Goal: Task Accomplishment & Management: Use online tool/utility

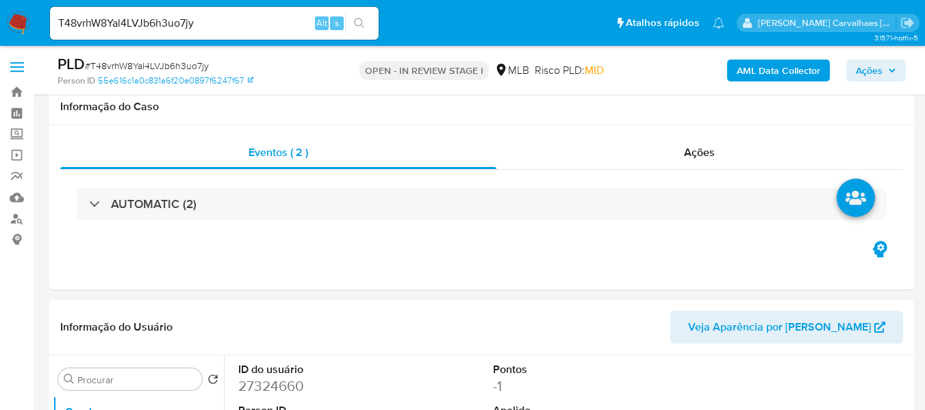
select select "10"
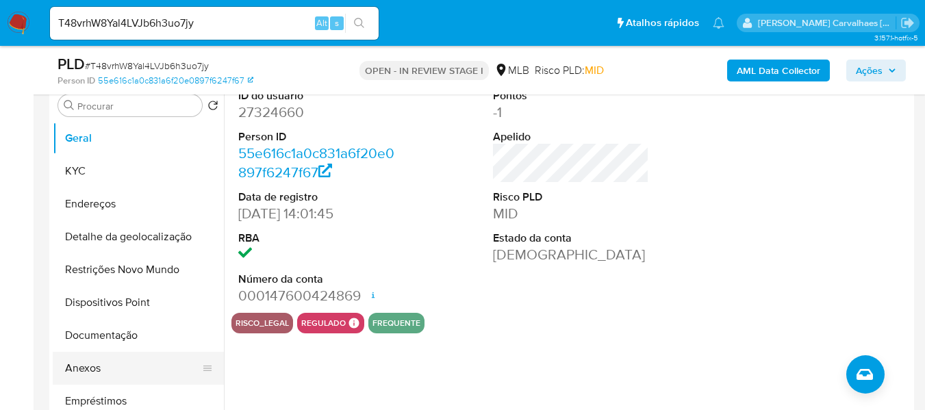
click at [71, 364] on button "Anexos" at bounding box center [133, 368] width 160 height 33
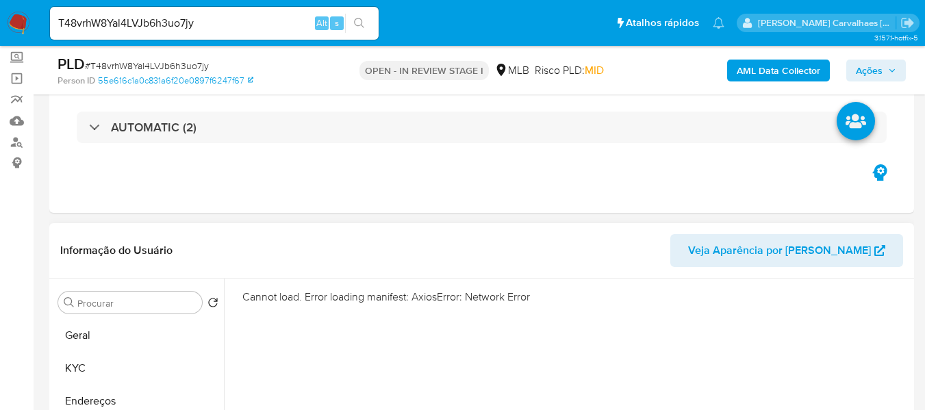
scroll to position [68, 0]
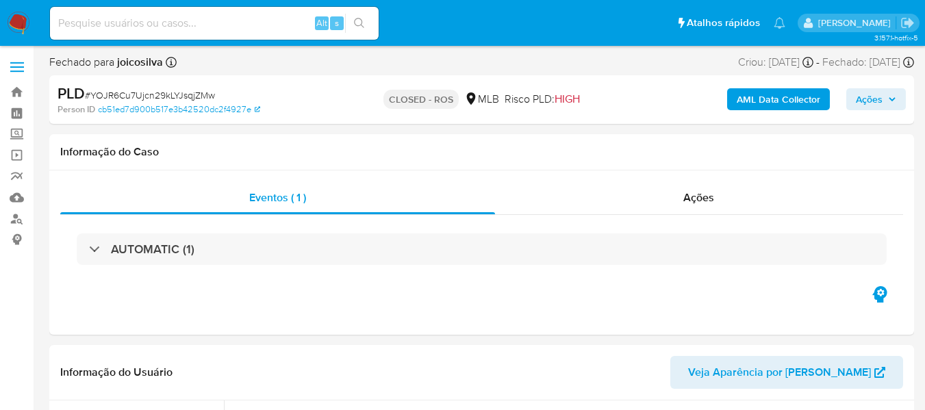
select select "10"
paste input "T48vrhW8Yal4LVJb6h3uo7jy"
type input "T48vrhW8Yal4LVJb6h3uo7jy"
click at [364, 25] on icon "search-icon" at bounding box center [359, 23] width 11 height 11
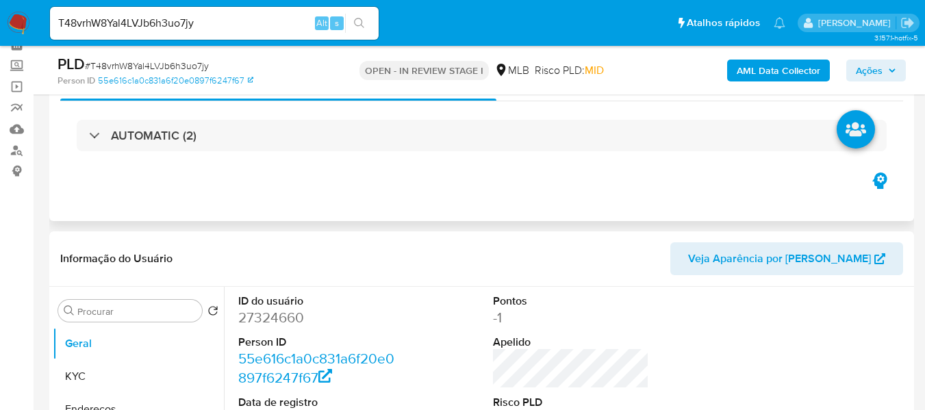
select select "10"
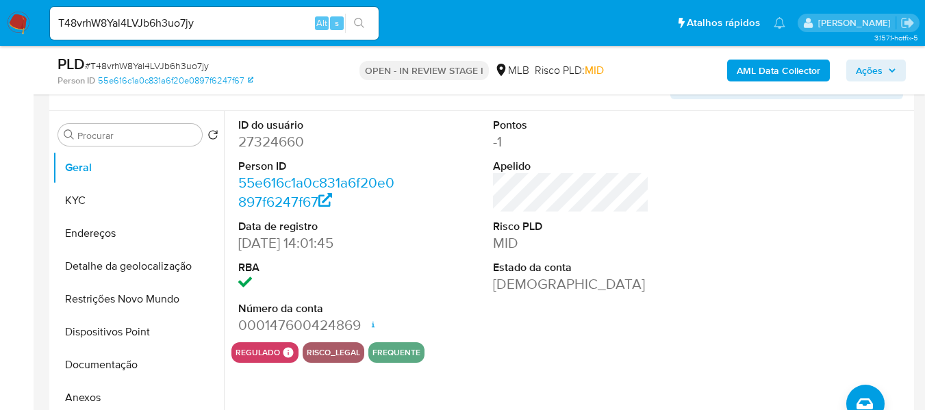
scroll to position [274, 0]
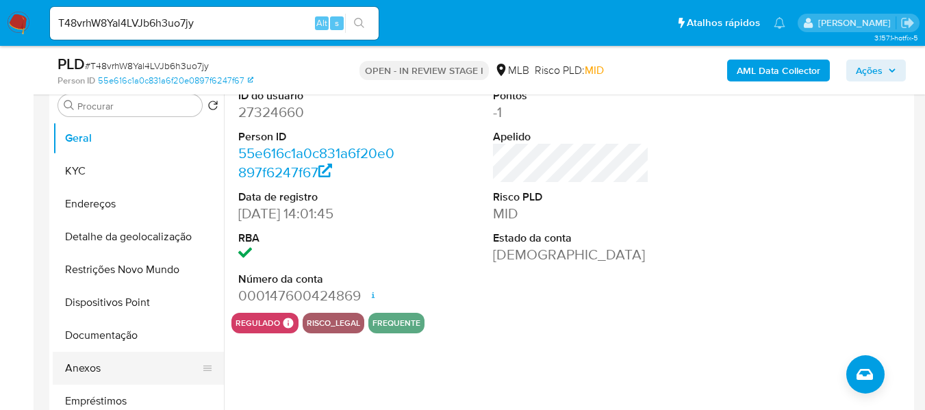
click at [100, 379] on button "Anexos" at bounding box center [133, 368] width 160 height 33
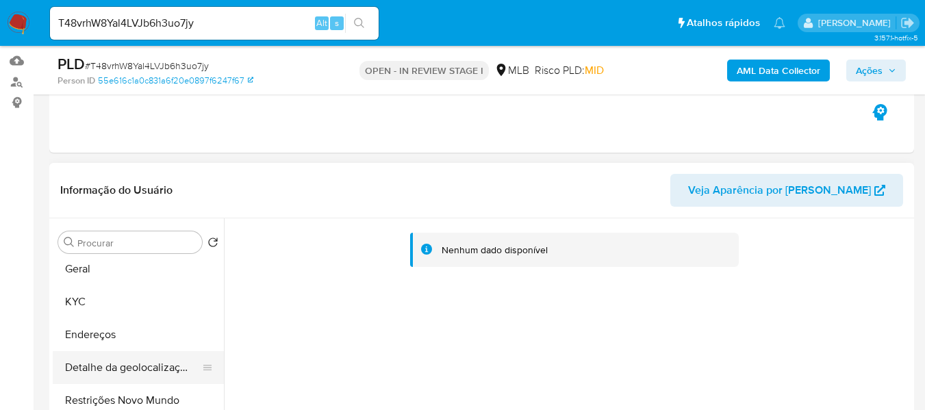
scroll to position [0, 0]
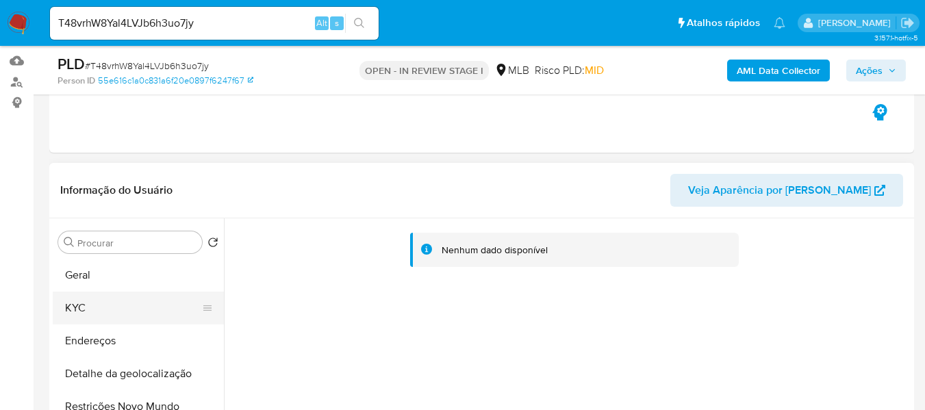
click at [90, 301] on button "KYC" at bounding box center [133, 308] width 160 height 33
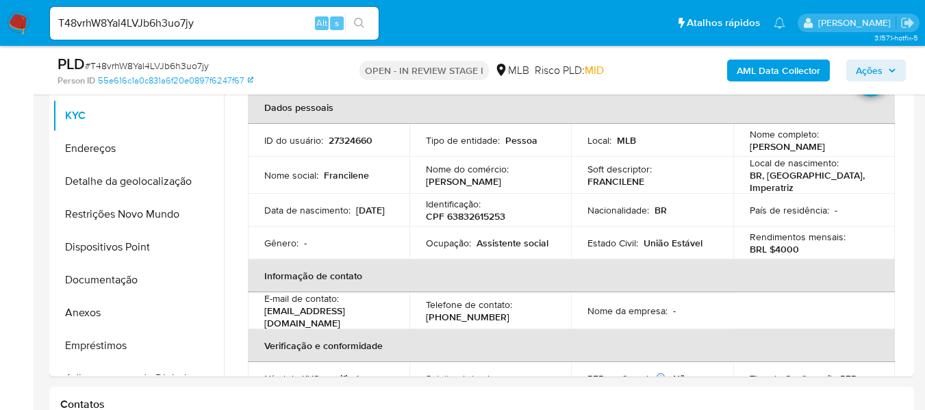
scroll to position [342, 0]
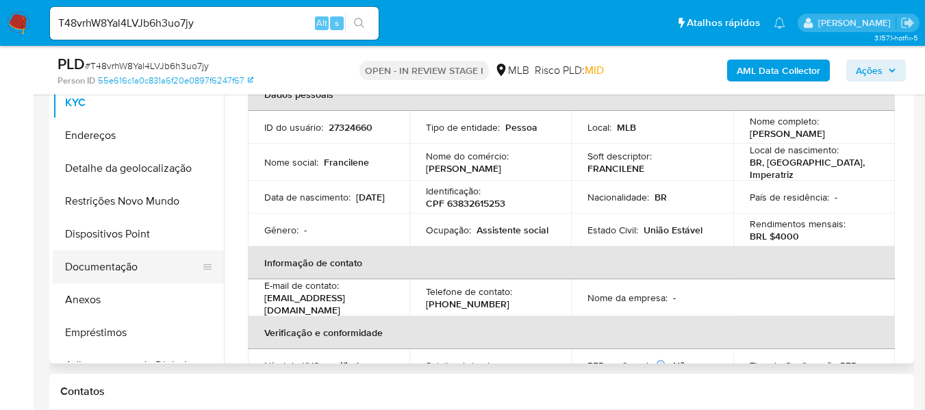
click at [162, 265] on button "Documentação" at bounding box center [133, 267] width 160 height 33
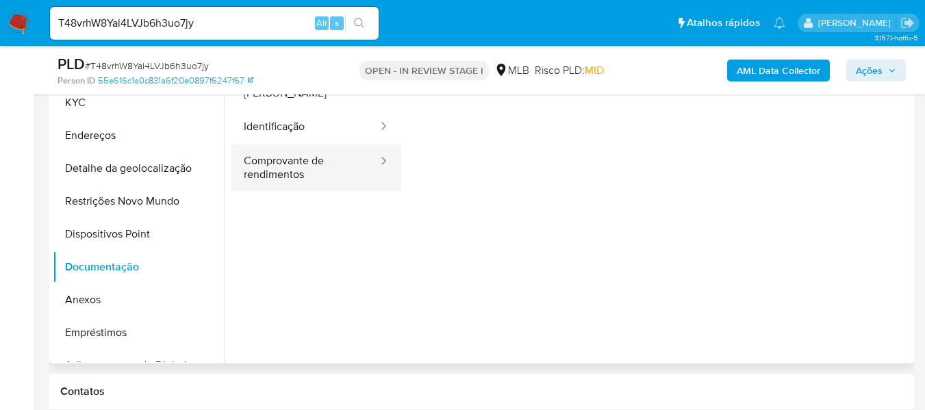
click at [280, 168] on button "Comprovante de rendimentos" at bounding box center [306, 168] width 148 height 47
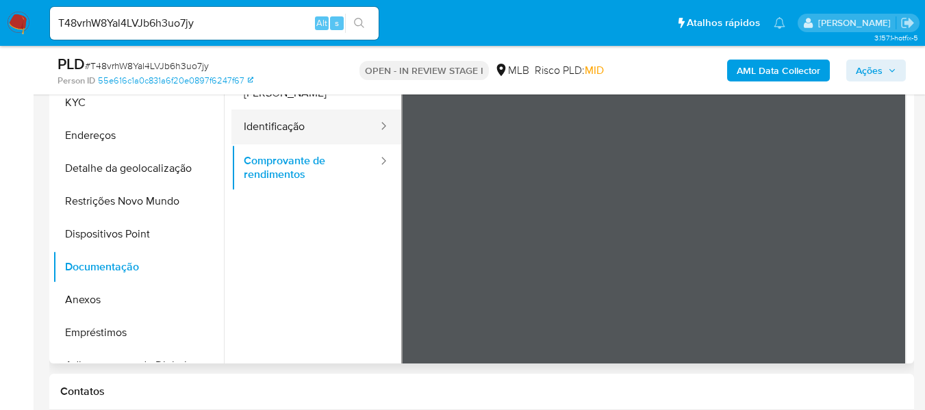
click at [305, 116] on button "Identificação" at bounding box center [306, 127] width 148 height 35
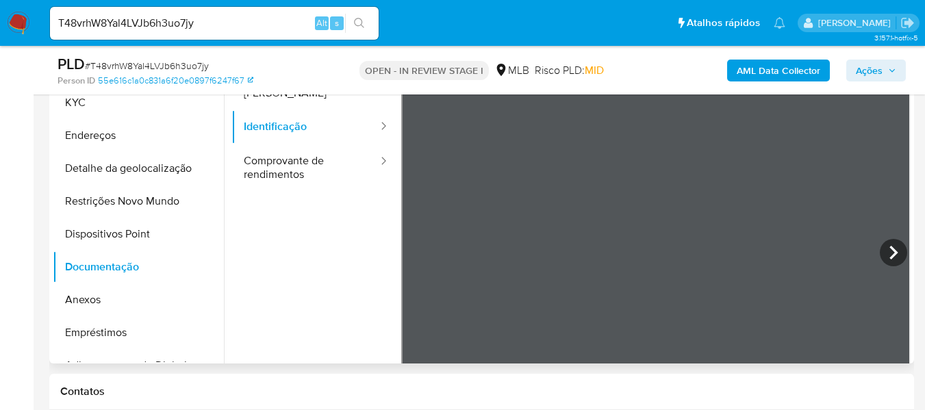
scroll to position [274, 0]
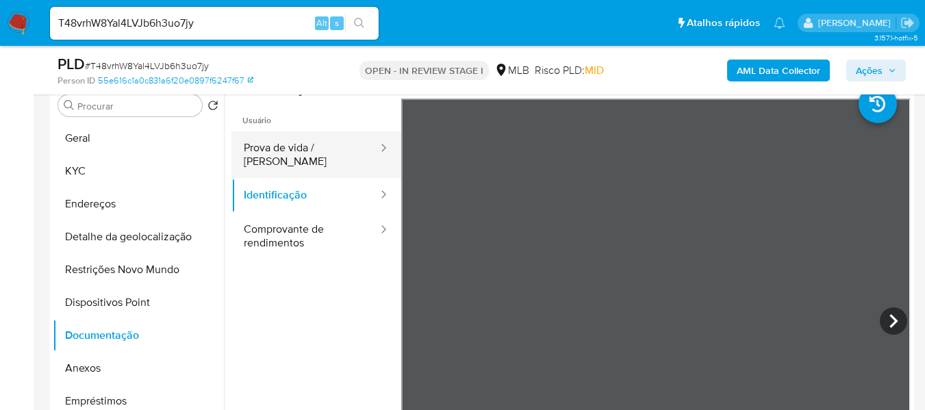
click at [279, 160] on button "Prova de vida / [PERSON_NAME]" at bounding box center [306, 155] width 148 height 47
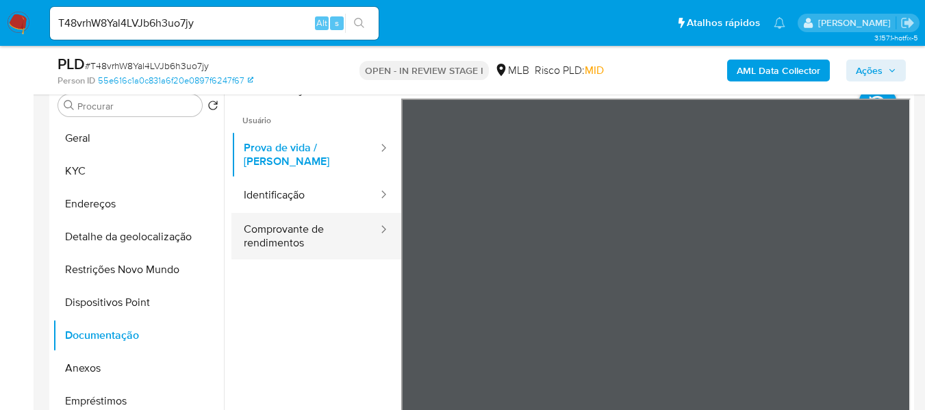
click at [260, 240] on button "Comprovante de rendimentos" at bounding box center [306, 236] width 148 height 47
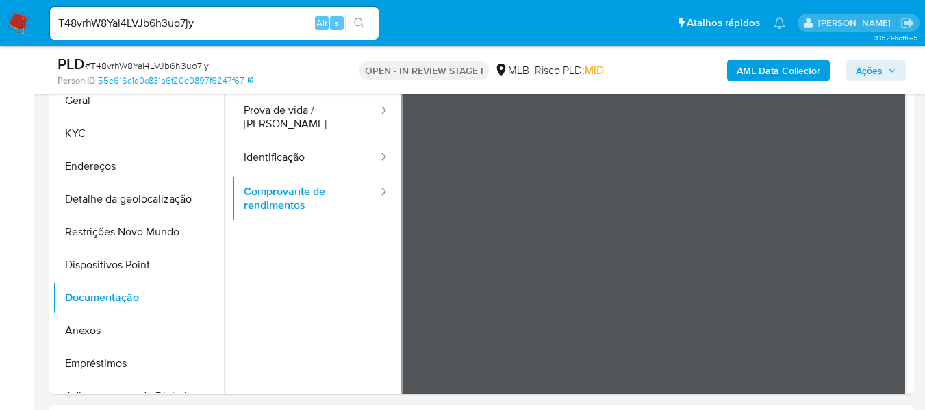
scroll to position [196, 0]
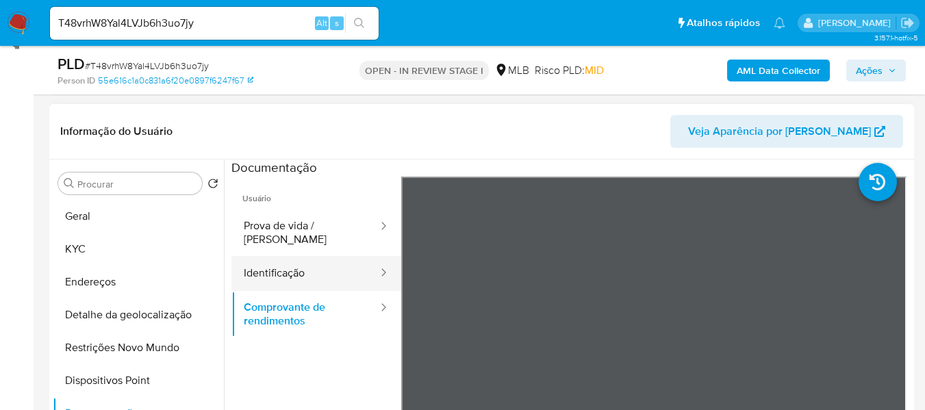
click at [286, 265] on button "Identificação" at bounding box center [306, 273] width 148 height 35
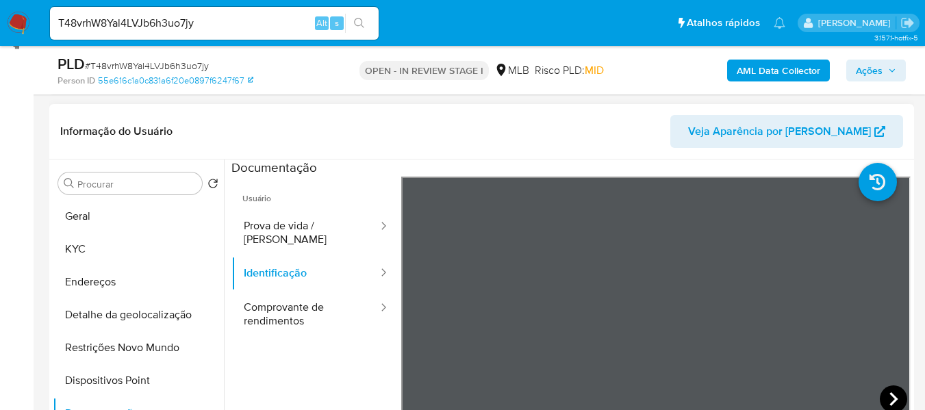
click at [884, 398] on icon at bounding box center [893, 399] width 27 height 27
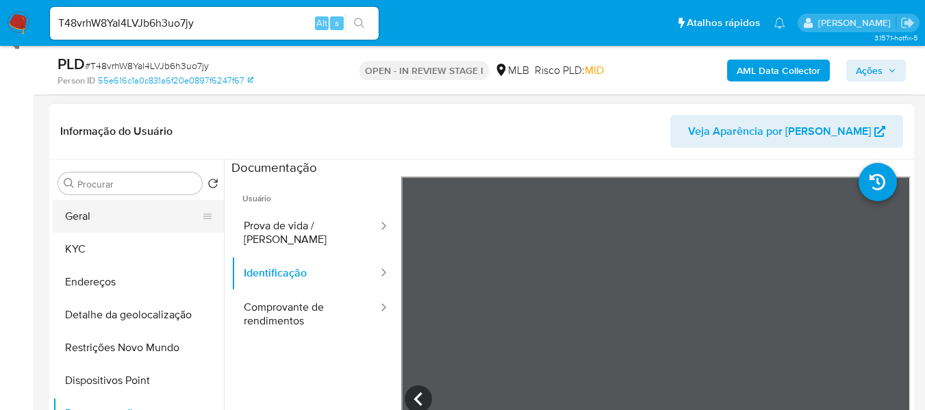
click at [93, 215] on button "Geral" at bounding box center [133, 216] width 160 height 33
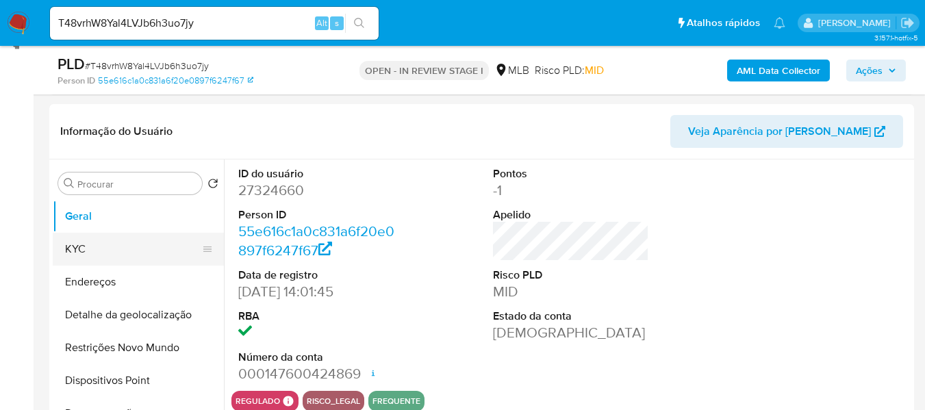
click at [134, 261] on button "KYC" at bounding box center [133, 249] width 160 height 33
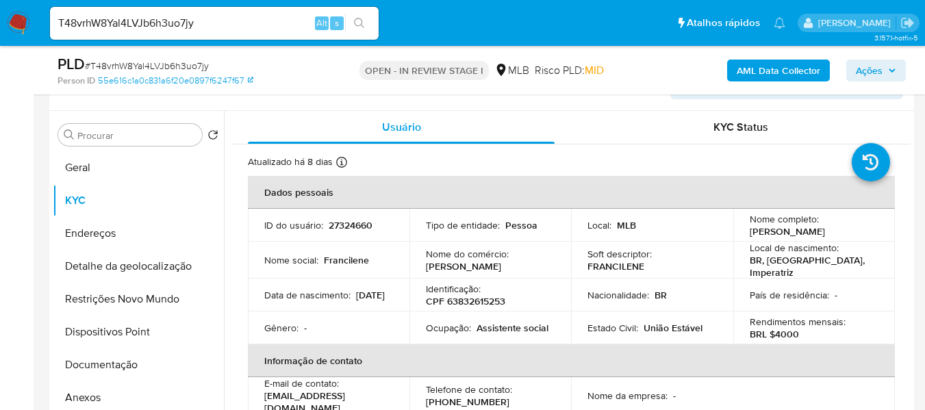
scroll to position [284, 0]
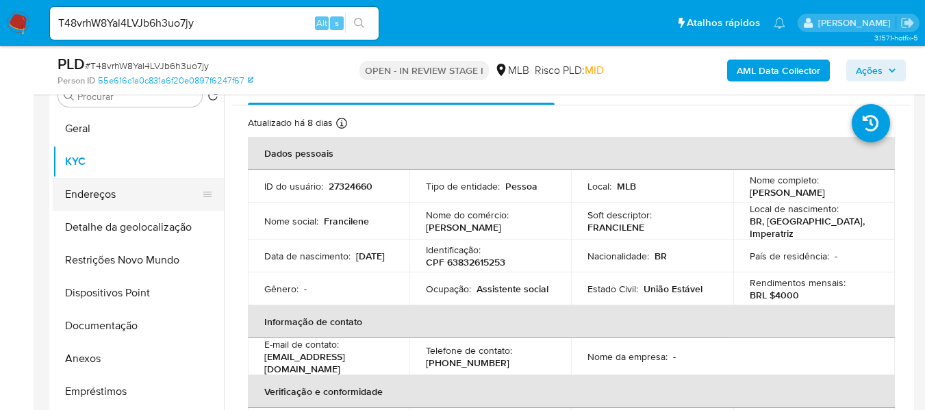
click at [125, 195] on button "Endereços" at bounding box center [133, 194] width 160 height 33
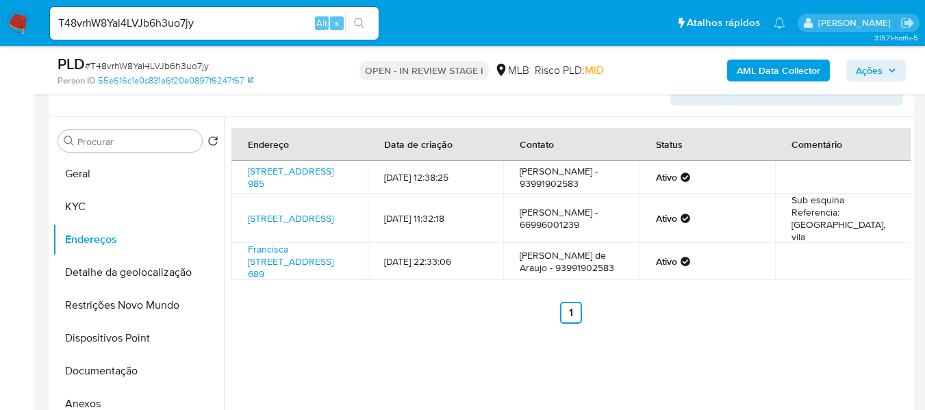
scroll to position [215, 0]
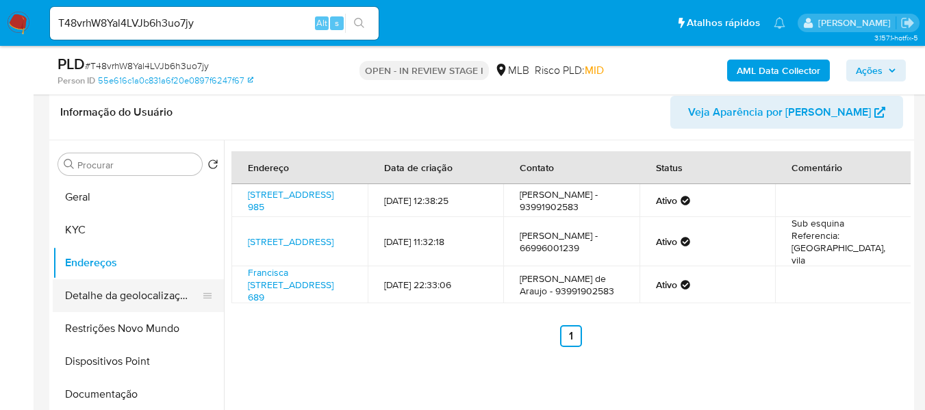
click at [130, 296] on button "Detalhe da geolocalização" at bounding box center [133, 295] width 160 height 33
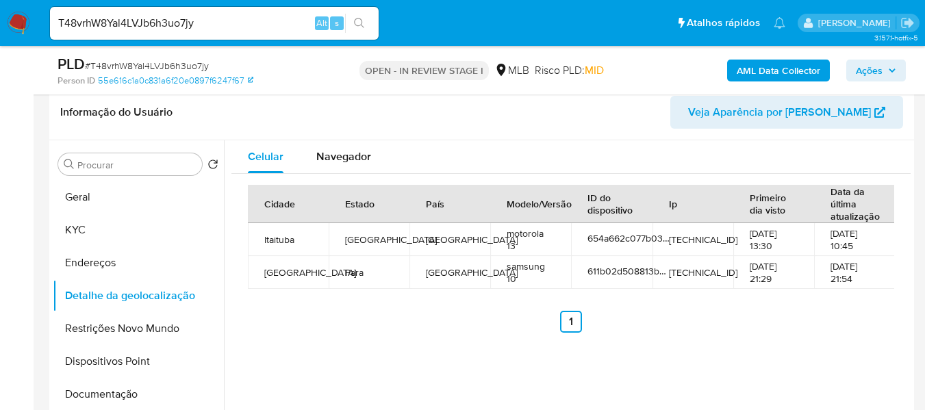
drag, startPoint x: 164, startPoint y: 332, endPoint x: 308, endPoint y: 313, distance: 144.4
click at [164, 332] on button "Restrições Novo Mundo" at bounding box center [138, 328] width 171 height 33
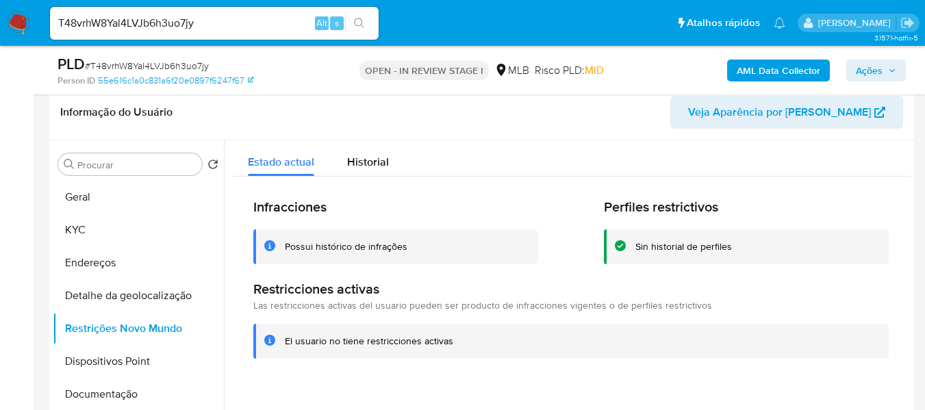
drag, startPoint x: 284, startPoint y: 339, endPoint x: 449, endPoint y: 345, distance: 165.2
click at [449, 345] on div "El usuario no tiene restricciones activas" at bounding box center [571, 341] width 636 height 35
click at [153, 357] on button "Dispositivos Point" at bounding box center [133, 361] width 160 height 33
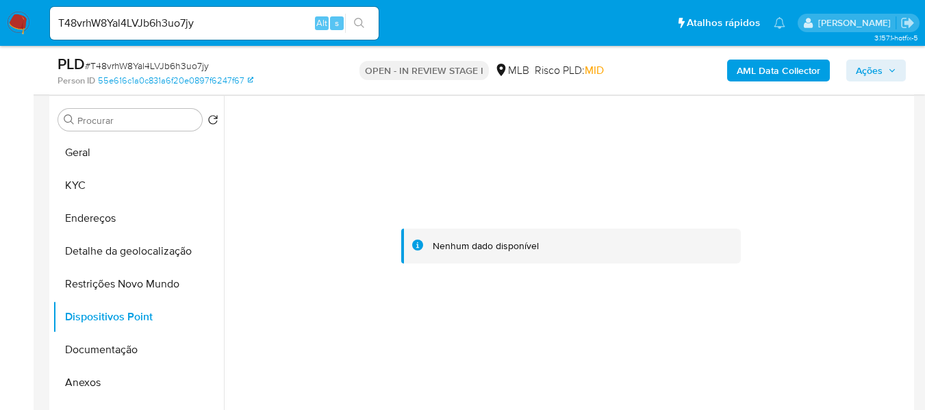
scroll to position [284, 0]
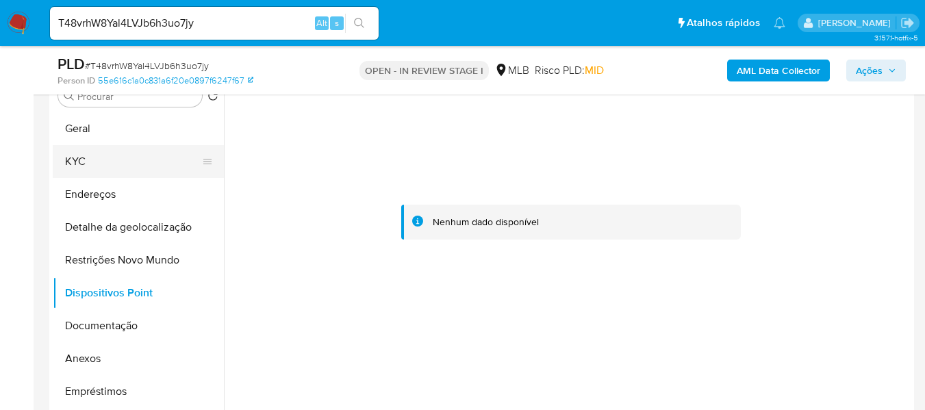
click at [118, 164] on button "KYC" at bounding box center [133, 161] width 160 height 33
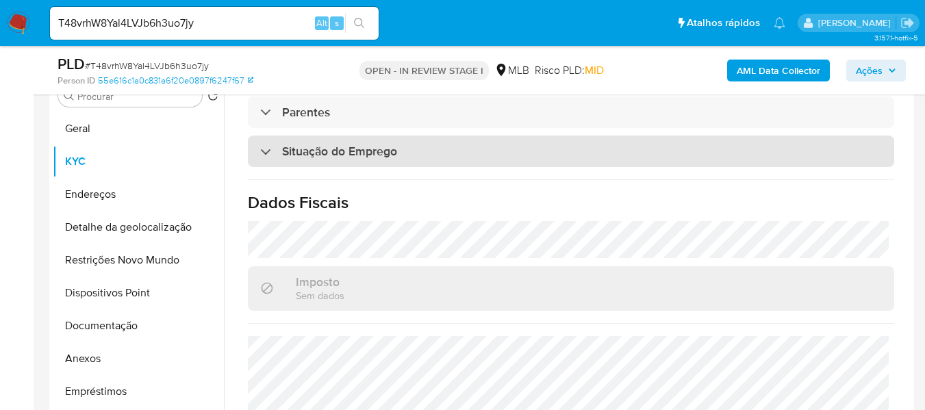
scroll to position [548, 0]
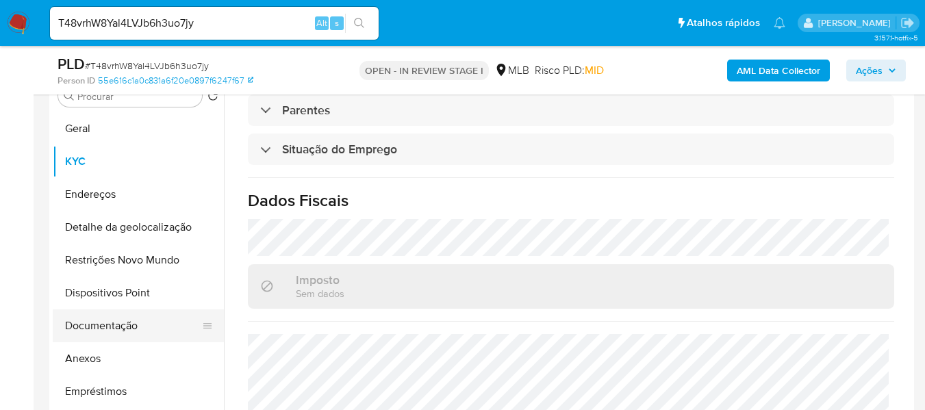
click at [144, 329] on button "Documentação" at bounding box center [133, 326] width 160 height 33
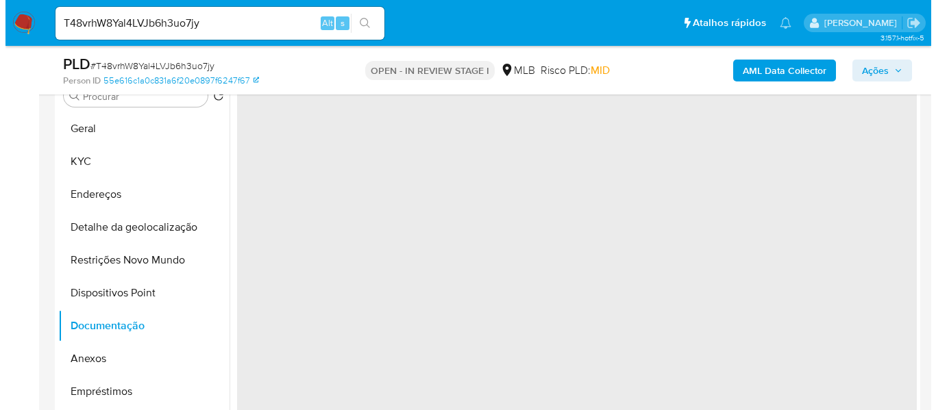
scroll to position [0, 0]
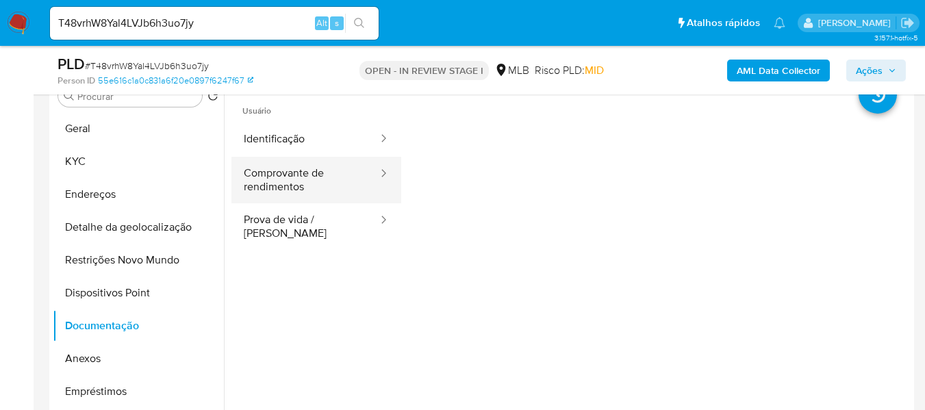
drag, startPoint x: 284, startPoint y: 182, endPoint x: 320, endPoint y: 186, distance: 35.9
click at [284, 185] on button "Comprovante de rendimentos" at bounding box center [306, 180] width 148 height 47
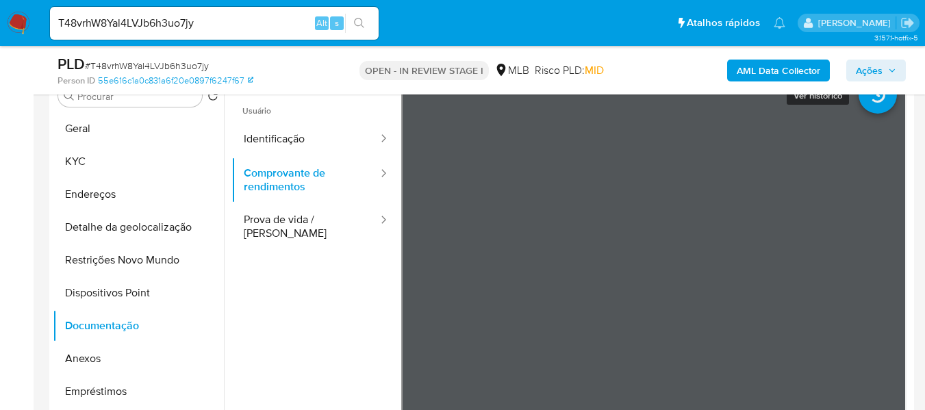
click at [859, 113] on icon at bounding box center [878, 94] width 38 height 38
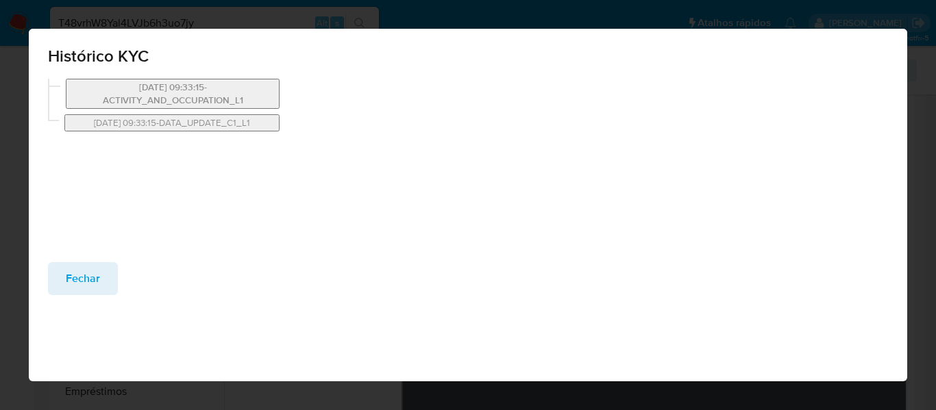
click at [193, 103] on button "07/11/2023 09:33:15-ACTIVITY_AND_OCCUPATION_L1" at bounding box center [173, 94] width 214 height 30
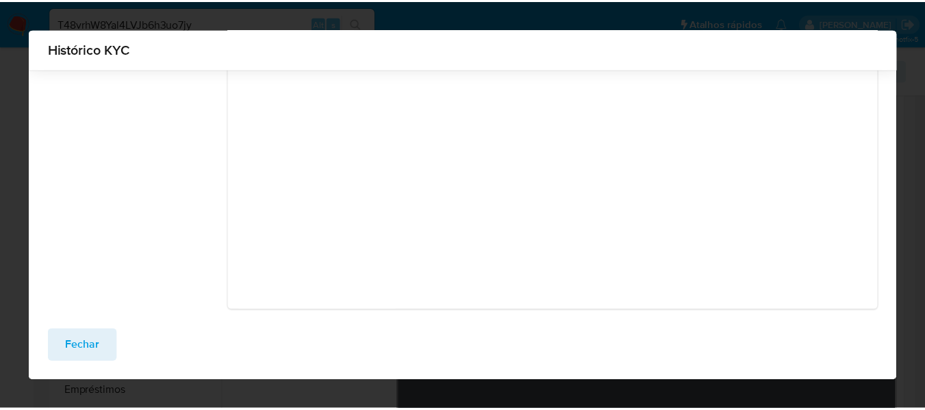
scroll to position [166, 0]
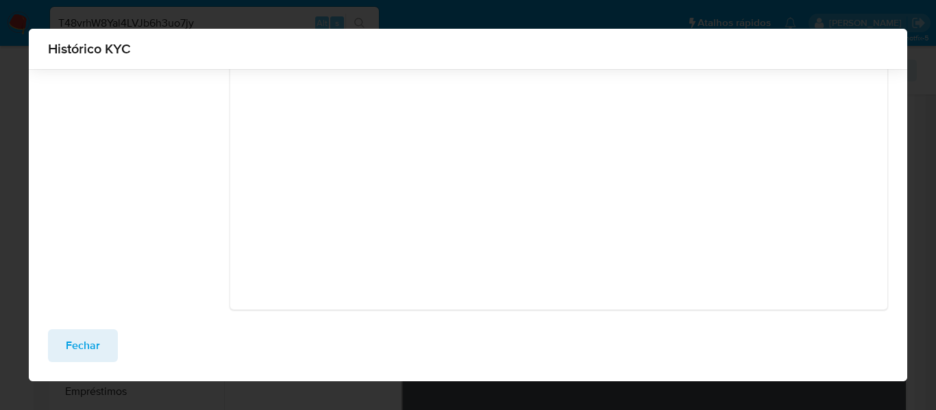
click at [72, 350] on span "Fechar" at bounding box center [83, 346] width 34 height 30
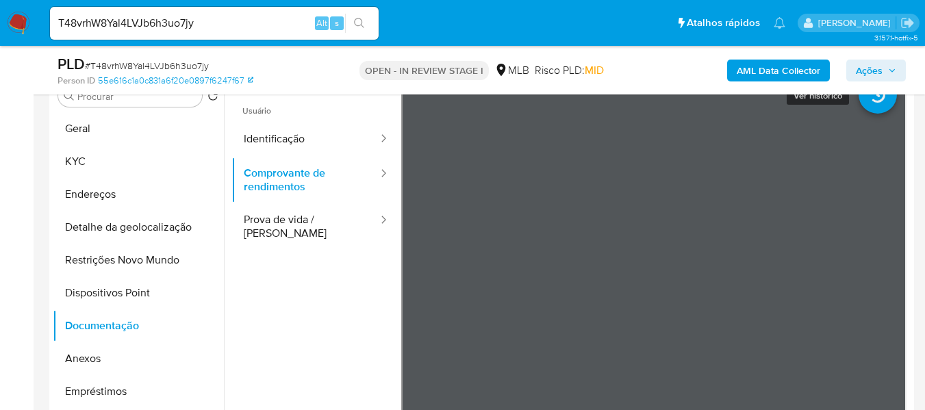
click at [859, 112] on icon at bounding box center [878, 94] width 38 height 38
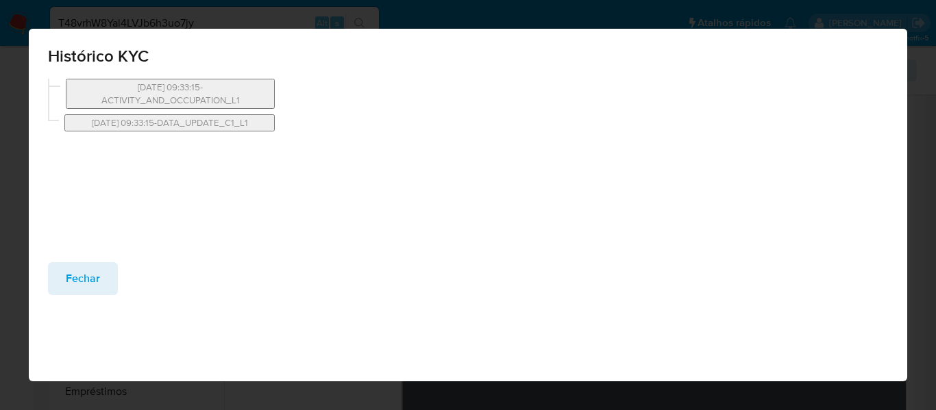
click at [79, 280] on span "Fechar" at bounding box center [83, 279] width 34 height 30
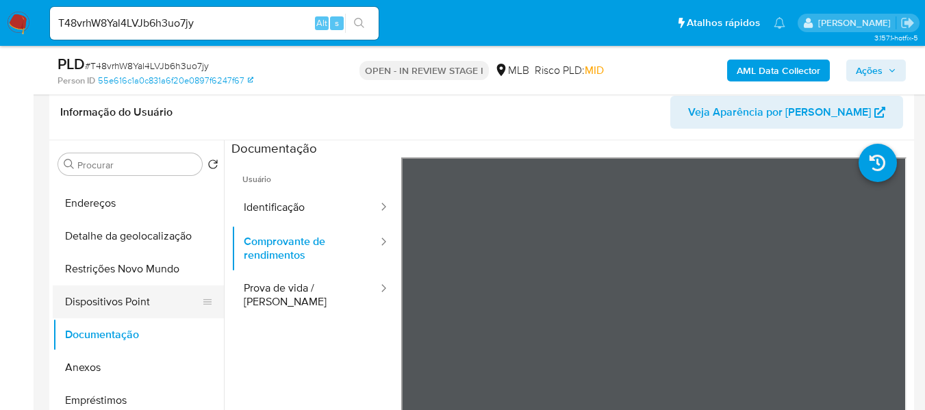
scroll to position [137, 0]
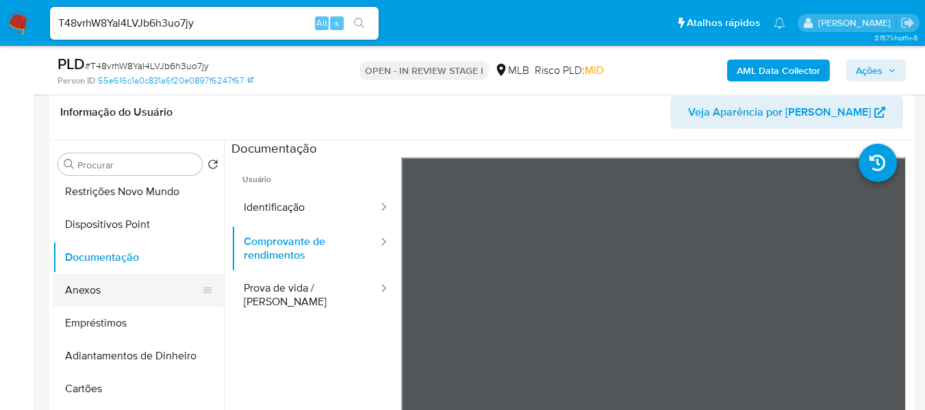
click at [105, 293] on button "Anexos" at bounding box center [133, 290] width 160 height 33
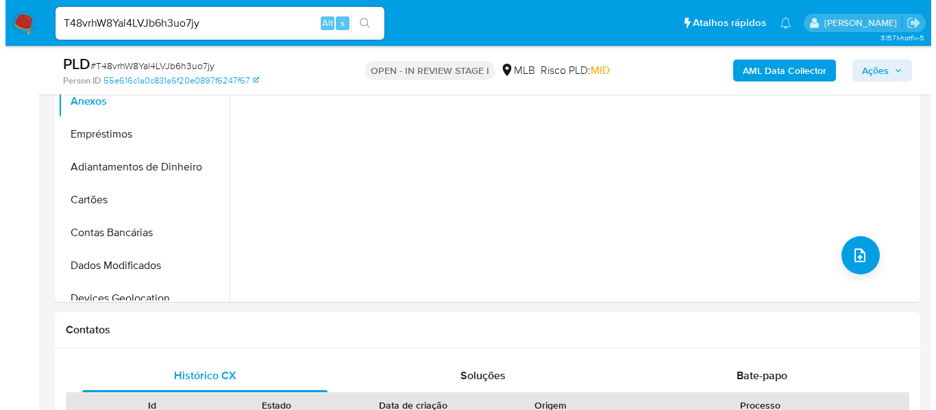
scroll to position [421, 0]
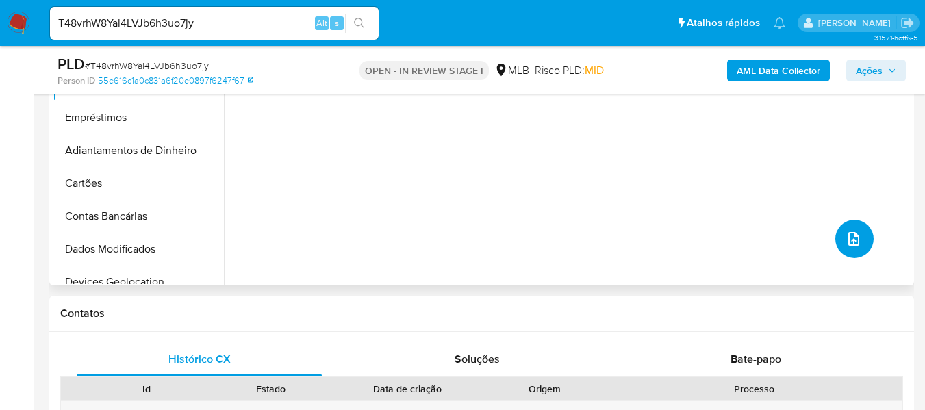
click at [855, 242] on icon "upload-file" at bounding box center [854, 239] width 16 height 16
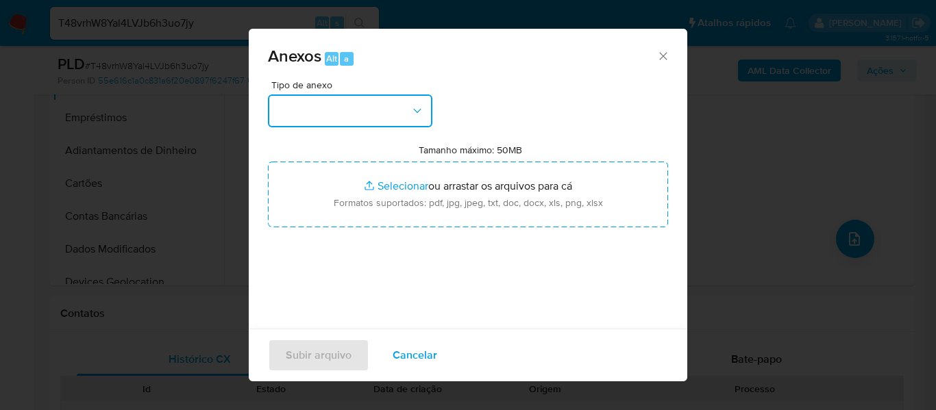
click at [411, 108] on icon "button" at bounding box center [417, 111] width 14 height 14
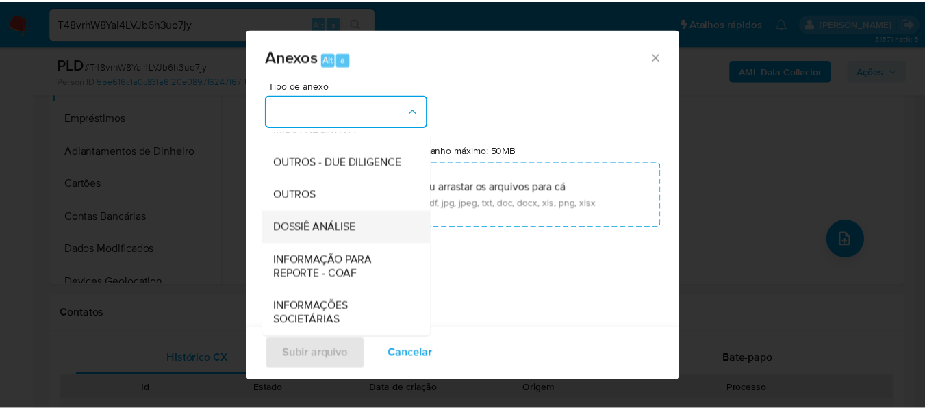
scroll to position [211, 0]
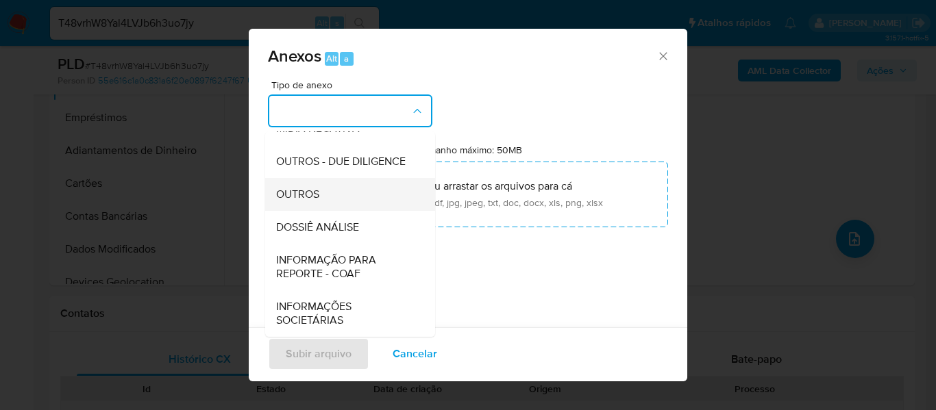
click at [314, 188] on span "OUTROS" at bounding box center [297, 195] width 43 height 14
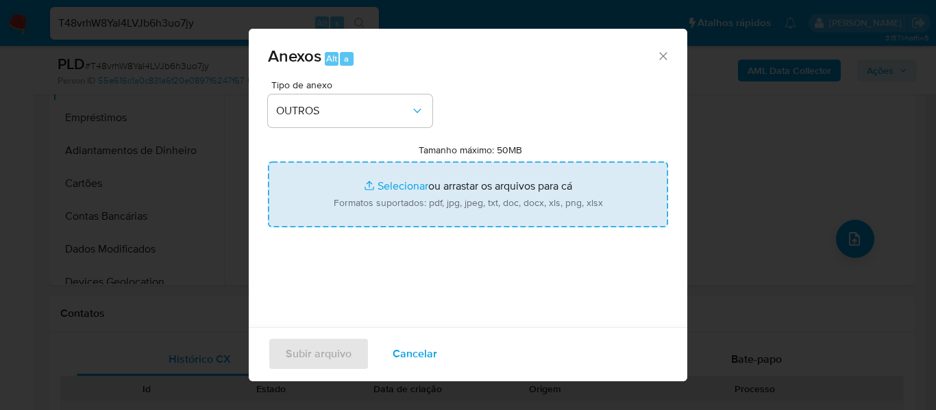
click at [391, 183] on input "Tamanho máximo: 50MB Selecionar arquivos" at bounding box center [468, 195] width 400 height 66
type input "C:\fakepath\Mulan Francilene Santos de Araujo 27324660_2025_08_29_12_41_53 - Ta…"
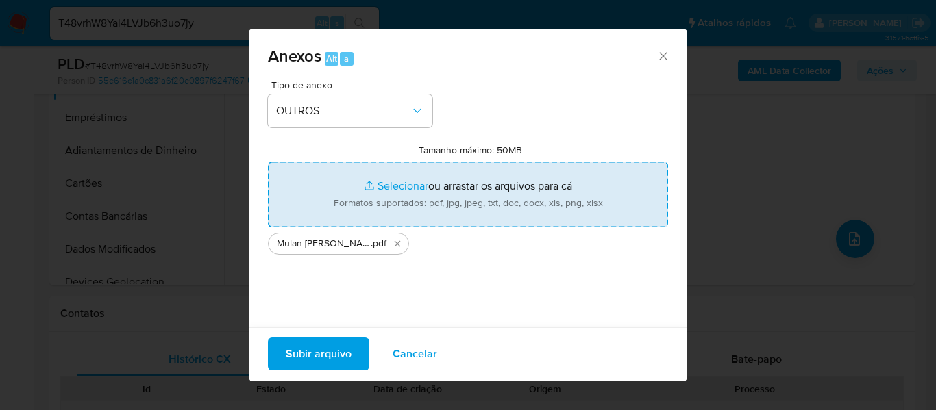
click at [381, 185] on input "Tamanho máximo: 50MB Selecionar arquivos" at bounding box center [468, 195] width 400 height 66
type input "C:\fakepath\SAR - xxxx- CPF 63832615253 - FRANCILENE SANTOS DE ARAUJO.pdf"
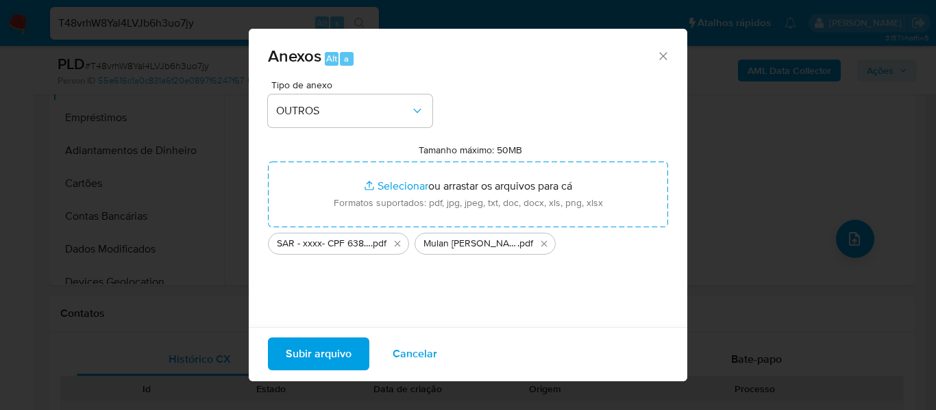
click at [320, 355] on span "Subir arquivo" at bounding box center [319, 354] width 66 height 30
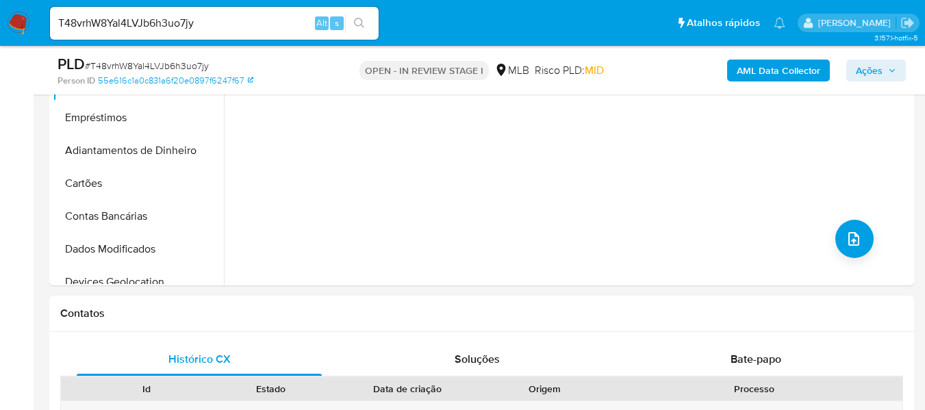
click at [860, 76] on span "Ações" at bounding box center [869, 71] width 27 height 22
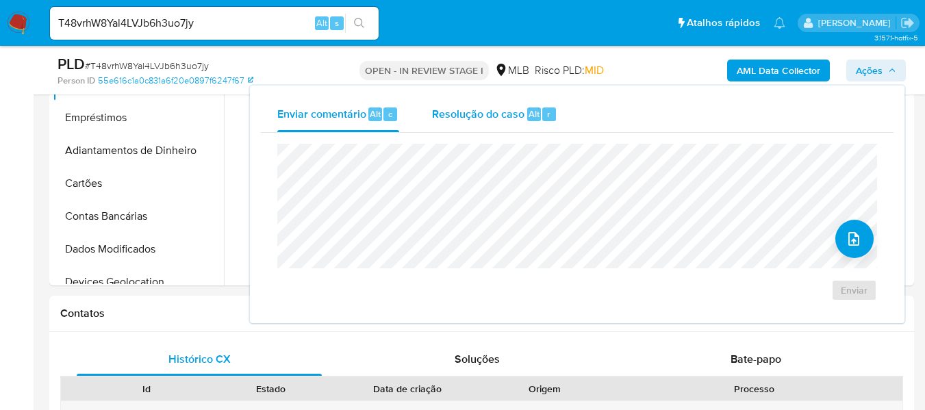
click at [480, 115] on span "Resolução do caso" at bounding box center [478, 113] width 92 height 16
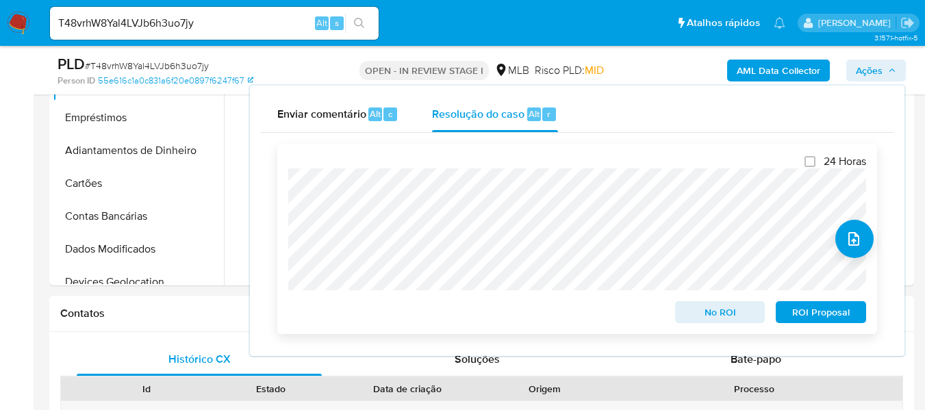
click at [843, 308] on span "ROI Proposal" at bounding box center [821, 312] width 71 height 19
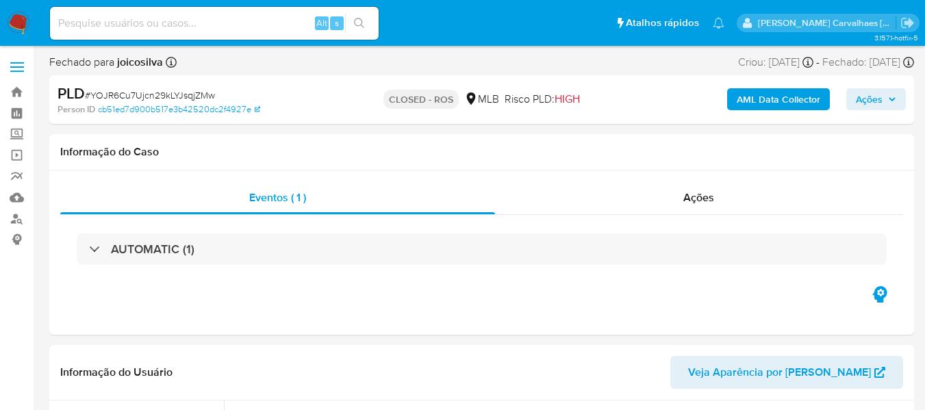
select select "10"
click at [22, 214] on link "Localizador de pessoas" at bounding box center [81, 218] width 163 height 21
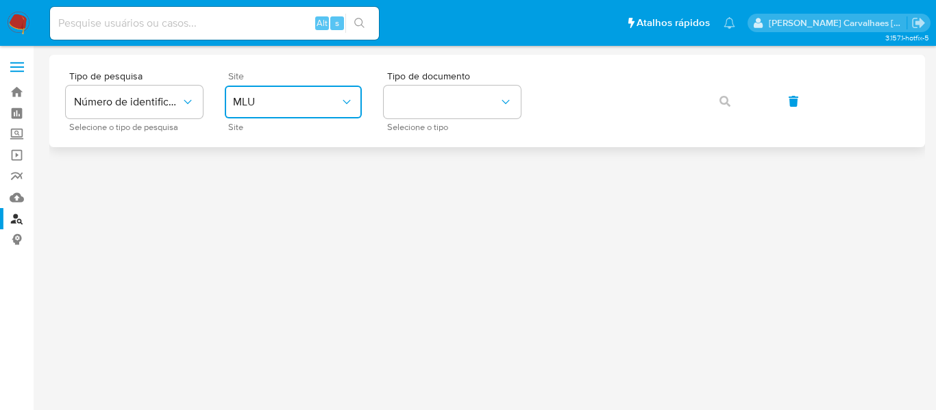
click at [272, 109] on button "MLU" at bounding box center [293, 102] width 137 height 33
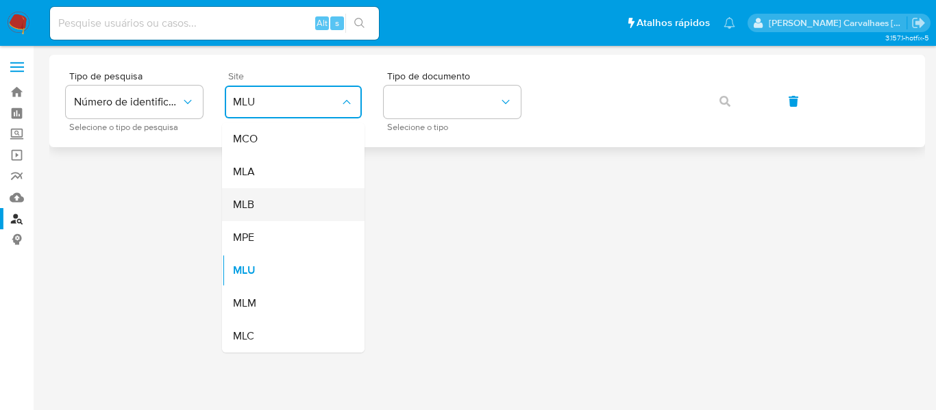
click at [258, 210] on div "MLB" at bounding box center [289, 204] width 112 height 33
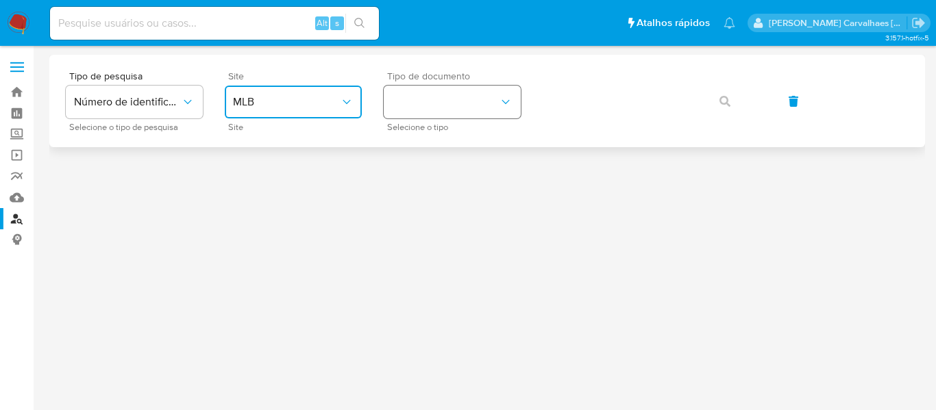
click at [443, 104] on button "identificationType" at bounding box center [452, 102] width 137 height 33
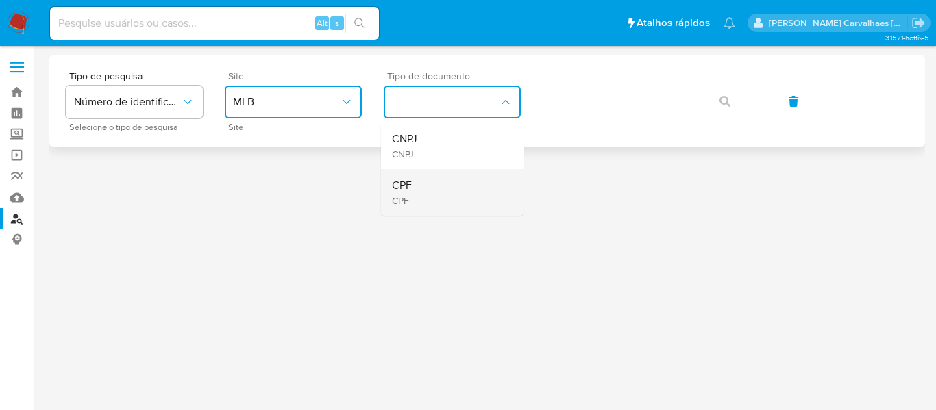
click at [412, 184] on span "CPF" at bounding box center [402, 186] width 20 height 14
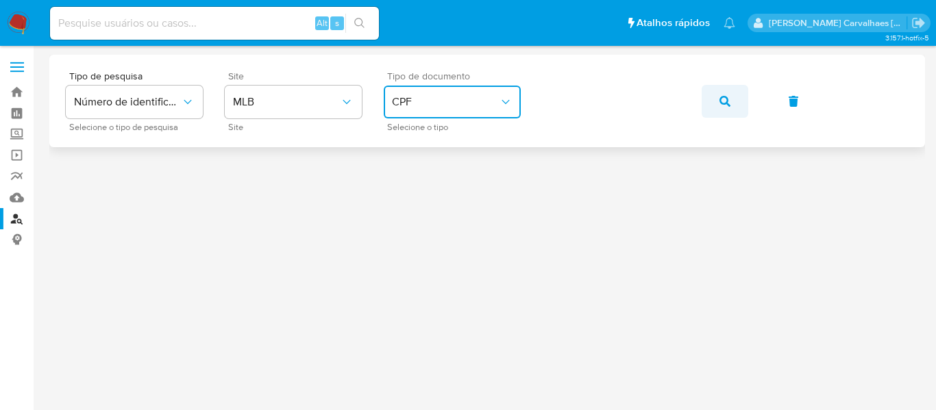
click at [725, 100] on icon "button" at bounding box center [724, 101] width 11 height 11
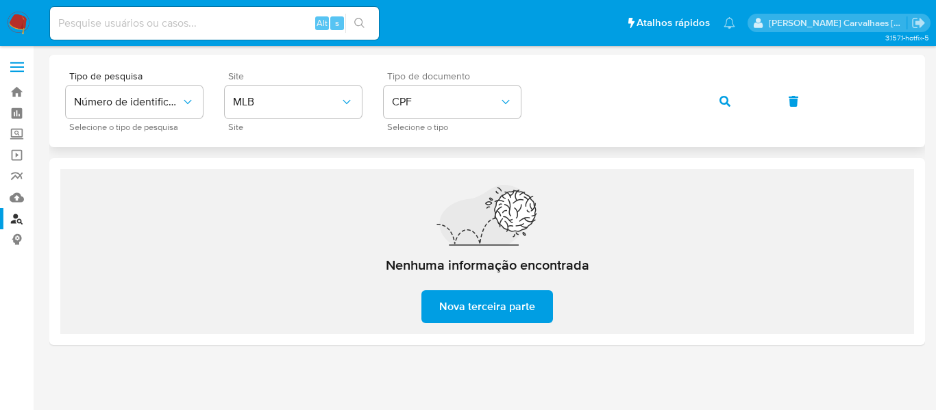
click at [522, 118] on div "Tipo de pesquisa Número de identificação Selecione o tipo de pesquisa Site MLB …" at bounding box center [487, 101] width 843 height 60
click at [716, 100] on button "button" at bounding box center [724, 101] width 47 height 33
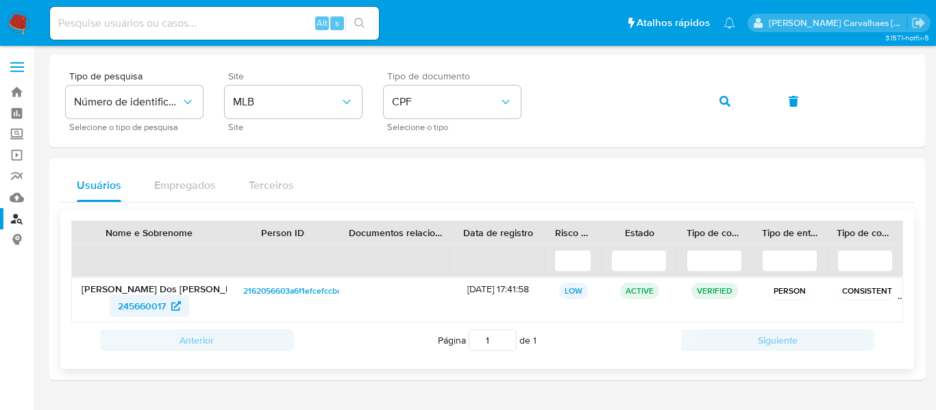
click at [158, 309] on span "245660017" at bounding box center [142, 306] width 48 height 22
click at [726, 94] on span "button" at bounding box center [724, 101] width 11 height 30
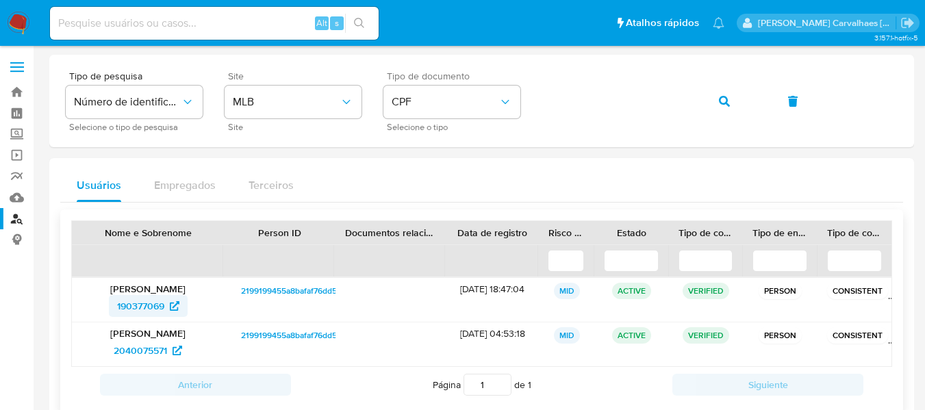
click at [153, 301] on span "190377069" at bounding box center [140, 306] width 47 height 22
click at [534, 102] on div "Tipo de pesquisa Número de identificação Selecione o tipo de pesquisa Site MLB …" at bounding box center [482, 101] width 832 height 60
click at [132, 347] on span "2040075571" at bounding box center [140, 351] width 53 height 22
click at [710, 110] on button "button" at bounding box center [724, 101] width 47 height 33
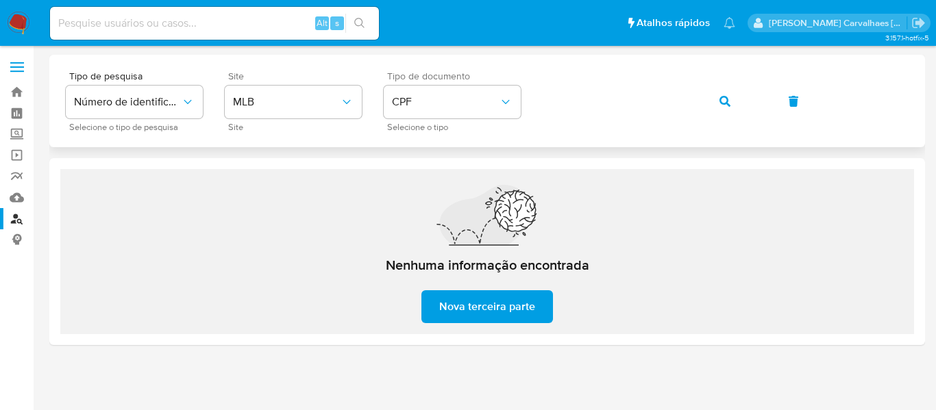
click at [536, 101] on div "Tipo de pesquisa Número de identificação Selecione o tipo de pesquisa Site MLB …" at bounding box center [487, 101] width 843 height 60
click at [715, 101] on button "button" at bounding box center [724, 101] width 47 height 33
click at [539, 101] on div "Tipo de pesquisa Número de identificação Selecione o tipo de pesquisa Site MLB …" at bounding box center [487, 101] width 843 height 60
click at [726, 108] on span "button" at bounding box center [724, 101] width 11 height 30
click at [525, 101] on div "Tipo de pesquisa Número de identificação Selecione o tipo de pesquisa Site MLB …" at bounding box center [487, 101] width 843 height 60
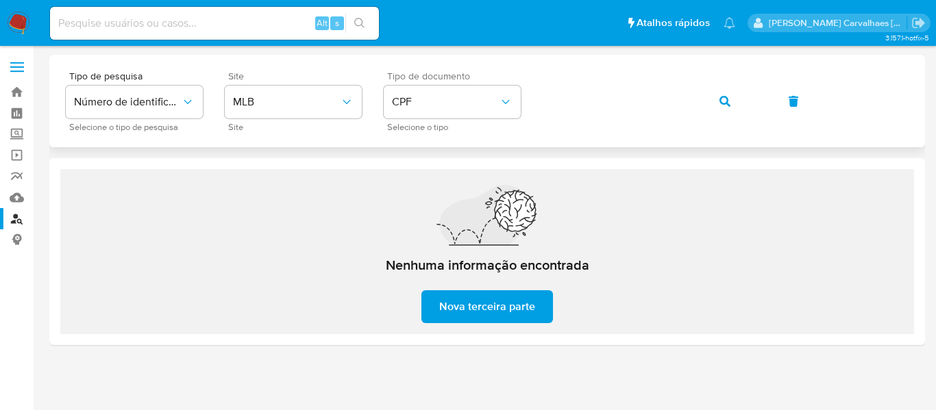
click at [714, 109] on button "button" at bounding box center [724, 101] width 47 height 33
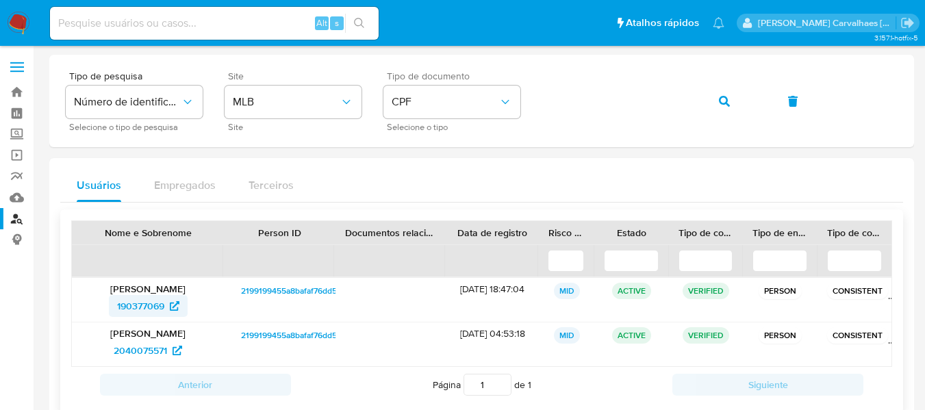
click at [134, 303] on span "190377069" at bounding box center [140, 306] width 47 height 22
click at [716, 99] on button "button" at bounding box center [724, 101] width 47 height 33
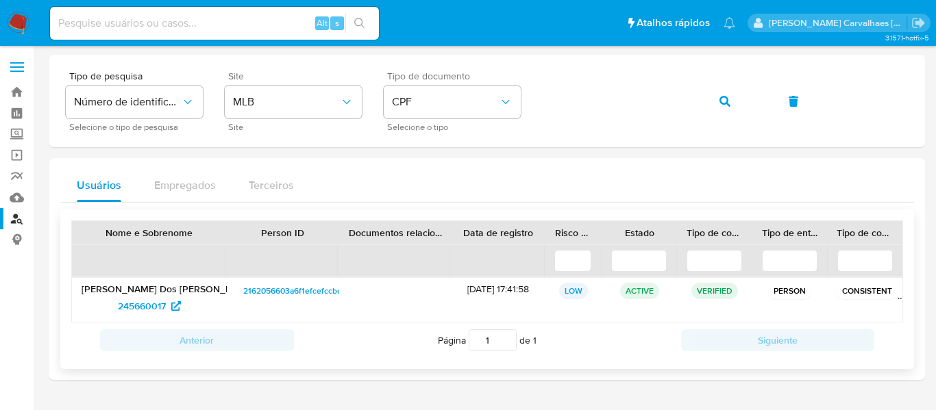
click at [169, 291] on p "Oziel Fernandes Dos Santos" at bounding box center [150, 289] width 136 height 12
click at [161, 304] on span "245660017" at bounding box center [142, 306] width 48 height 22
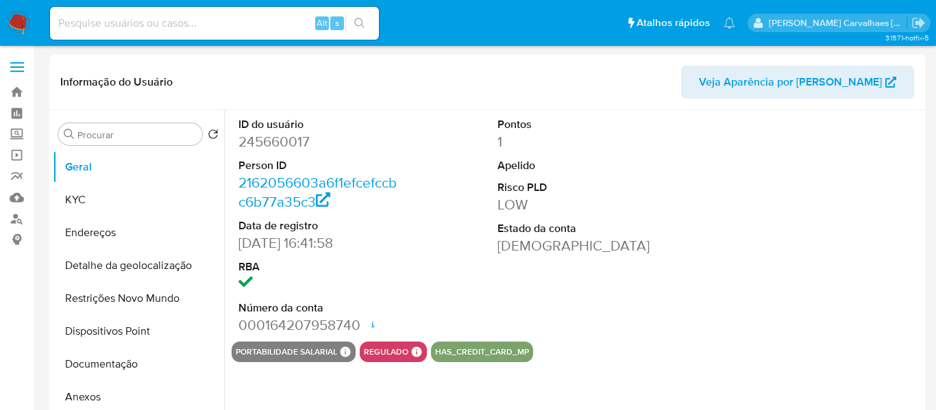
select select "10"
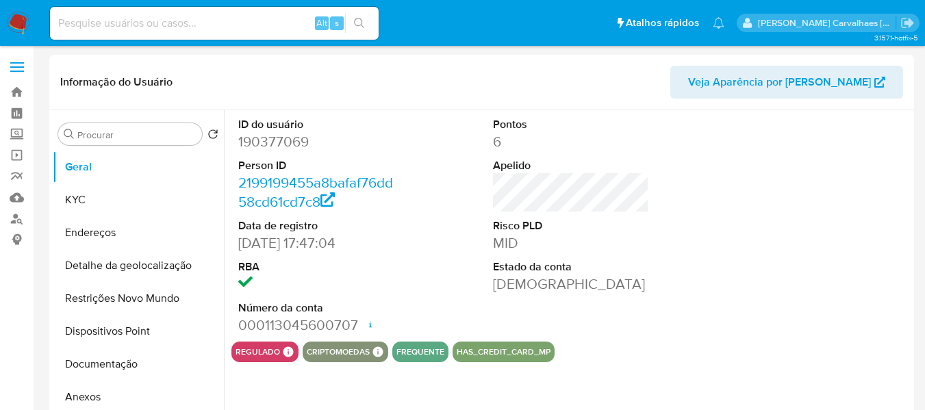
select select "10"
click at [99, 366] on button "Documentação" at bounding box center [133, 364] width 160 height 33
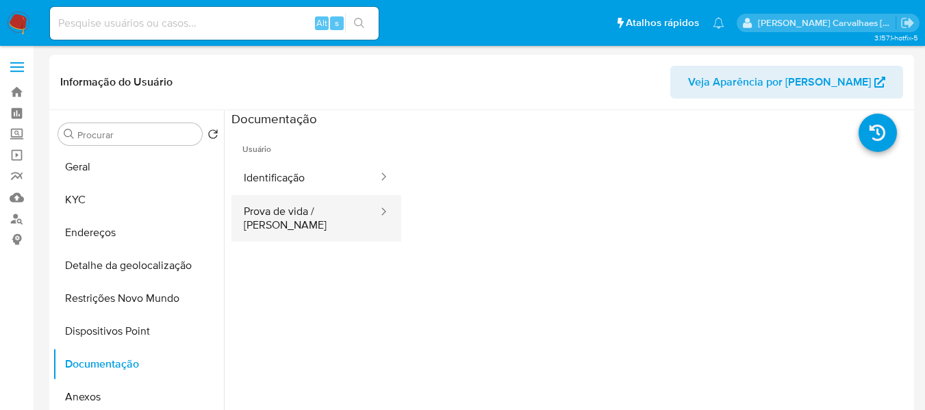
click at [318, 208] on button "Prova de vida / [PERSON_NAME]" at bounding box center [306, 218] width 148 height 47
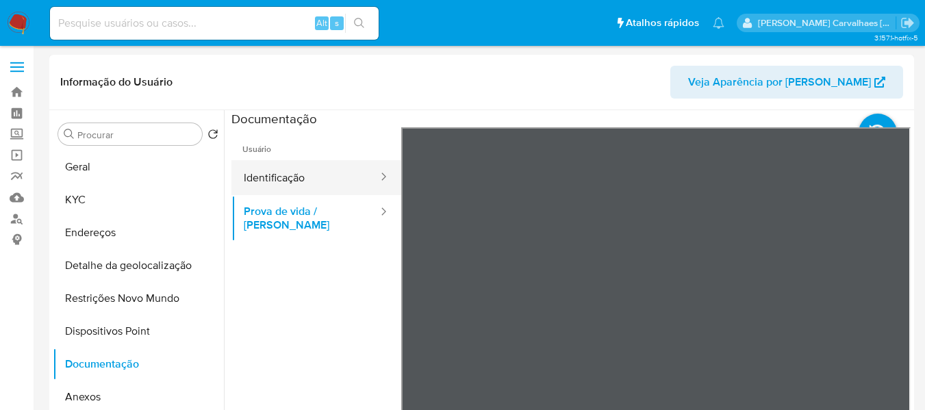
click at [275, 179] on button "Identificação" at bounding box center [306, 177] width 148 height 35
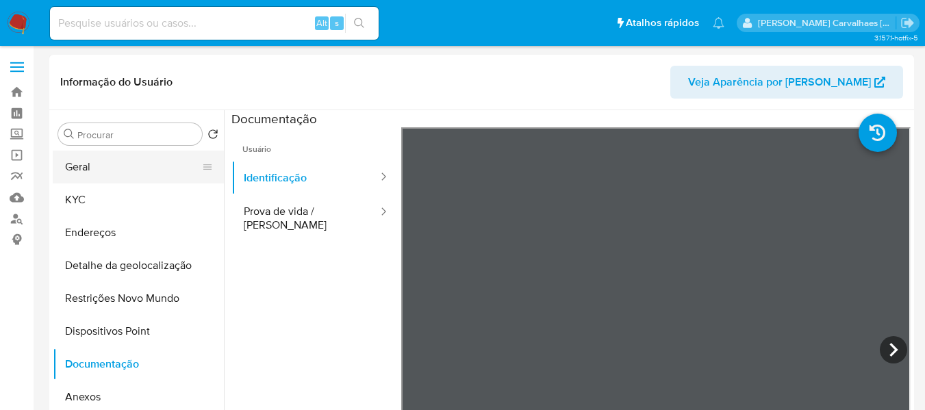
click at [100, 173] on button "Geral" at bounding box center [133, 167] width 160 height 33
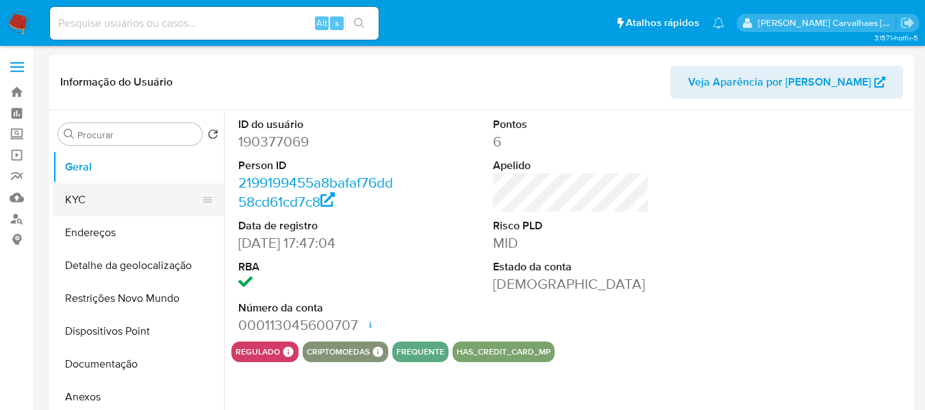
click at [97, 203] on button "KYC" at bounding box center [133, 200] width 160 height 33
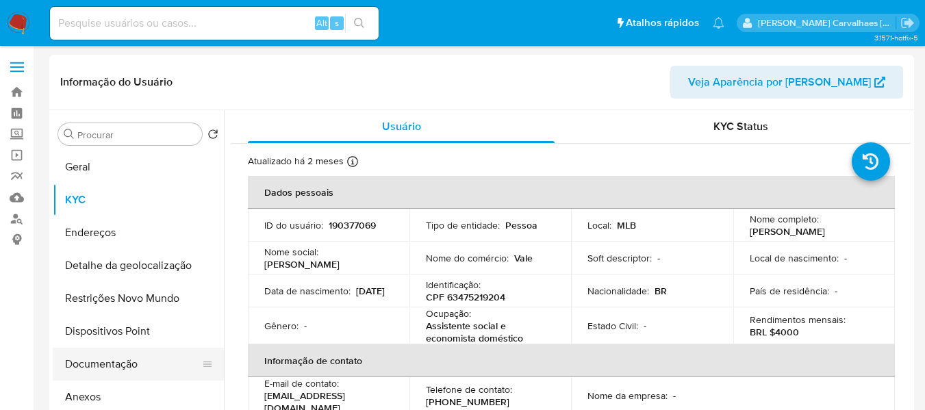
click at [122, 372] on button "Documentação" at bounding box center [133, 364] width 160 height 33
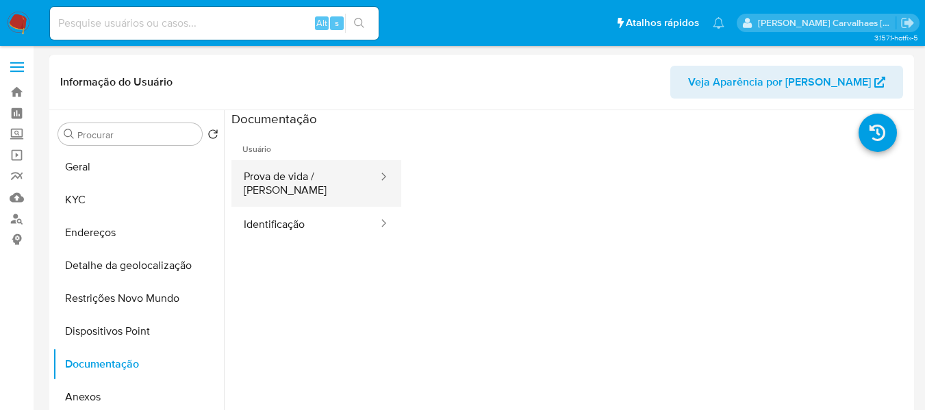
click at [328, 182] on button "Prova de vida / [PERSON_NAME]" at bounding box center [306, 183] width 148 height 47
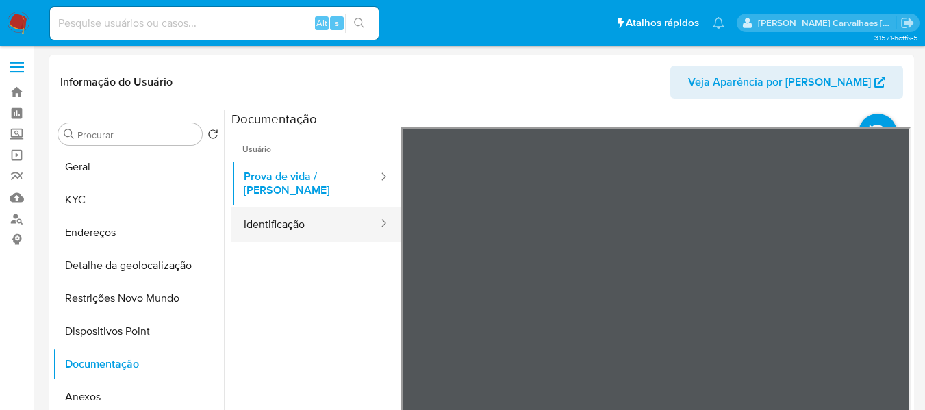
click at [333, 211] on button "Identificação" at bounding box center [306, 224] width 148 height 35
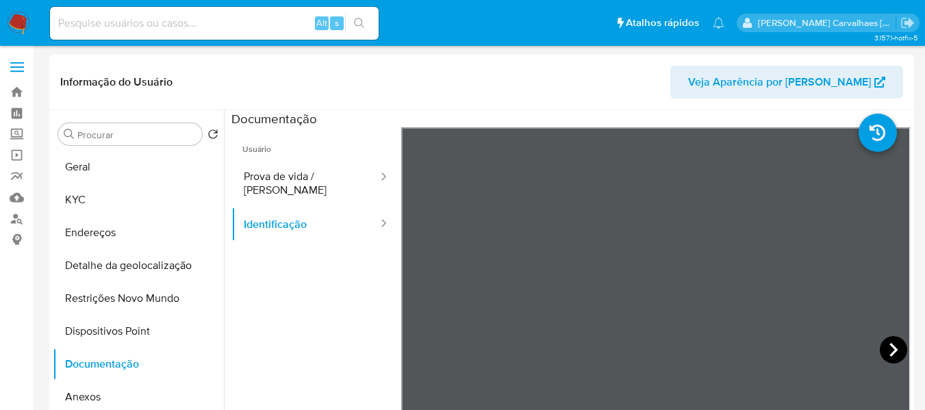
click at [885, 349] on icon at bounding box center [893, 349] width 27 height 27
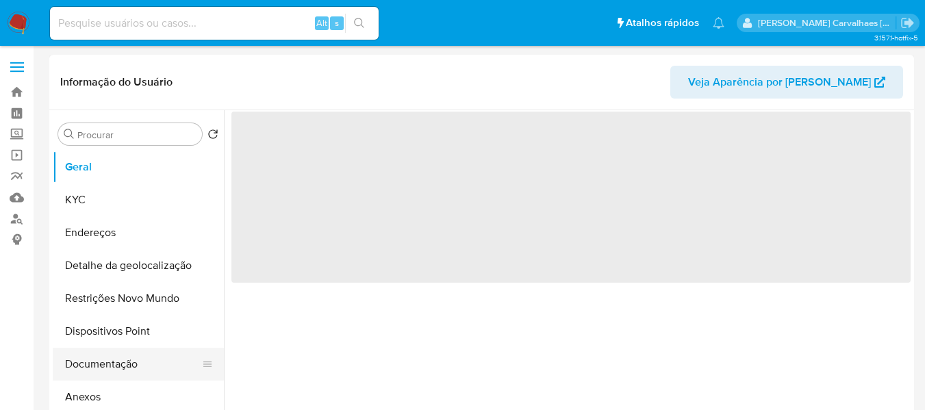
click at [142, 358] on button "Documentação" at bounding box center [133, 364] width 160 height 33
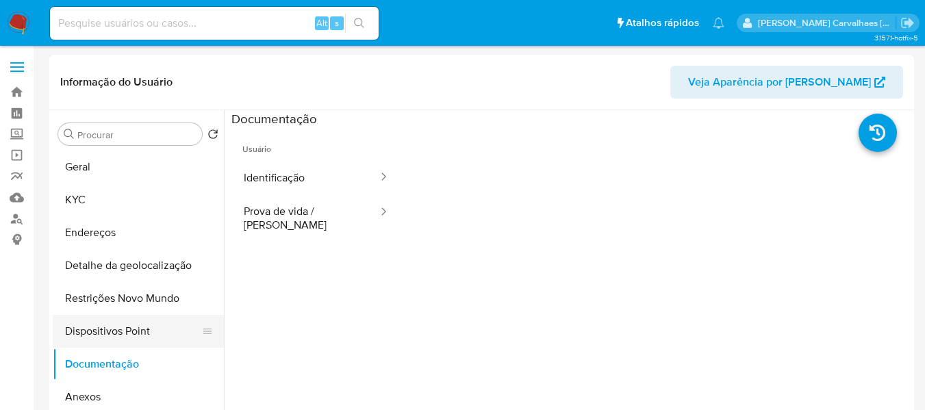
select select "10"
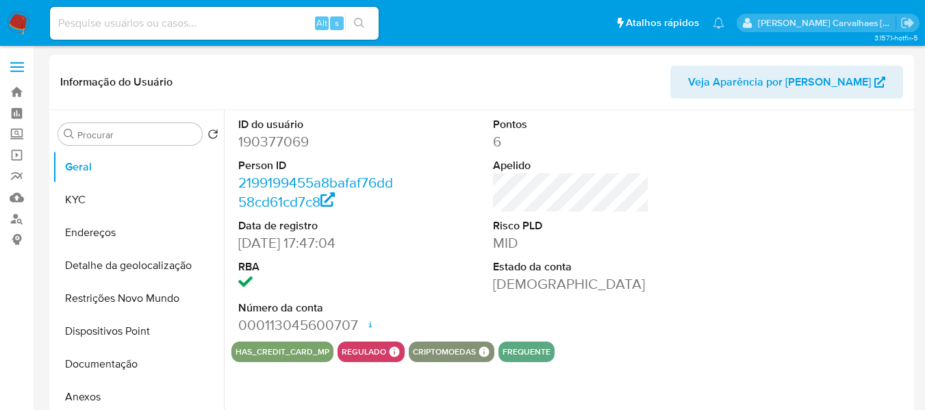
select select "10"
click at [115, 363] on button "Documentação" at bounding box center [133, 364] width 160 height 33
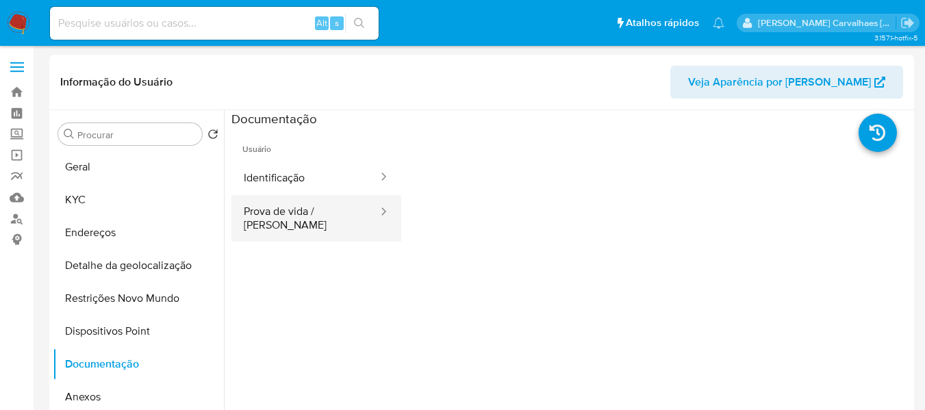
click at [331, 223] on button "Prova de vida / [PERSON_NAME]" at bounding box center [306, 218] width 148 height 47
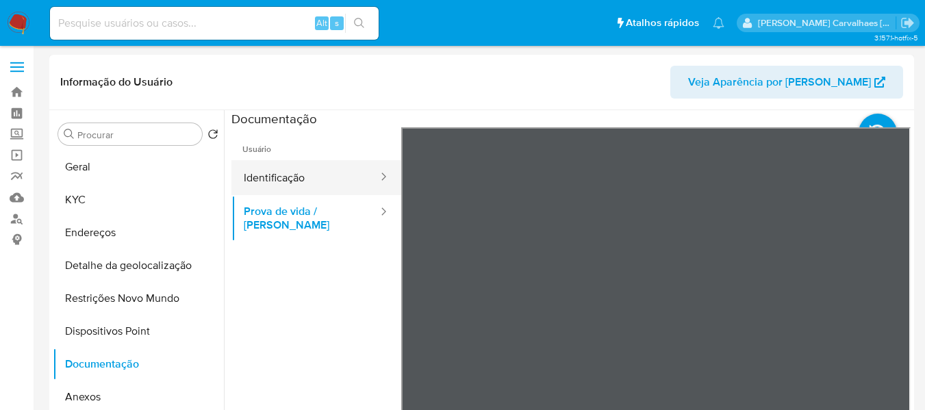
click at [248, 172] on button "Identificação" at bounding box center [306, 177] width 148 height 35
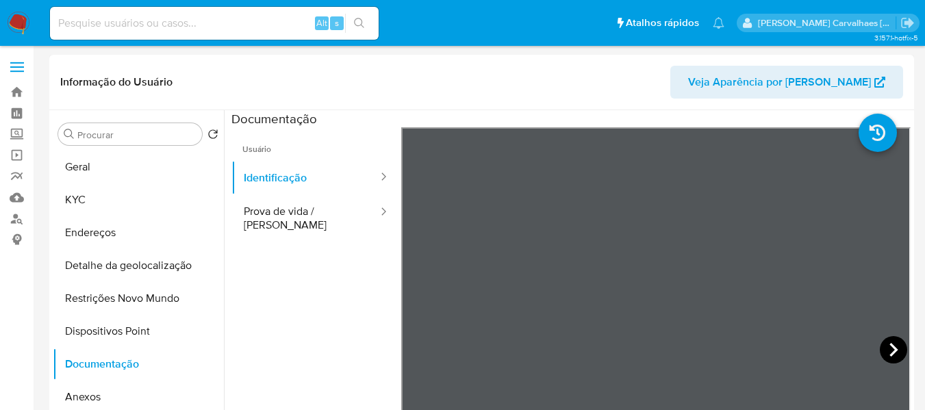
click at [875, 345] on div at bounding box center [656, 351] width 510 height 449
click at [895, 352] on icon at bounding box center [893, 349] width 27 height 27
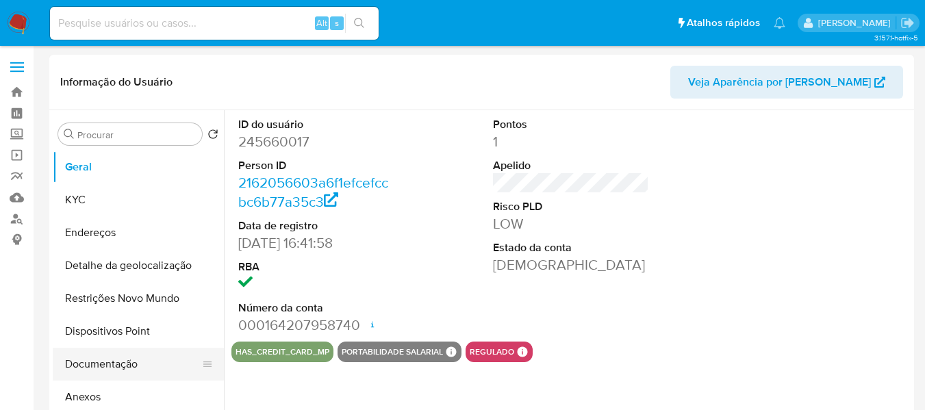
click at [141, 366] on button "Documentação" at bounding box center [133, 364] width 160 height 33
select select "10"
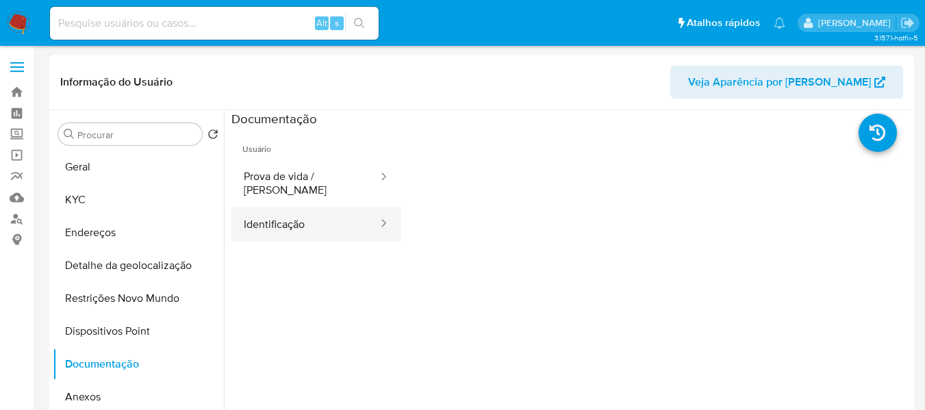
click at [334, 207] on button "Identificação" at bounding box center [306, 224] width 148 height 35
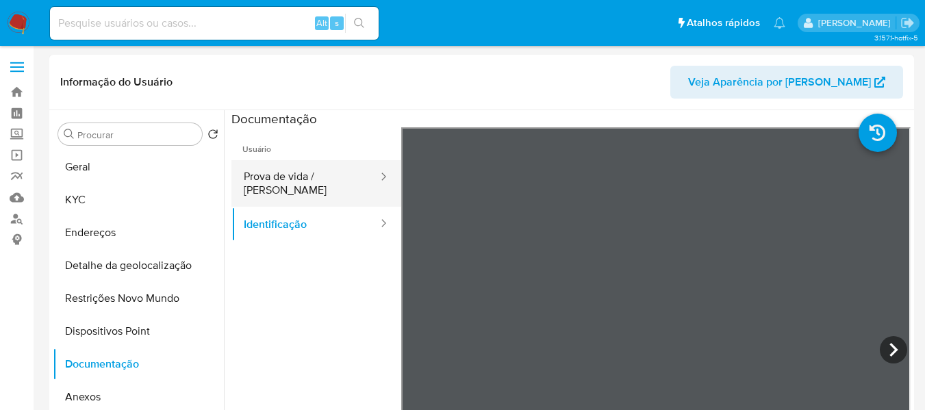
click at [334, 186] on button "Prova de vida / Selfie" at bounding box center [306, 183] width 148 height 47
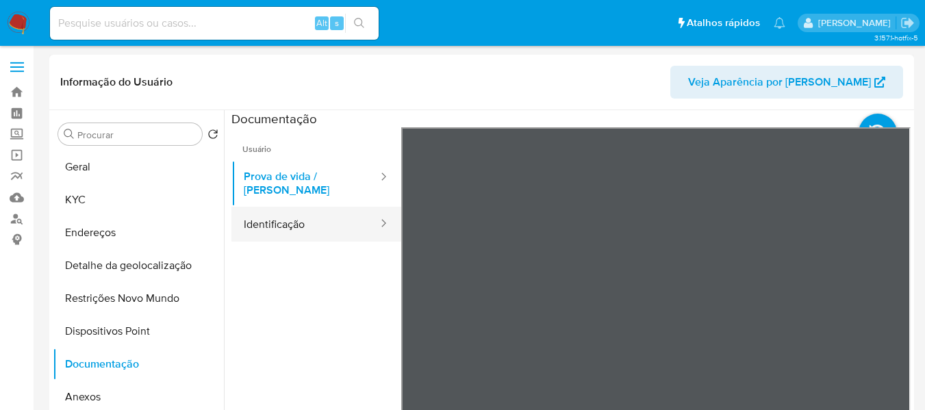
click at [320, 219] on button "Identificação" at bounding box center [306, 224] width 148 height 35
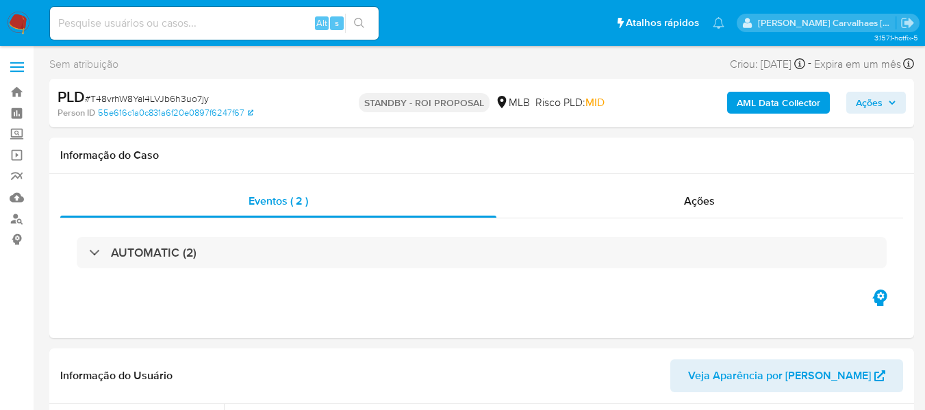
select select "10"
click at [26, 20] on img at bounding box center [18, 23] width 23 height 23
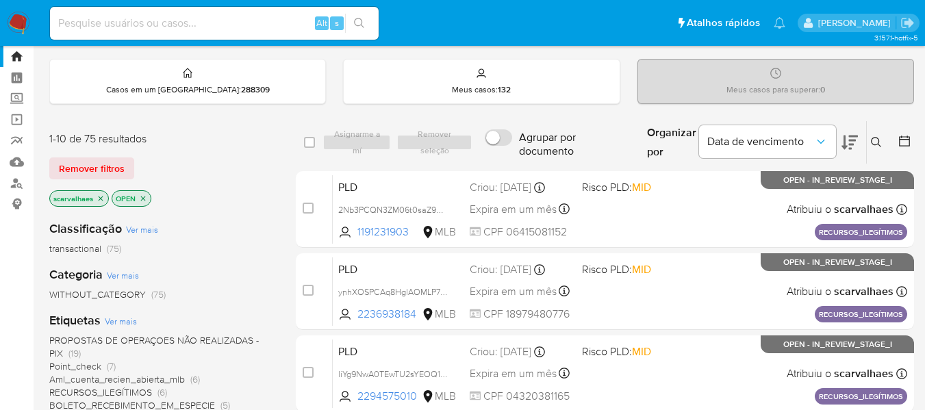
scroll to position [137, 0]
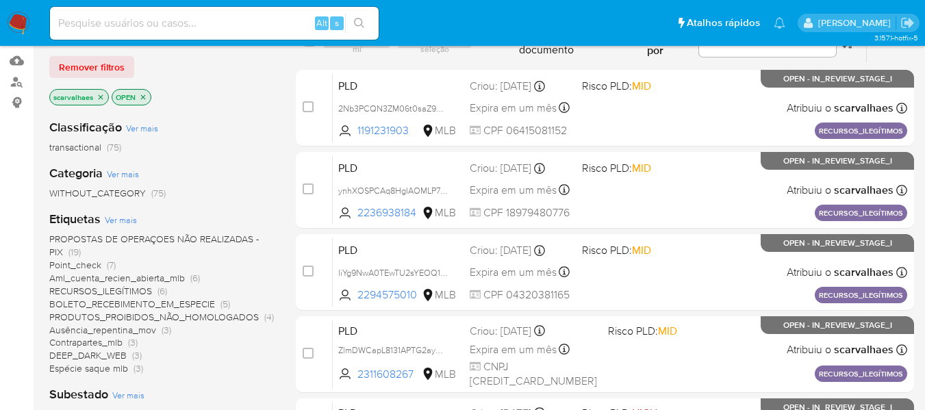
click at [113, 355] on span "DEEP_DARK_WEB" at bounding box center [87, 356] width 77 height 14
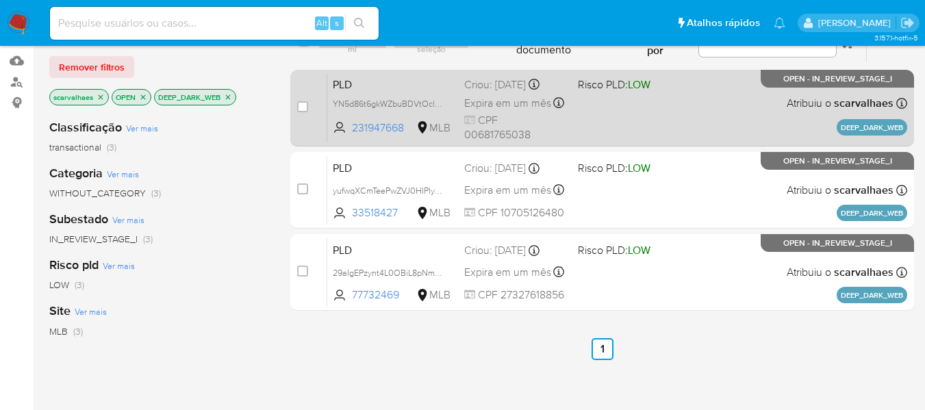
click at [577, 118] on div "PLD YN5d86t6gkWZbuBDVtOclGyV 231947668 MLB Risco PLD: LOW Criou: 14/08/2025 Cri…" at bounding box center [617, 107] width 580 height 69
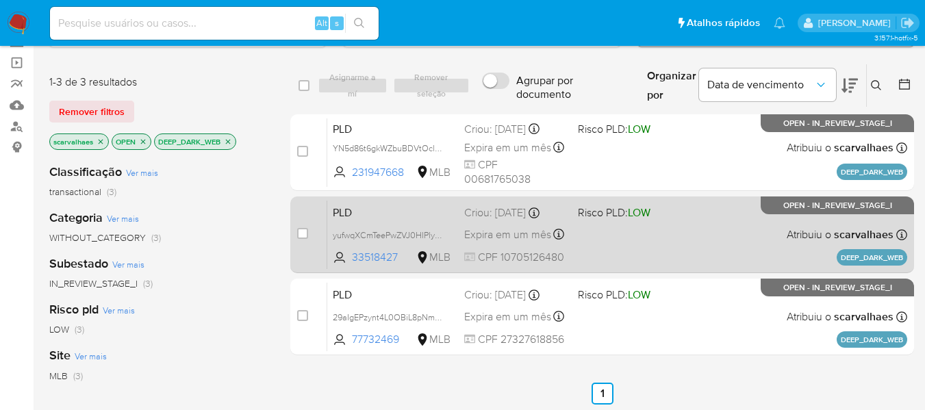
scroll to position [68, 0]
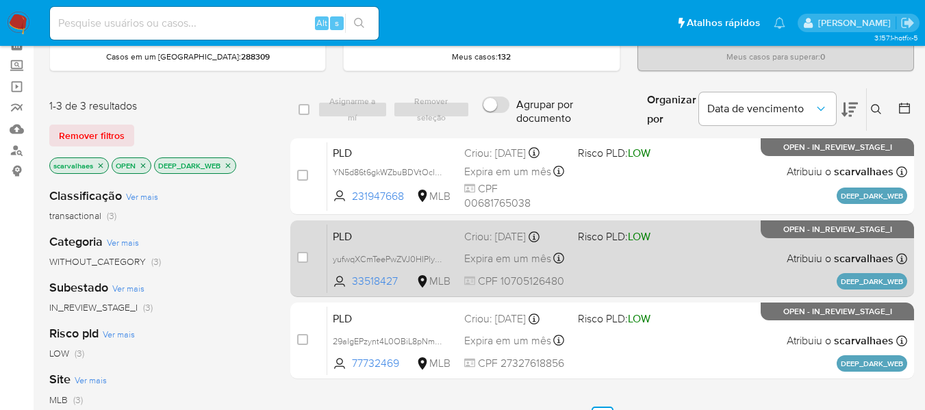
click at [617, 266] on div "PLD yufwqXCmTeePwZVJ0HIPlyLU 33518427 MLB Risco PLD: LOW Criou: 14/08/2025 Crio…" at bounding box center [617, 258] width 580 height 69
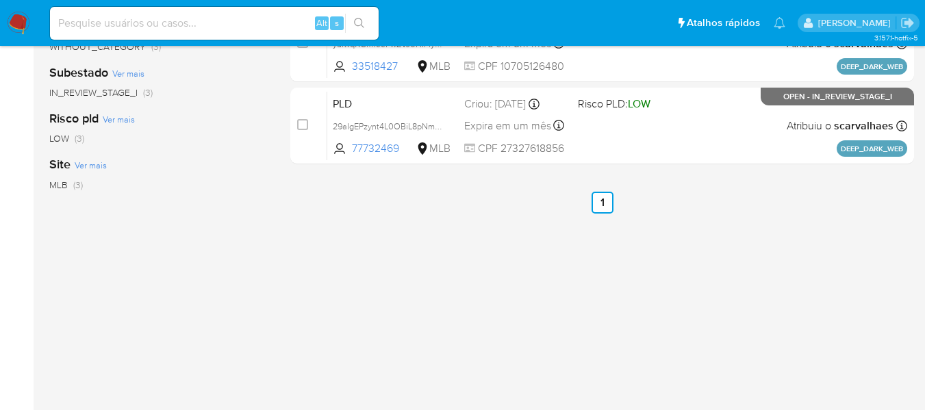
scroll to position [205, 0]
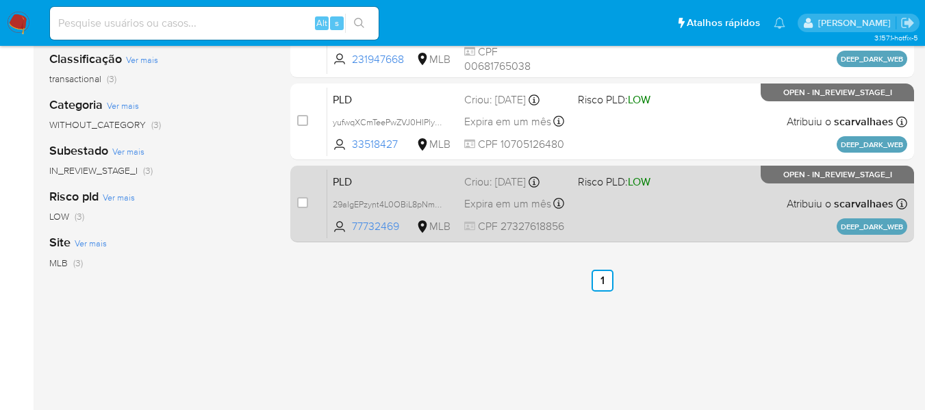
click at [657, 208] on div "PLD 29aIgEPzynt4L0OBiL8pNmCG 77732469 MLB Risco PLD: LOW Criou: 14/08/2025 Crio…" at bounding box center [617, 203] width 580 height 69
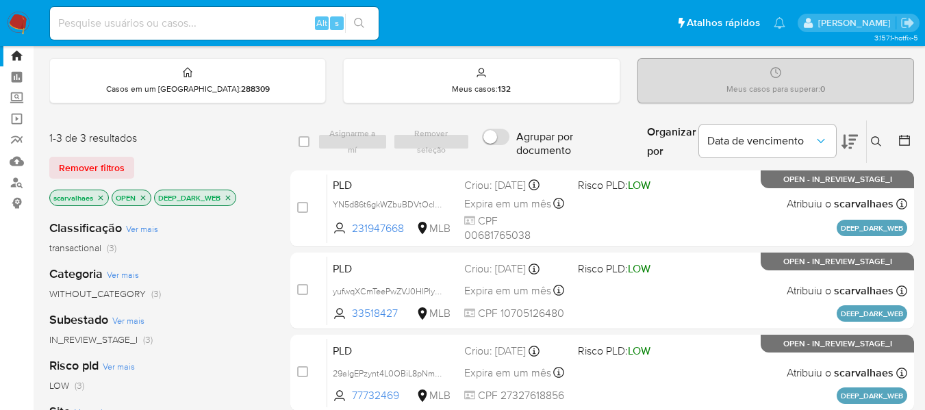
scroll to position [0, 0]
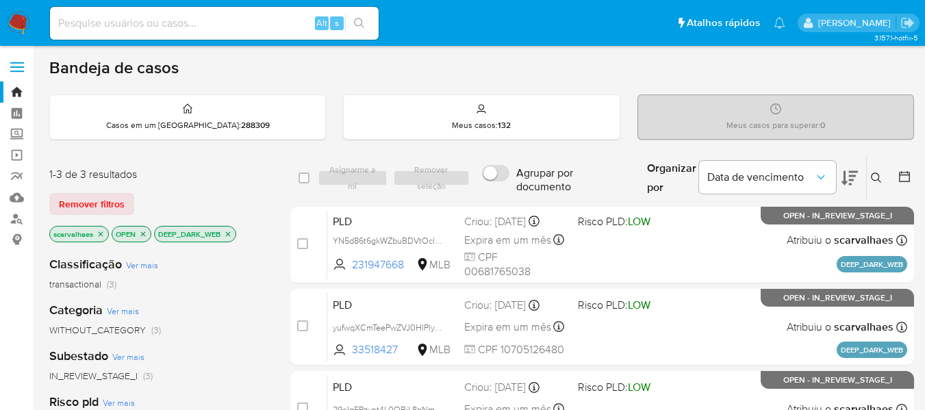
click at [227, 234] on icon "close-filter" at bounding box center [228, 234] width 8 height 8
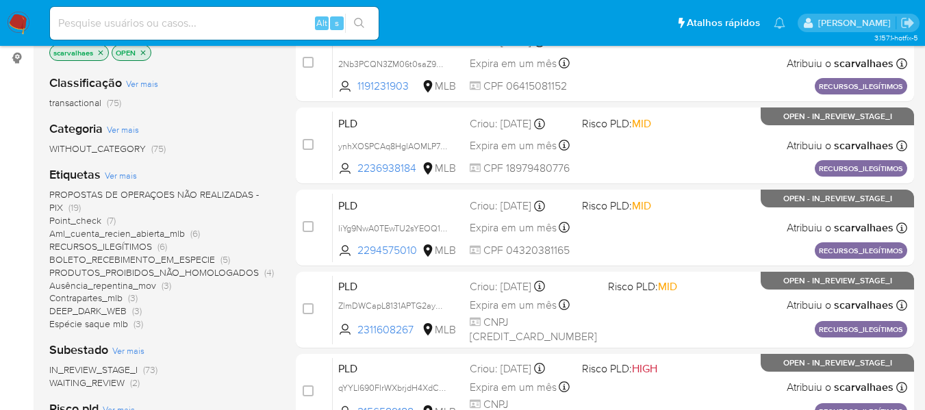
scroll to position [205, 0]
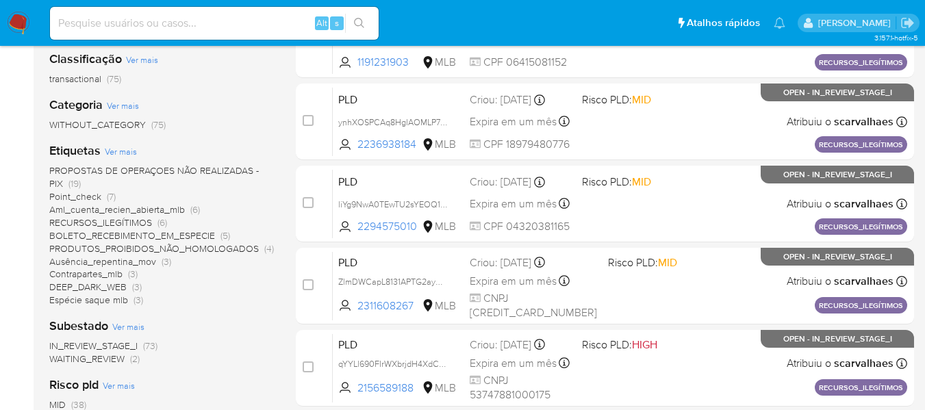
click at [193, 246] on span "PRODUTOS_PROIBIDOS_NÃO_HOMOLOGADOS" at bounding box center [154, 249] width 210 height 14
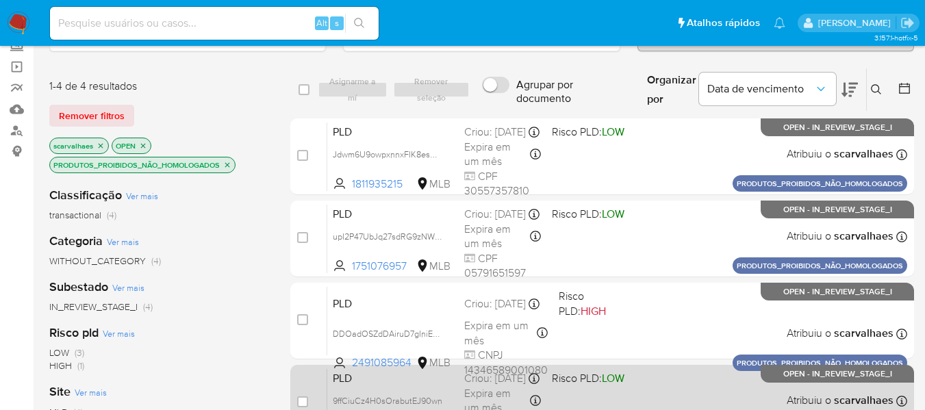
scroll to position [68, 0]
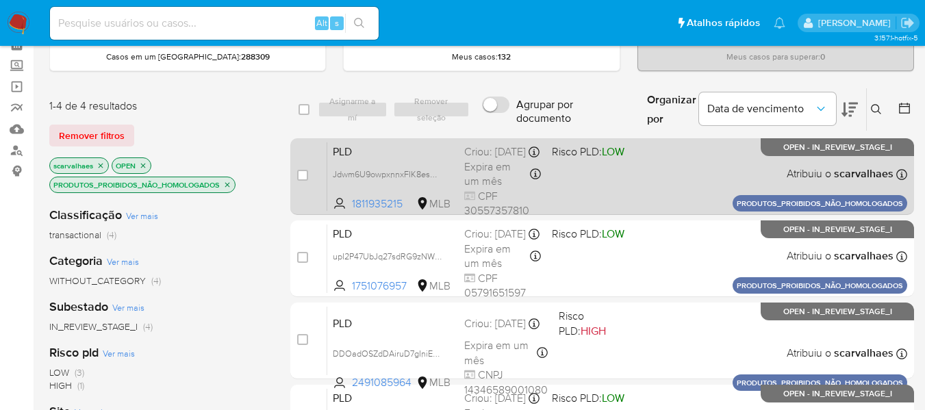
click at [602, 179] on div "PLD Jdwm6U9owpxnnxFIK8esUSAF 1811935215 MLB Risco PLD: LOW Criou: 14/08/2025 Cr…" at bounding box center [617, 176] width 580 height 69
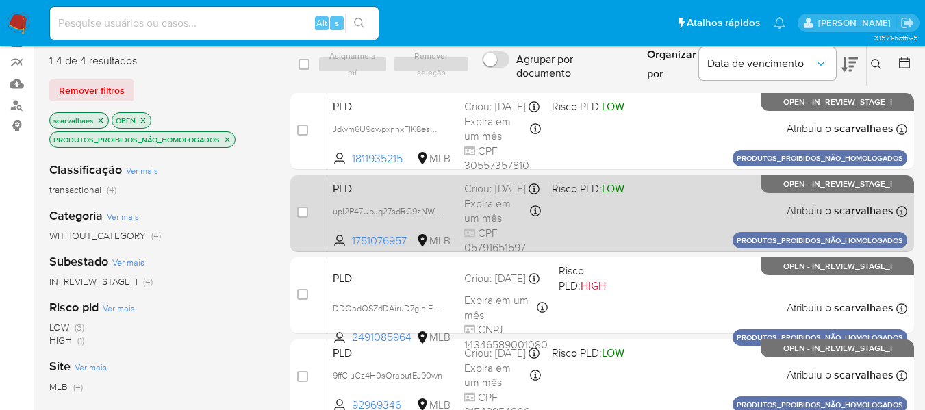
scroll to position [274, 0]
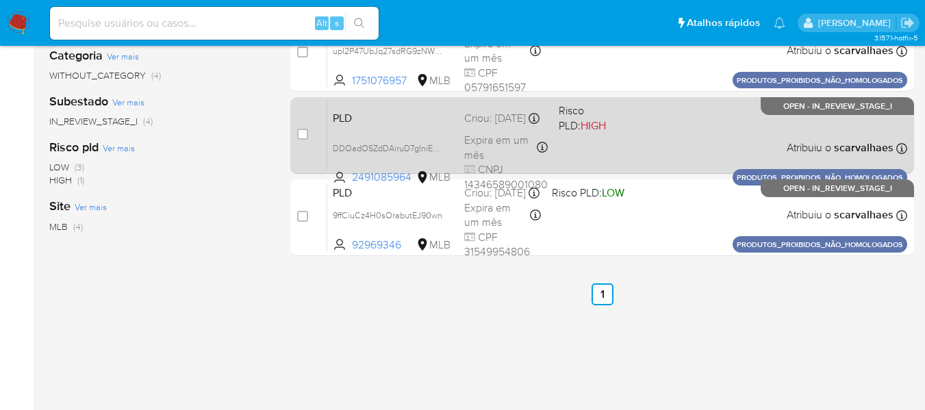
click at [579, 151] on div "PLD DDOadOSZdDAiruD7gIniEAj8 2491085964 MLB Risco PLD: HIGH Criou: 14/08/2025 C…" at bounding box center [617, 135] width 580 height 69
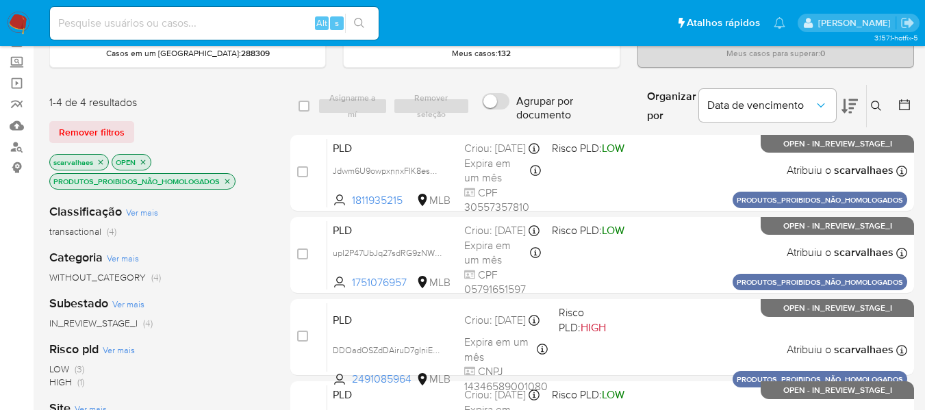
scroll to position [68, 0]
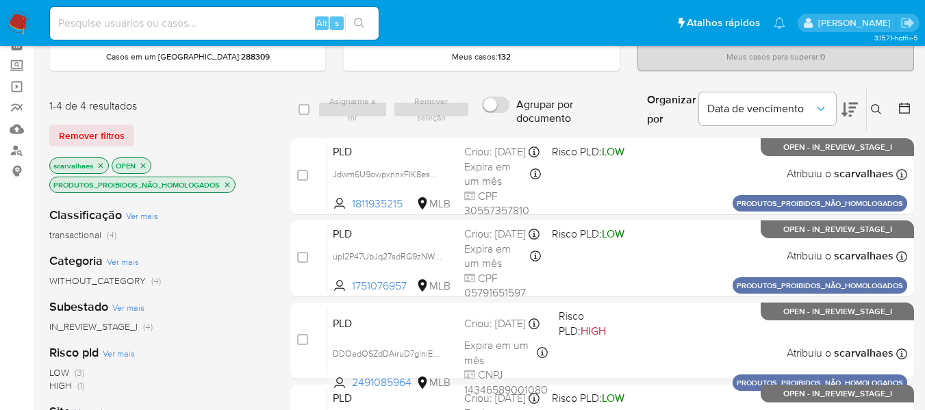
click at [227, 187] on icon "close-filter" at bounding box center [227, 185] width 8 height 8
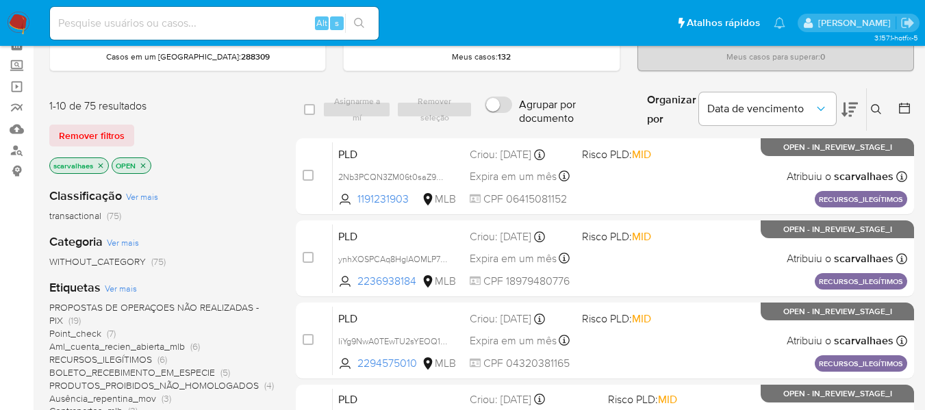
click at [210, 307] on span "PROPOSTAS DE OPERAÇOES NÃO REALIZADAS - PIX" at bounding box center [154, 314] width 210 height 27
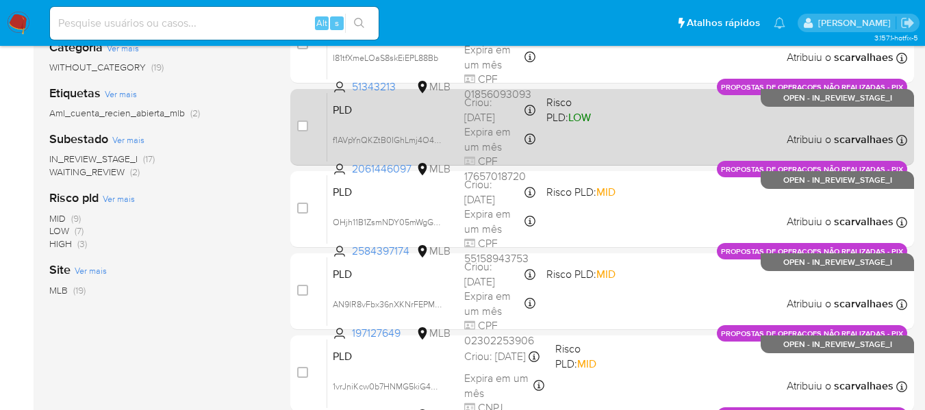
scroll to position [342, 0]
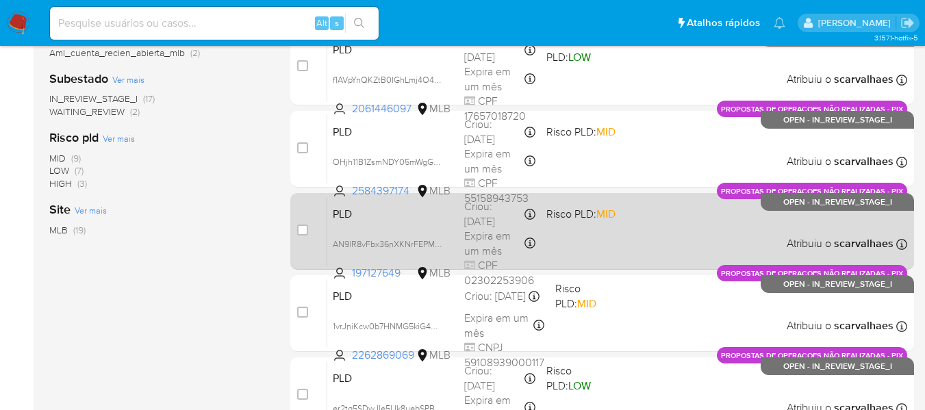
click at [566, 251] on div "PLD AN9lR8vFbx36nXKNrFEPM4wB 197127649 MLB Risco PLD: MID Criou: 14/08/2025 Cri…" at bounding box center [617, 231] width 580 height 69
click at [556, 257] on div "PLD AN9lR8vFbx36nXKNrFEPM4wB 197127649 MLB Risco PLD: MID Criou: 14/08/2025 Cri…" at bounding box center [617, 231] width 580 height 69
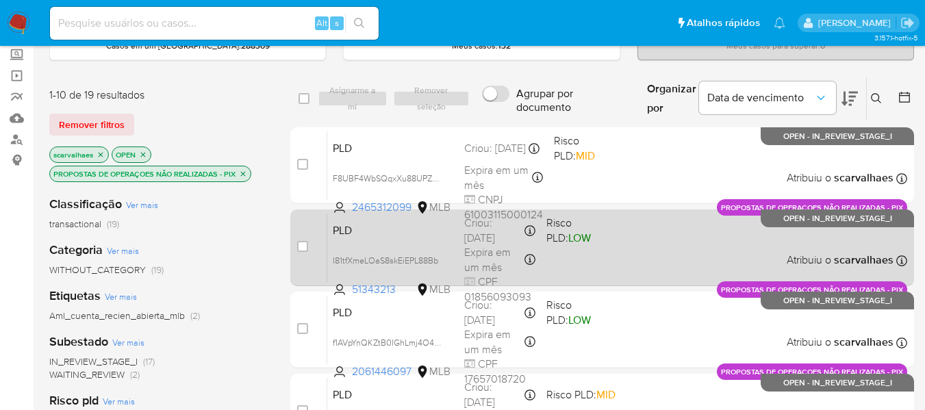
scroll to position [0, 0]
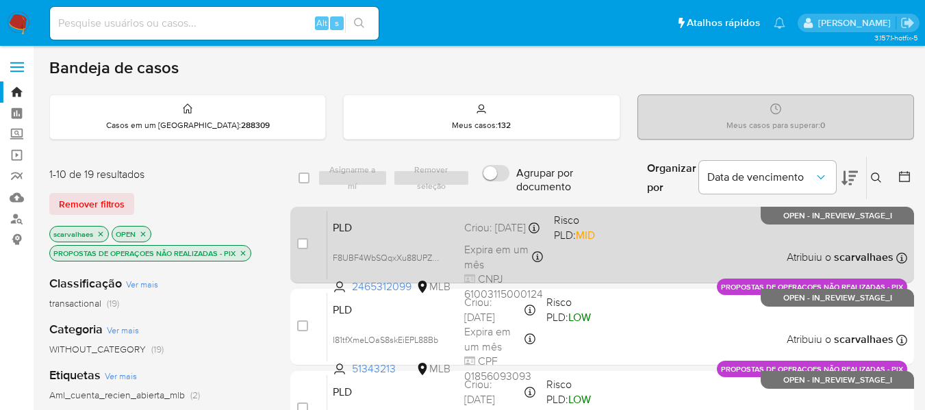
click at [615, 253] on div "PLD F8UBF4WbSQqxXu88UPZn9LNZ 2465312099 MLB Risco PLD: MID Criou: 14/08/2025 Cr…" at bounding box center [617, 244] width 580 height 69
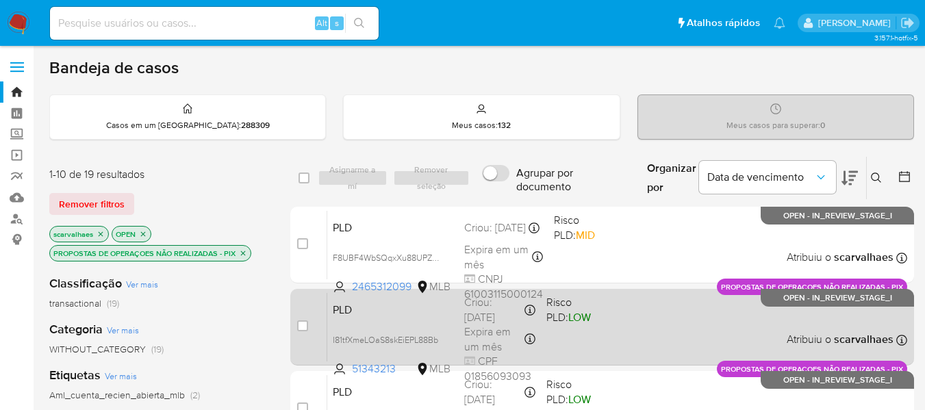
click at [586, 320] on span "Risco PLD: LOW" at bounding box center [582, 308] width 71 height 32
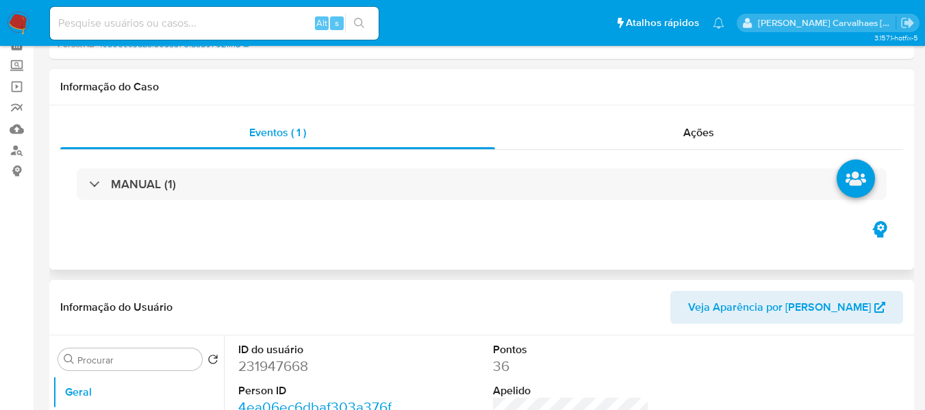
select select "10"
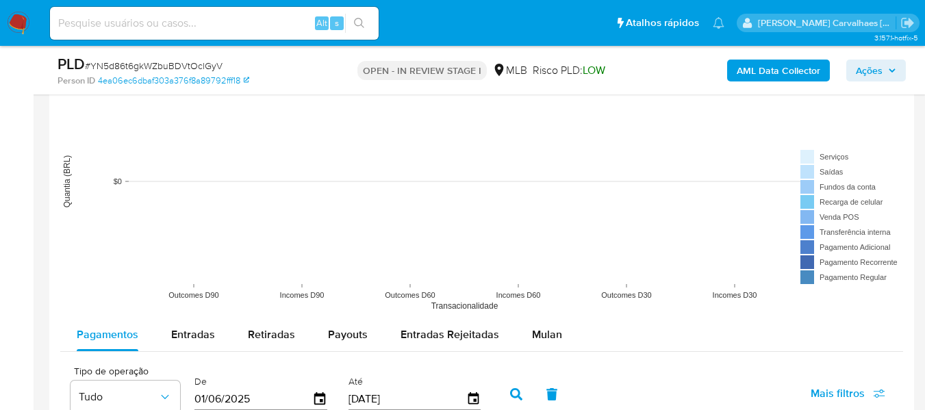
scroll to position [1438, 0]
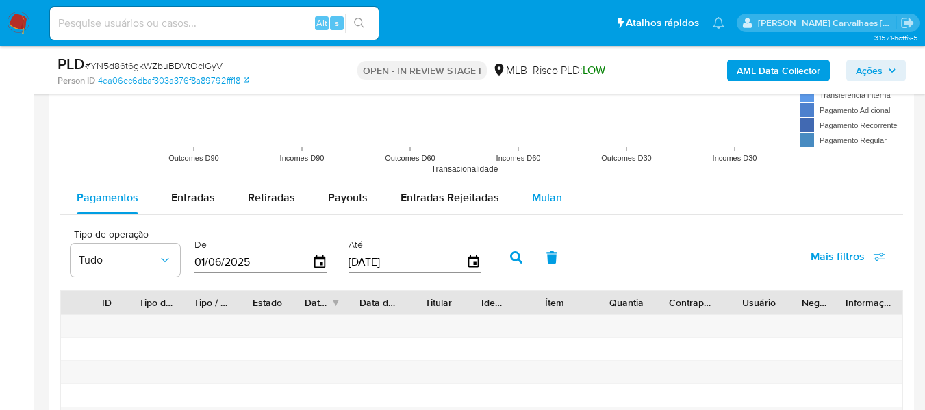
click at [546, 200] on span "Mulan" at bounding box center [547, 198] width 30 height 16
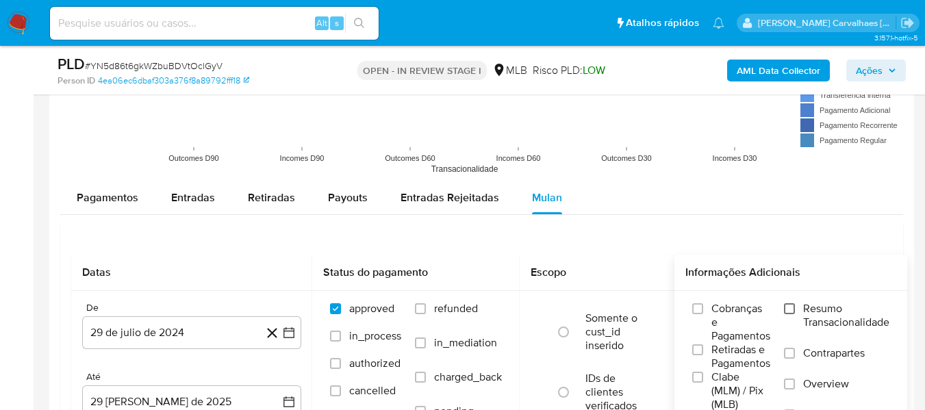
click at [793, 310] on input "Resumo Transacionalidade" at bounding box center [789, 308] width 11 height 11
click at [291, 332] on icon "button" at bounding box center [289, 333] width 14 height 14
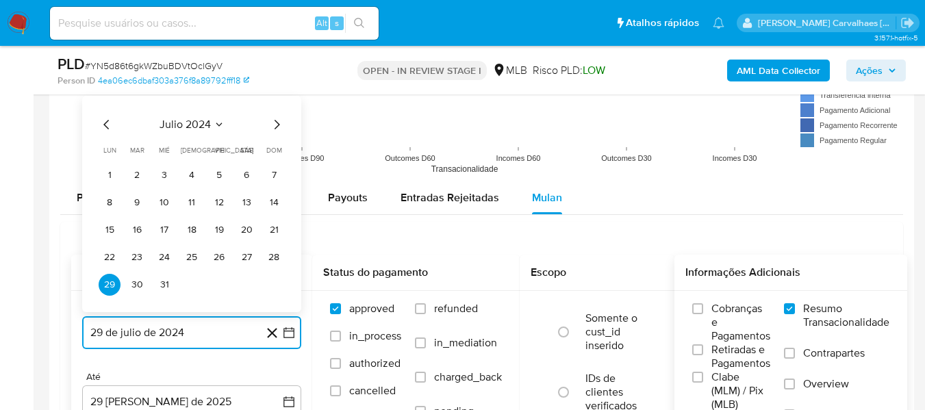
click at [277, 124] on icon "Mes siguiente" at bounding box center [277, 124] width 16 height 16
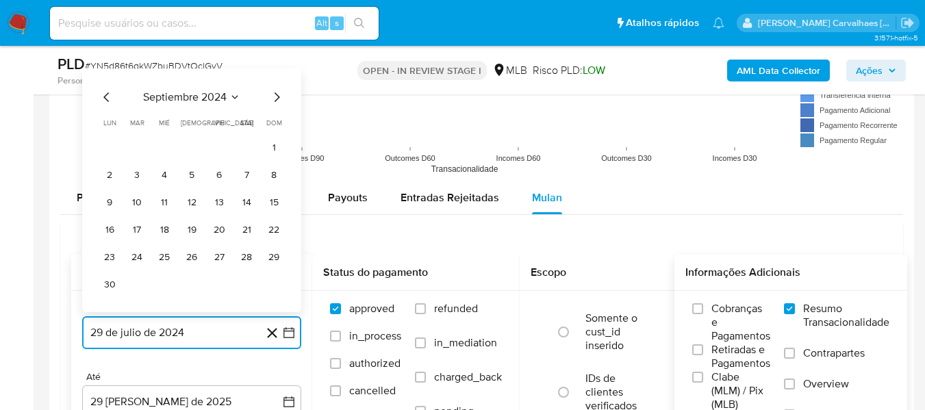
click at [277, 103] on icon "Mes siguiente" at bounding box center [277, 97] width 16 height 16
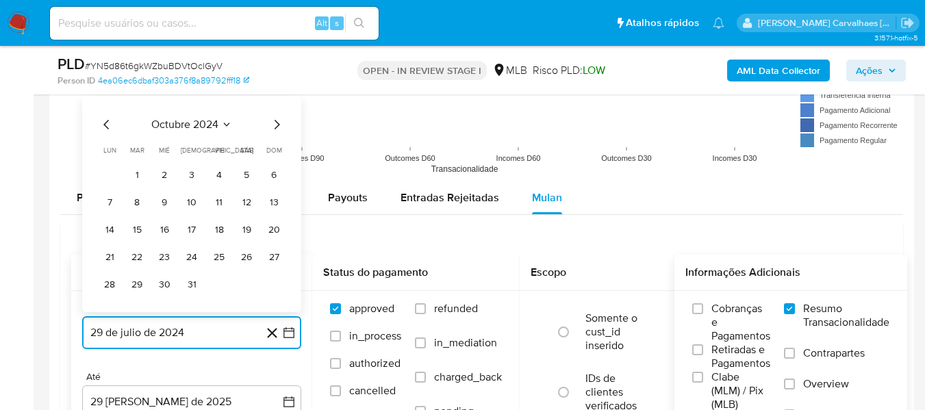
click at [275, 125] on icon "Mes siguiente" at bounding box center [277, 124] width 16 height 16
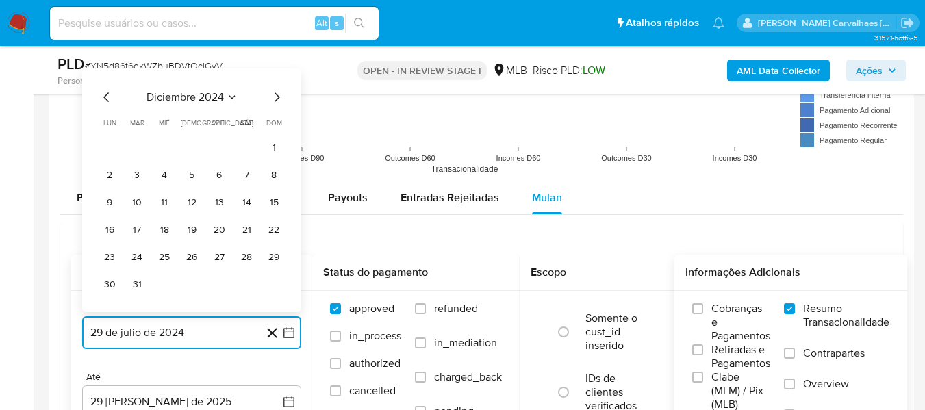
click at [276, 95] on icon "Mes siguiente" at bounding box center [277, 97] width 16 height 16
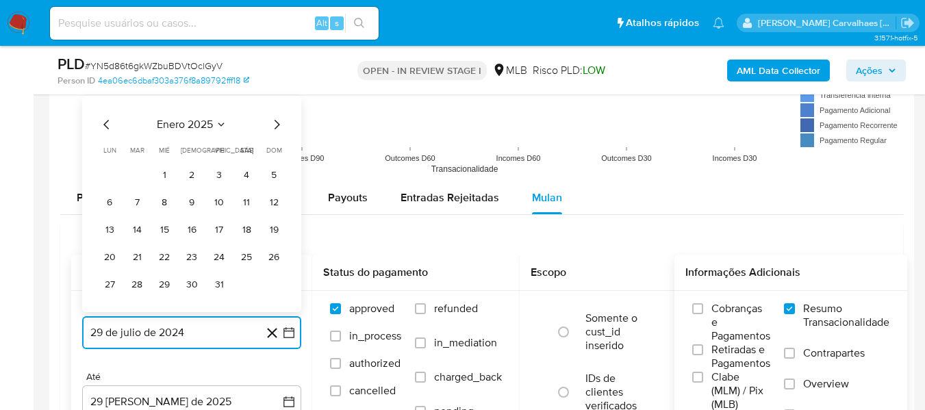
click at [277, 123] on icon "Mes siguiente" at bounding box center [277, 124] width 16 height 16
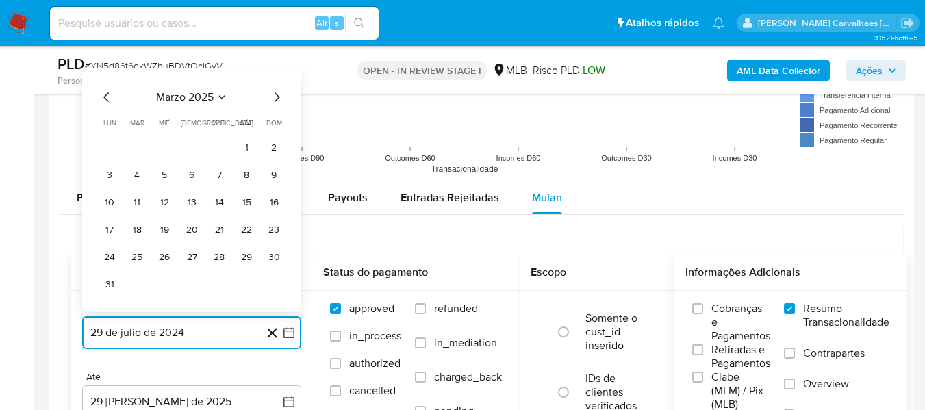
click at [277, 100] on icon "Mes siguiente" at bounding box center [277, 97] width 5 height 10
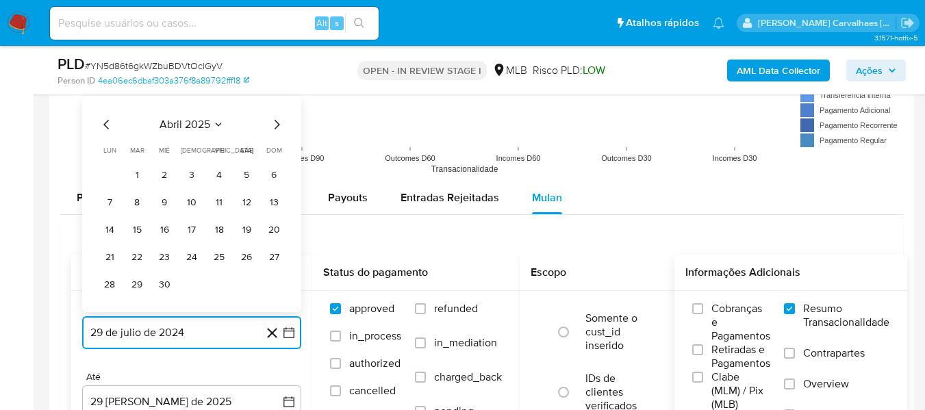
click at [276, 127] on icon "Mes siguiente" at bounding box center [277, 125] width 5 height 10
click at [276, 124] on icon "Mes siguiente" at bounding box center [277, 124] width 16 height 16
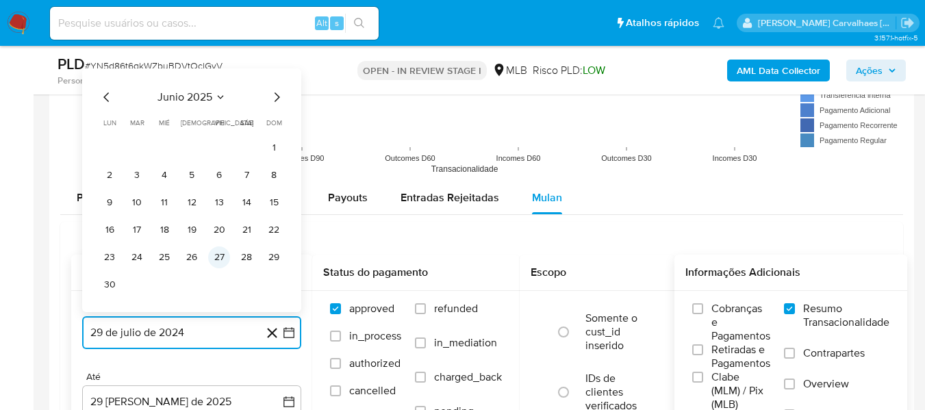
click at [223, 255] on button "27" at bounding box center [219, 258] width 22 height 22
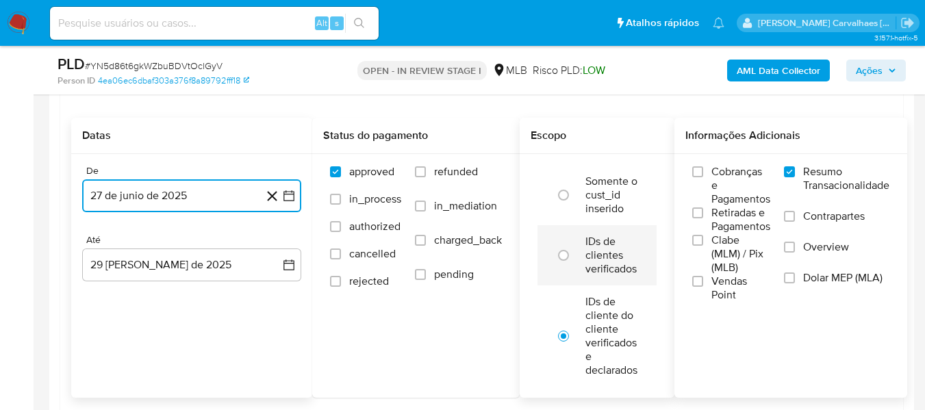
scroll to position [1712, 0]
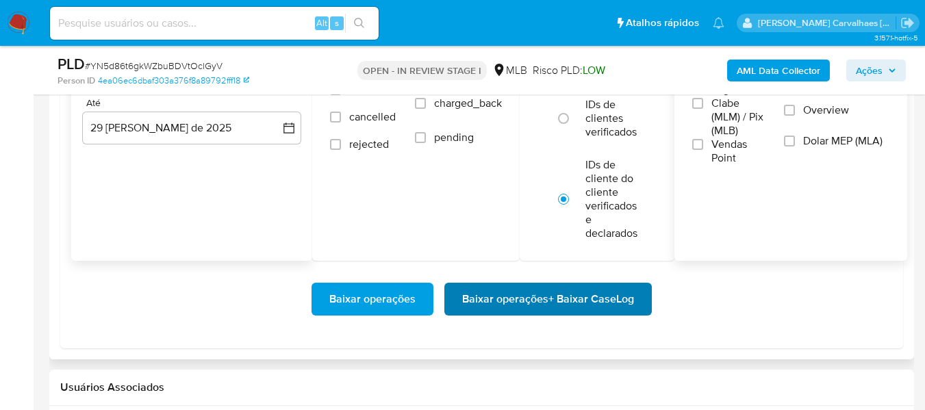
click at [514, 297] on span "Baixar operações + Baixar CaseLog" at bounding box center [548, 299] width 172 height 30
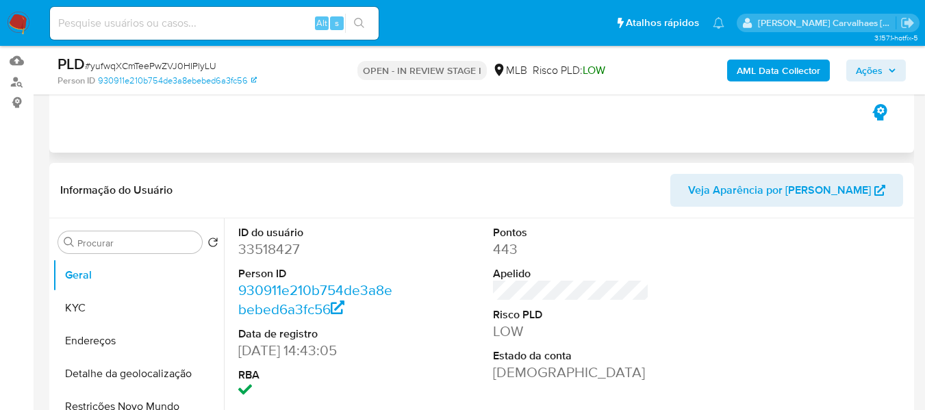
select select "10"
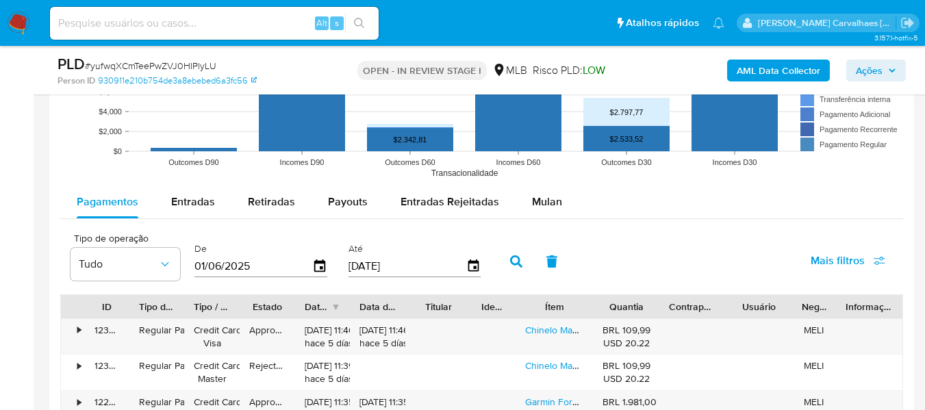
scroll to position [1438, 0]
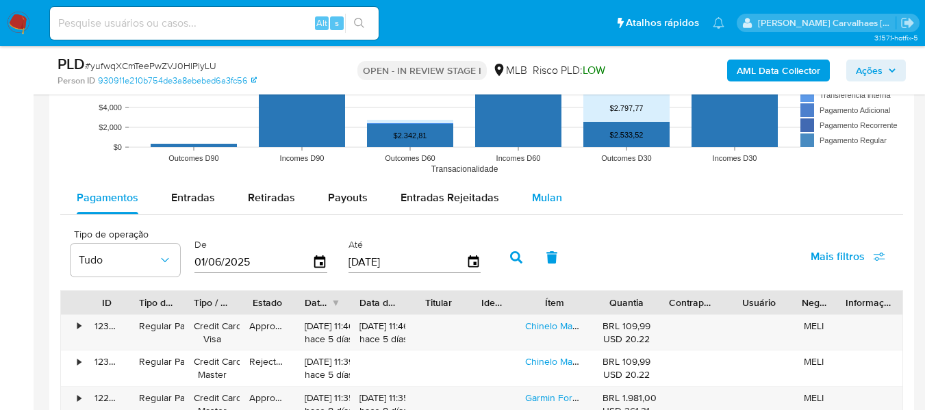
click at [541, 200] on span "Mulan" at bounding box center [547, 198] width 30 height 16
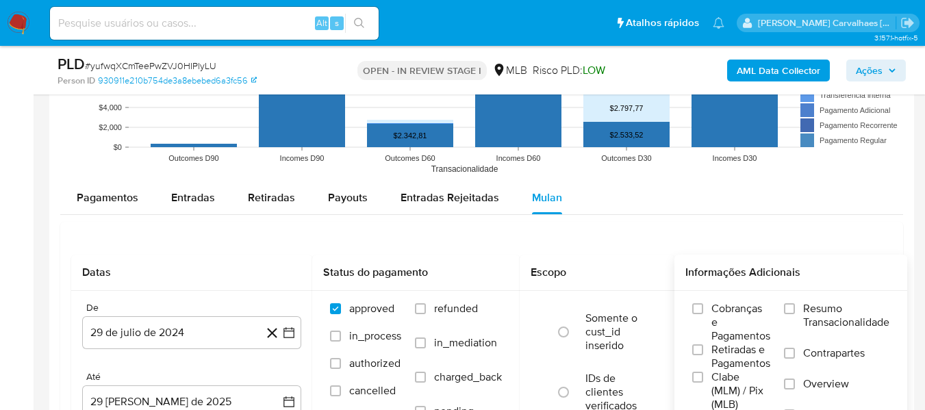
click at [787, 306] on div "Cobranças e Pagamentos Retiradas e Pagamentos [PERSON_NAME] (MLM) / Pix (MLB) V…" at bounding box center [791, 370] width 211 height 137
click at [799, 313] on label "Resumo Transacionalidade" at bounding box center [836, 324] width 105 height 45
click at [795, 313] on input "Resumo Transacionalidade" at bounding box center [789, 308] width 11 height 11
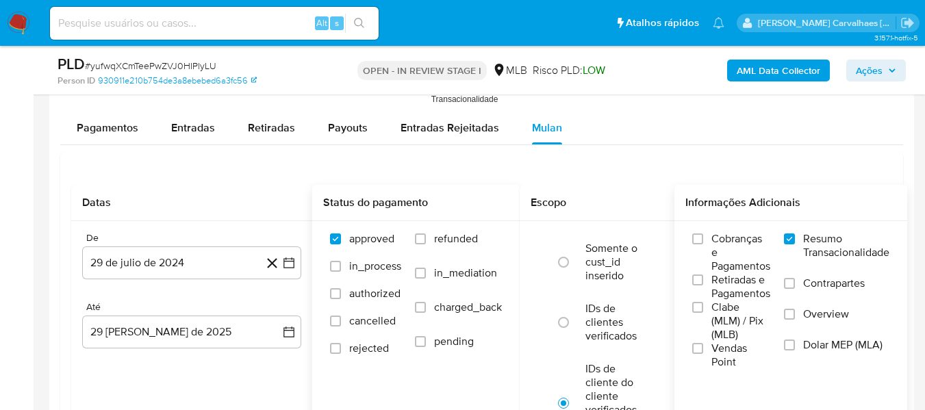
scroll to position [1575, 0]
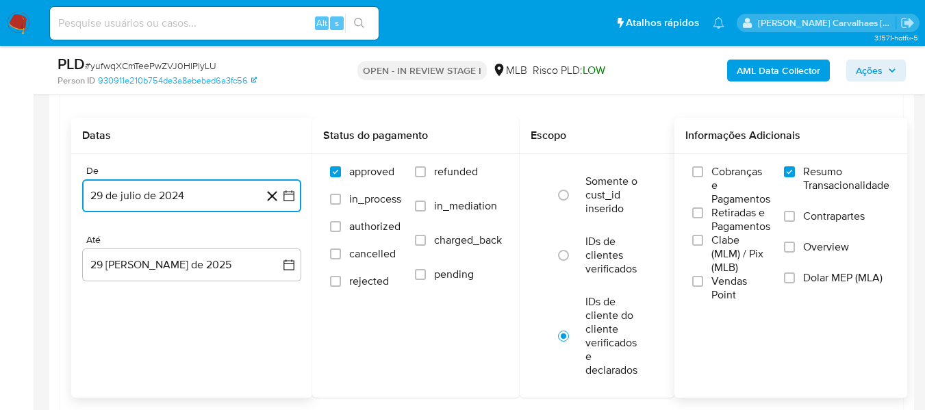
click at [288, 195] on icon "button" at bounding box center [289, 196] width 14 height 14
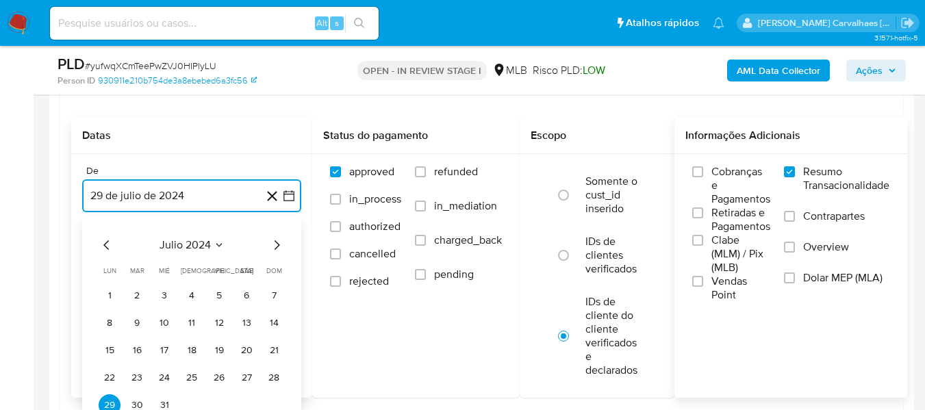
click at [273, 246] on icon "Mes siguiente" at bounding box center [277, 245] width 16 height 16
click at [275, 246] on icon "Mes siguiente" at bounding box center [277, 245] width 16 height 16
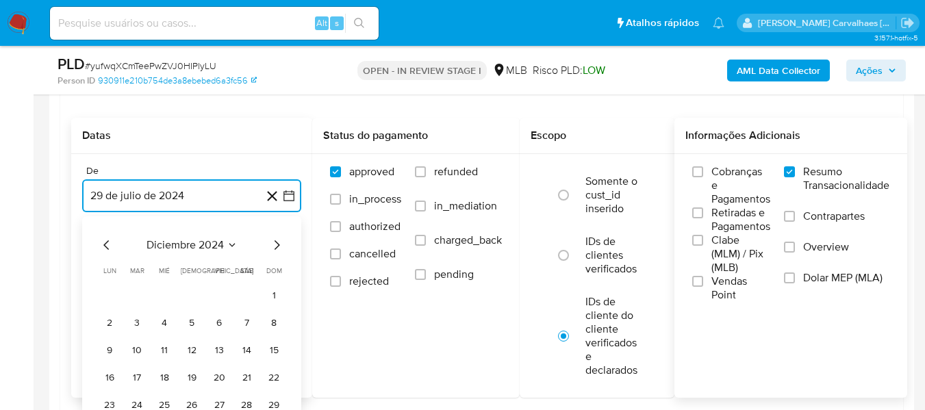
click at [275, 246] on icon "Mes siguiente" at bounding box center [277, 245] width 16 height 16
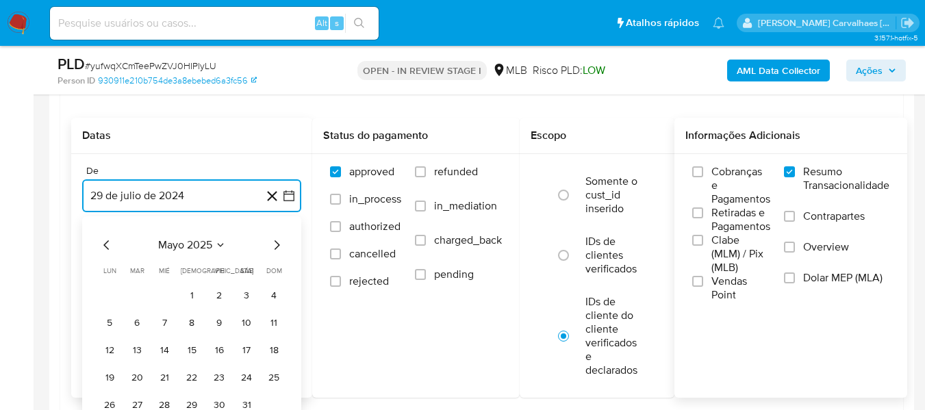
click at [275, 246] on icon "Mes siguiente" at bounding box center [277, 245] width 16 height 16
click at [105, 245] on icon "Mes anterior" at bounding box center [105, 245] width 5 height 10
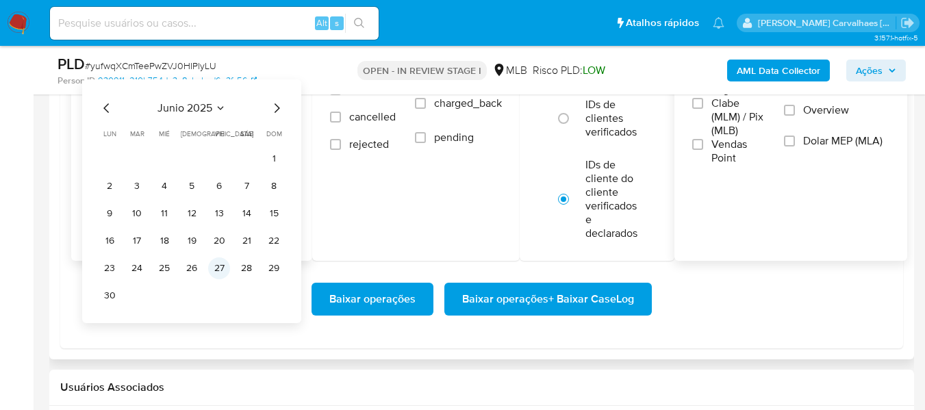
click at [222, 271] on button "27" at bounding box center [219, 269] width 22 height 22
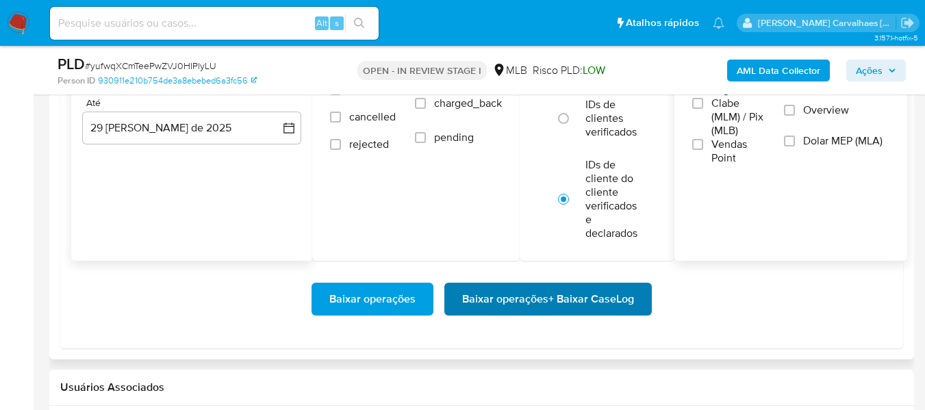
click at [503, 295] on span "Baixar operações + Baixar CaseLog" at bounding box center [548, 299] width 172 height 30
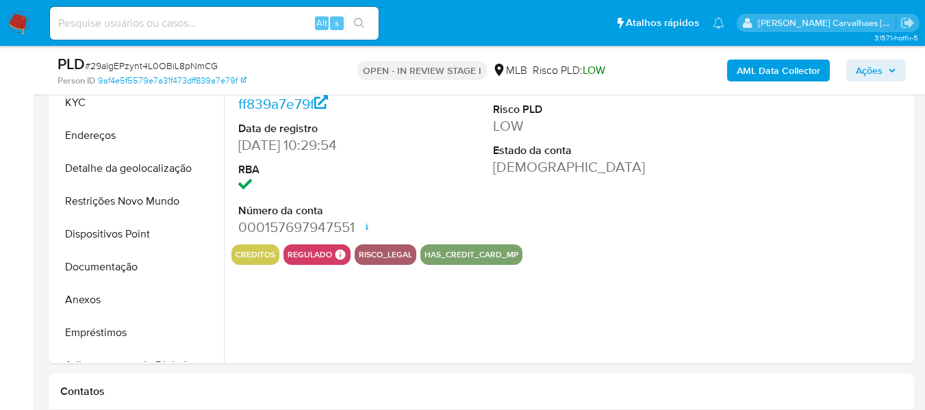
select select "10"
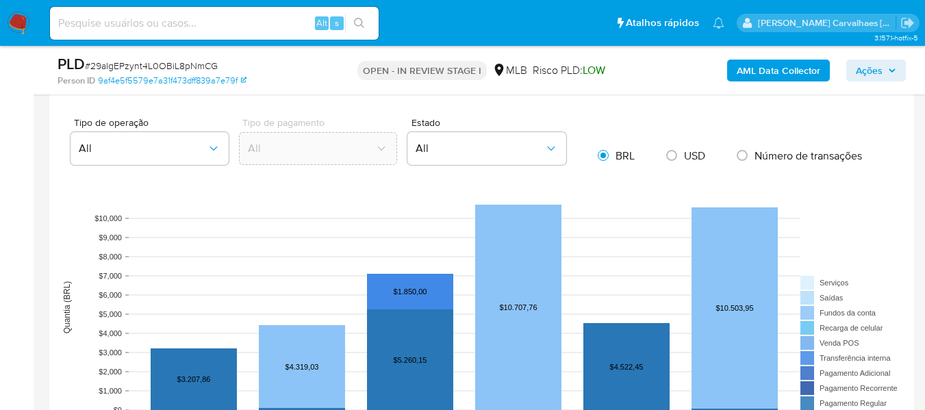
scroll to position [1233, 0]
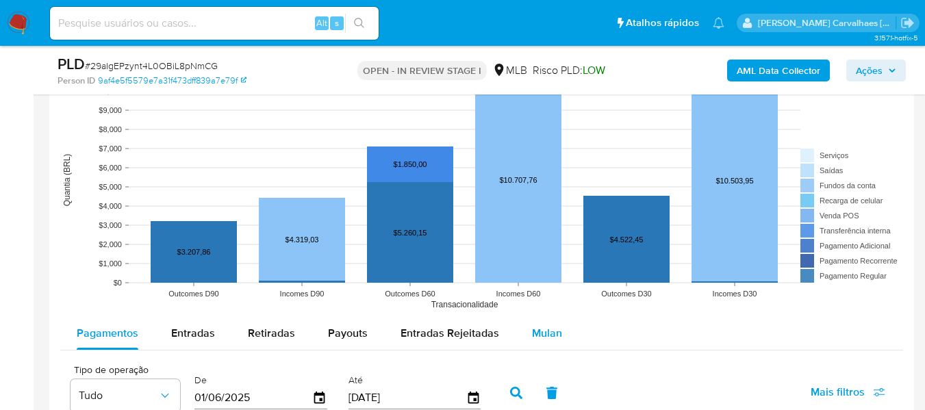
click at [559, 332] on button "Mulan" at bounding box center [547, 333] width 63 height 33
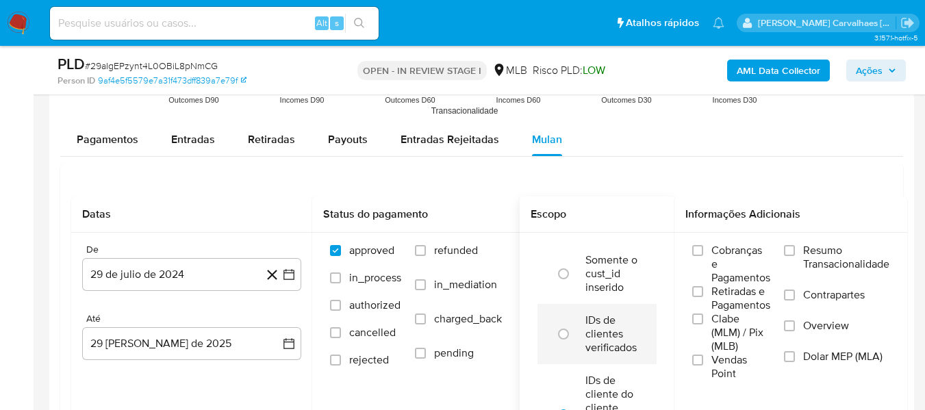
scroll to position [1438, 0]
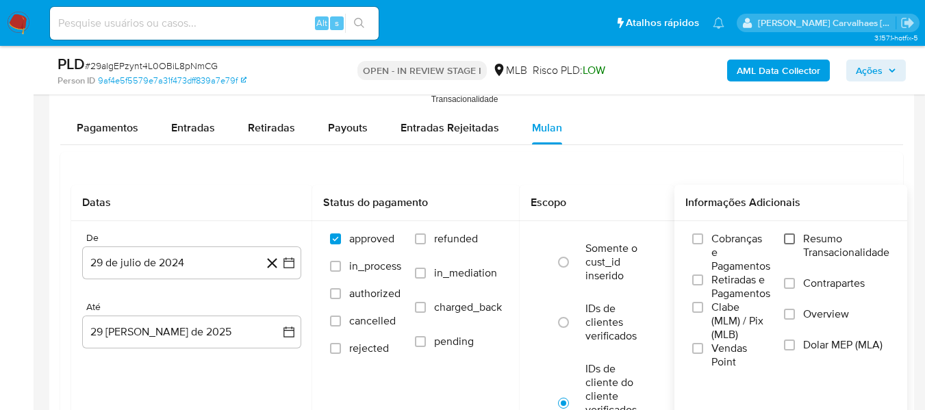
click at [793, 239] on input "Resumo Transacionalidade" at bounding box center [789, 239] width 11 height 11
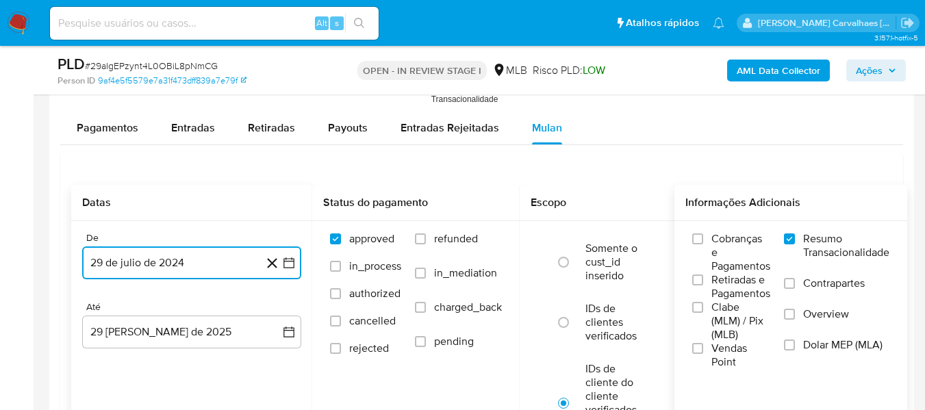
click at [288, 264] on icon "button" at bounding box center [289, 263] width 14 height 14
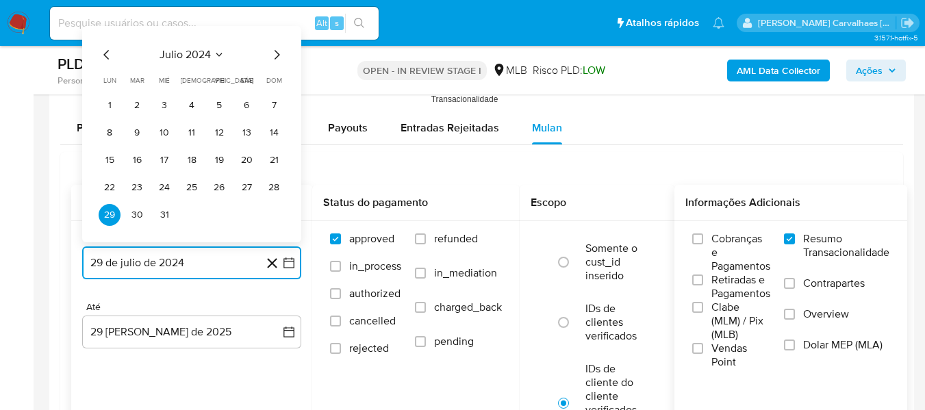
click at [279, 57] on icon "Mes siguiente" at bounding box center [277, 55] width 16 height 16
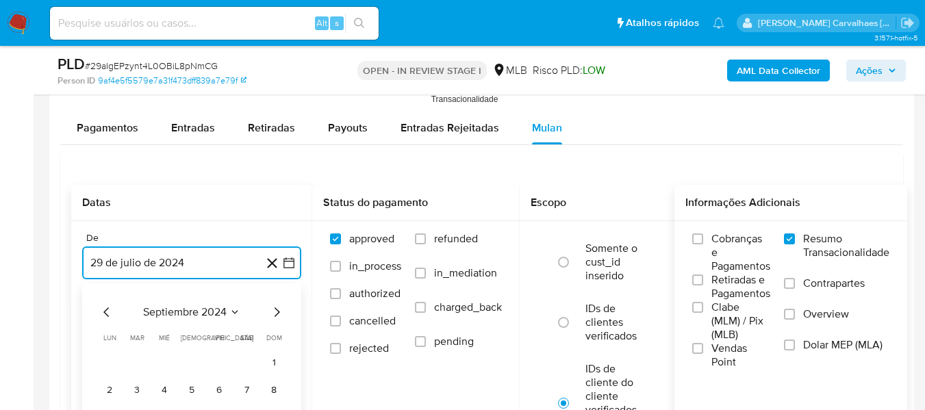
click at [276, 312] on icon "Mes siguiente" at bounding box center [277, 312] width 16 height 16
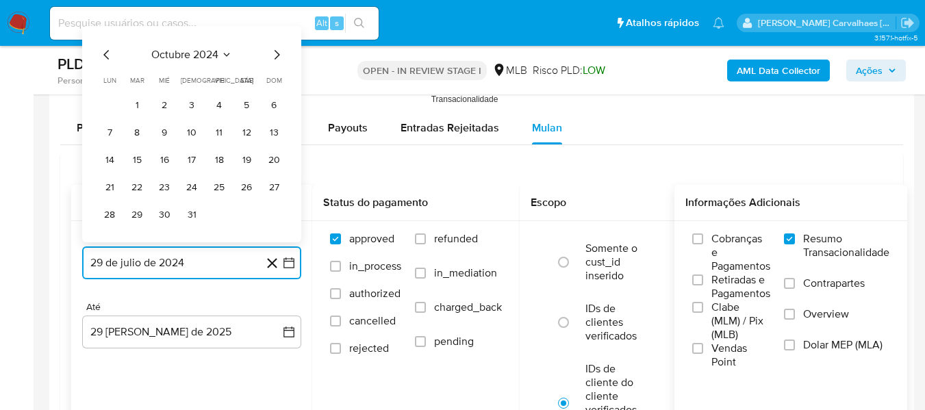
click at [275, 57] on icon "Mes siguiente" at bounding box center [277, 55] width 16 height 16
click at [278, 55] on icon "Mes siguiente" at bounding box center [277, 55] width 16 height 16
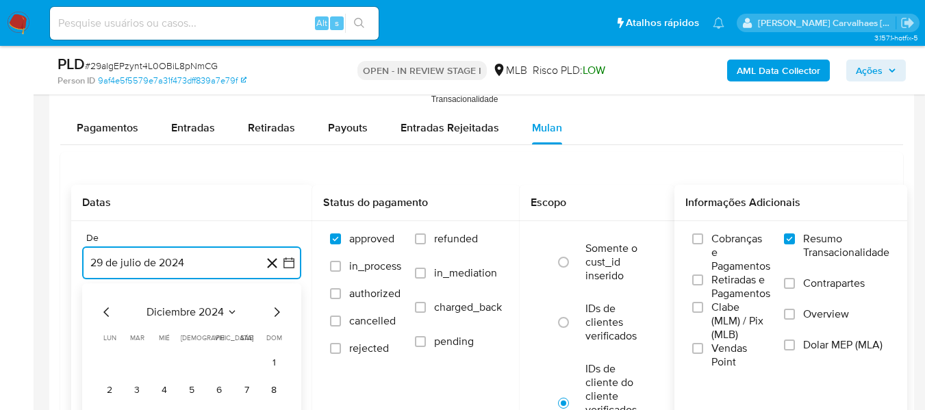
click at [275, 310] on icon "Mes siguiente" at bounding box center [277, 312] width 16 height 16
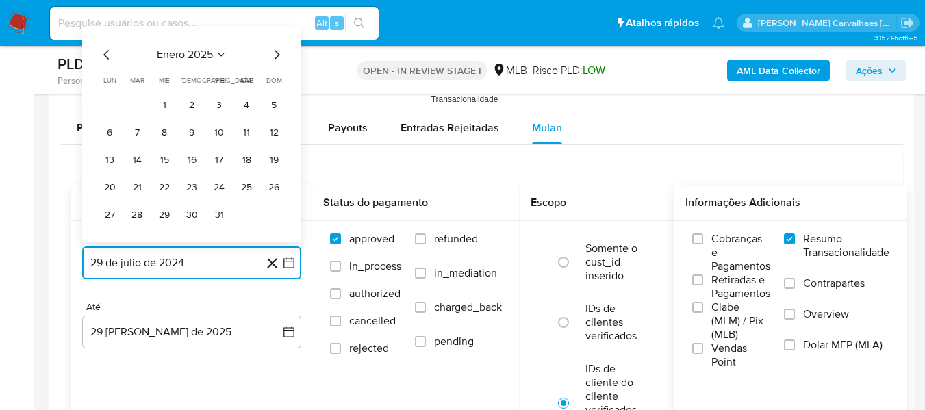
click at [279, 51] on icon "Mes siguiente" at bounding box center [277, 55] width 16 height 16
click at [277, 57] on icon "Mes siguiente" at bounding box center [277, 55] width 5 height 10
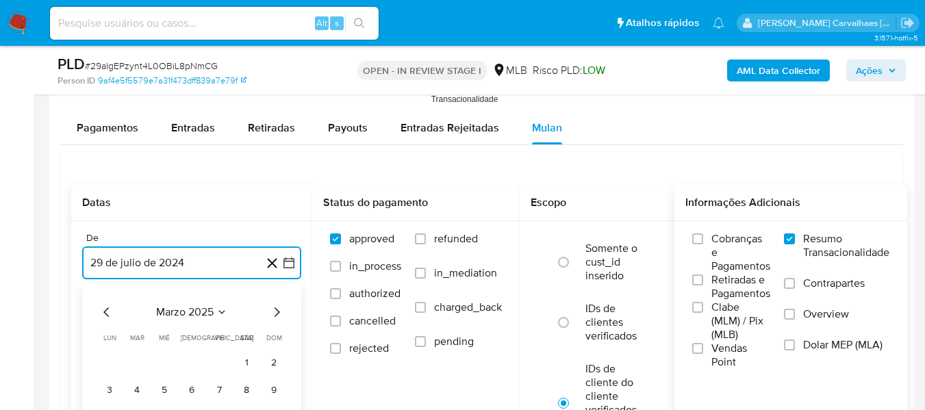
click at [277, 316] on icon "Mes siguiente" at bounding box center [277, 312] width 16 height 16
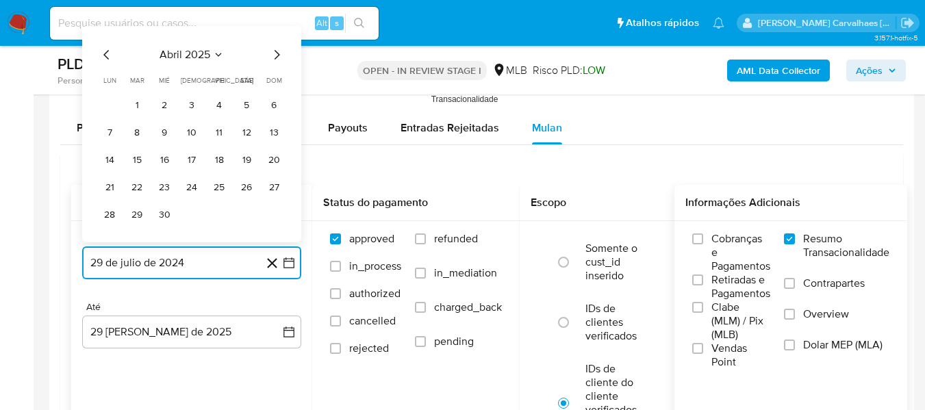
click at [277, 55] on icon "Mes siguiente" at bounding box center [277, 55] width 16 height 16
click at [277, 58] on icon "Mes siguiente" at bounding box center [277, 55] width 16 height 16
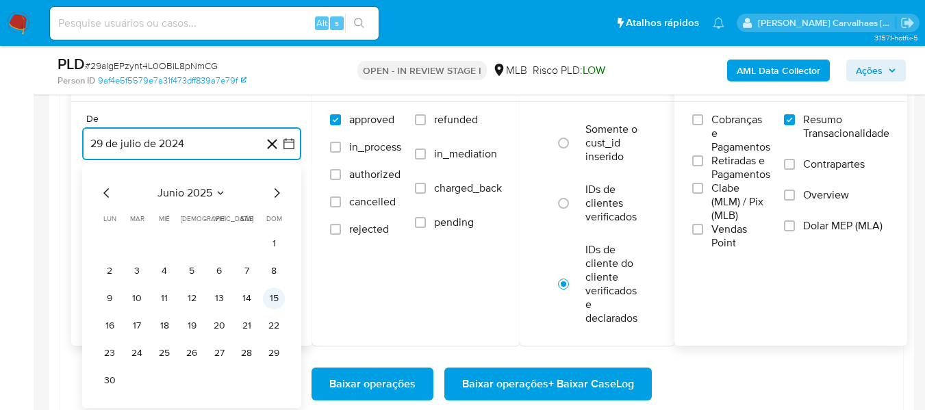
scroll to position [1575, 0]
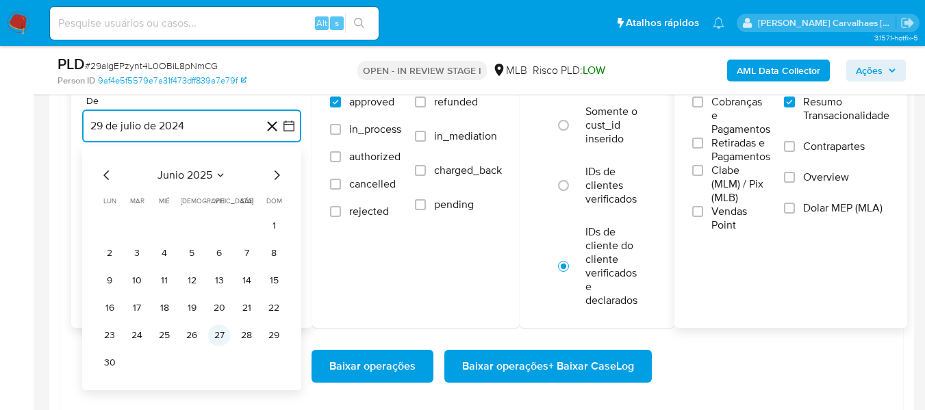
click at [218, 332] on button "27" at bounding box center [219, 336] width 22 height 22
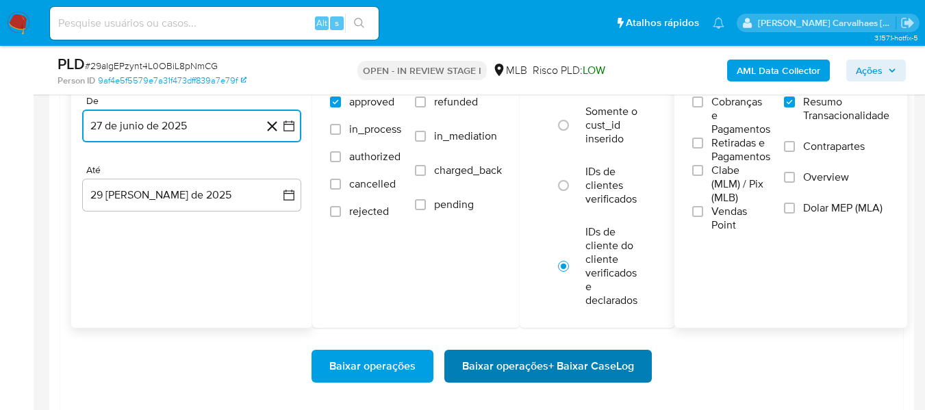
click at [488, 369] on span "Baixar operações + Baixar CaseLog" at bounding box center [548, 366] width 172 height 30
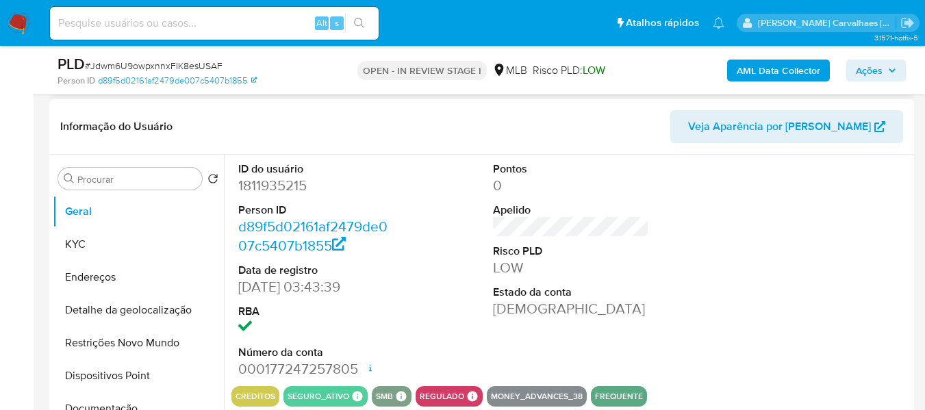
select select "10"
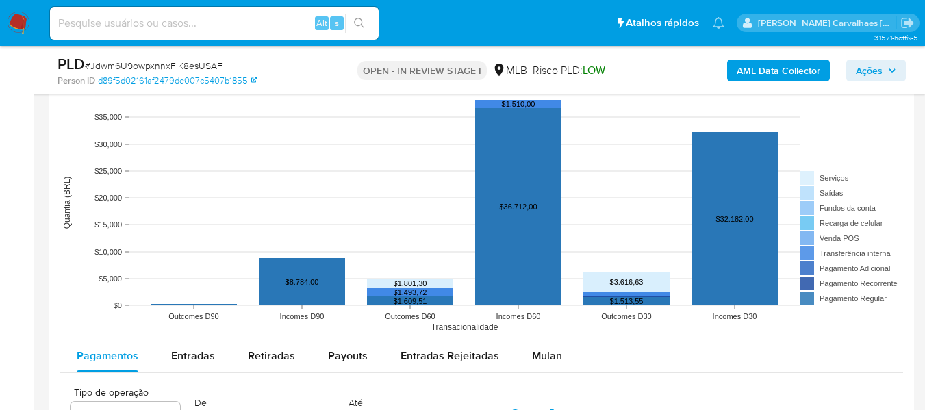
scroll to position [1370, 0]
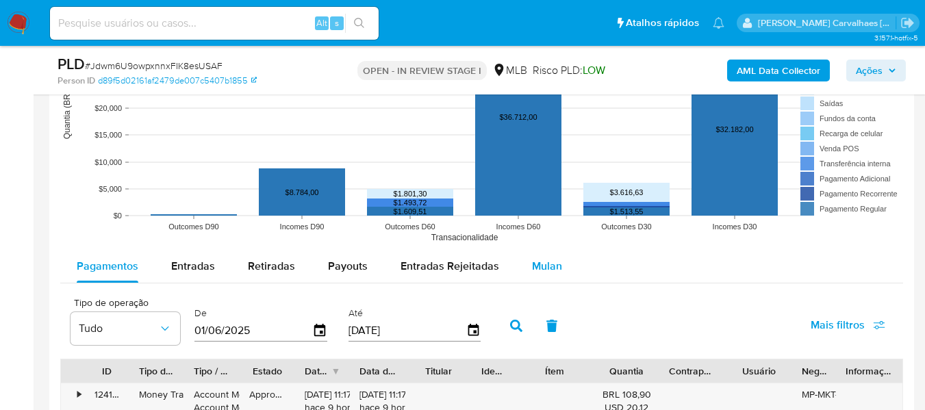
click at [551, 271] on span "Mulan" at bounding box center [547, 266] width 30 height 16
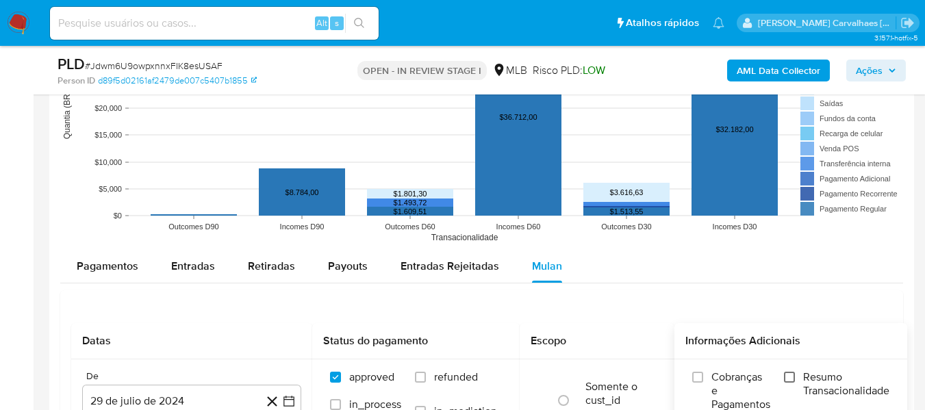
click at [791, 375] on input "Resumo Transacionalidade" at bounding box center [789, 377] width 11 height 11
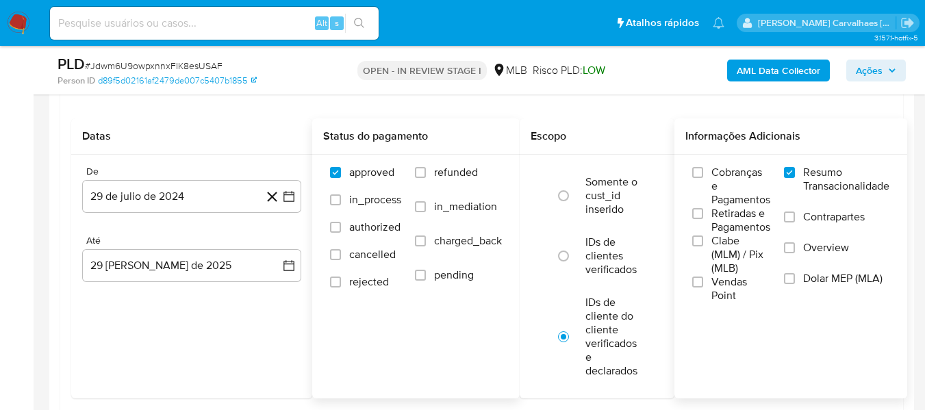
scroll to position [1575, 0]
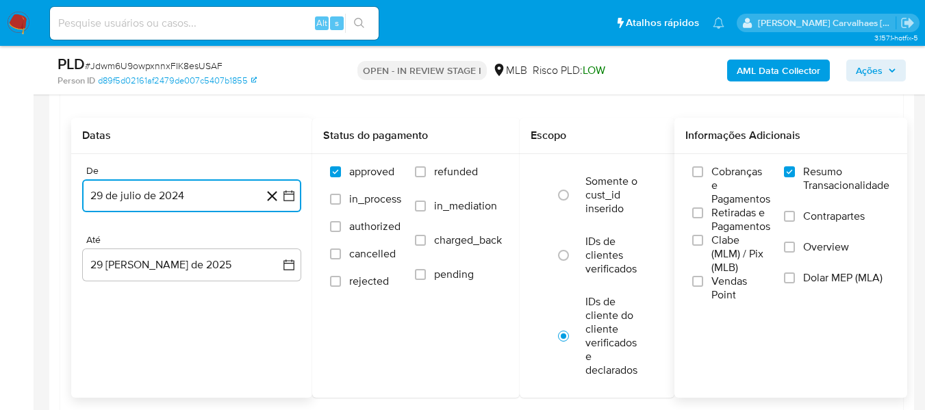
click at [292, 195] on icon "button" at bounding box center [289, 196] width 14 height 14
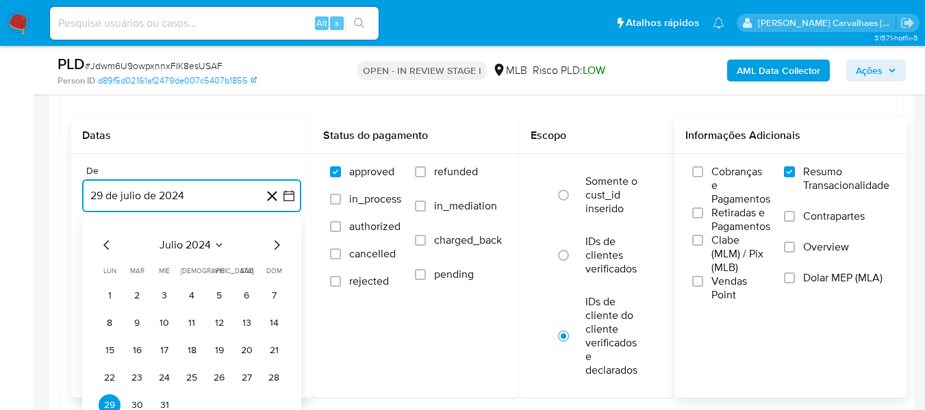
click at [277, 242] on icon "Mes siguiente" at bounding box center [277, 245] width 5 height 10
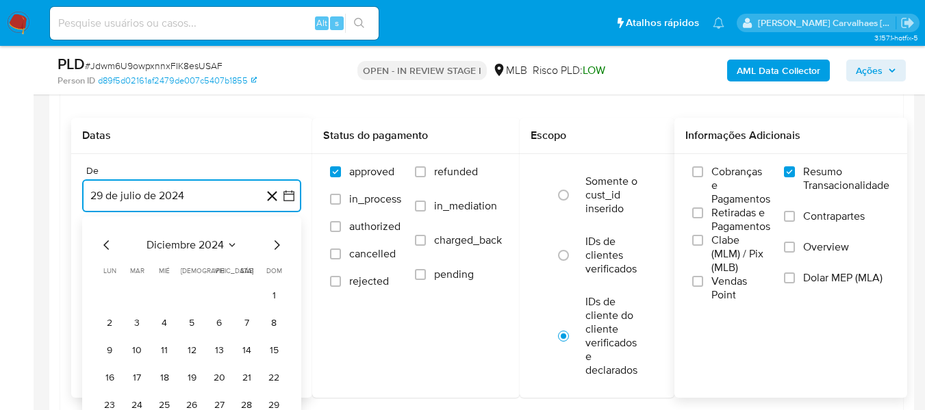
click at [277, 242] on icon "Mes siguiente" at bounding box center [277, 245] width 5 height 10
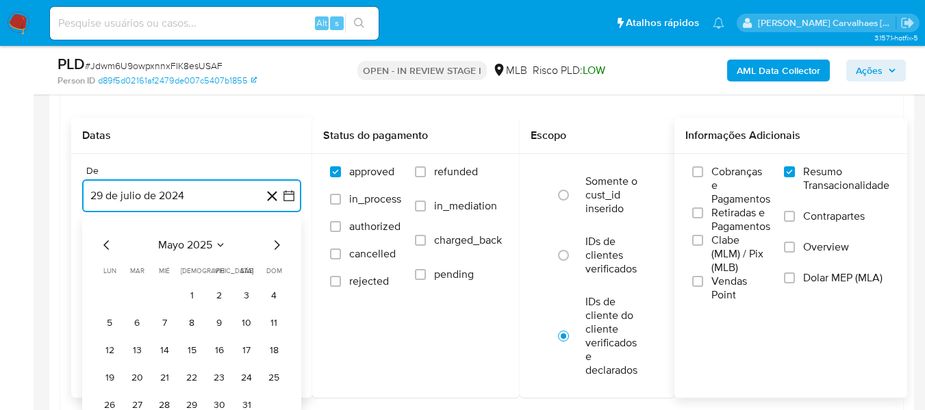
click at [277, 242] on icon "Mes siguiente" at bounding box center [277, 245] width 5 height 10
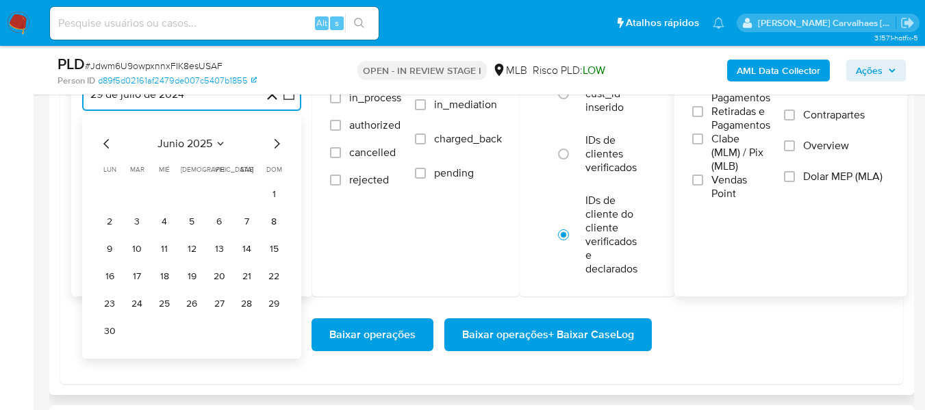
scroll to position [1712, 0]
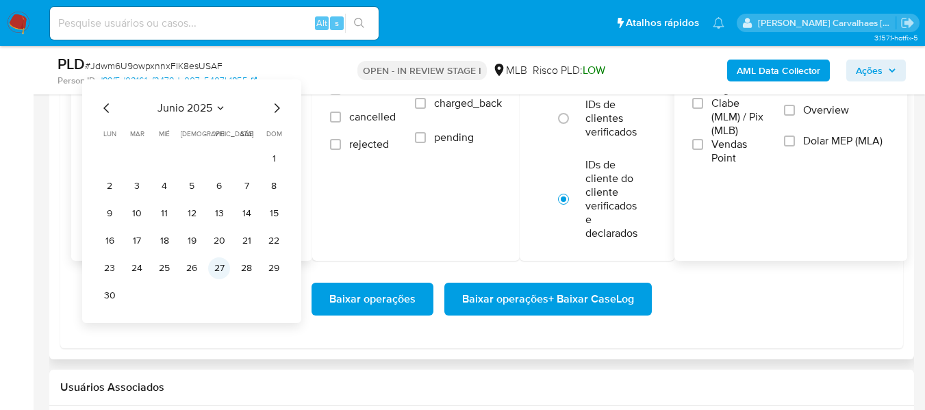
click at [219, 269] on button "27" at bounding box center [219, 269] width 22 height 22
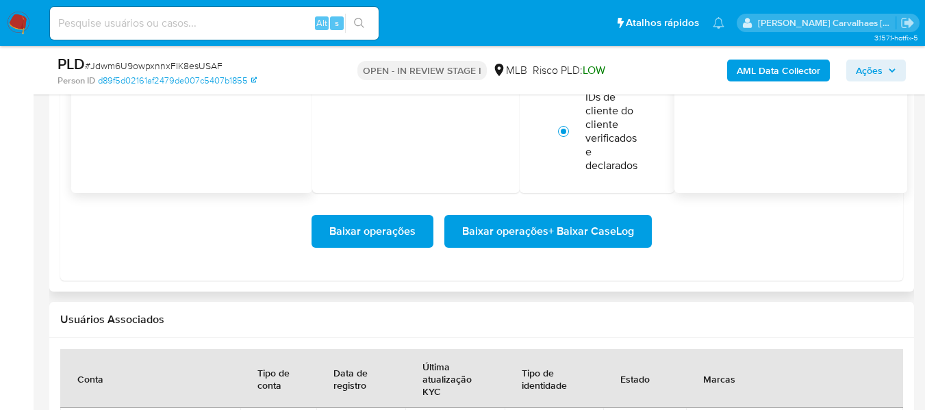
scroll to position [1781, 0]
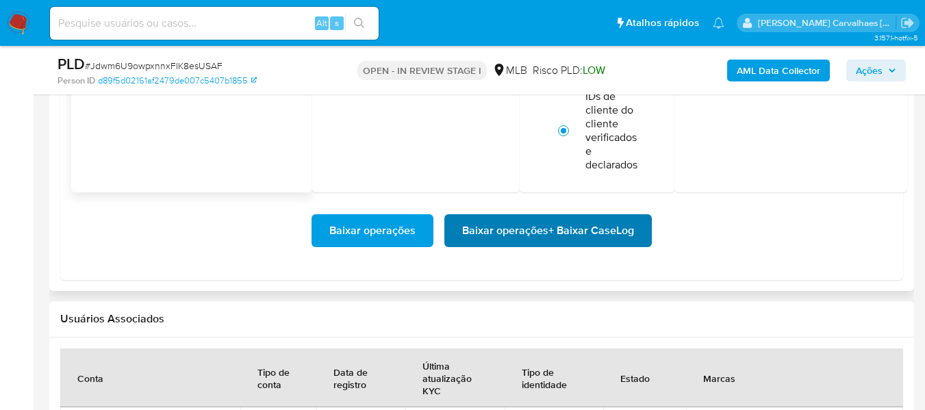
click at [558, 234] on span "Baixar operações + Baixar CaseLog" at bounding box center [548, 231] width 172 height 30
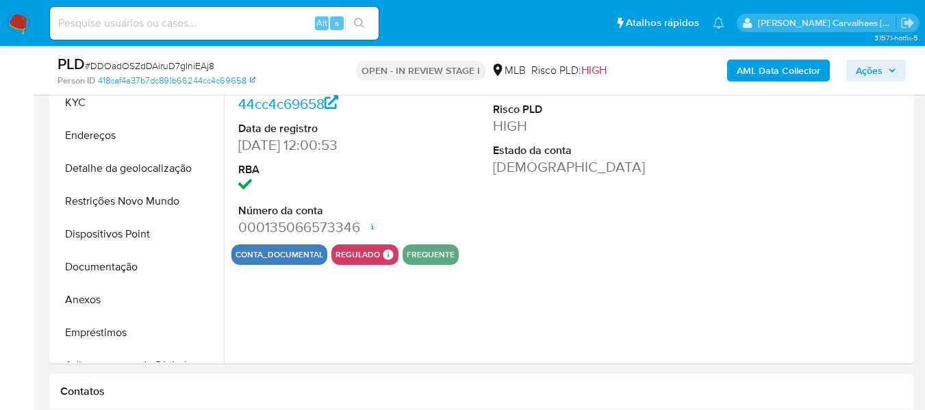
select select "10"
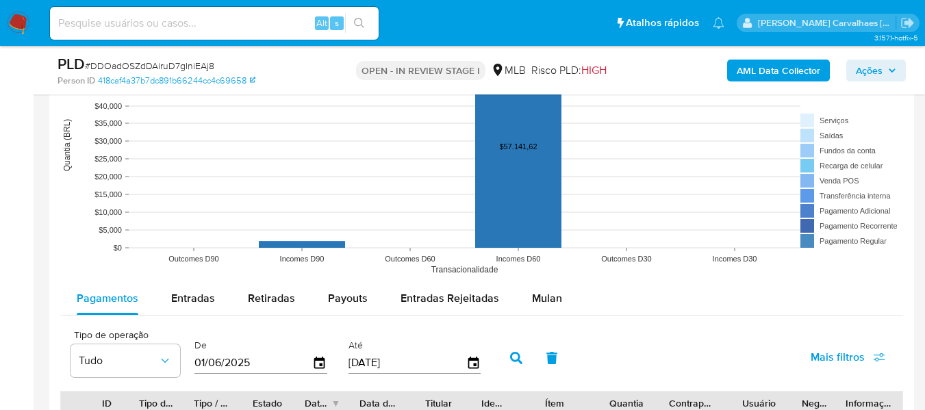
scroll to position [1370, 0]
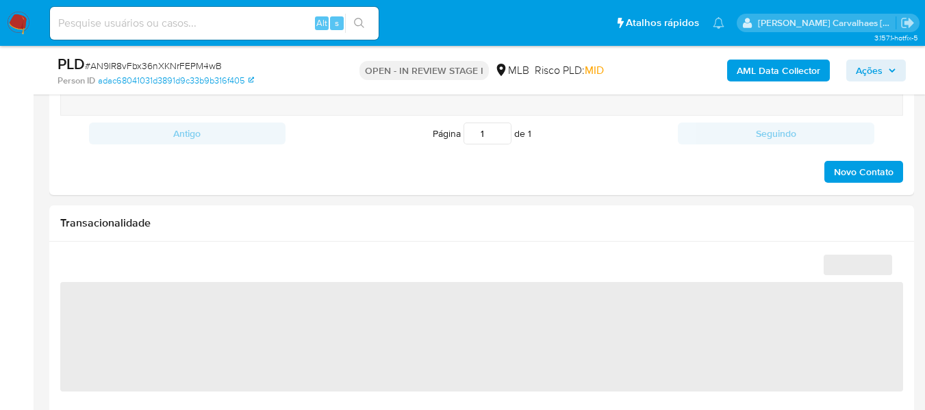
select select "10"
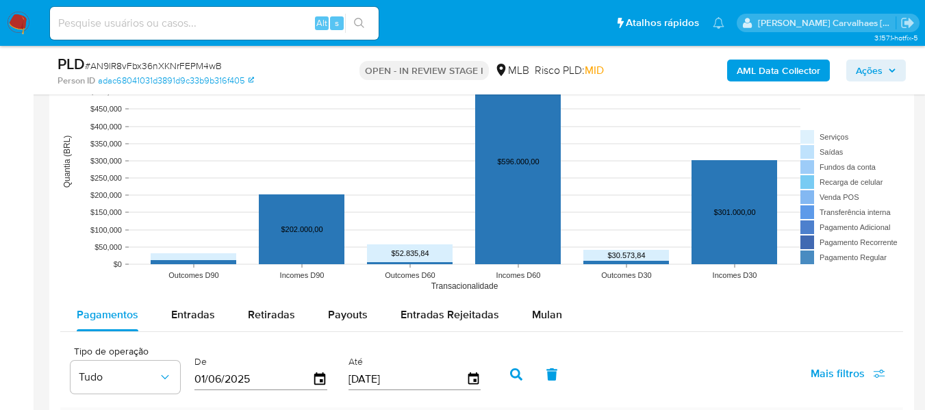
scroll to position [1370, 0]
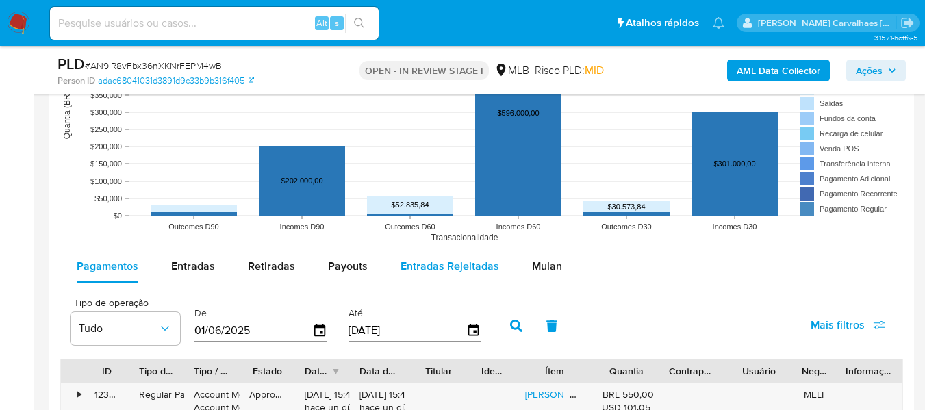
click at [462, 265] on span "Entradas Rejeitadas" at bounding box center [450, 266] width 99 height 16
select select "10"
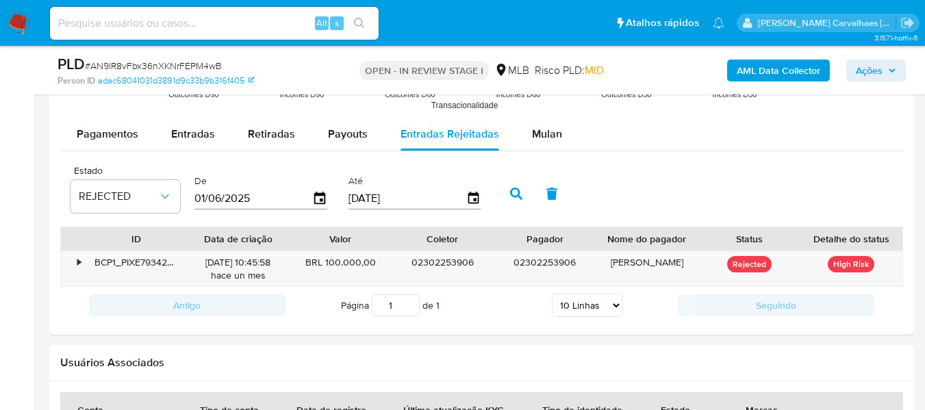
scroll to position [1483, 0]
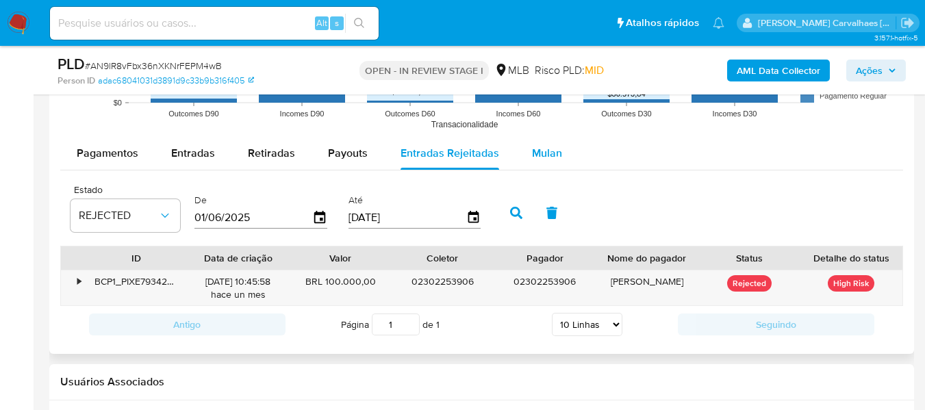
click at [545, 157] on span "Mulan" at bounding box center [547, 153] width 30 height 16
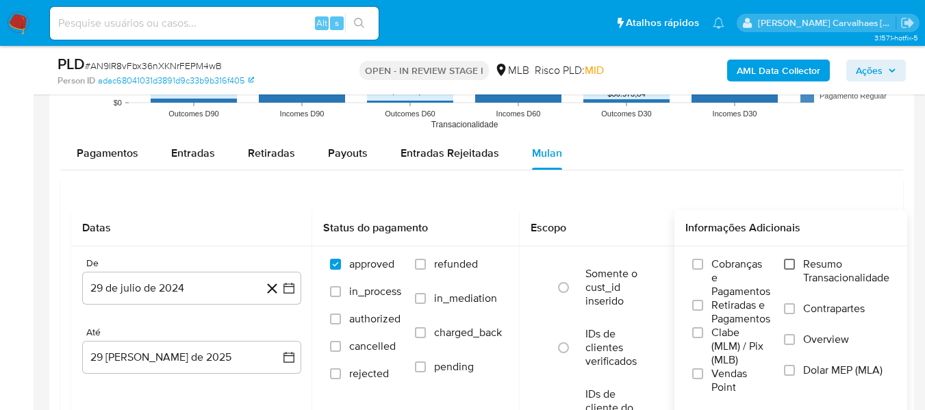
click at [793, 260] on input "Resumo Transacionalidade" at bounding box center [789, 264] width 11 height 11
click at [277, 290] on icon at bounding box center [272, 288] width 17 height 17
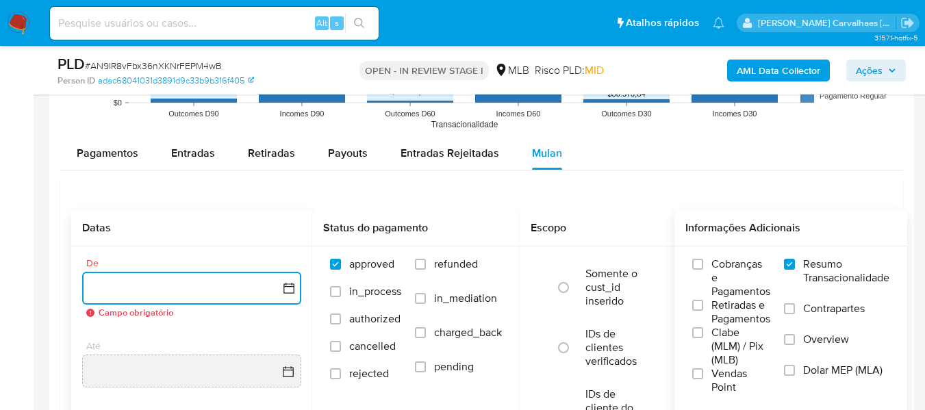
click at [285, 290] on icon "button" at bounding box center [289, 289] width 14 height 14
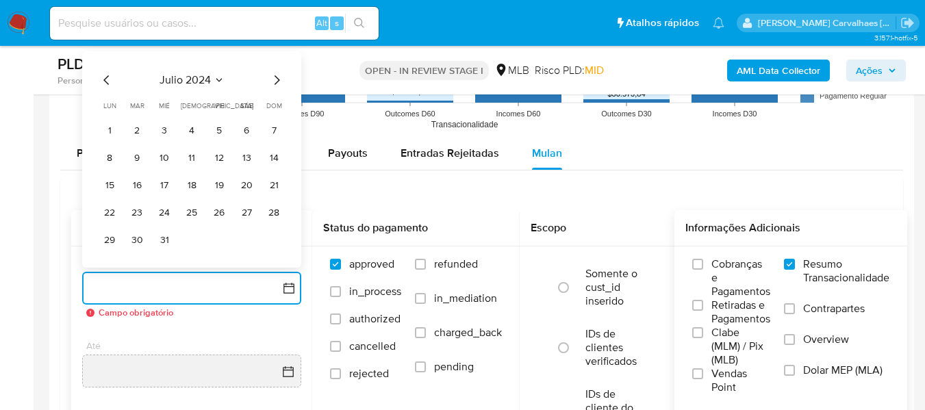
click at [277, 82] on icon "Mes siguiente" at bounding box center [277, 80] width 5 height 10
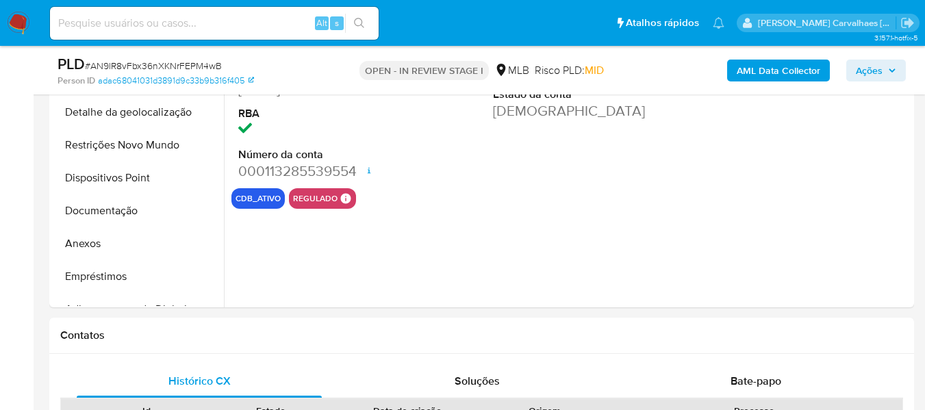
scroll to position [479, 0]
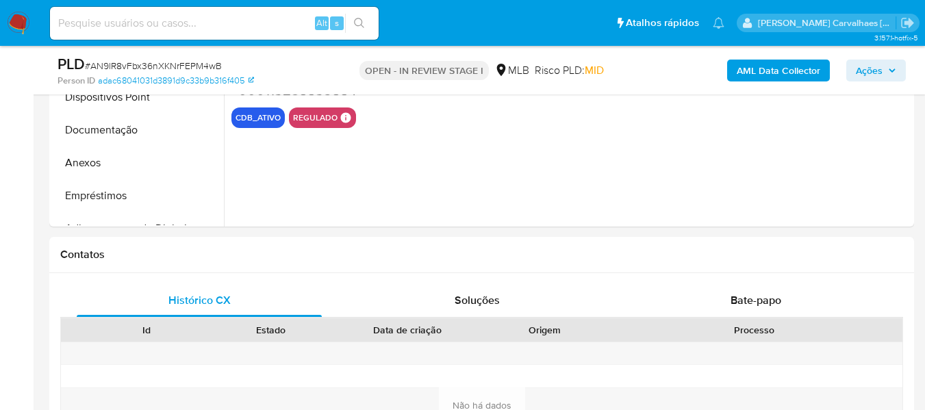
select select "10"
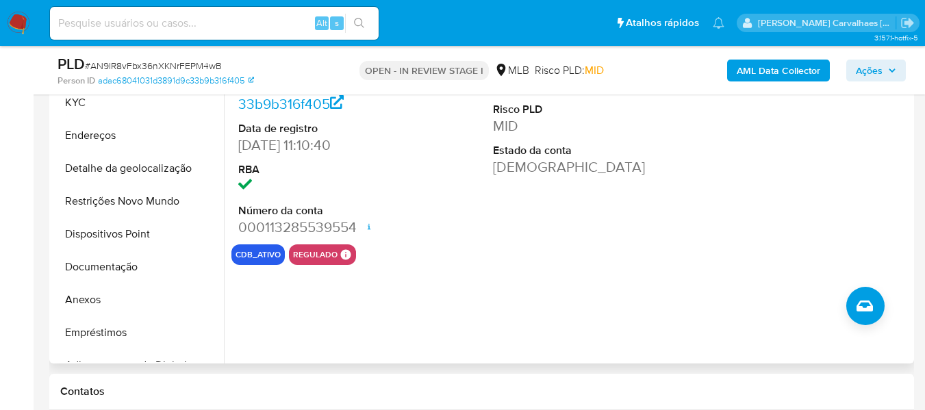
scroll to position [274, 0]
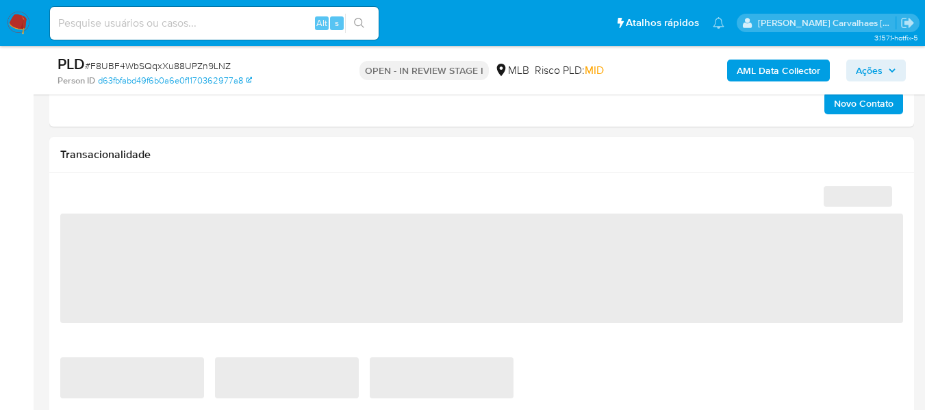
select select "10"
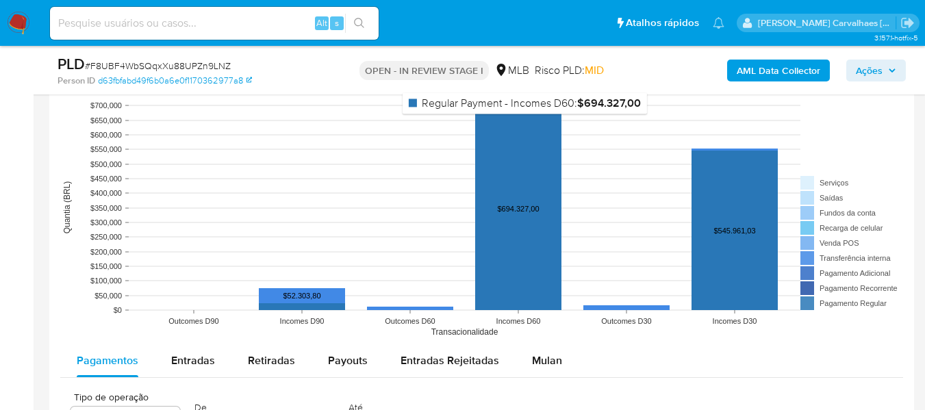
scroll to position [1301, 0]
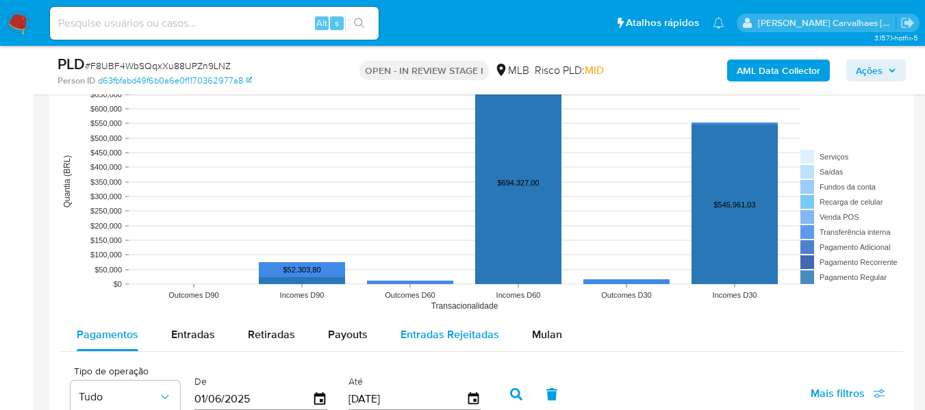
click at [444, 334] on span "Entradas Rejeitadas" at bounding box center [450, 335] width 99 height 16
select select "10"
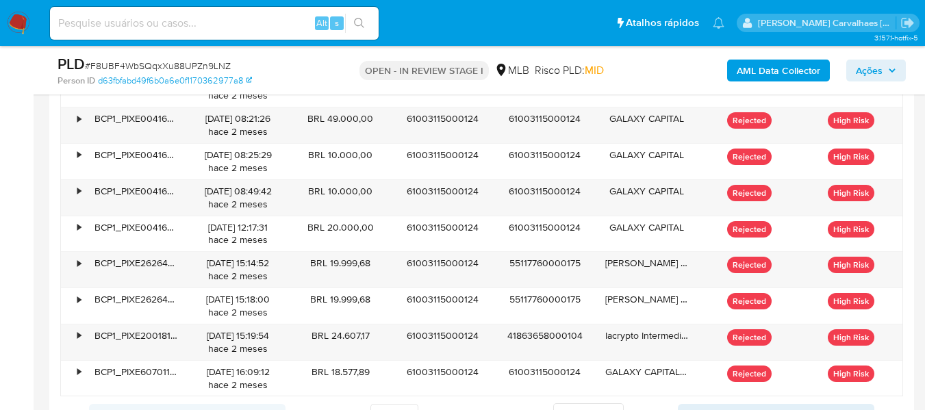
scroll to position [1849, 0]
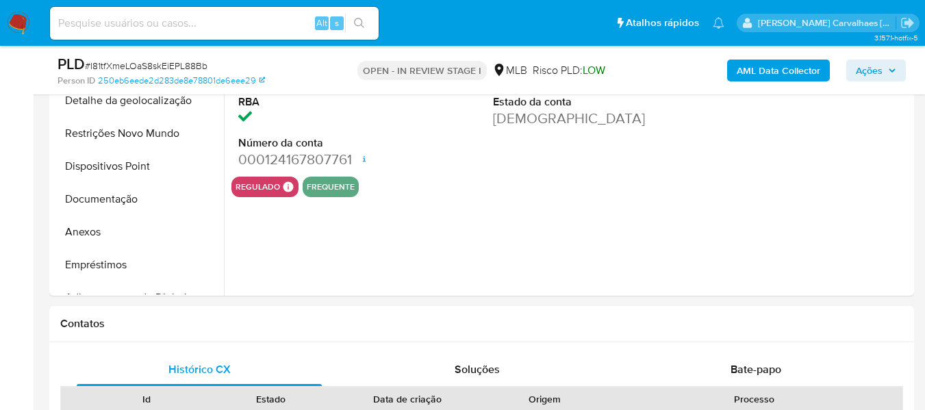
select select "10"
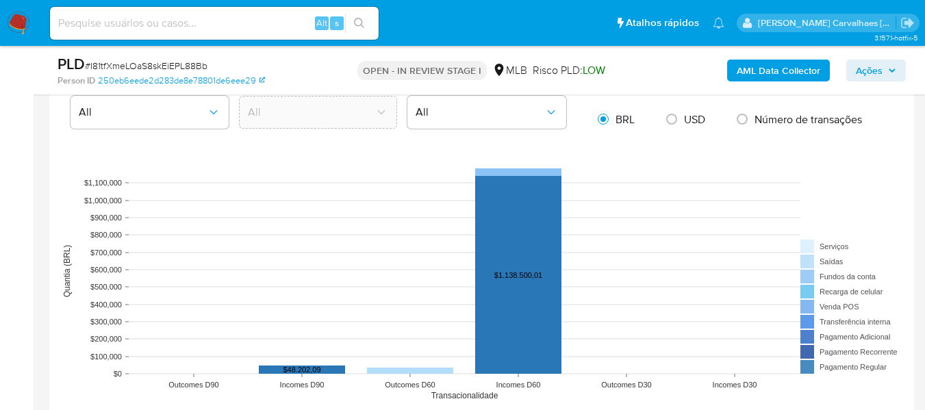
scroll to position [1370, 0]
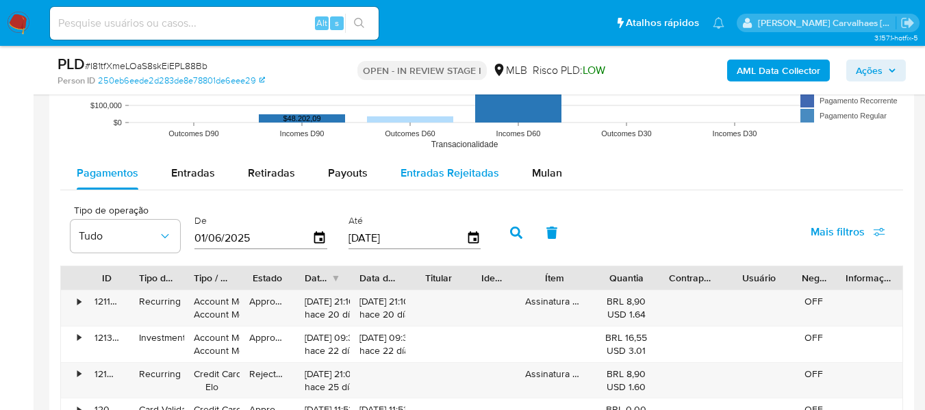
click at [435, 176] on span "Entradas Rejeitadas" at bounding box center [450, 173] width 99 height 16
select select "10"
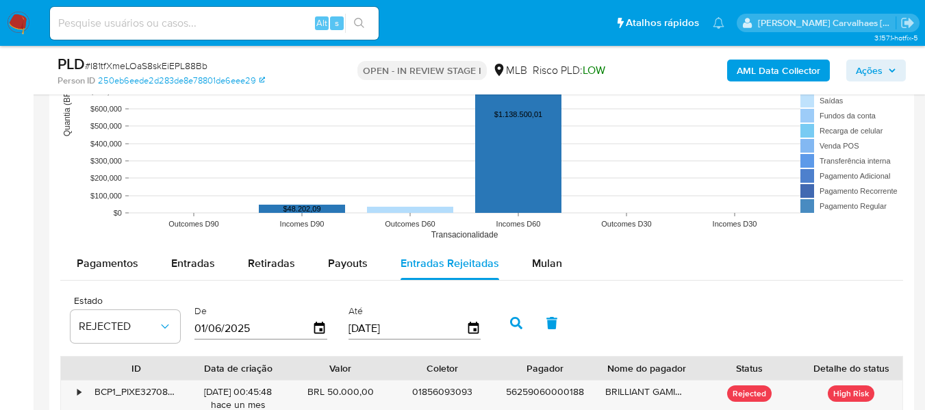
scroll to position [1233, 0]
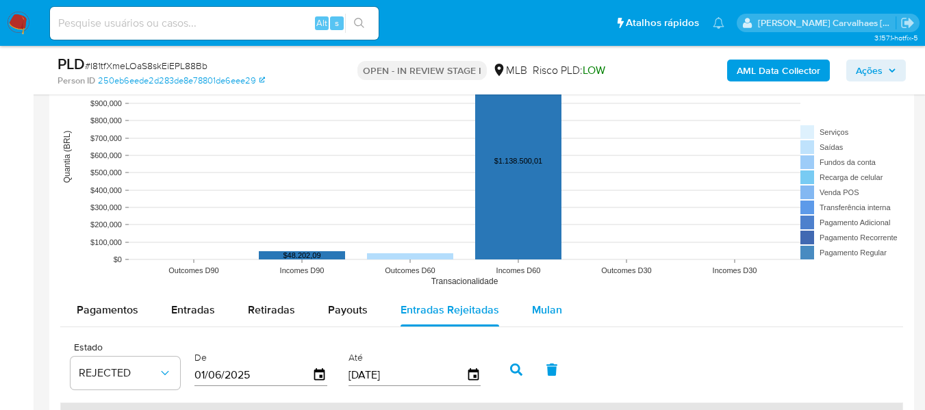
click at [548, 304] on span "Mulan" at bounding box center [547, 310] width 30 height 16
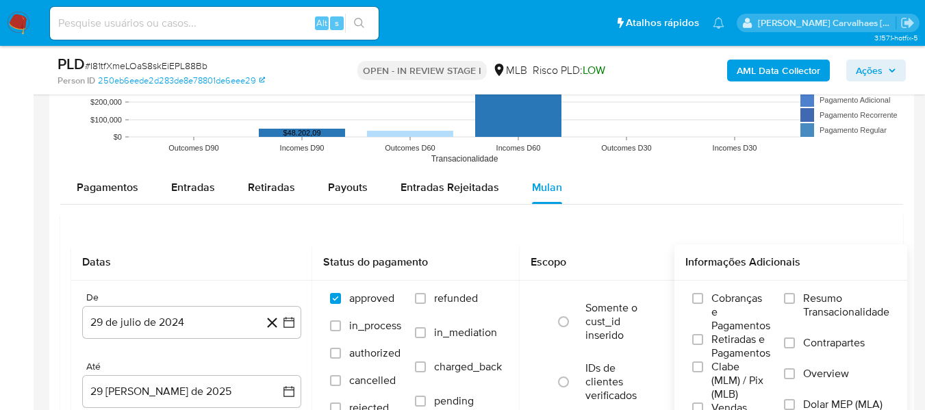
scroll to position [1370, 0]
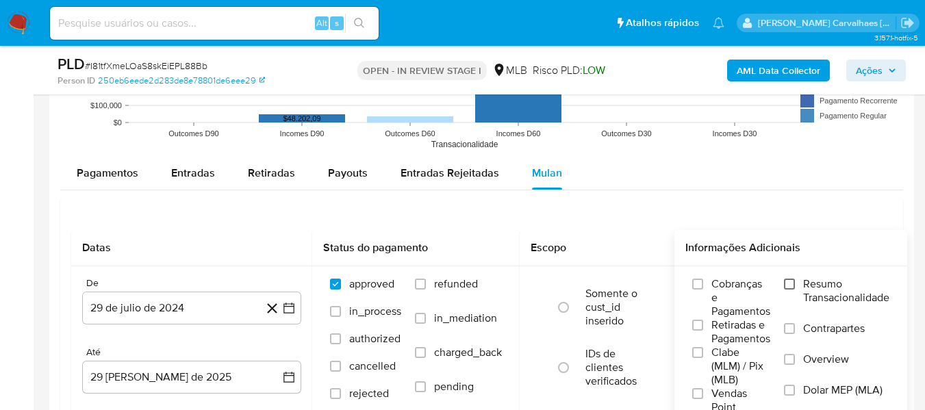
click at [793, 280] on input "Resumo Transacionalidade" at bounding box center [789, 284] width 11 height 11
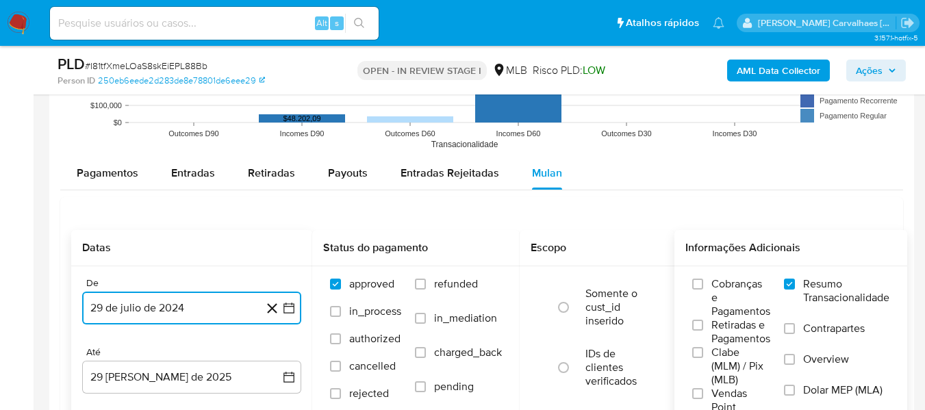
click at [292, 307] on icon "button" at bounding box center [289, 308] width 11 height 11
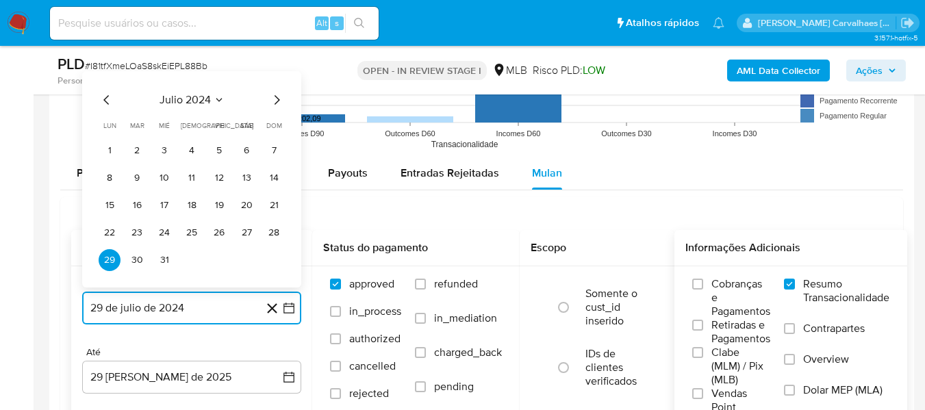
click at [292, 307] on icon "button" at bounding box center [289, 308] width 11 height 11
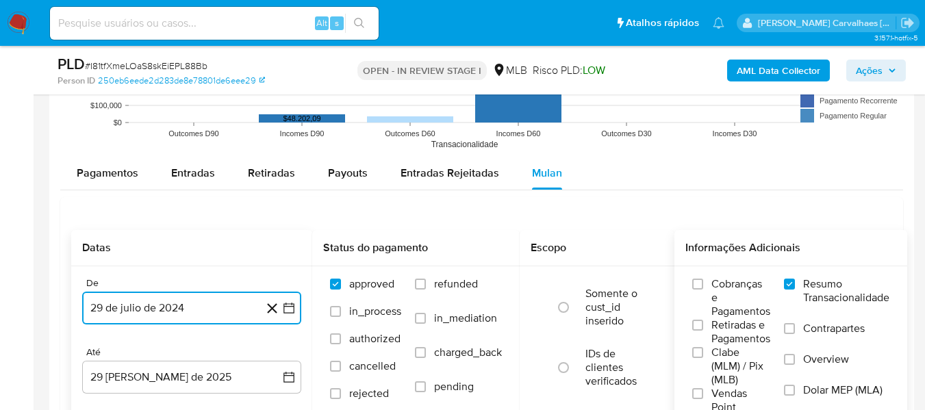
click at [292, 307] on icon "button" at bounding box center [289, 308] width 11 height 11
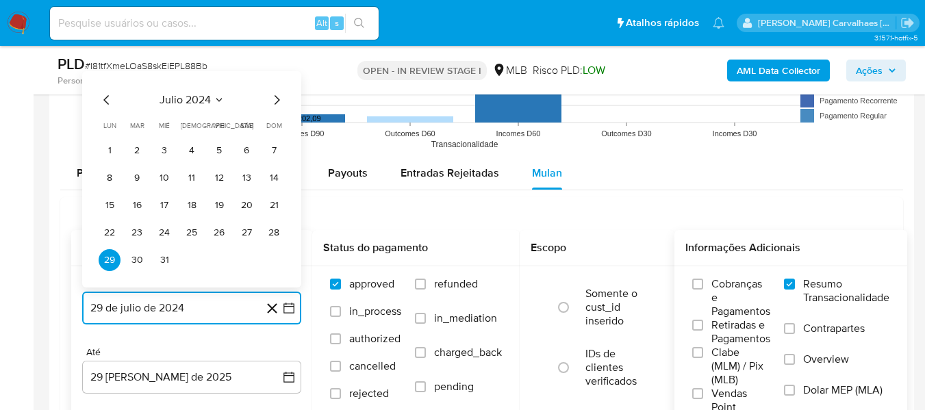
click at [275, 102] on icon "Mes siguiente" at bounding box center [277, 100] width 16 height 16
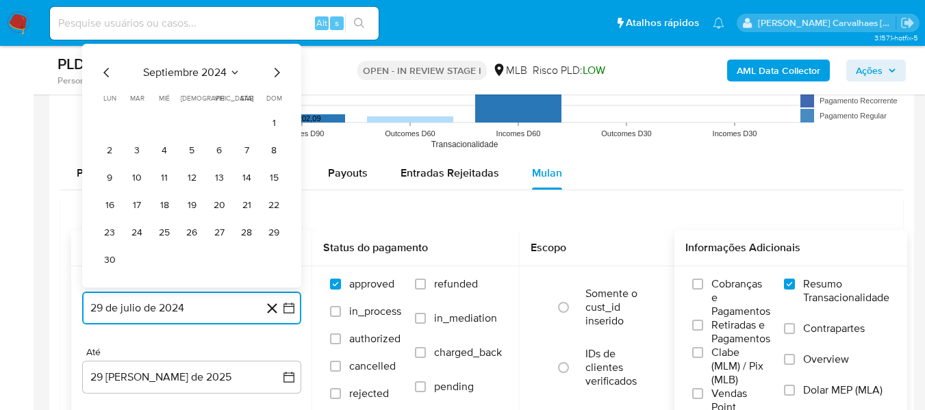
click at [275, 68] on icon "Mes siguiente" at bounding box center [277, 72] width 16 height 16
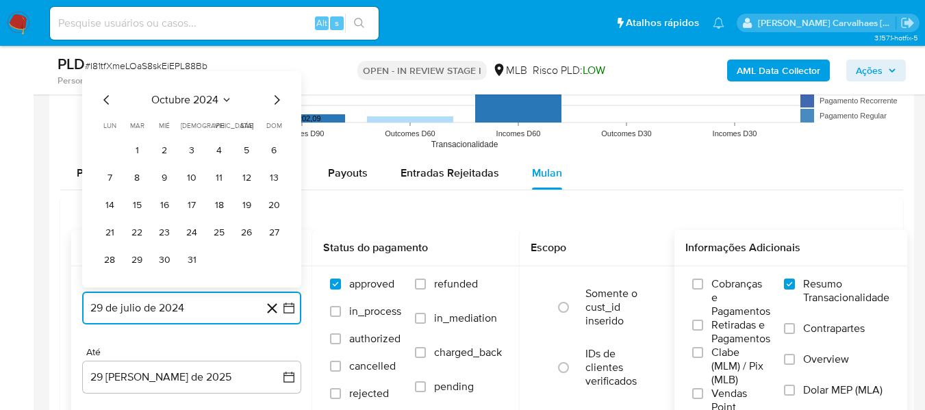
click at [275, 100] on icon "Mes siguiente" at bounding box center [277, 100] width 16 height 16
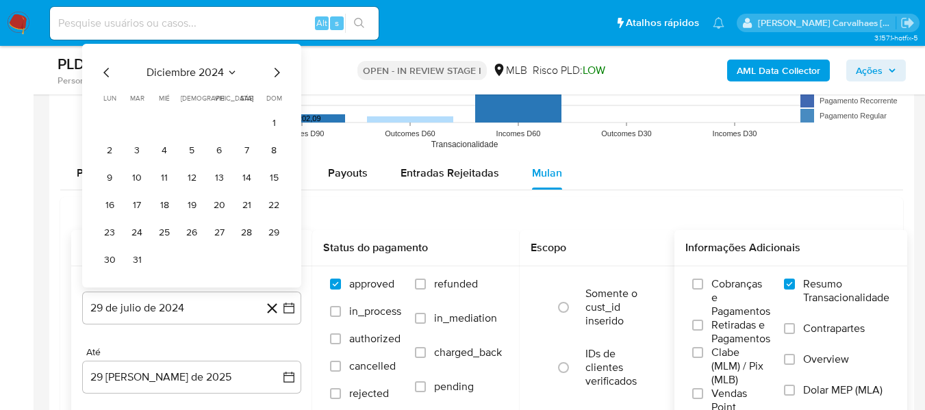
click at [275, 100] on span "dom" at bounding box center [274, 98] width 16 height 10
click at [278, 79] on icon "Mes siguiente" at bounding box center [277, 72] width 16 height 16
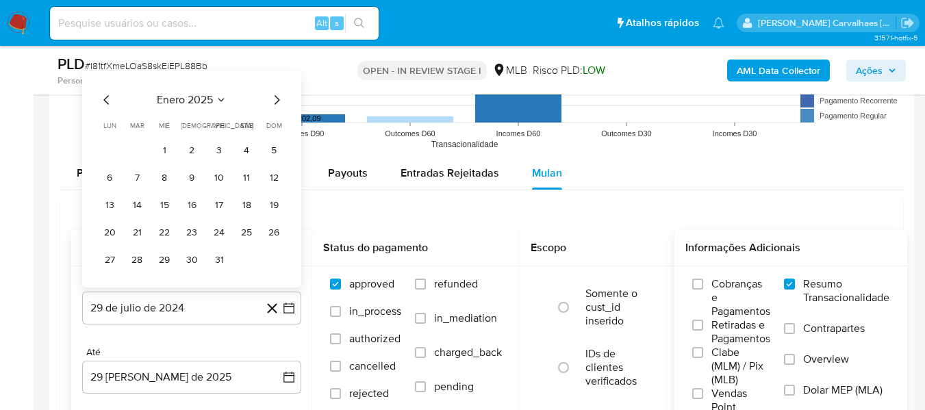
click at [276, 95] on icon "Mes siguiente" at bounding box center [277, 100] width 16 height 16
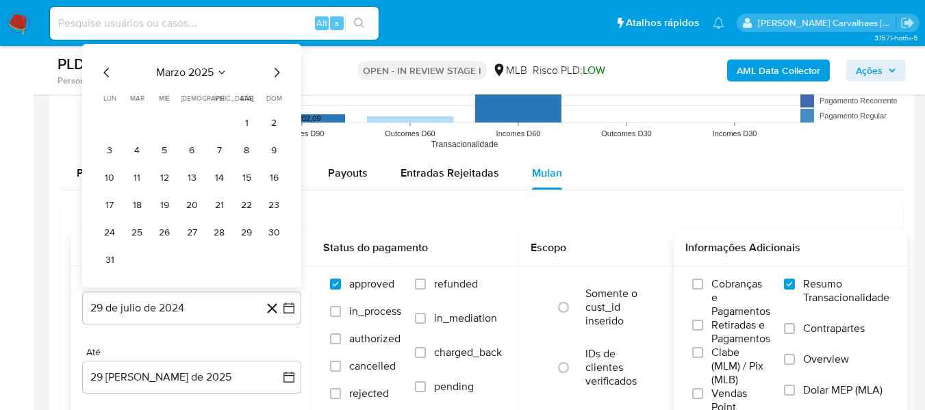
click at [276, 73] on icon "Mes siguiente" at bounding box center [277, 72] width 16 height 16
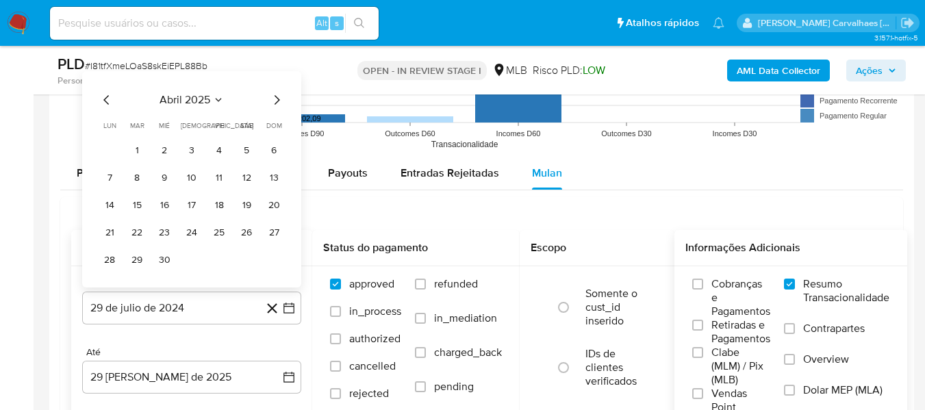
click at [277, 99] on icon "Mes siguiente" at bounding box center [277, 100] width 16 height 16
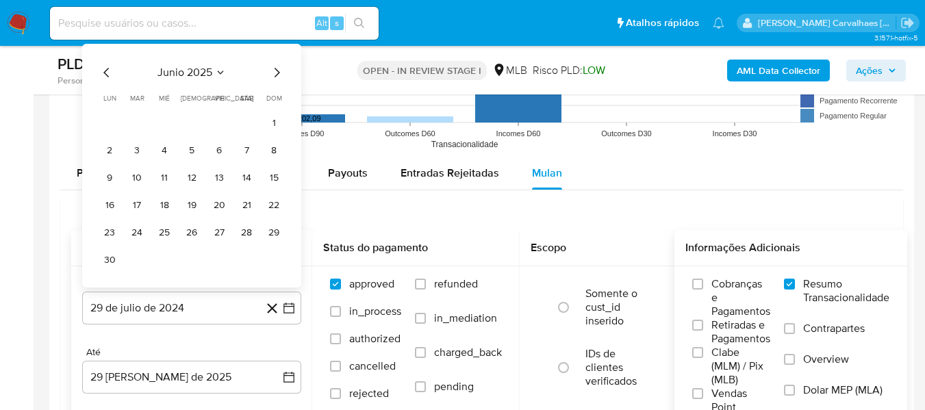
click at [276, 74] on icon "Mes siguiente" at bounding box center [277, 72] width 16 height 16
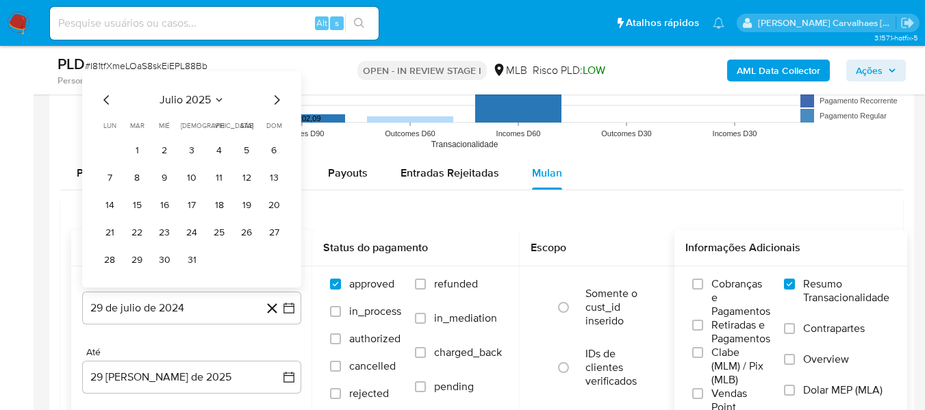
click at [276, 99] on icon "Mes siguiente" at bounding box center [277, 100] width 16 height 16
click at [105, 100] on icon "Mes anterior" at bounding box center [105, 100] width 5 height 10
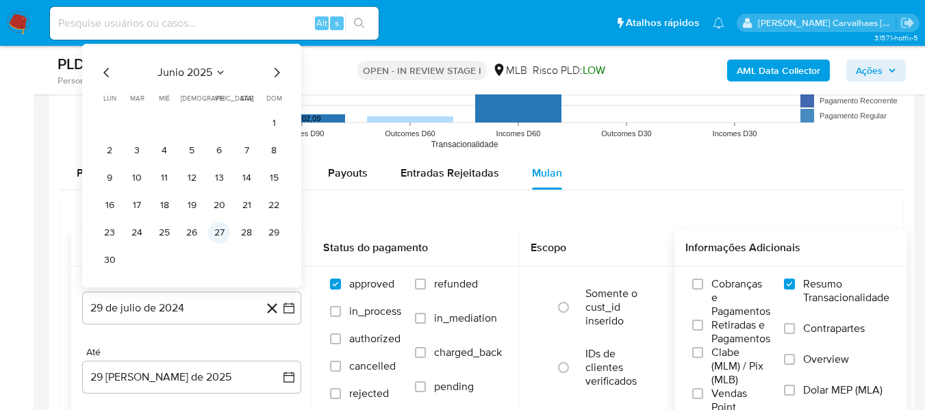
click at [221, 231] on button "27" at bounding box center [219, 233] width 22 height 22
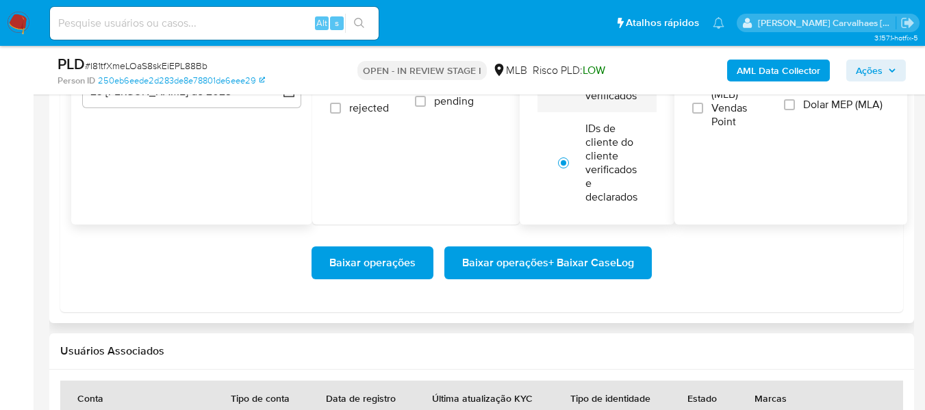
scroll to position [1712, 0]
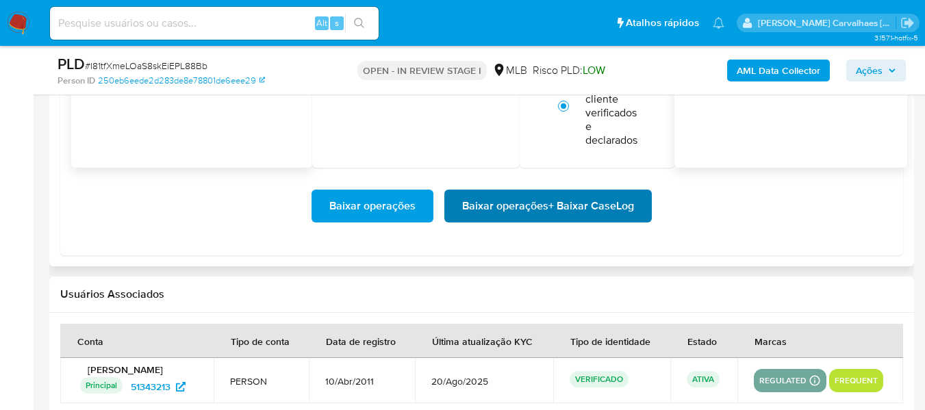
click at [544, 211] on span "Baixar operações + Baixar CaseLog" at bounding box center [548, 206] width 172 height 30
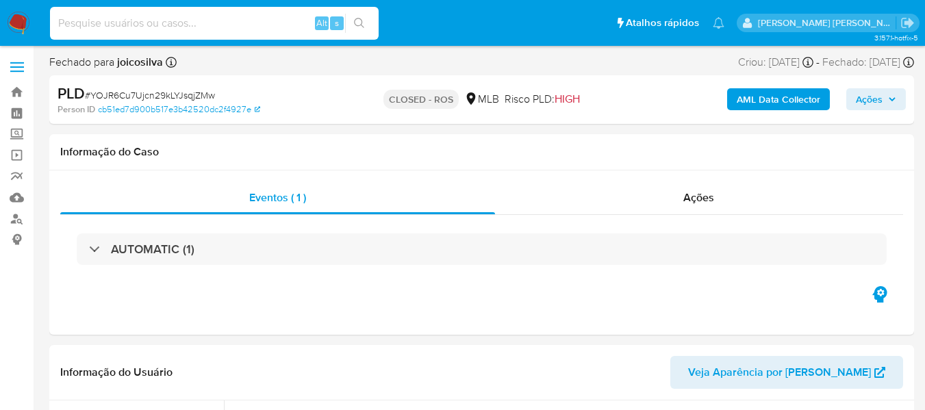
paste input "29aIgEPzynt4L0OBiL8pNmCG"
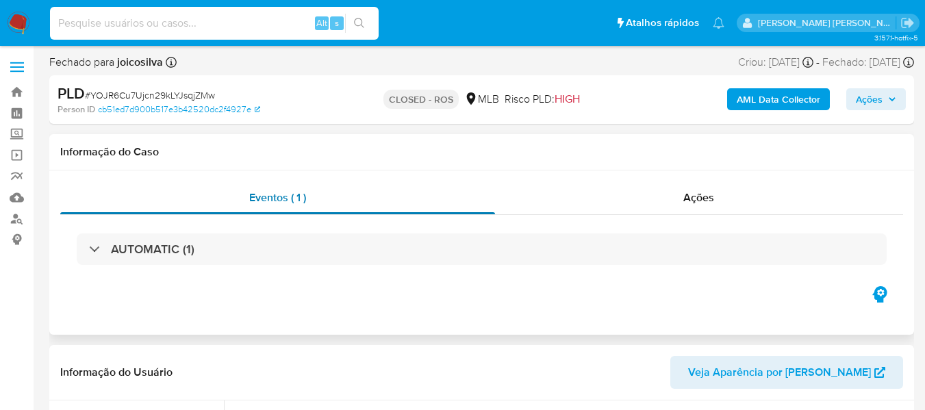
select select "10"
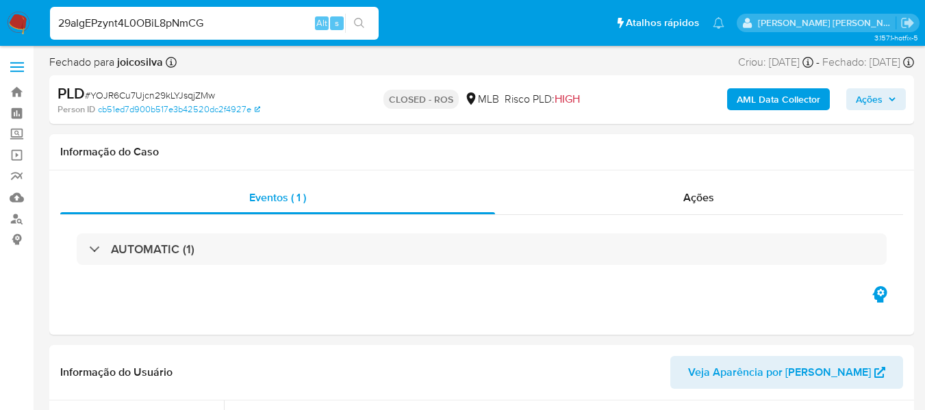
type input "29aIgEPzynt4L0OBiL8pNmCG"
click at [359, 25] on icon "search-icon" at bounding box center [359, 23] width 10 height 10
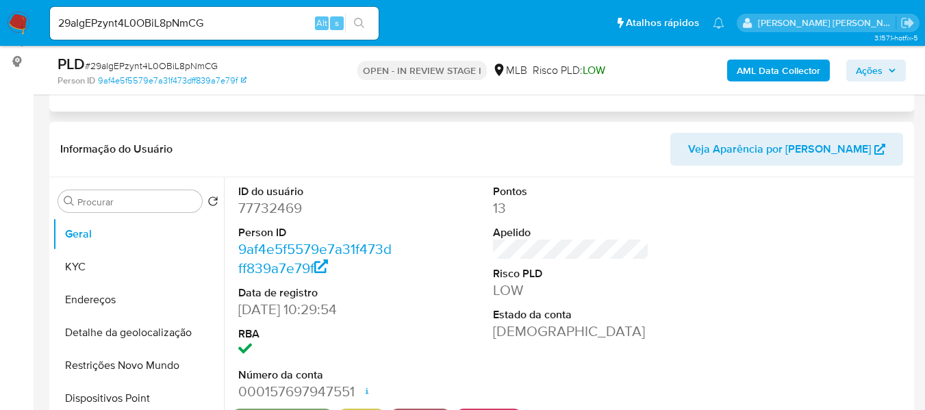
select select "10"
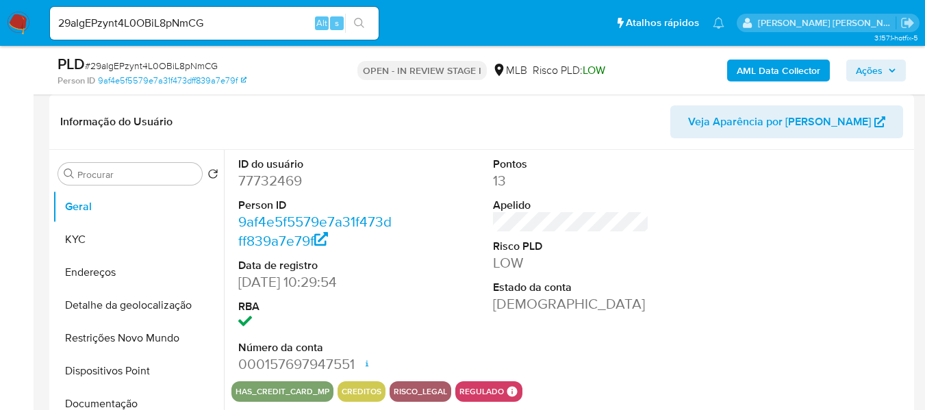
scroll to position [274, 0]
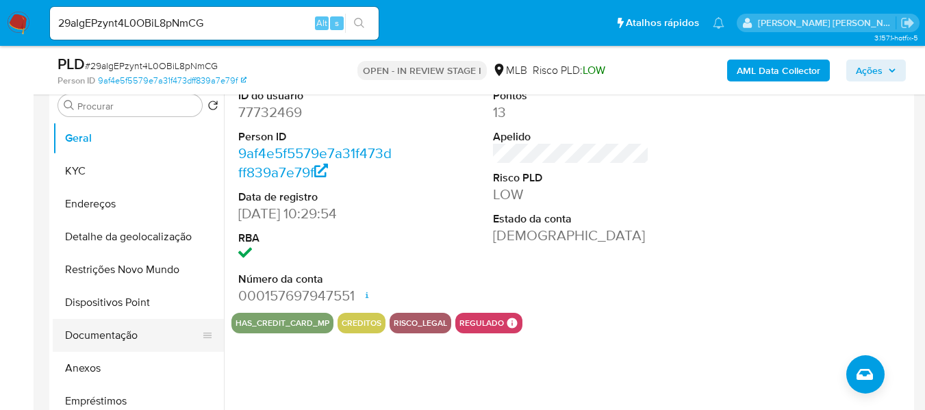
click at [129, 332] on button "Documentação" at bounding box center [133, 335] width 160 height 33
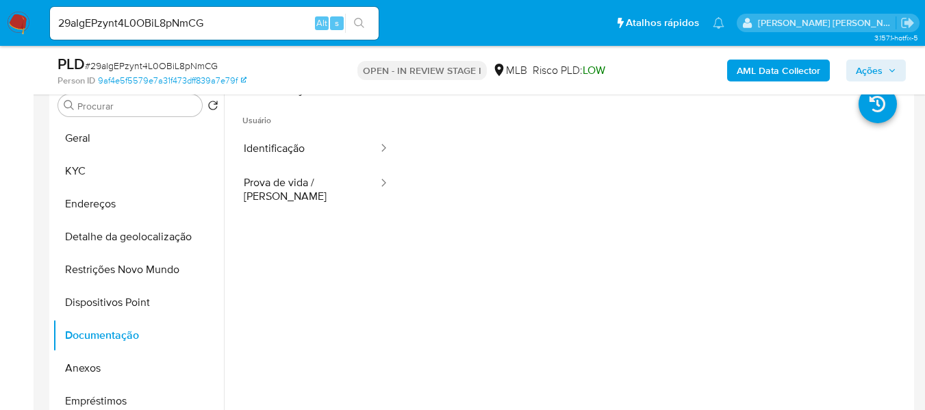
scroll to position [205, 0]
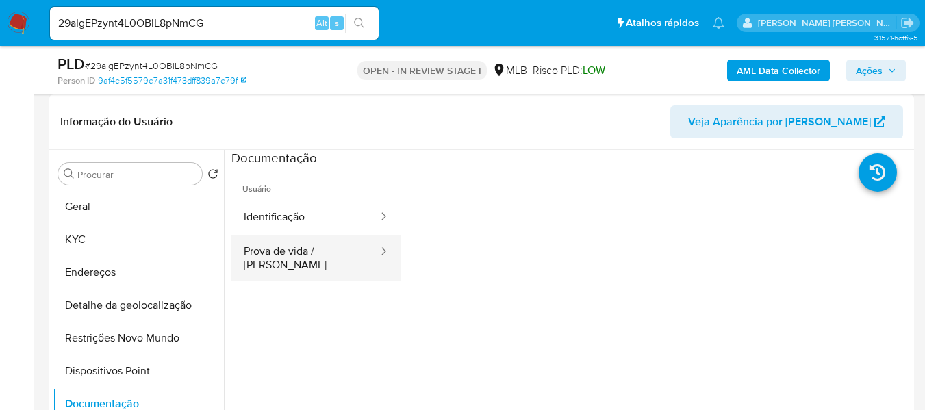
click at [323, 252] on button "Prova de vida / [PERSON_NAME]" at bounding box center [306, 258] width 148 height 47
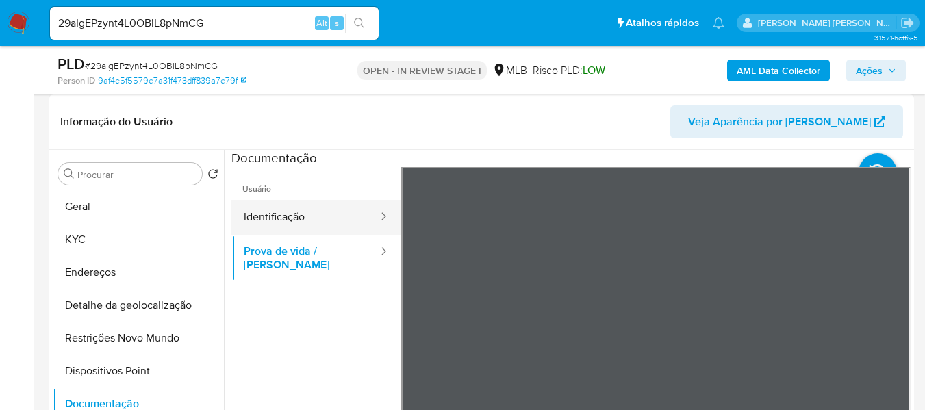
click at [305, 219] on button "Identificação" at bounding box center [306, 217] width 148 height 35
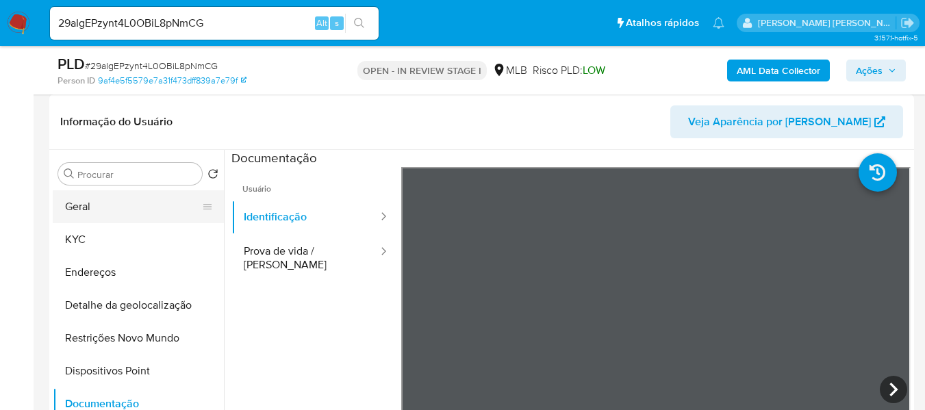
click at [136, 206] on button "Geral" at bounding box center [133, 206] width 160 height 33
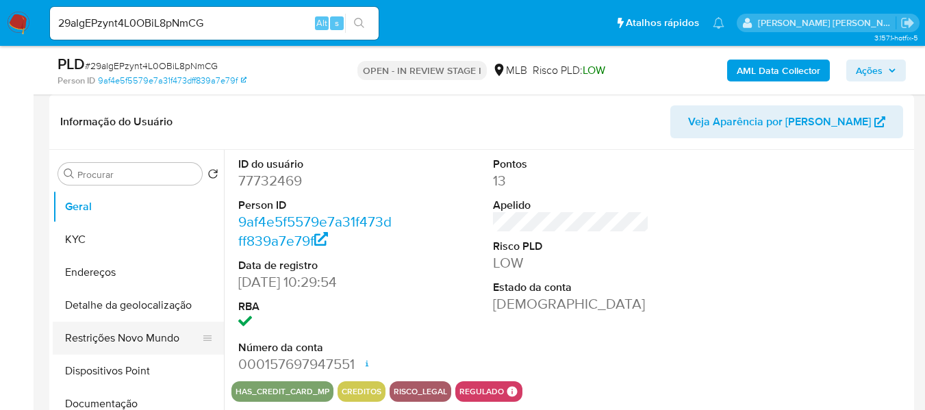
scroll to position [68, 0]
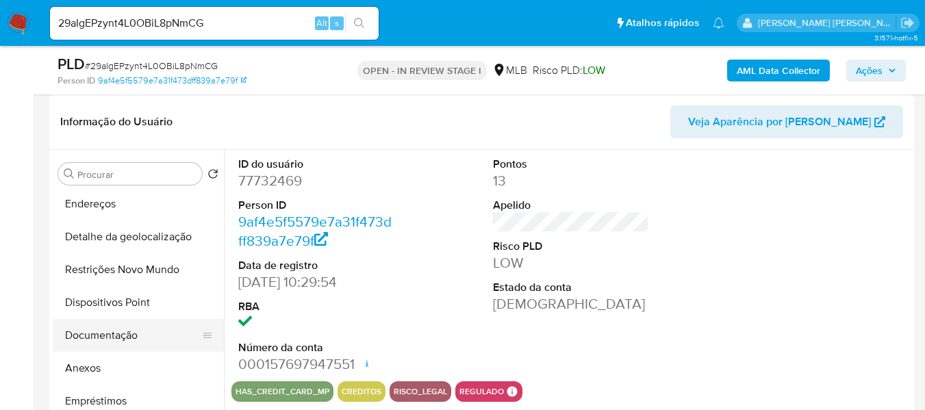
click at [138, 340] on button "Documentação" at bounding box center [133, 335] width 160 height 33
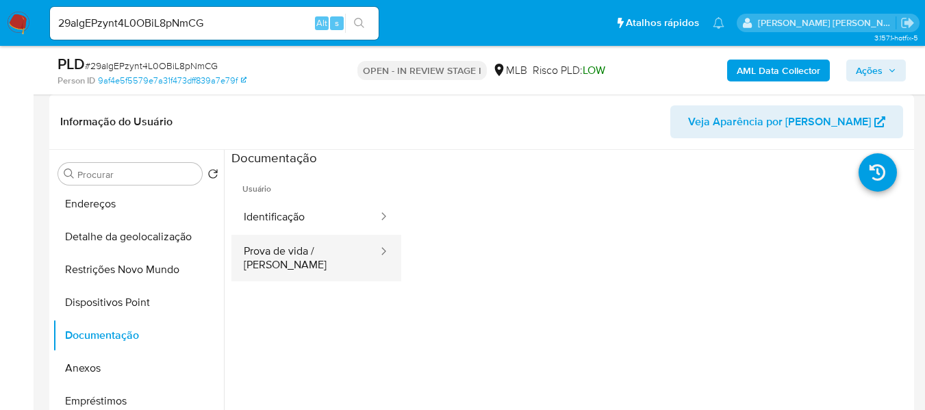
click at [331, 255] on button "Prova de vida / Selfie" at bounding box center [306, 258] width 148 height 47
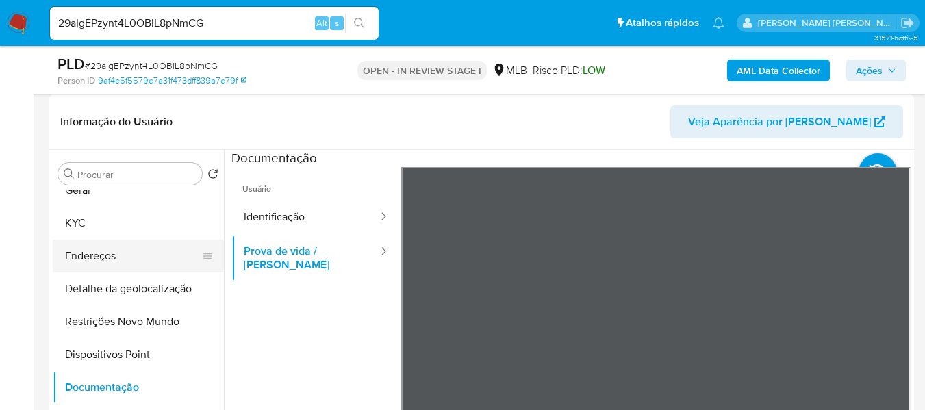
scroll to position [0, 0]
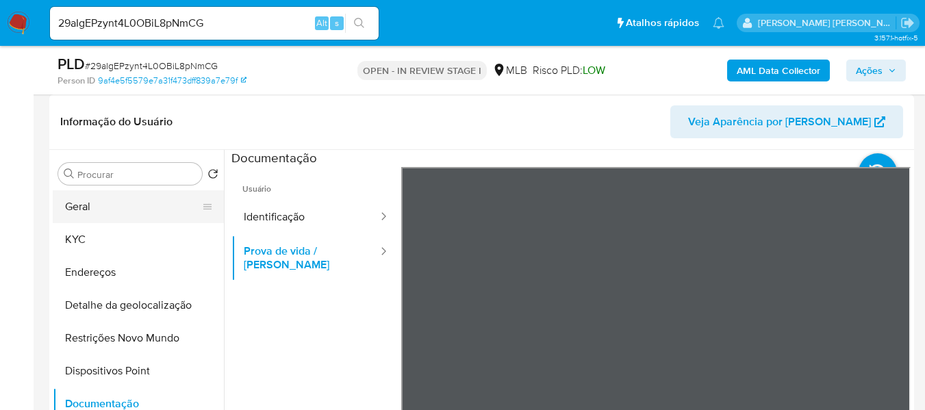
click at [103, 205] on button "Geral" at bounding box center [133, 206] width 160 height 33
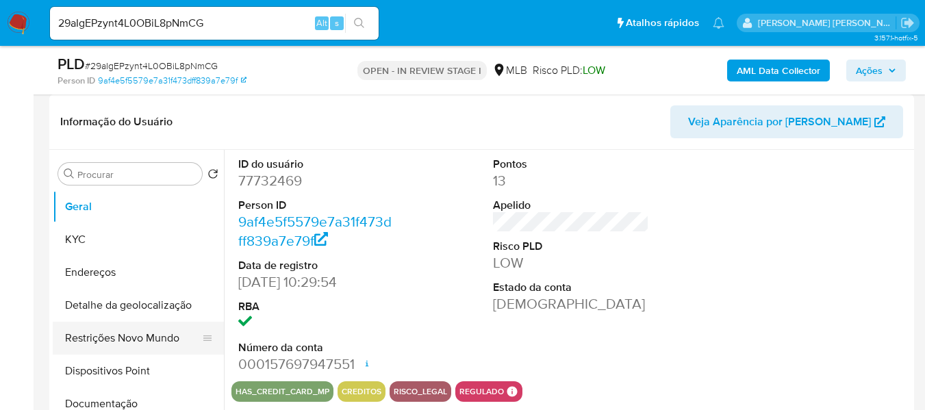
click at [148, 340] on button "Restrições Novo Mundo" at bounding box center [133, 338] width 160 height 33
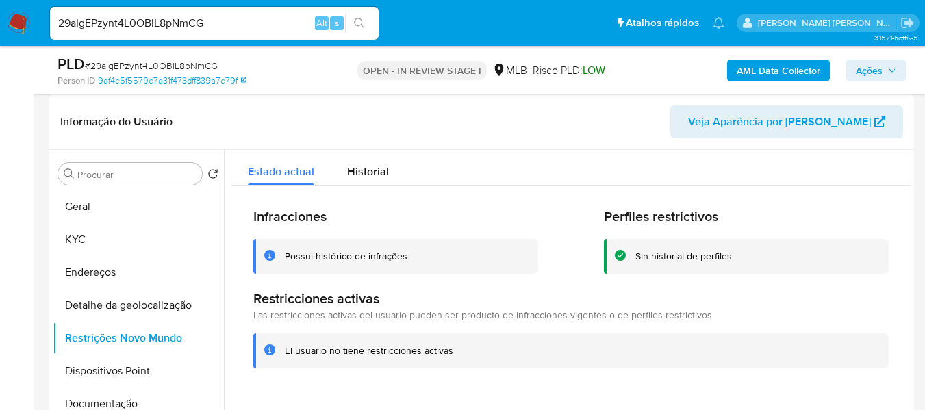
drag, startPoint x: 284, startPoint y: 349, endPoint x: 434, endPoint y: 341, distance: 149.5
click at [471, 361] on div "El usuario no tiene restricciones activas" at bounding box center [571, 351] width 636 height 35
click at [382, 171] on span "Historial" at bounding box center [368, 172] width 42 height 16
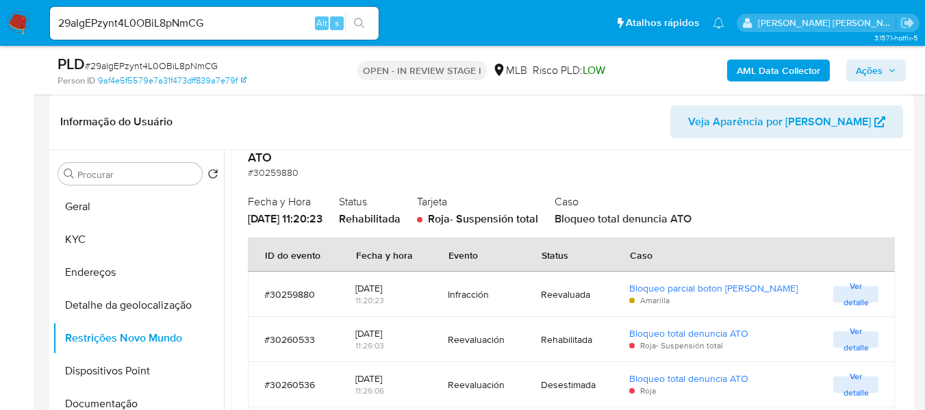
scroll to position [137, 0]
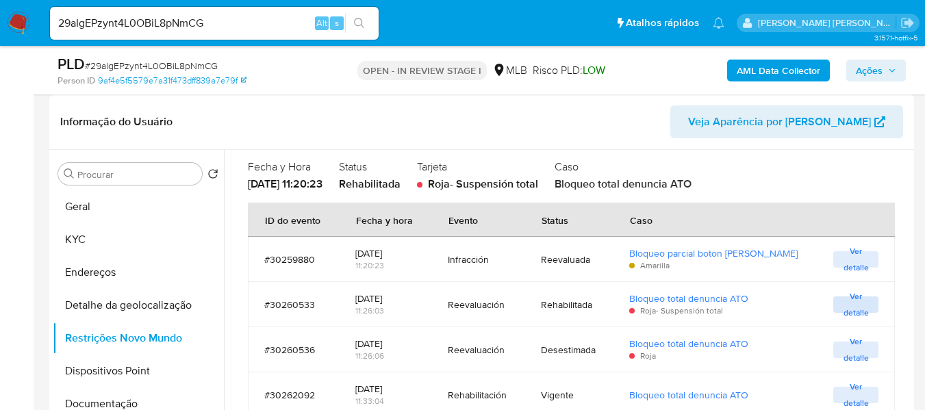
click at [840, 308] on span "Ver detalle" at bounding box center [856, 305] width 32 height 14
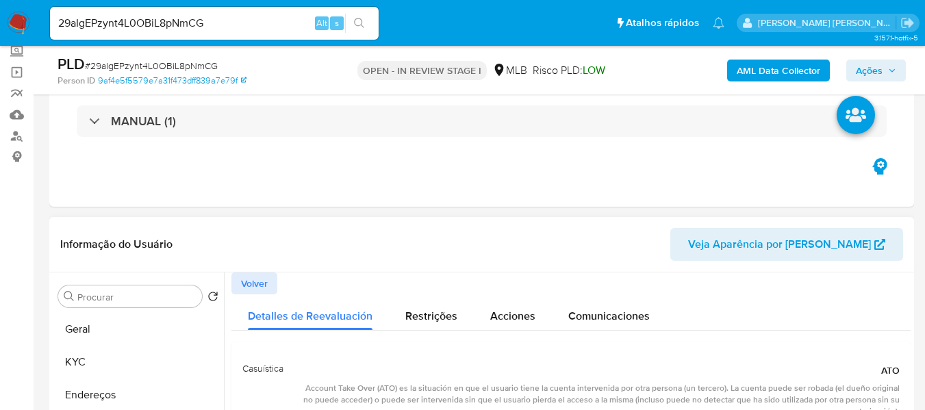
scroll to position [68, 0]
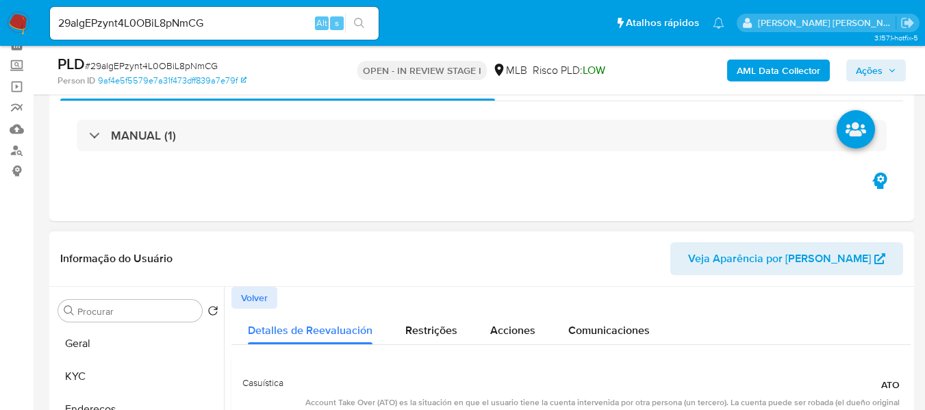
click at [250, 288] on span "Volver" at bounding box center [254, 297] width 27 height 19
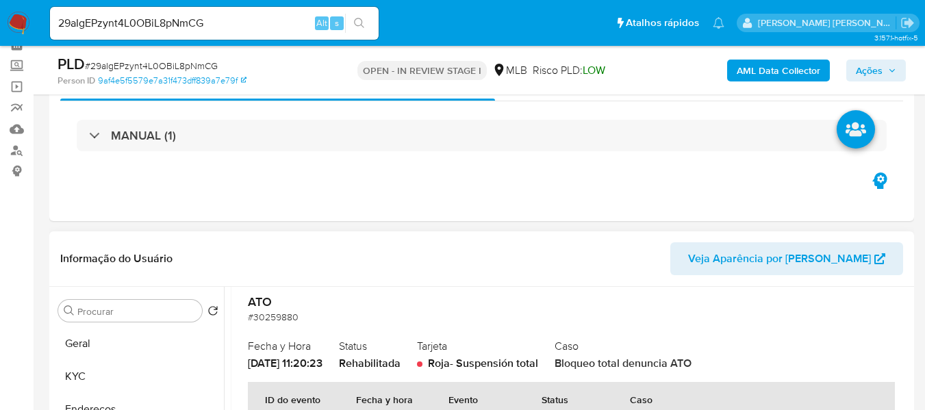
scroll to position [163, 0]
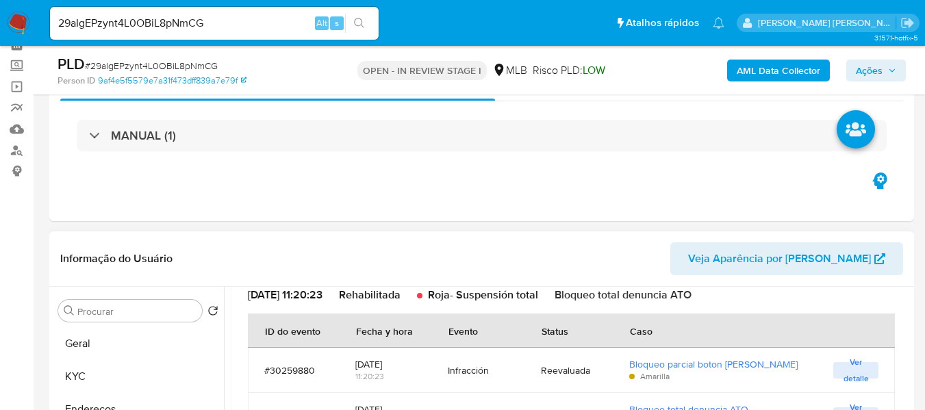
click at [844, 376] on span "Ver detalle" at bounding box center [856, 371] width 32 height 14
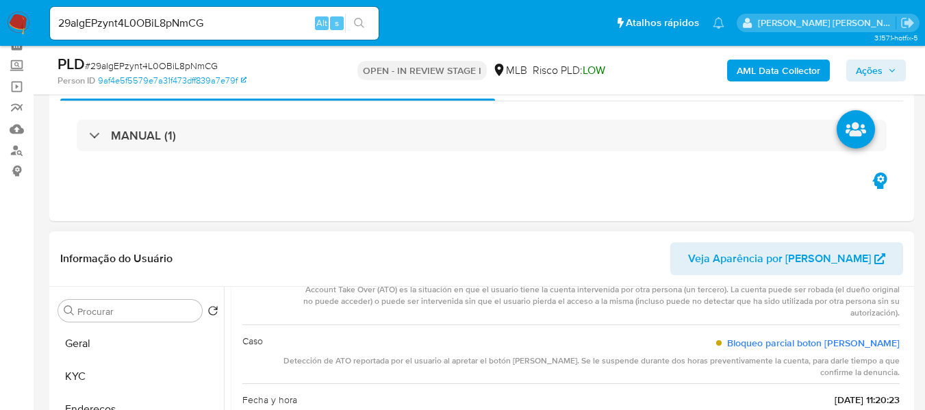
scroll to position [95, 0]
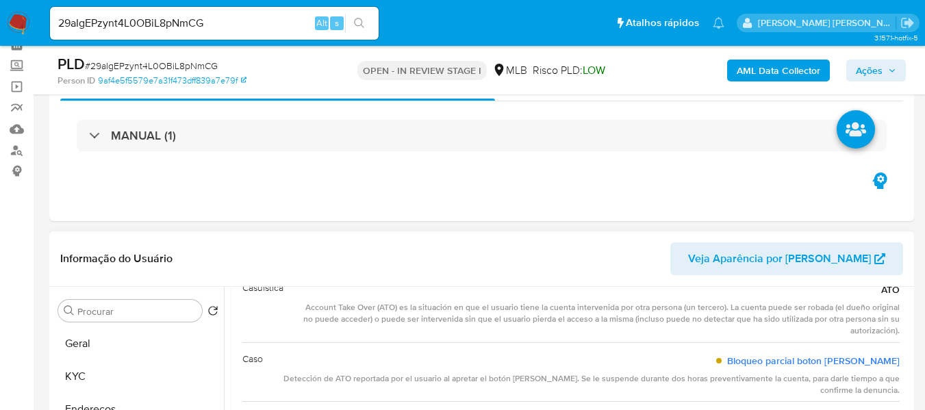
drag, startPoint x: 305, startPoint y: 291, endPoint x: 897, endPoint y: 363, distance: 596.2
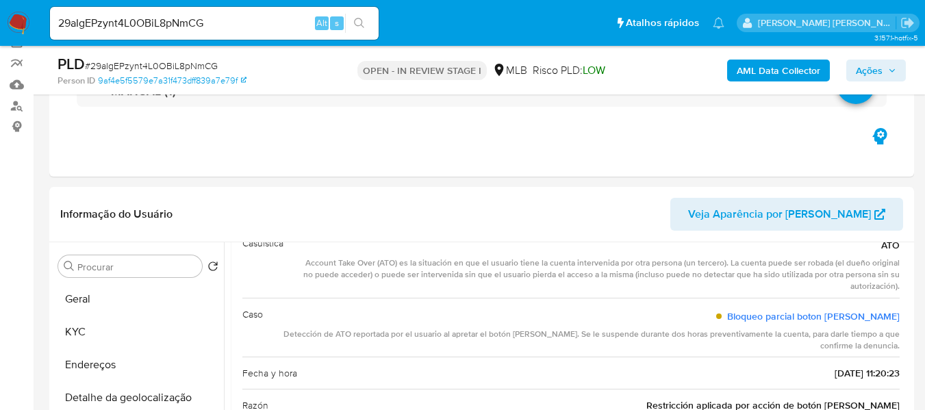
scroll to position [137, 0]
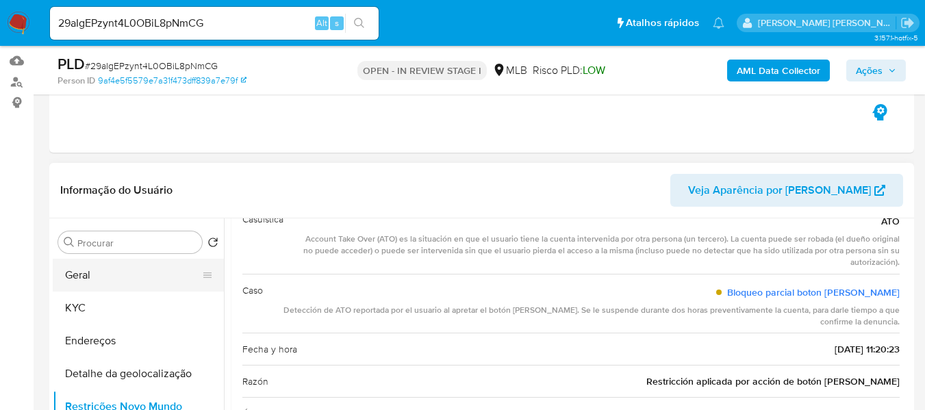
click at [105, 274] on button "Geral" at bounding box center [133, 275] width 160 height 33
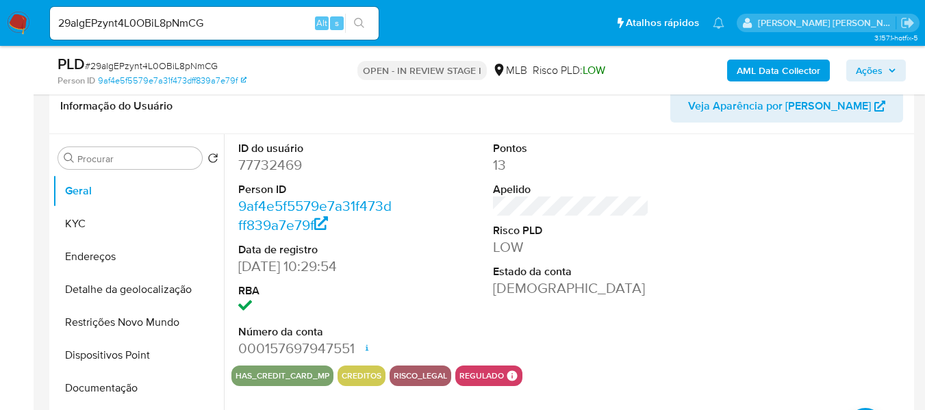
scroll to position [253, 0]
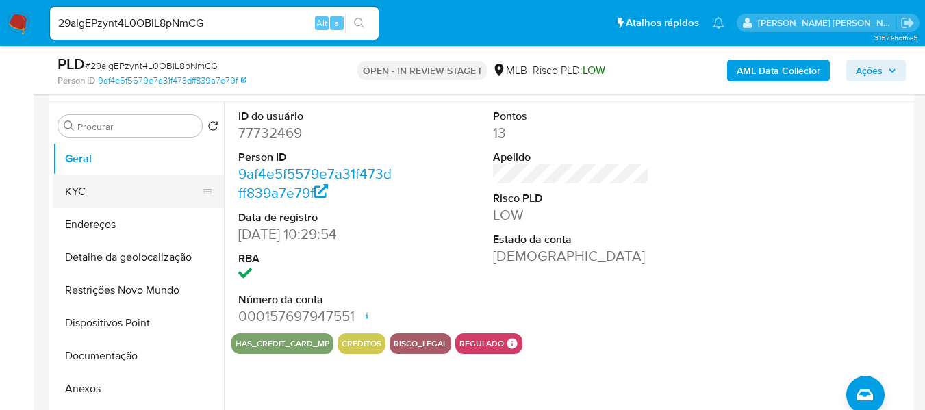
click at [108, 198] on button "KYC" at bounding box center [133, 191] width 160 height 33
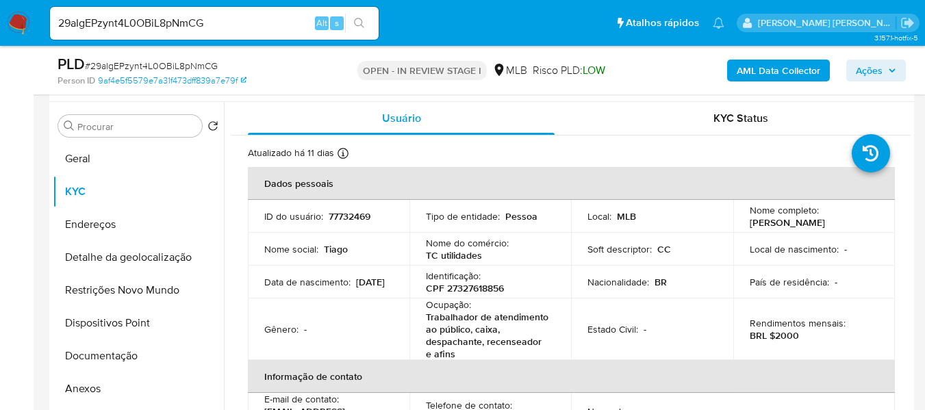
scroll to position [307, 0]
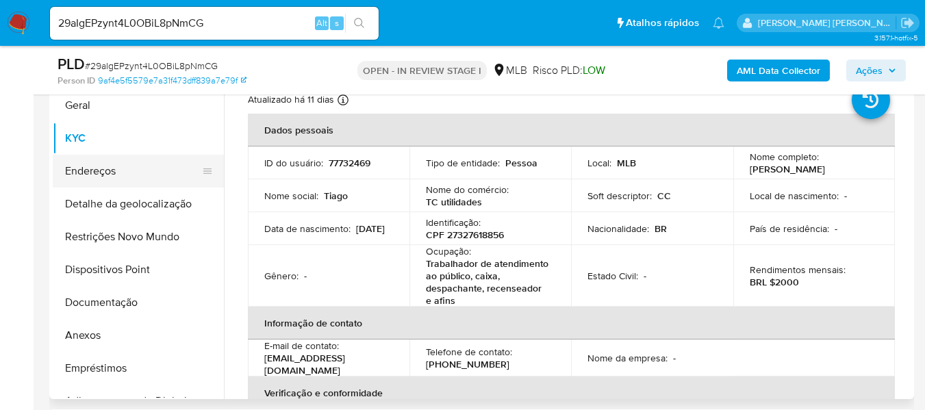
click at [112, 171] on button "Endereços" at bounding box center [133, 171] width 160 height 33
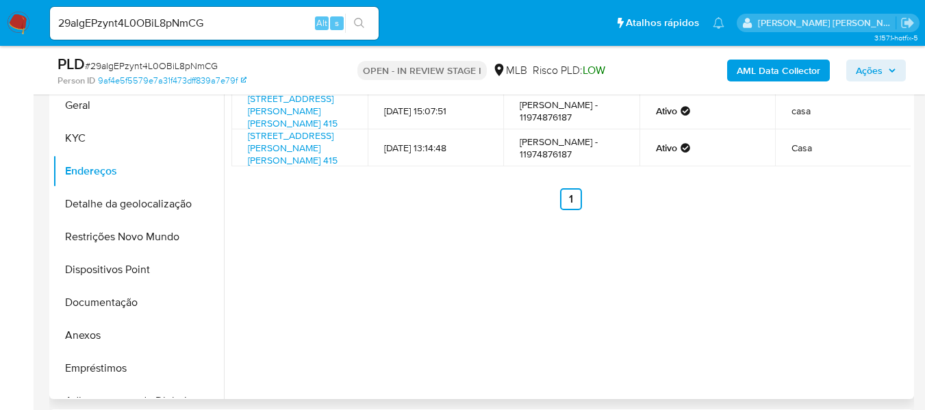
scroll to position [238, 0]
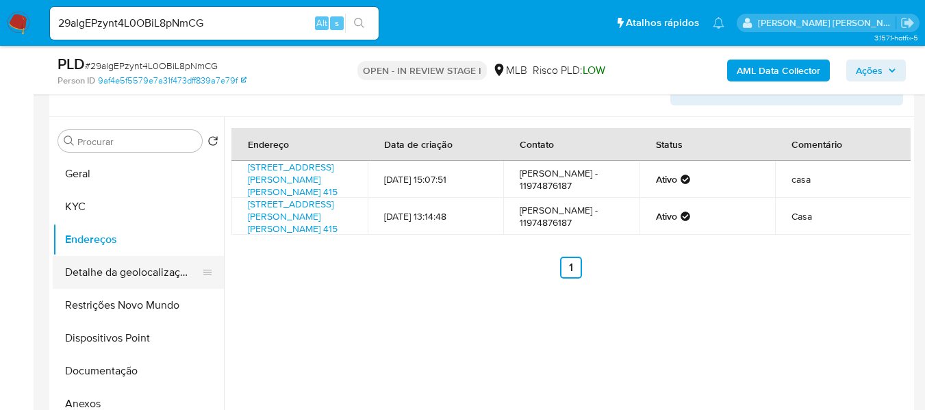
click at [100, 271] on button "Detalhe da geolocalização" at bounding box center [133, 272] width 160 height 33
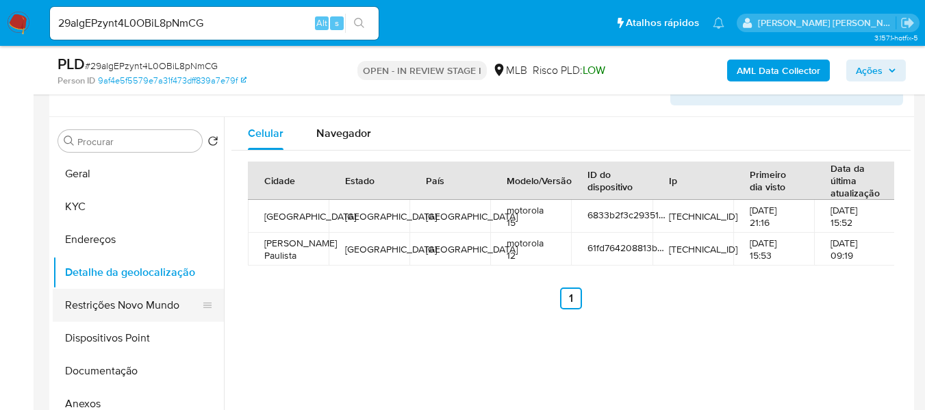
click at [111, 299] on button "Restrições Novo Mundo" at bounding box center [133, 305] width 160 height 33
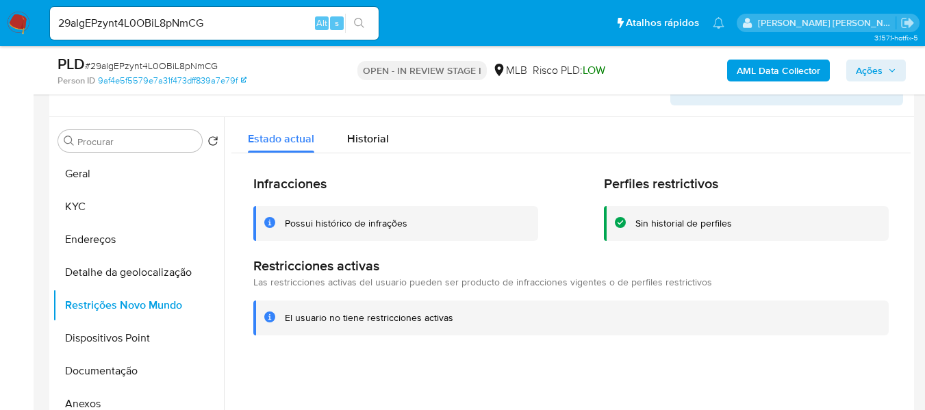
scroll to position [287, 0]
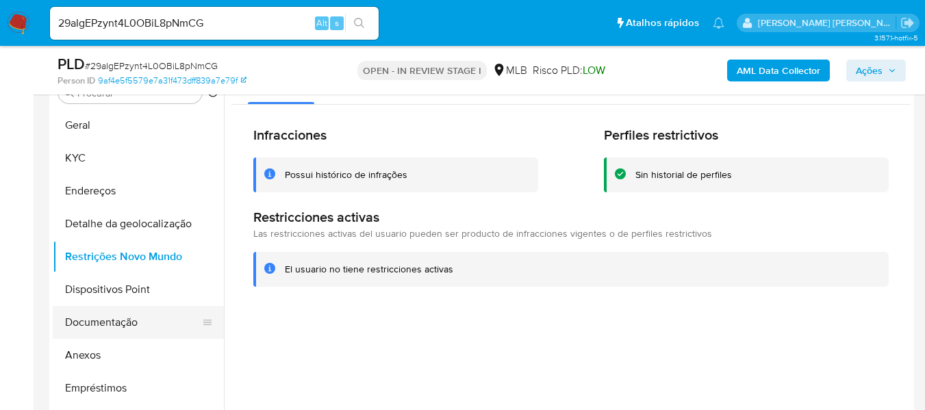
click at [124, 328] on button "Documentação" at bounding box center [133, 322] width 160 height 33
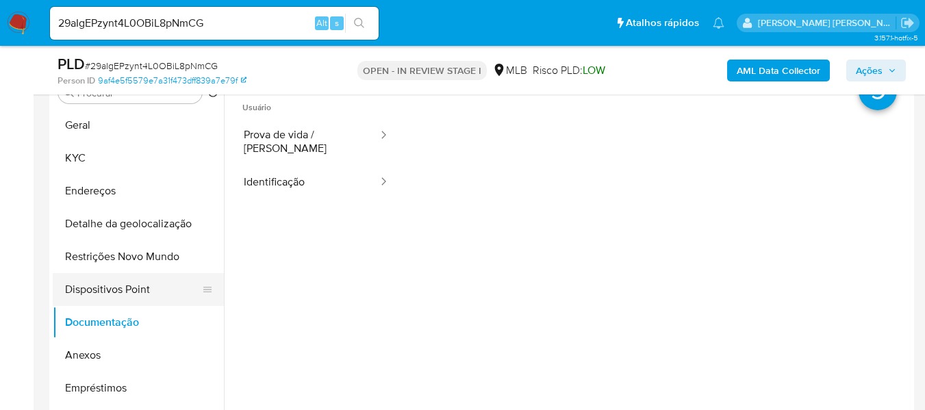
click at [134, 286] on button "Dispositivos Point" at bounding box center [133, 289] width 160 height 33
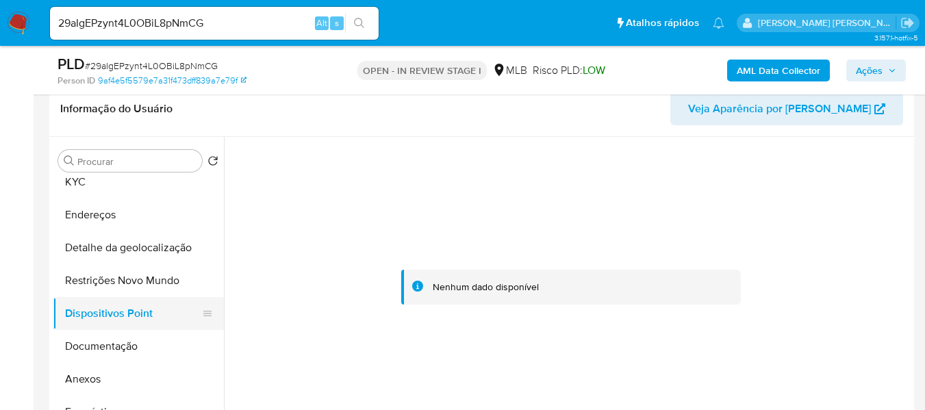
scroll to position [68, 0]
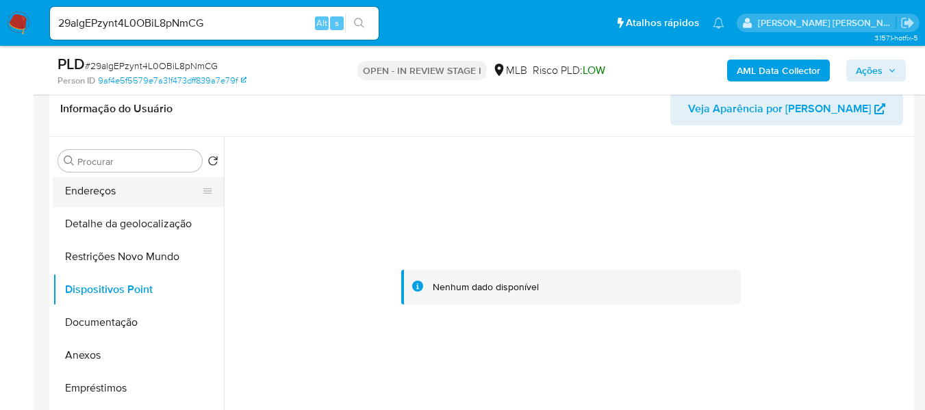
click at [99, 188] on button "Endereços" at bounding box center [133, 191] width 160 height 33
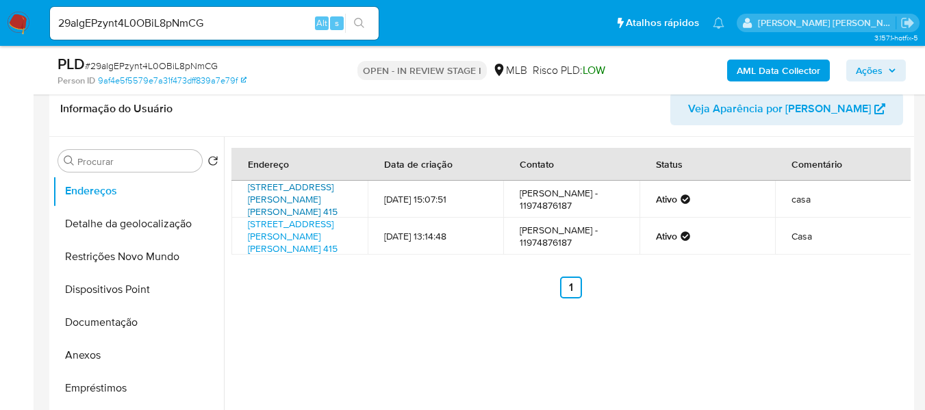
click at [281, 204] on link "Rua Professora Maria Eliza Quadros Câmara 415, Bragança Paulista, São Paulo, 12…" at bounding box center [293, 199] width 90 height 38
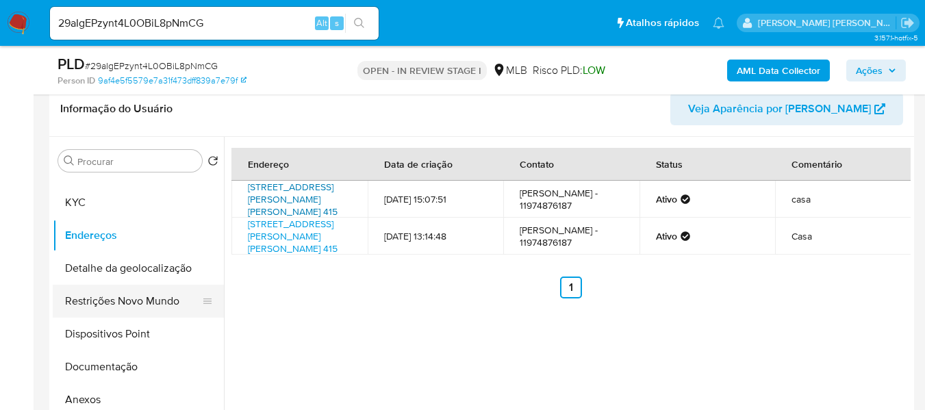
scroll to position [0, 0]
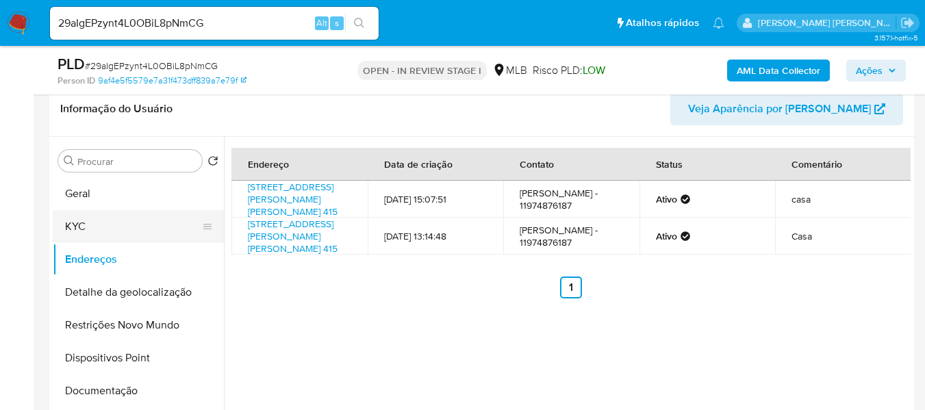
click at [108, 232] on button "KYC" at bounding box center [133, 226] width 160 height 33
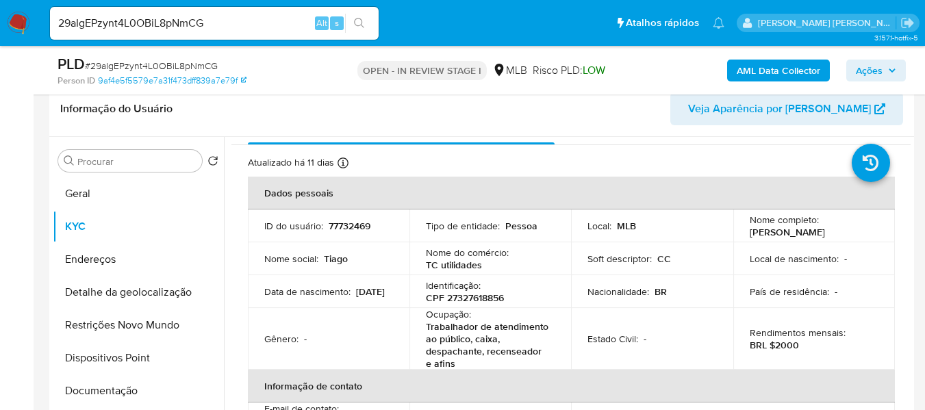
scroll to position [68, 0]
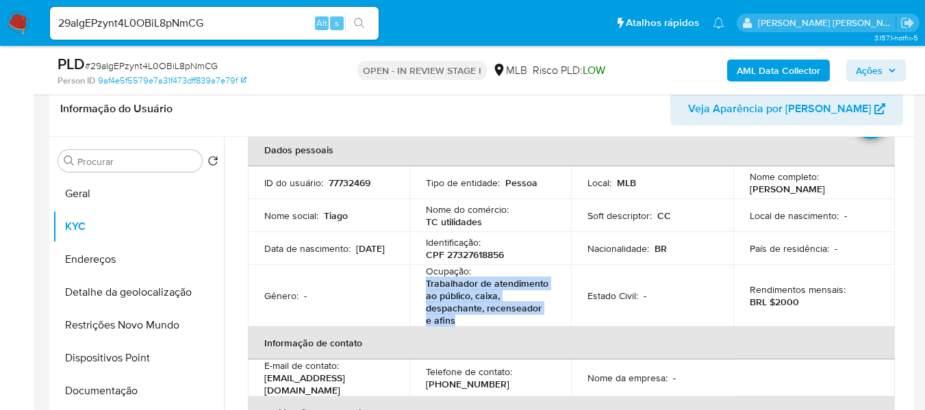
drag, startPoint x: 425, startPoint y: 291, endPoint x: 467, endPoint y: 323, distance: 53.3
click at [467, 323] on p "Trabalhador de atendimento ao público, caixa, despachante, recenseador e afins" at bounding box center [487, 301] width 123 height 49
copy p "Trabalhador de atendimento ao público, caixa, despachante, recenseador e afins"
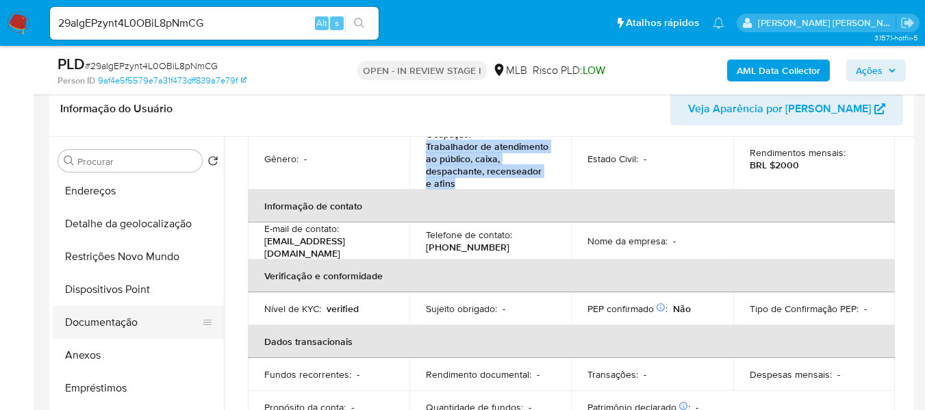
click at [129, 318] on button "Documentação" at bounding box center [133, 322] width 160 height 33
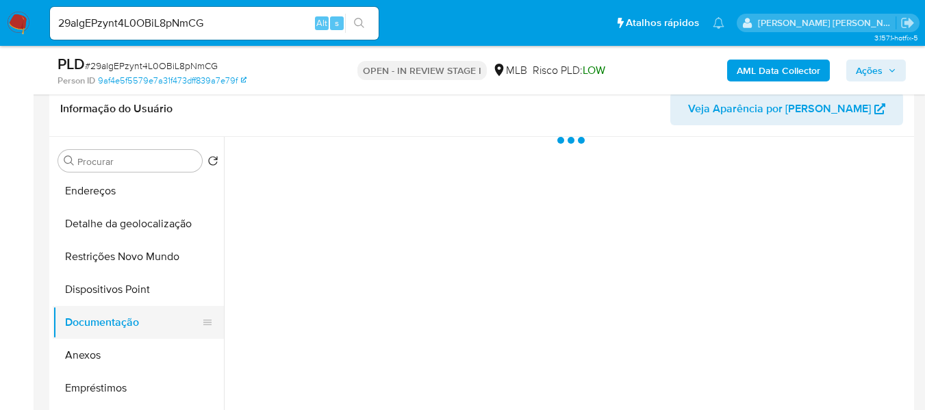
scroll to position [0, 0]
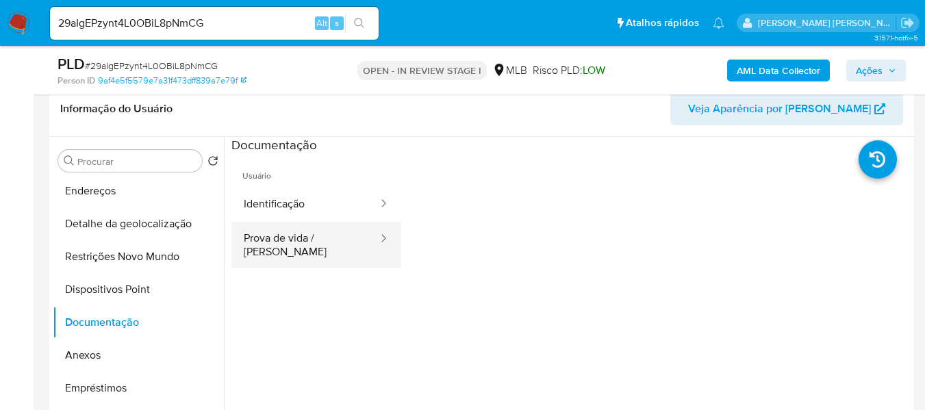
click at [280, 245] on button "Prova de vida / Selfie" at bounding box center [306, 245] width 148 height 47
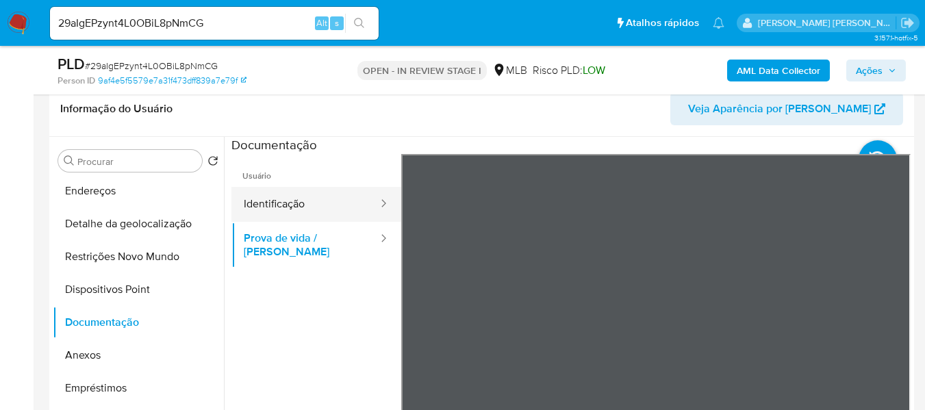
click at [307, 214] on button "Identificação" at bounding box center [306, 204] width 148 height 35
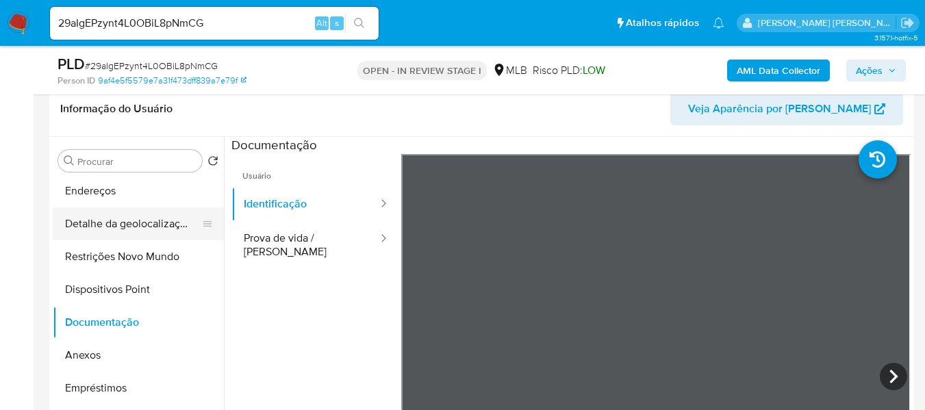
click at [93, 213] on button "Detalhe da geolocalização" at bounding box center [133, 224] width 160 height 33
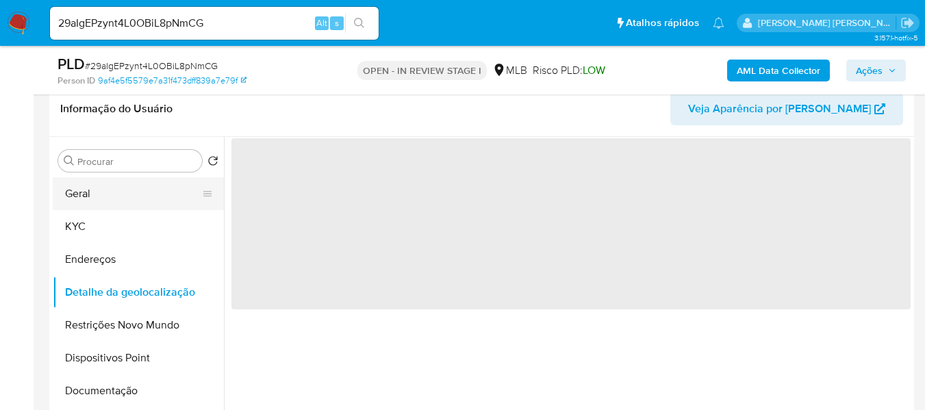
click at [106, 199] on button "Geral" at bounding box center [133, 193] width 160 height 33
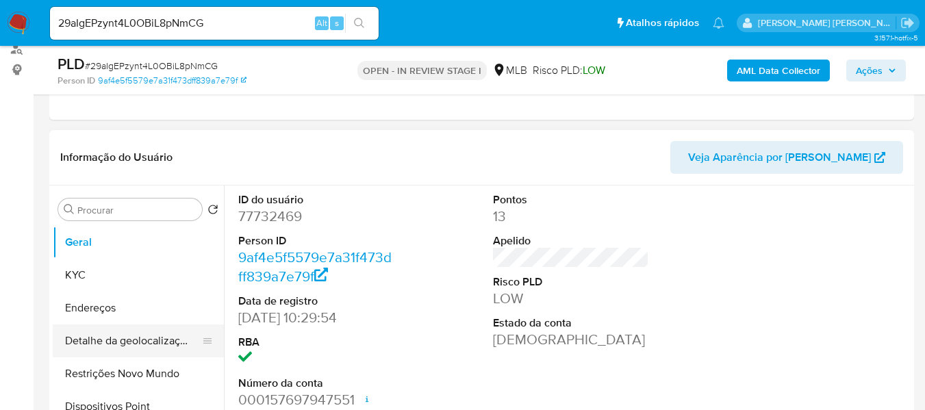
scroll to position [150, 0]
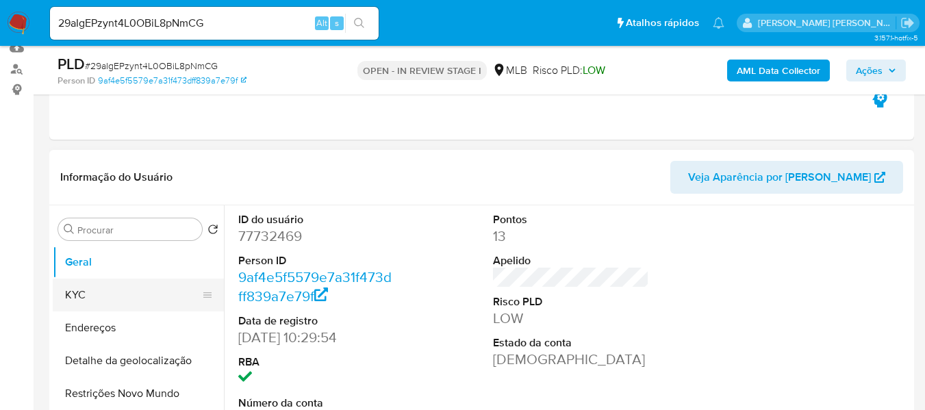
click at [84, 297] on button "KYC" at bounding box center [133, 295] width 160 height 33
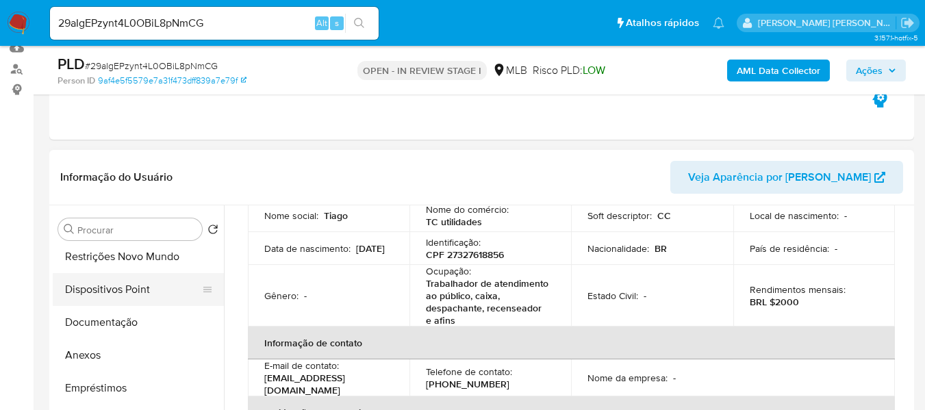
scroll to position [205, 0]
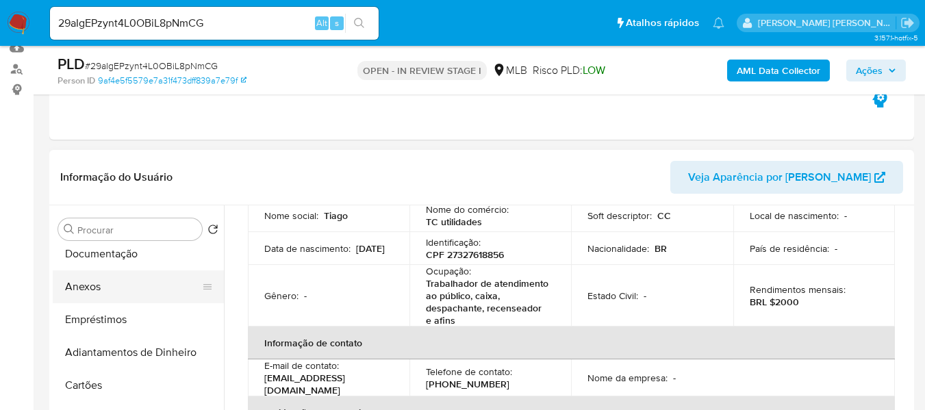
click at [125, 289] on button "Anexos" at bounding box center [133, 287] width 160 height 33
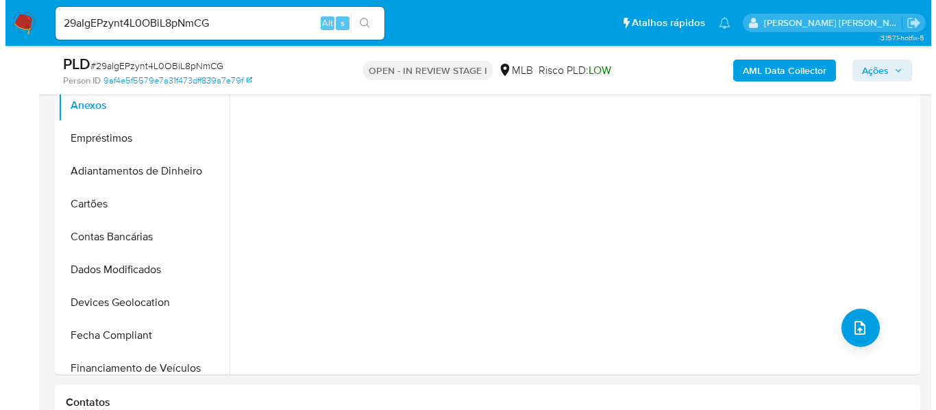
scroll to position [355, 0]
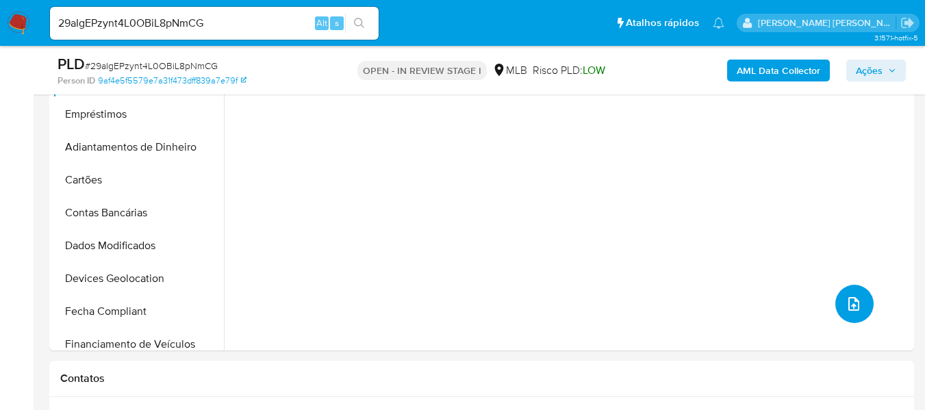
click at [847, 303] on icon "upload-file" at bounding box center [854, 304] width 16 height 16
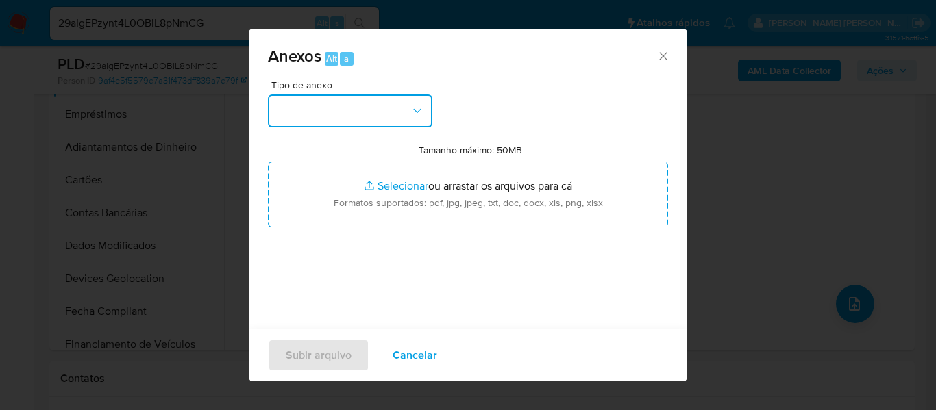
click at [406, 115] on button "button" at bounding box center [350, 111] width 164 height 33
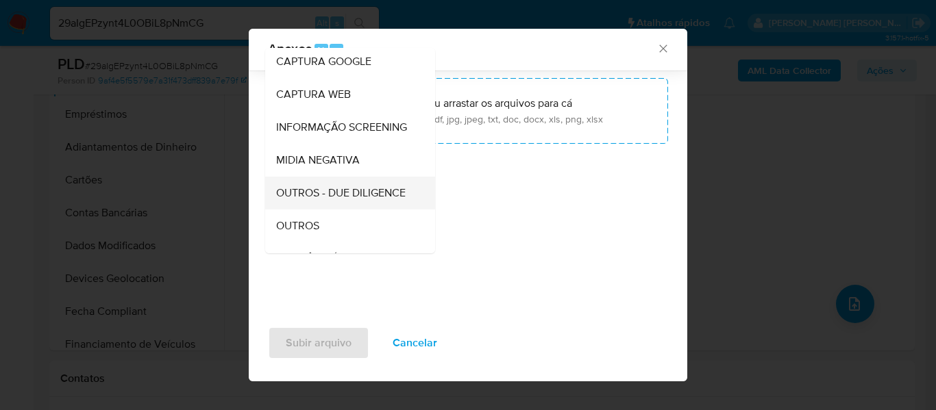
scroll to position [137, 0]
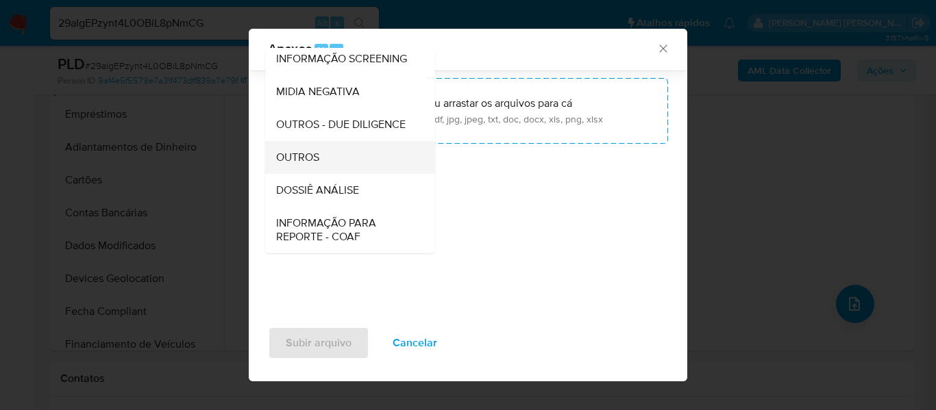
click at [310, 164] on span "OUTROS" at bounding box center [297, 158] width 43 height 14
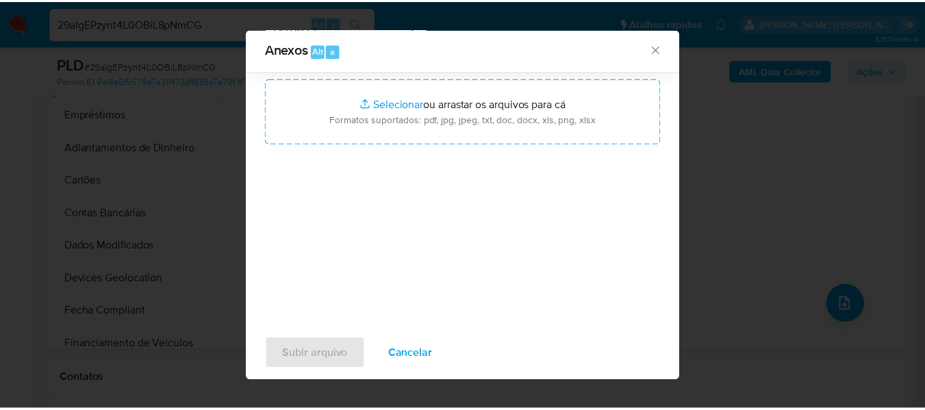
scroll to position [56, 0]
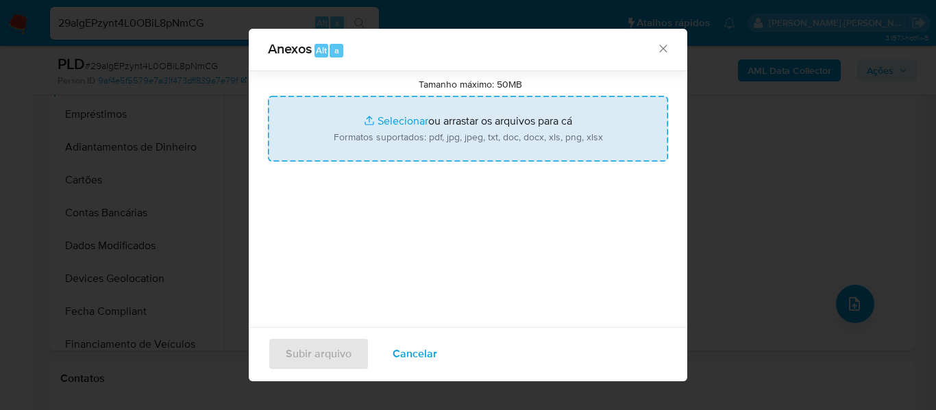
click at [386, 125] on input "Tamanho máximo: 50MB Selecionar arquivos" at bounding box center [468, 129] width 400 height 66
type input "C:\fakepath\Mulan Monalisa Galeno Sidou Cavalcanti 77732469_2025_08_29_20_48_59…"
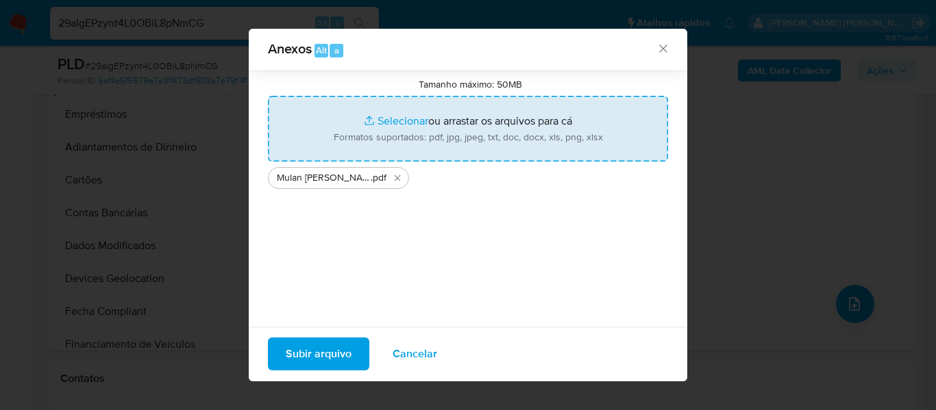
click at [392, 123] on input "Tamanho máximo: 50MB Selecionar arquivos" at bounding box center [468, 129] width 400 height 66
type input "C:\fakepath\SAR - xxxx - CPF 27327618856 - MONALISA GALENO SIDOU CAVALCANTI.pdf"
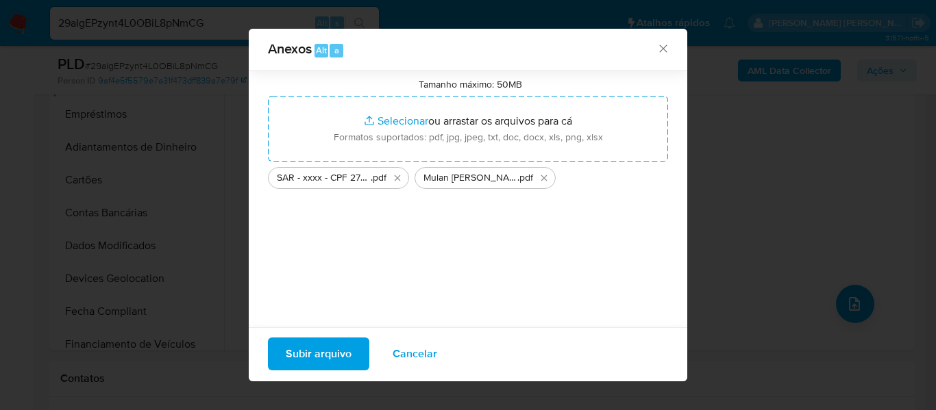
click at [324, 351] on span "Subir arquivo" at bounding box center [319, 354] width 66 height 30
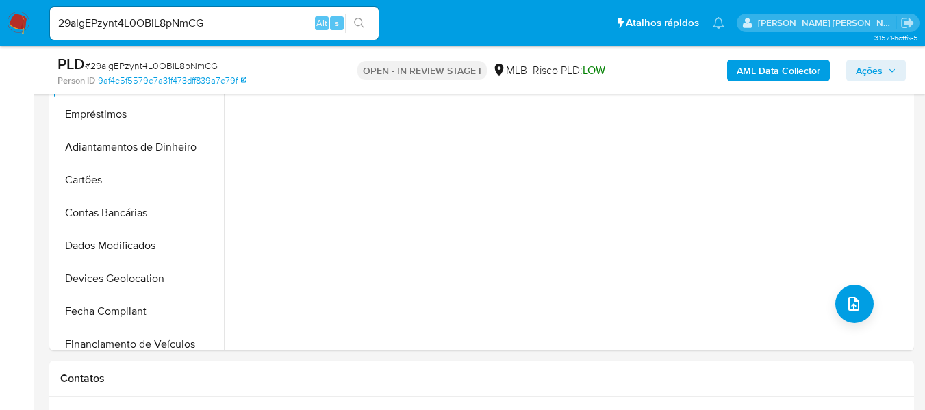
click at [879, 72] on span "Ações" at bounding box center [869, 71] width 27 height 22
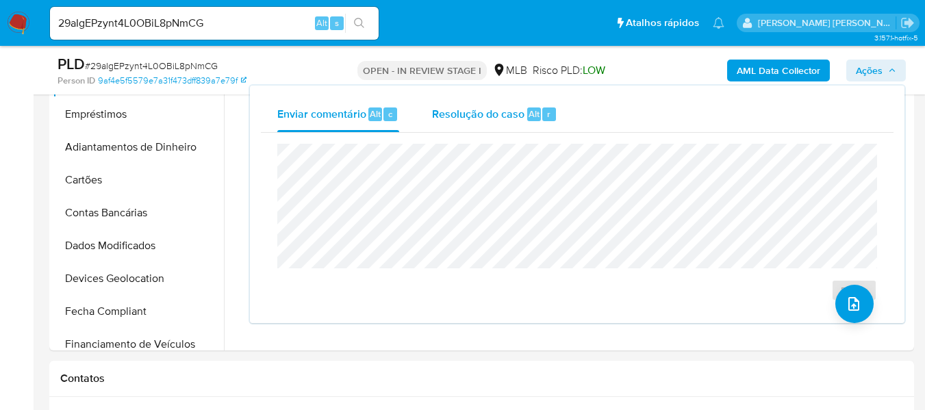
click at [472, 112] on span "Resolução do caso" at bounding box center [478, 113] width 92 height 16
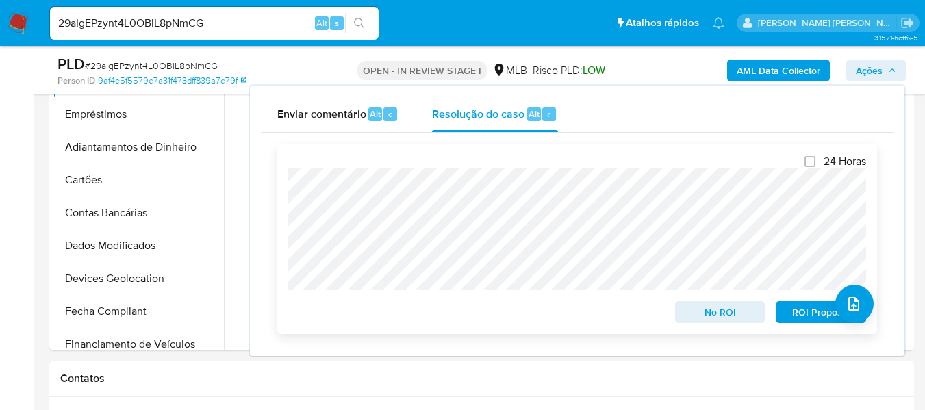
click at [809, 314] on span "ROI Proposal" at bounding box center [821, 312] width 71 height 19
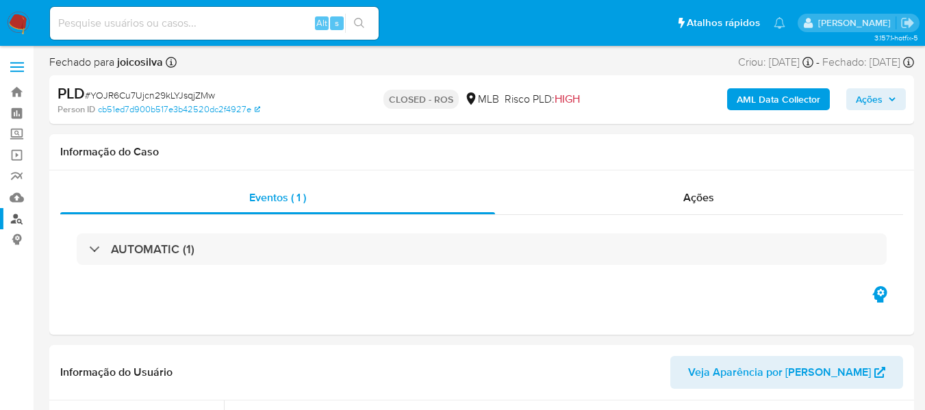
click at [16, 216] on link "Localizador de pessoas" at bounding box center [81, 218] width 163 height 21
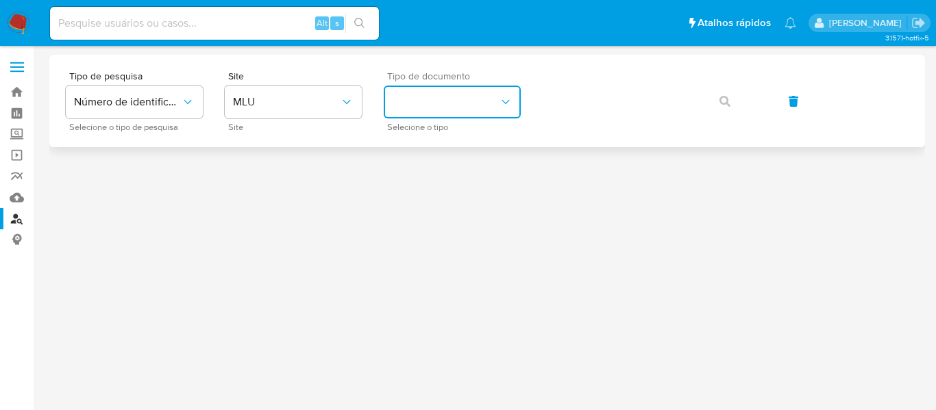
click at [477, 112] on button "identificationType" at bounding box center [452, 102] width 137 height 33
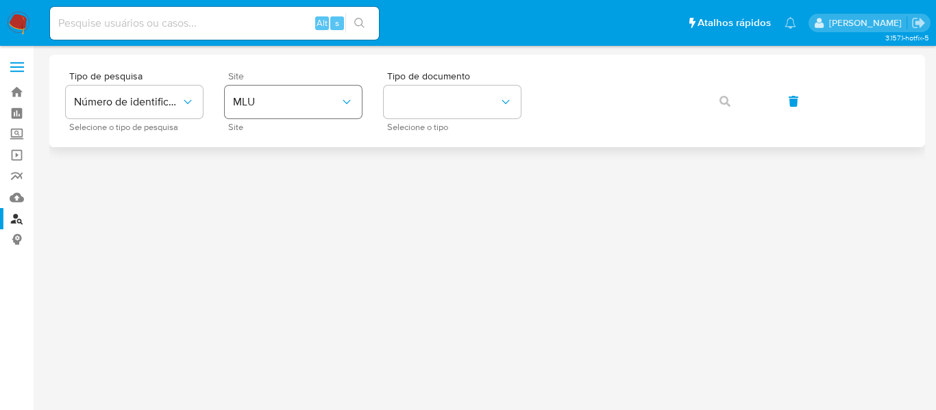
click at [281, 103] on span "MLU" at bounding box center [286, 102] width 107 height 14
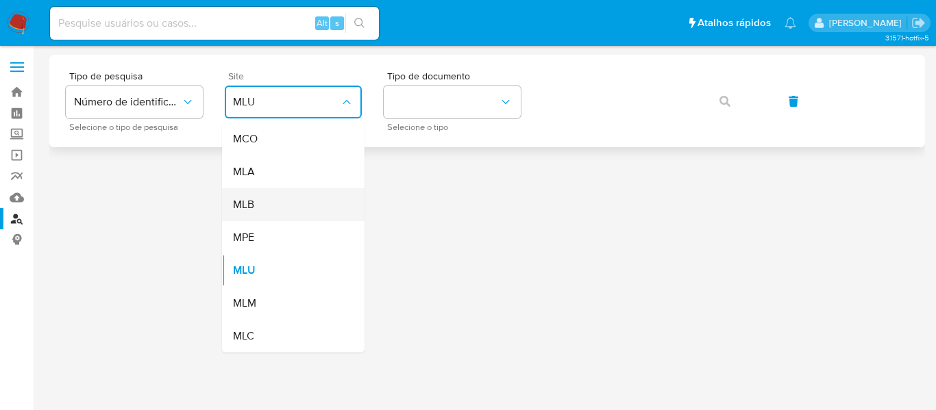
click at [268, 208] on div "MLB" at bounding box center [289, 204] width 112 height 33
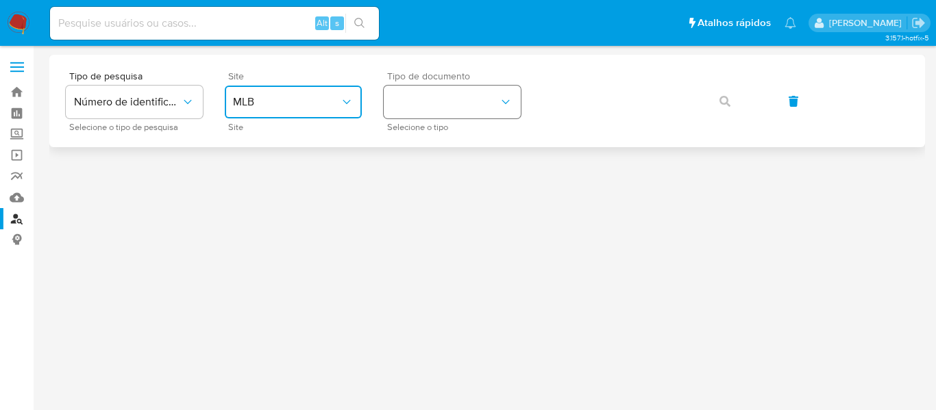
click at [485, 105] on button "identificationType" at bounding box center [452, 102] width 137 height 33
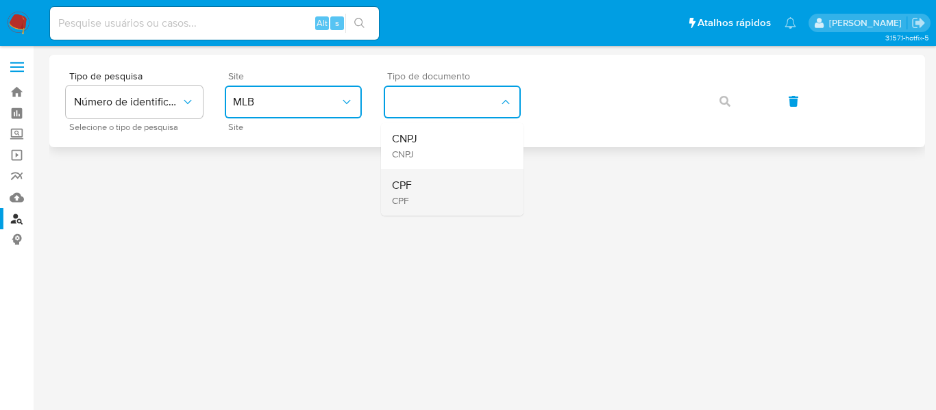
click at [427, 183] on div "CPF CPF" at bounding box center [448, 192] width 112 height 47
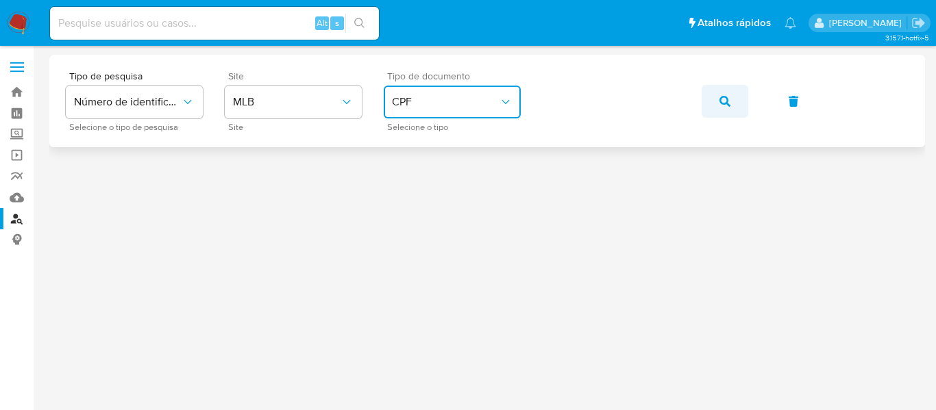
click at [726, 107] on span "button" at bounding box center [724, 101] width 11 height 30
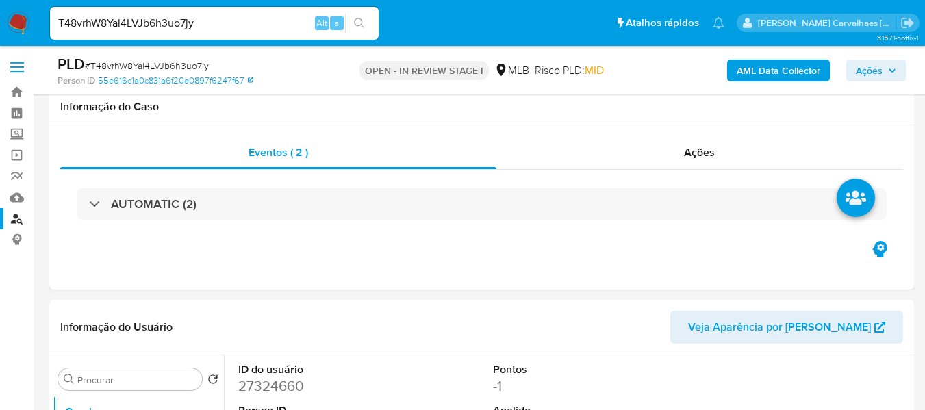
select select "10"
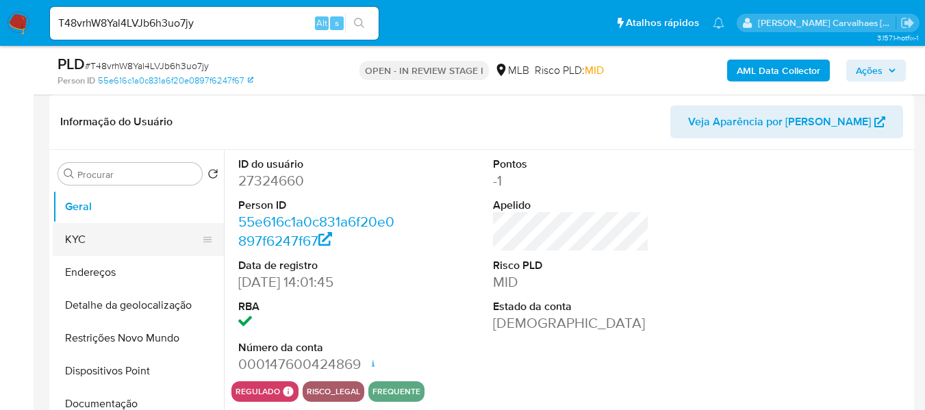
click at [106, 235] on button "KYC" at bounding box center [133, 239] width 160 height 33
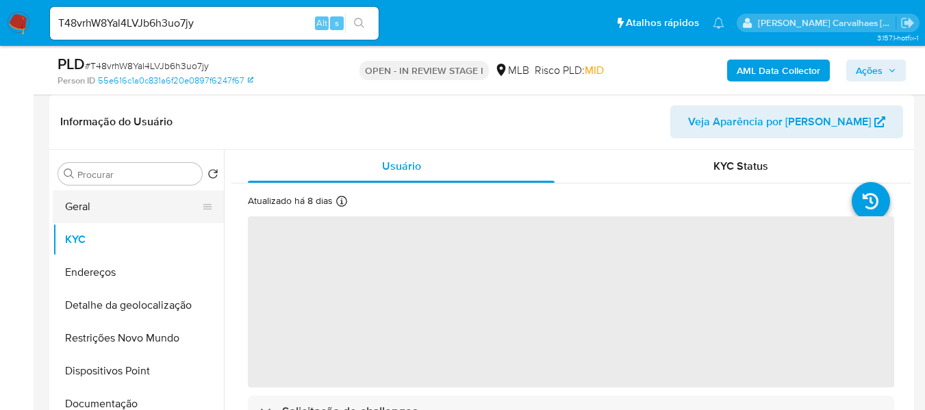
click at [96, 207] on button "Geral" at bounding box center [133, 206] width 160 height 33
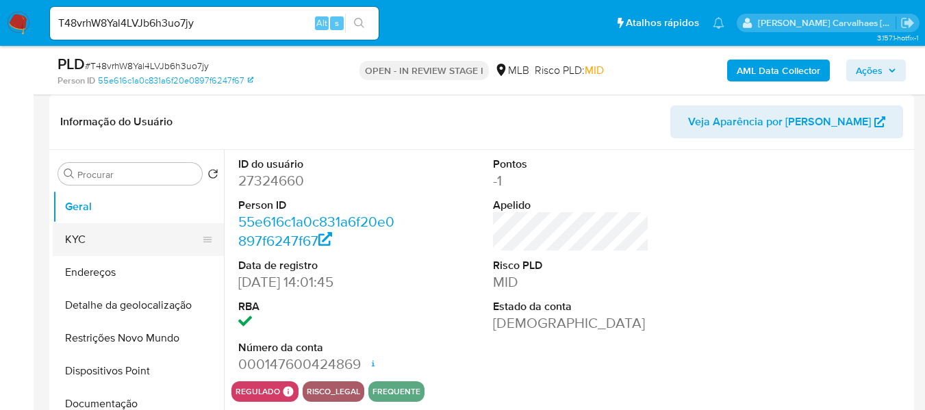
click at [187, 245] on button "KYC" at bounding box center [133, 239] width 160 height 33
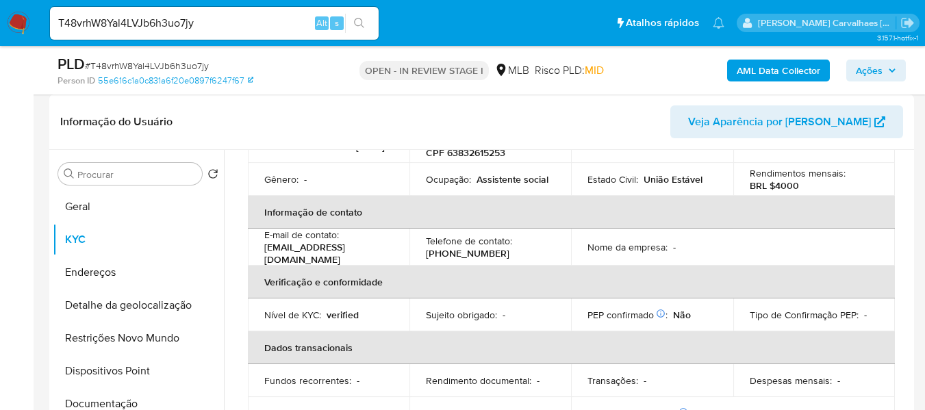
scroll to position [68, 0]
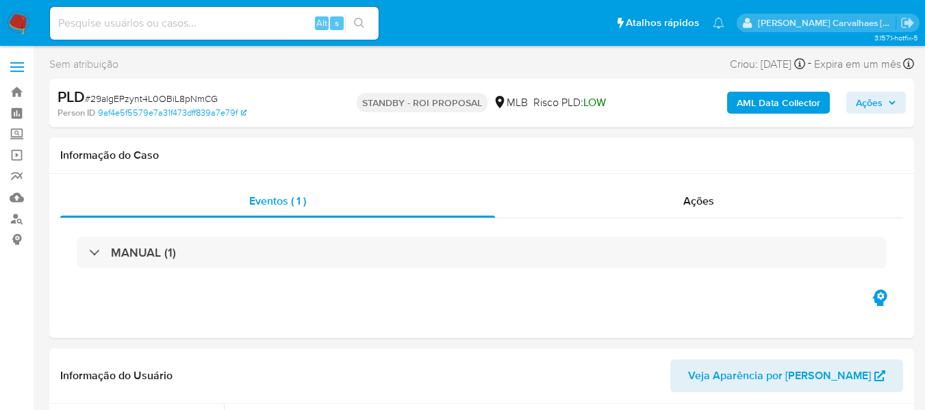
select select "10"
paste input "yufwqXCmTeePwZVJ0HIPlyLU"
type input "yufwqXCmTeePwZVJ0HIPlyLU"
click at [362, 18] on icon "search-icon" at bounding box center [359, 23] width 11 height 11
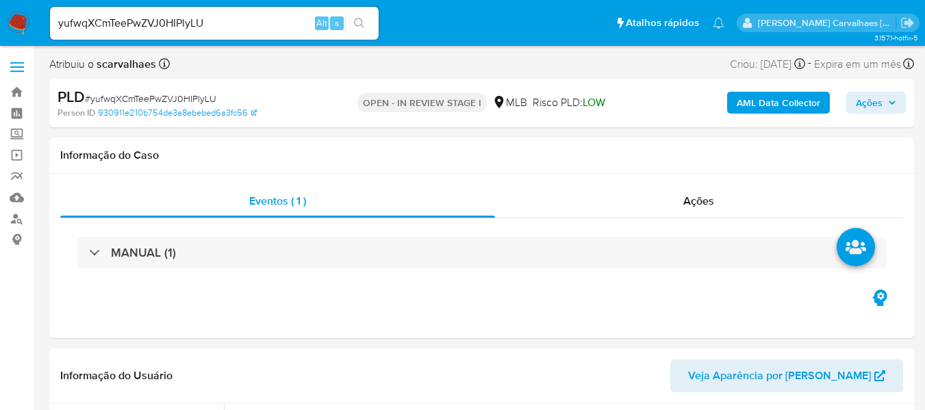
select select "10"
click at [362, 16] on button "search-icon" at bounding box center [359, 23] width 28 height 19
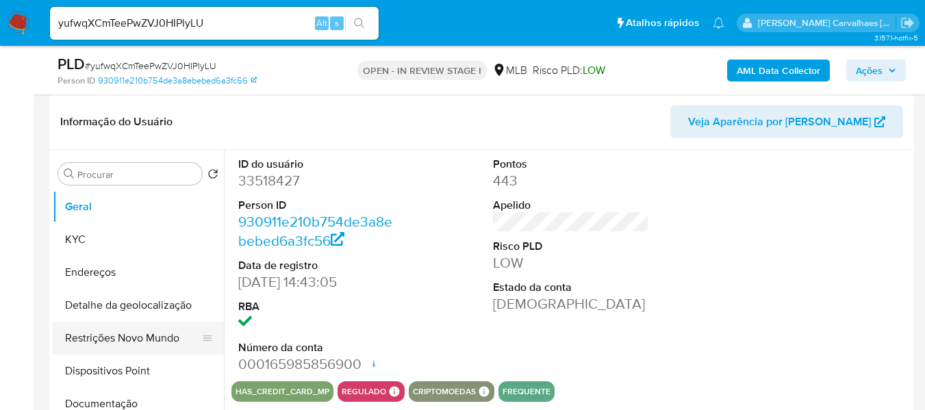
scroll to position [68, 0]
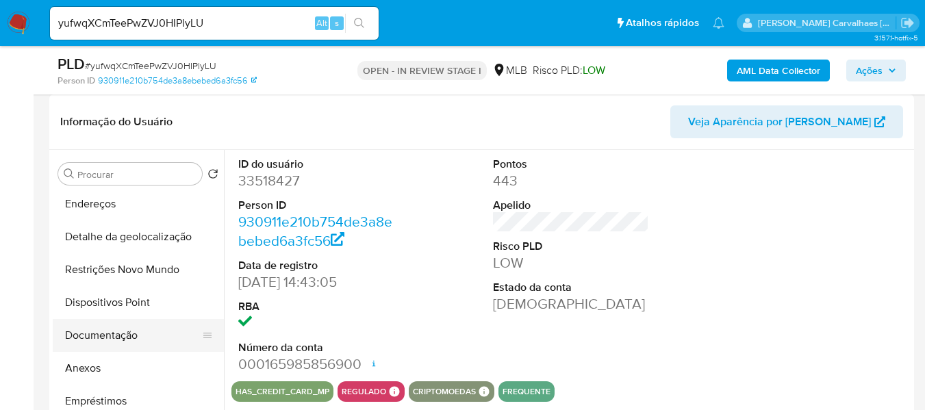
click at [114, 339] on button "Documentação" at bounding box center [133, 335] width 160 height 33
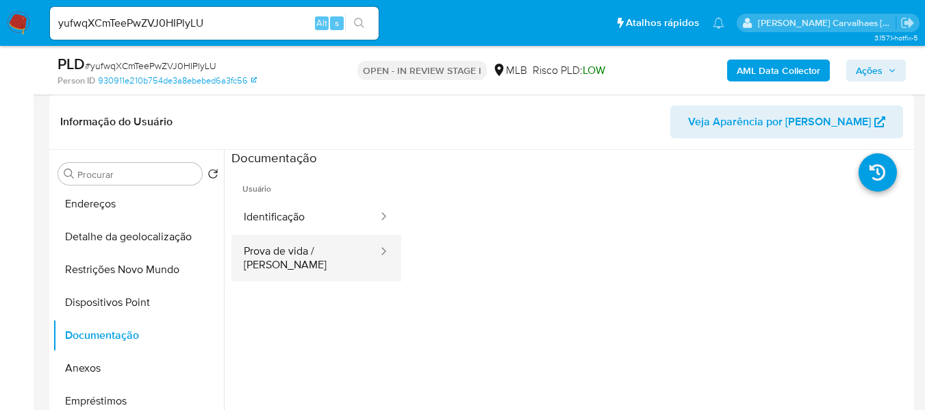
click at [309, 251] on button "Prova de vida / Selfie" at bounding box center [306, 258] width 148 height 47
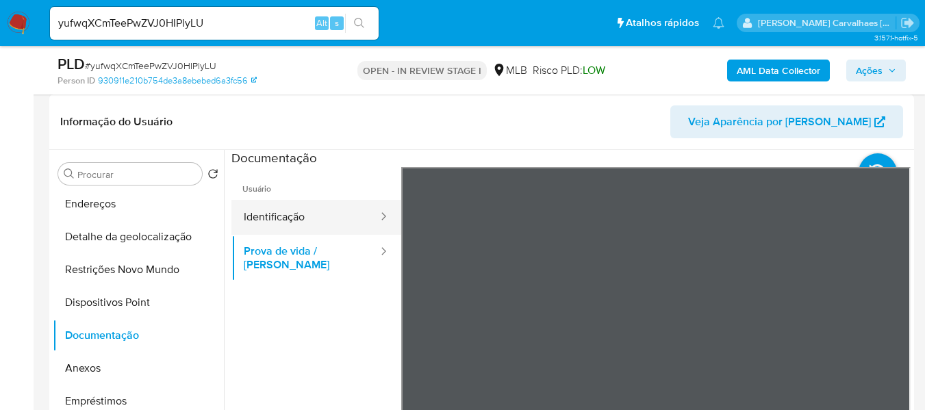
click at [315, 214] on button "Identificação" at bounding box center [306, 217] width 148 height 35
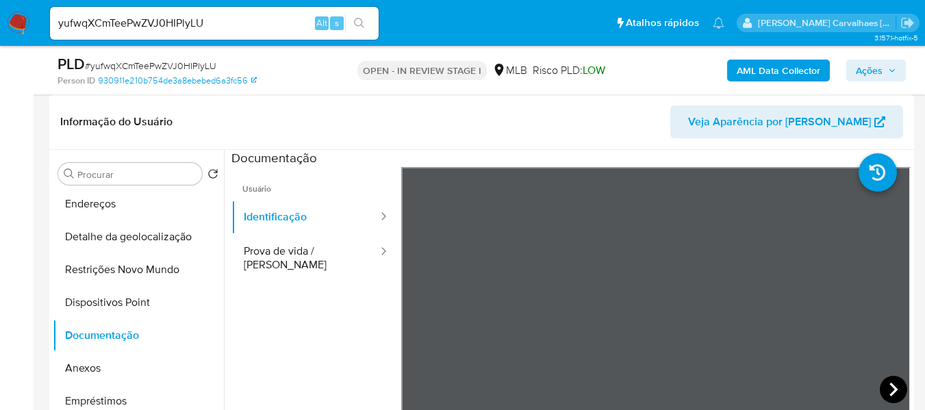
click at [882, 384] on icon at bounding box center [893, 389] width 27 height 27
click at [423, 387] on icon at bounding box center [418, 389] width 27 height 27
click at [298, 213] on button "Identificação" at bounding box center [306, 217] width 148 height 35
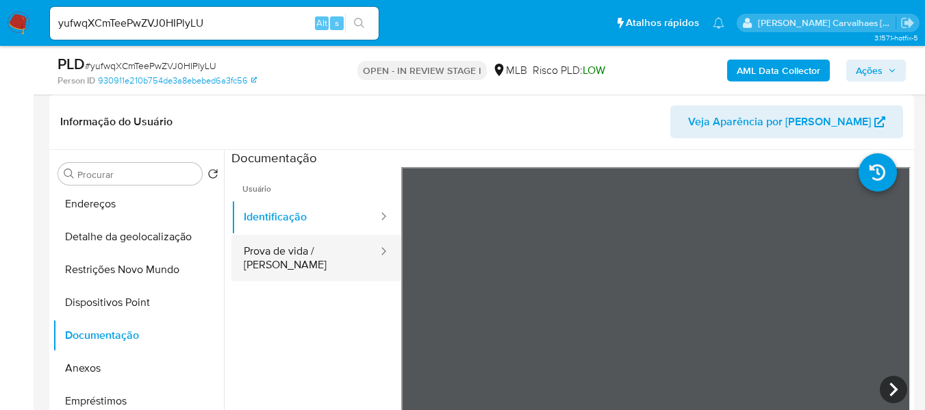
click at [264, 244] on button "Prova de vida / Selfie" at bounding box center [306, 258] width 148 height 47
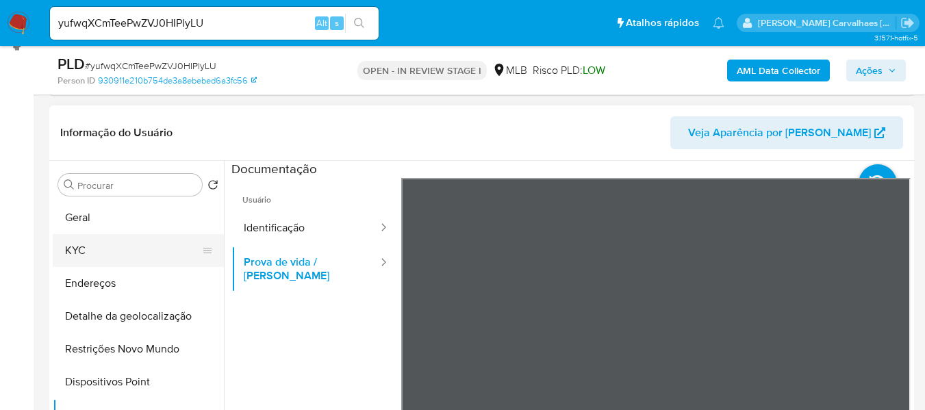
scroll to position [205, 0]
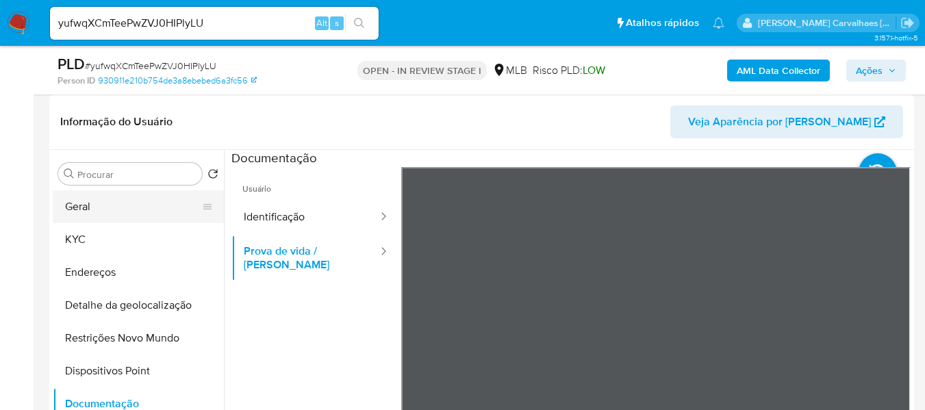
click at [134, 206] on button "Geral" at bounding box center [133, 206] width 160 height 33
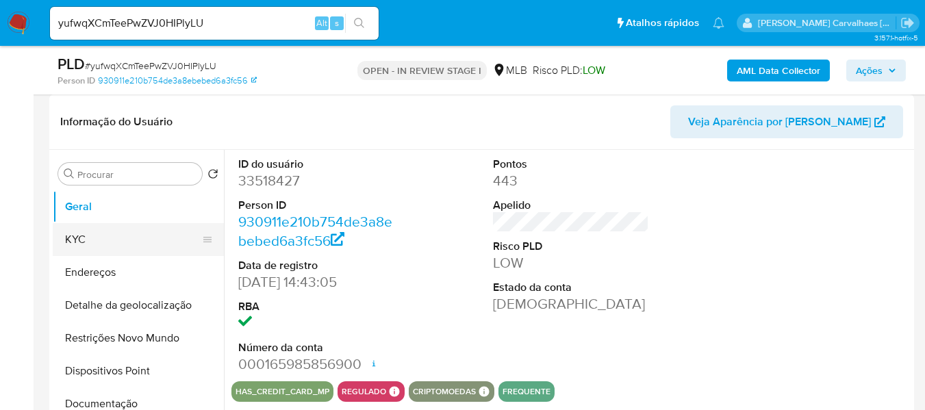
click at [96, 230] on button "KYC" at bounding box center [133, 239] width 160 height 33
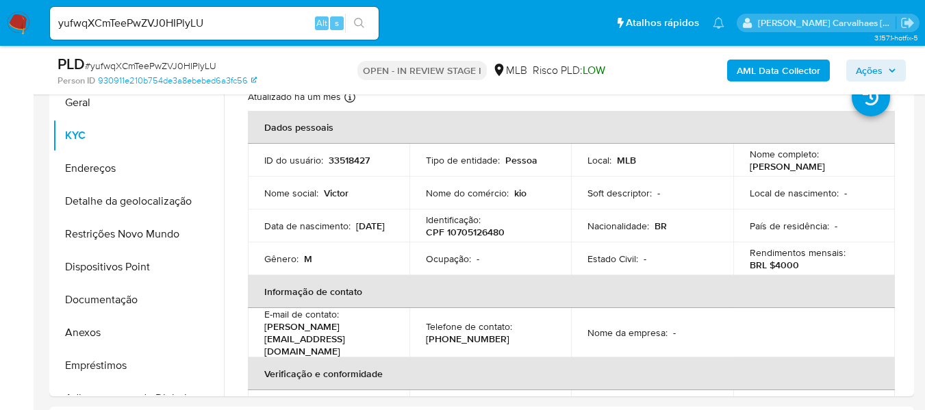
scroll to position [329, 0]
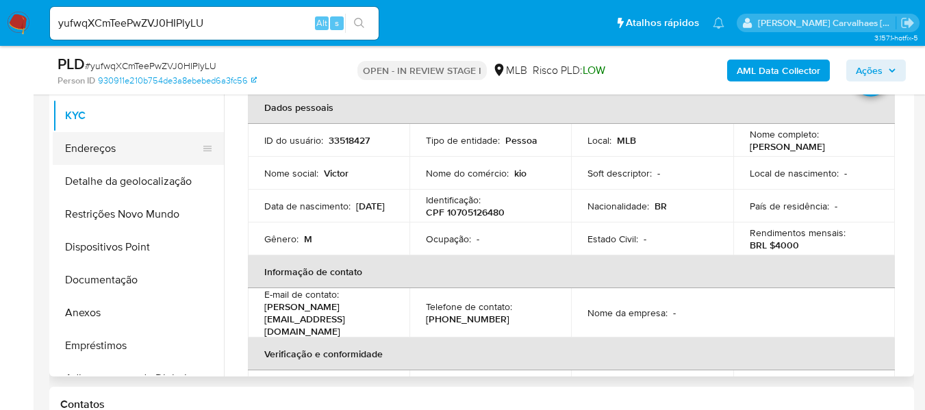
click at [133, 137] on button "Endereços" at bounding box center [133, 148] width 160 height 33
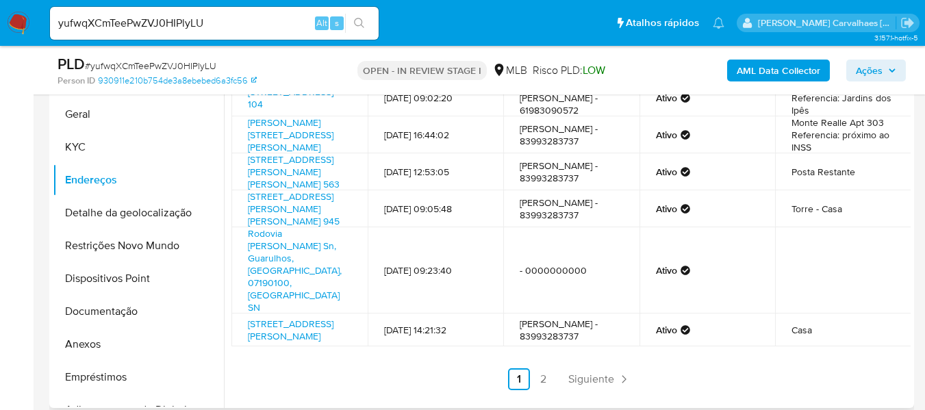
scroll to position [285, 0]
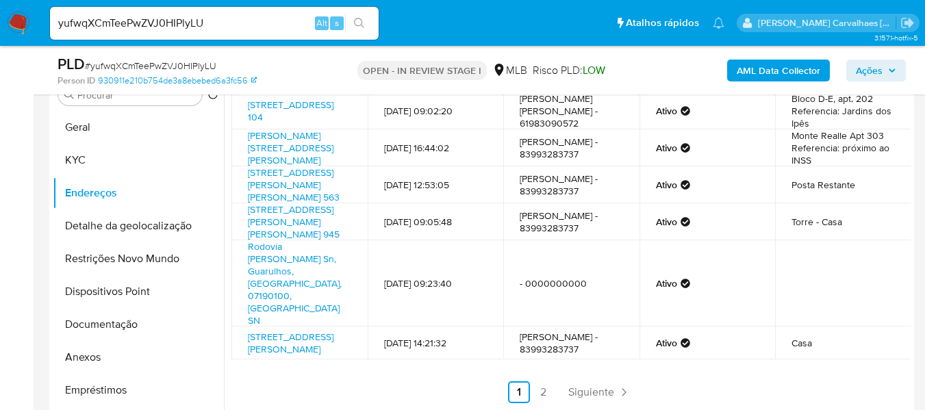
click at [542, 394] on link "2" at bounding box center [544, 393] width 22 height 22
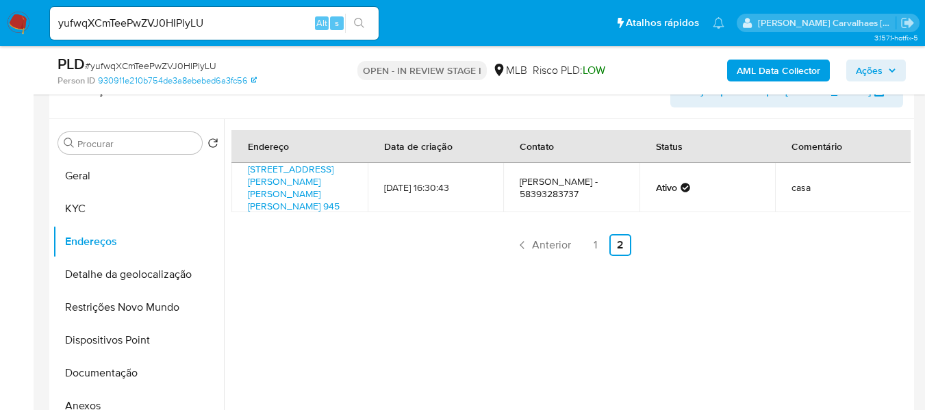
scroll to position [216, 0]
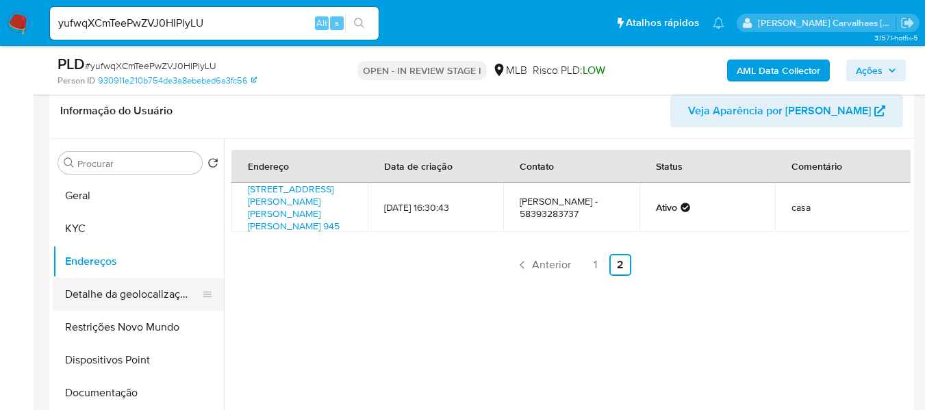
click at [154, 295] on button "Detalhe da geolocalização" at bounding box center [133, 294] width 160 height 33
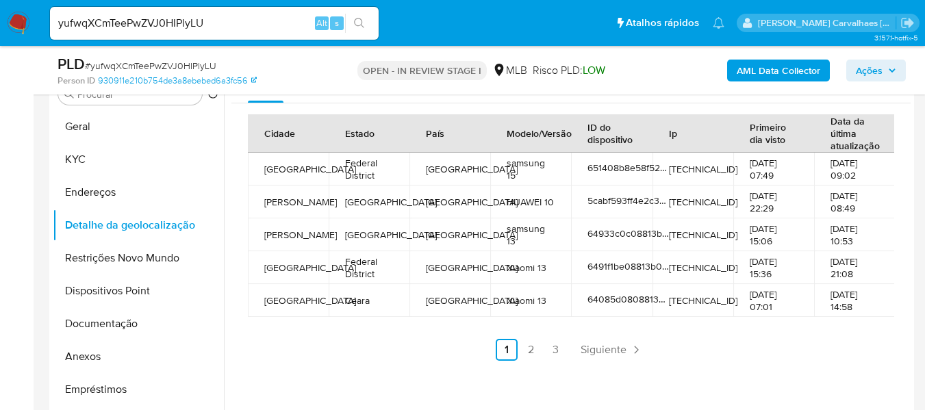
scroll to position [311, 0]
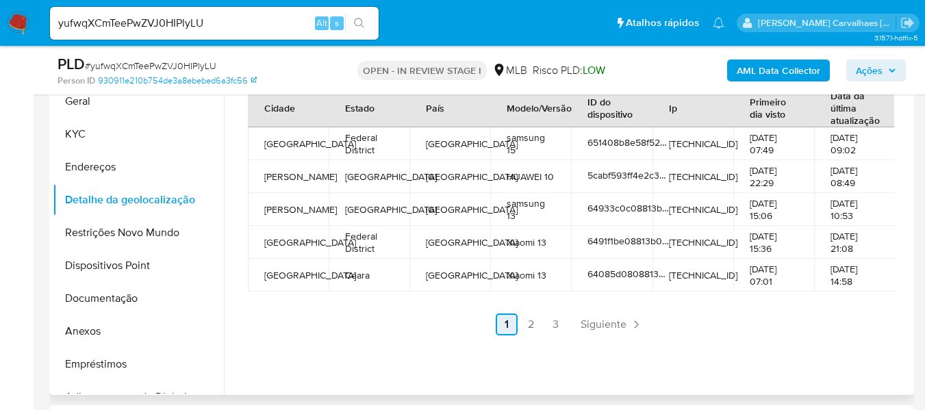
click at [529, 336] on link "2" at bounding box center [532, 325] width 22 height 22
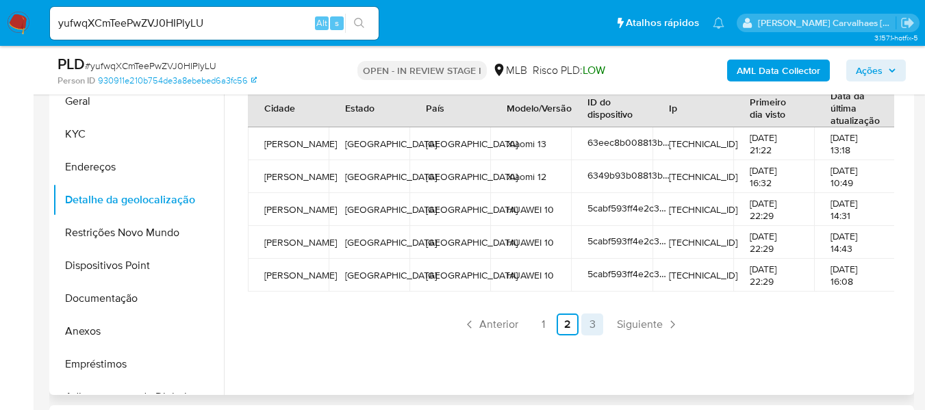
click at [590, 336] on link "3" at bounding box center [593, 325] width 22 height 22
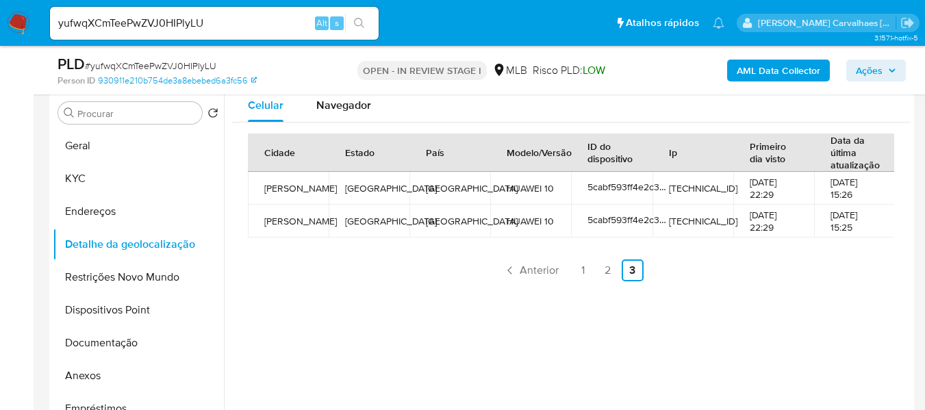
scroll to position [242, 0]
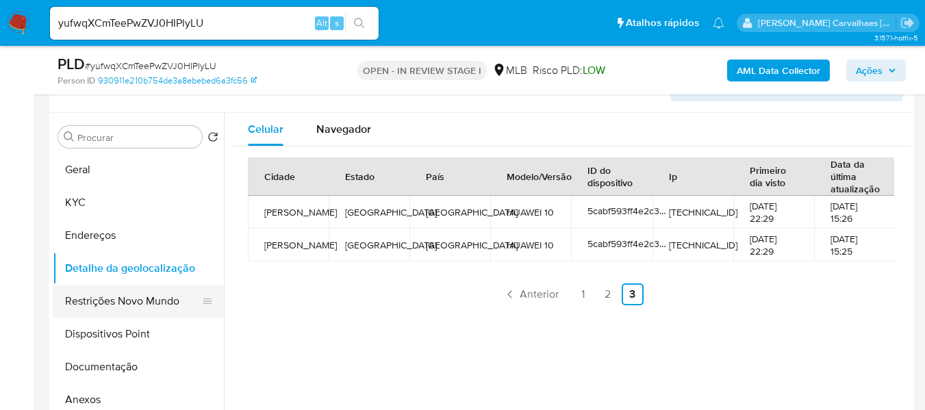
click at [164, 298] on button "Restrições Novo Mundo" at bounding box center [133, 301] width 160 height 33
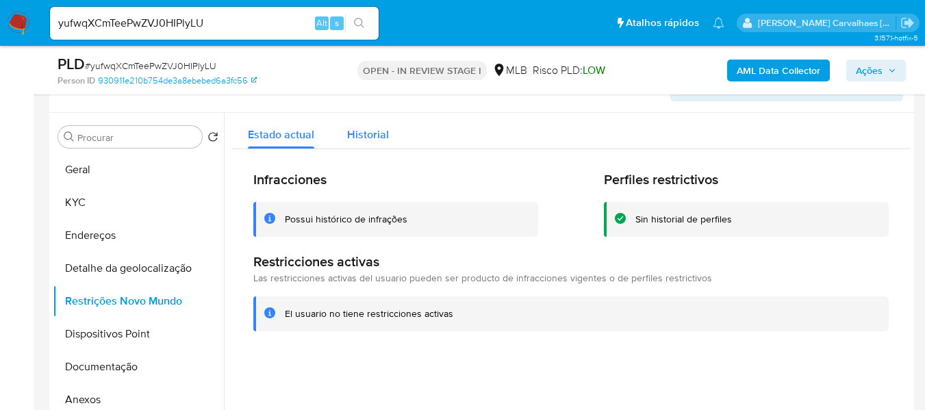
click at [369, 135] on span "Historial" at bounding box center [368, 135] width 42 height 16
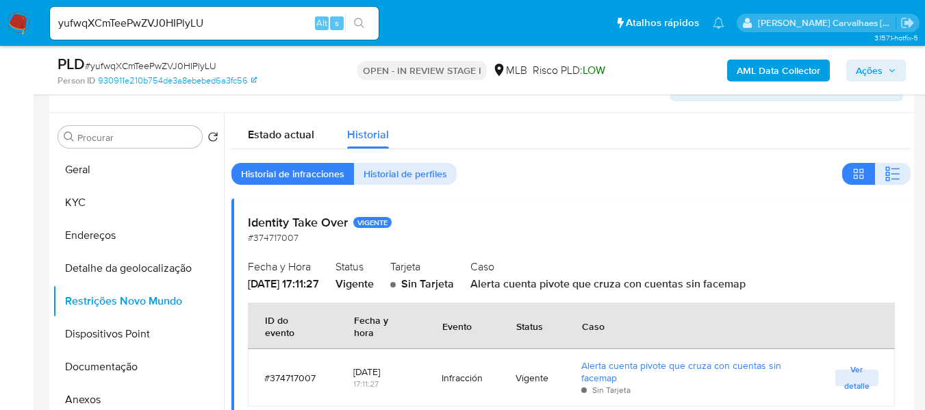
scroll to position [68, 0]
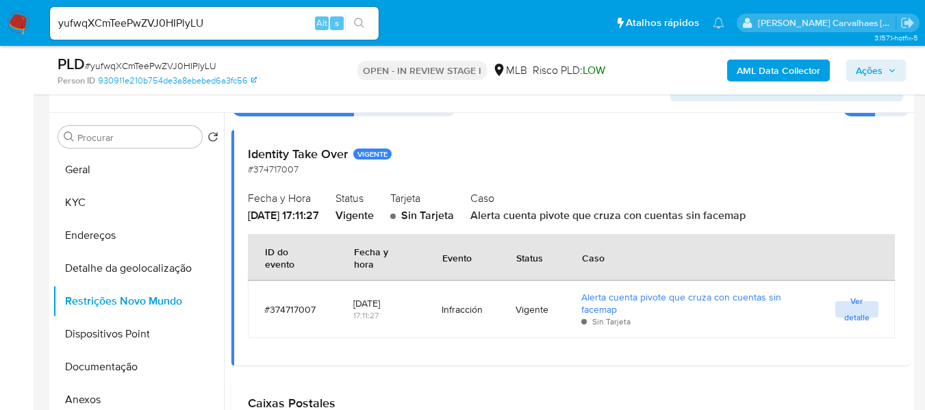
click at [836, 316] on button "Ver detalle" at bounding box center [857, 309] width 43 height 16
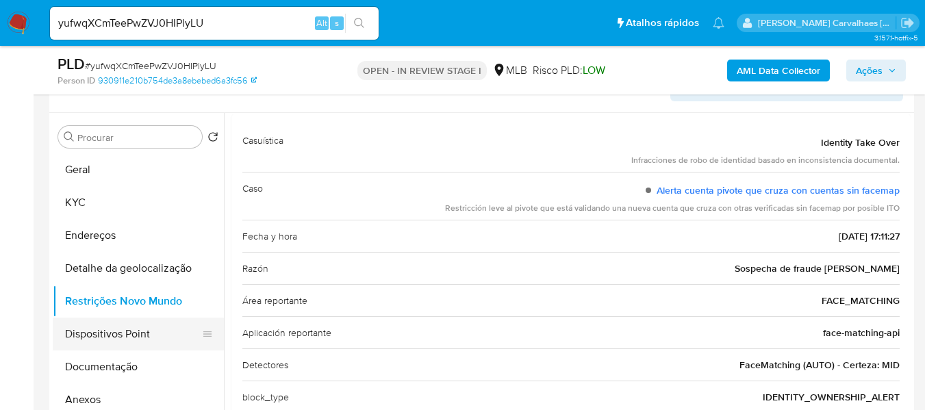
click at [74, 337] on button "Dispositivos Point" at bounding box center [133, 334] width 160 height 33
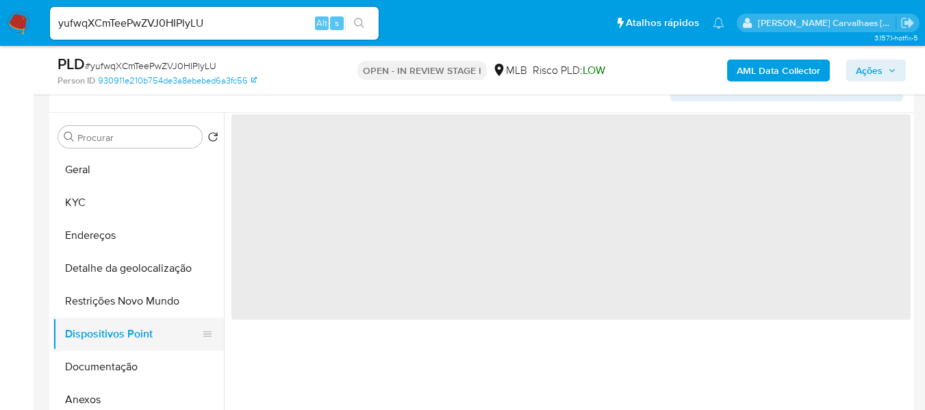
scroll to position [0, 0]
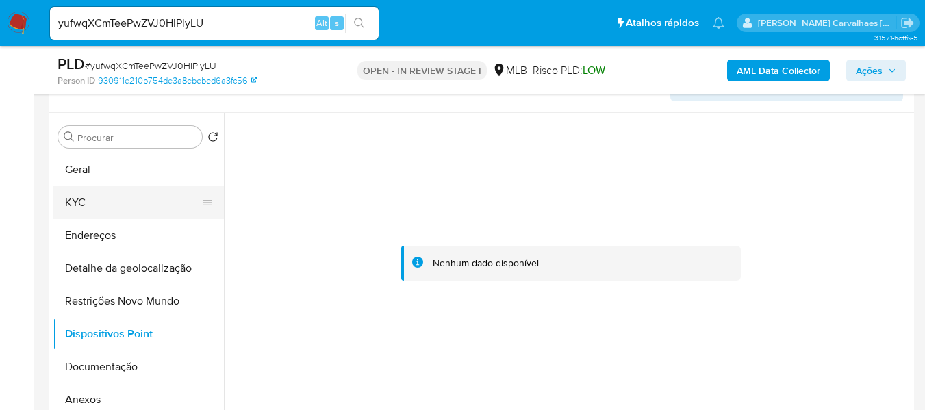
click at [98, 203] on button "KYC" at bounding box center [133, 202] width 160 height 33
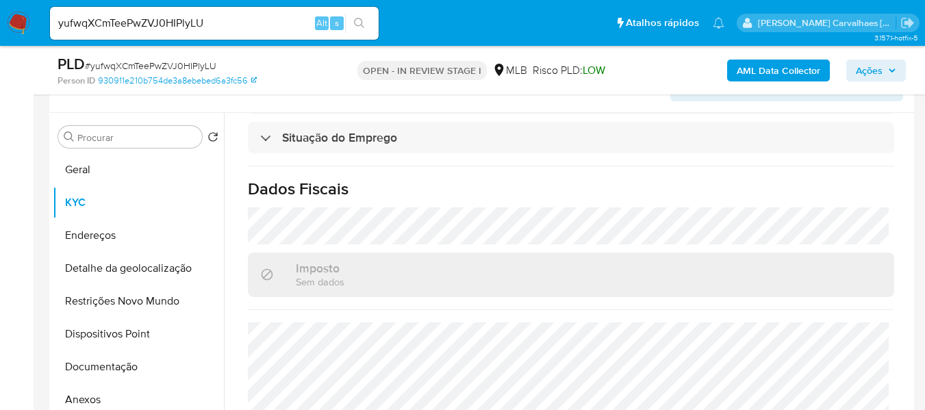
scroll to position [616, 0]
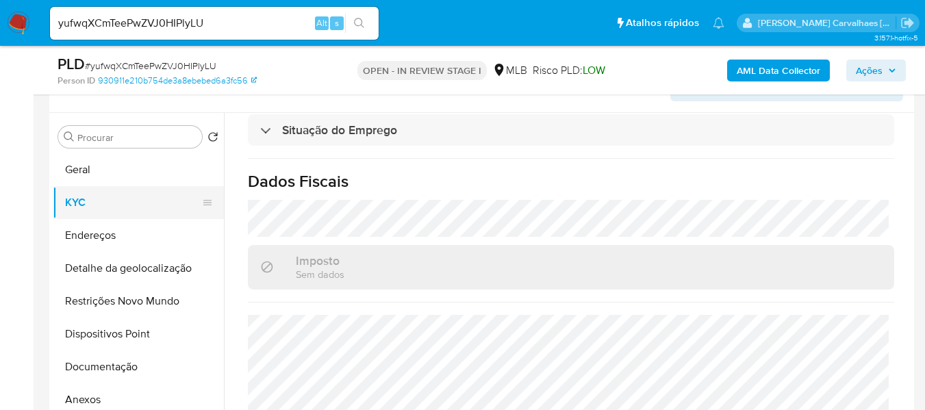
click at [79, 202] on button "KYC" at bounding box center [133, 202] width 160 height 33
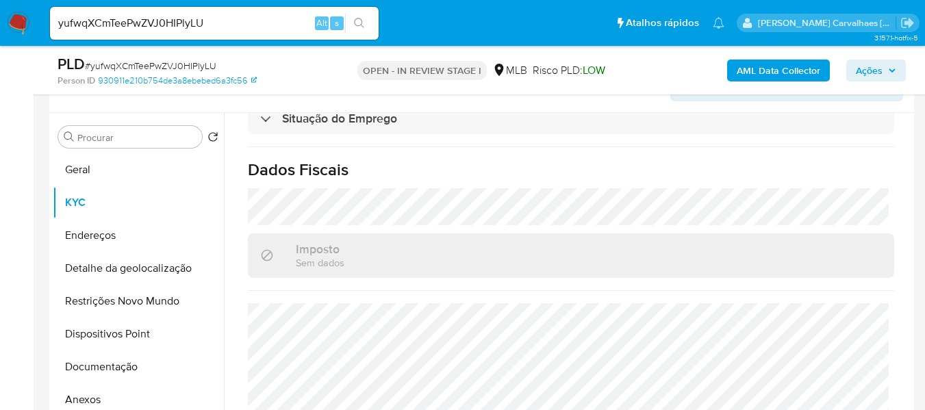
scroll to position [631, 0]
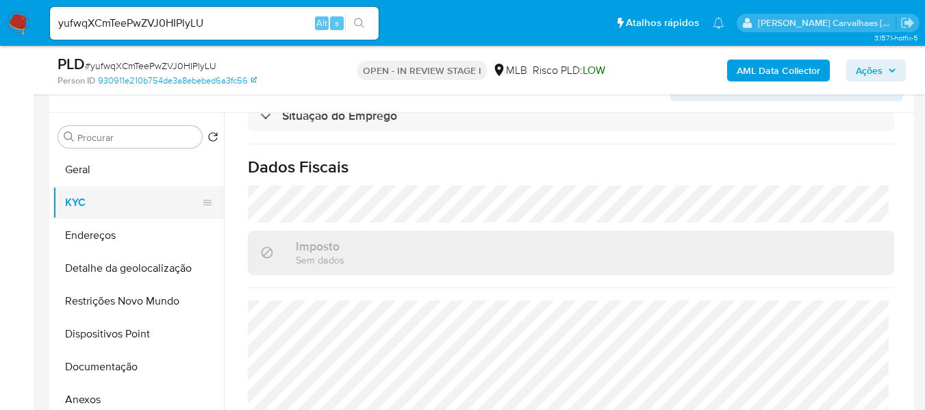
click at [126, 210] on button "KYC" at bounding box center [133, 202] width 160 height 33
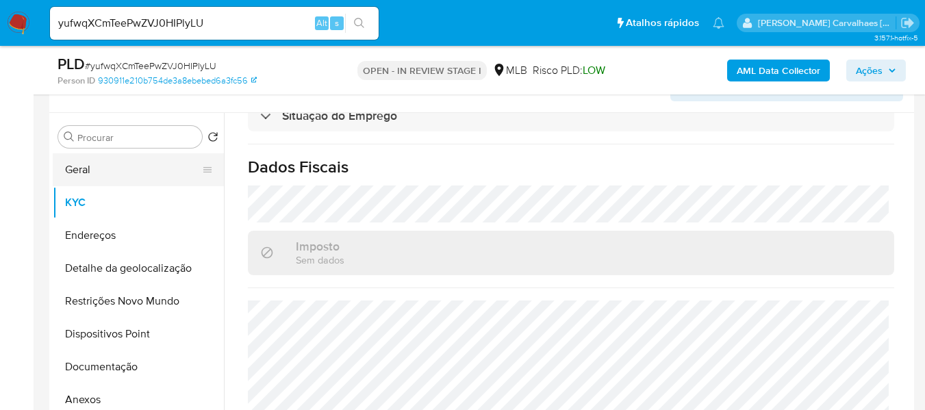
click at [108, 160] on button "Geral" at bounding box center [133, 169] width 160 height 33
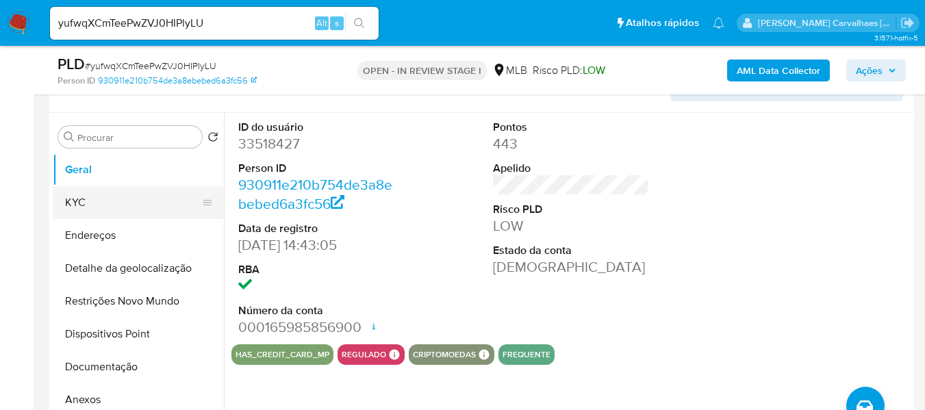
click at [86, 217] on button "KYC" at bounding box center [133, 202] width 160 height 33
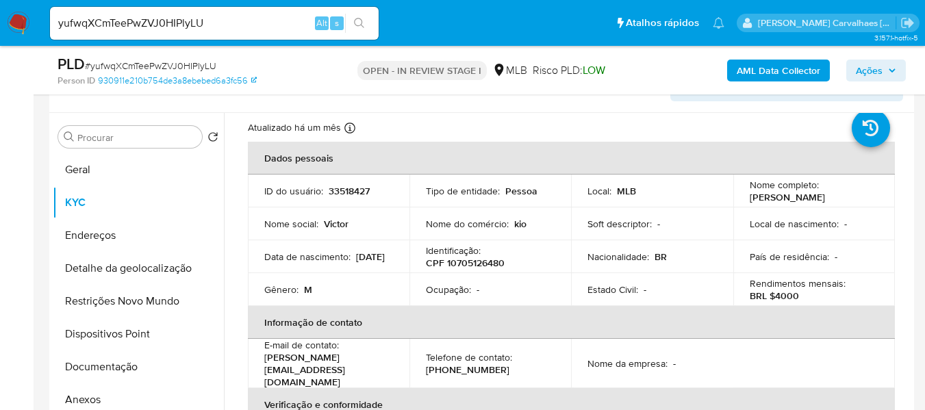
scroll to position [68, 0]
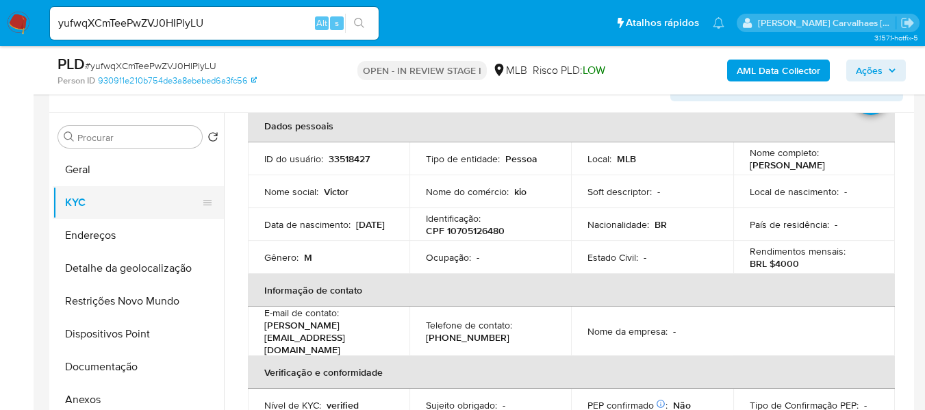
click at [80, 204] on button "KYC" at bounding box center [133, 202] width 160 height 33
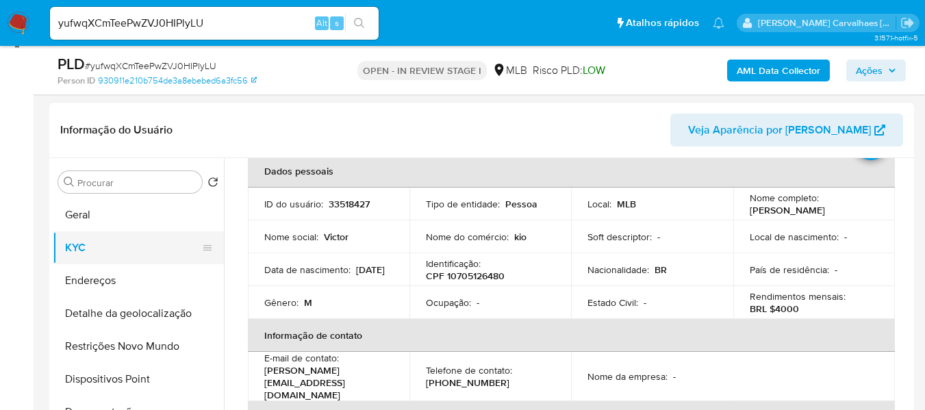
scroll to position [174, 0]
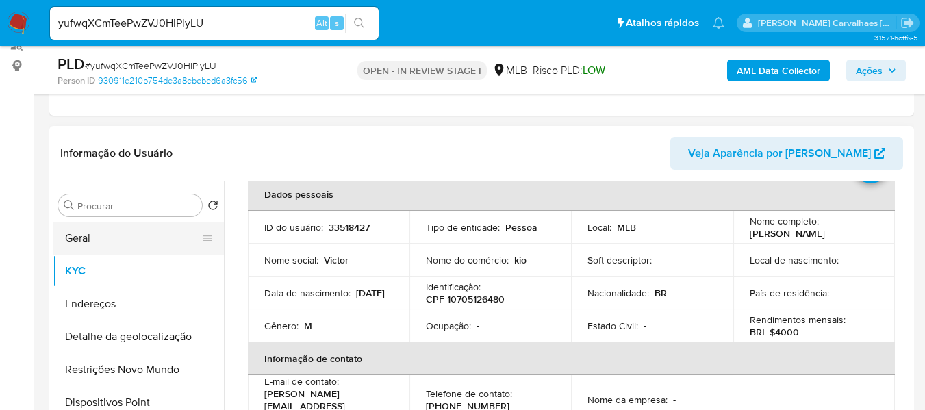
click at [116, 236] on button "Geral" at bounding box center [133, 238] width 160 height 33
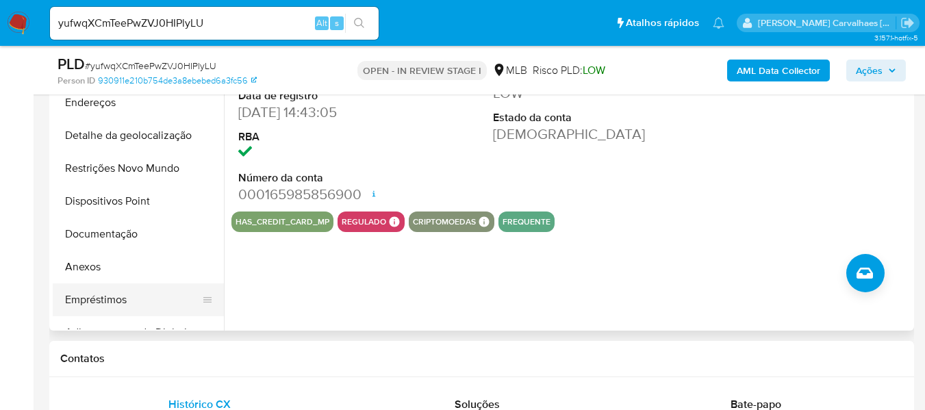
scroll to position [379, 0]
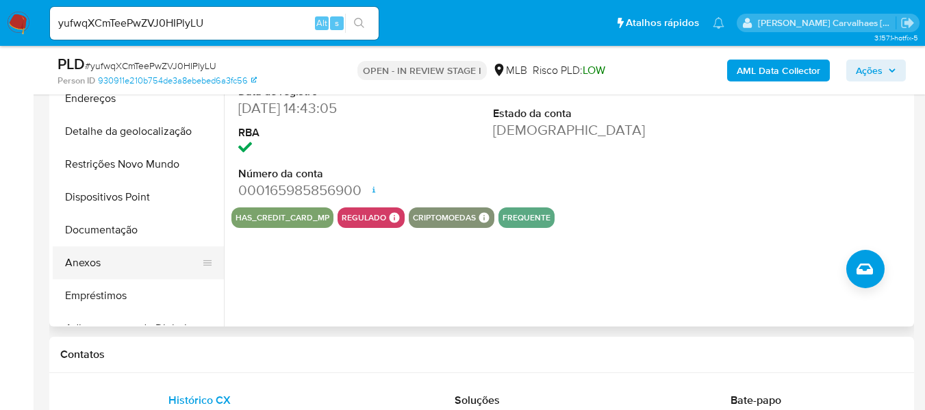
click at [96, 262] on button "Anexos" at bounding box center [133, 263] width 160 height 33
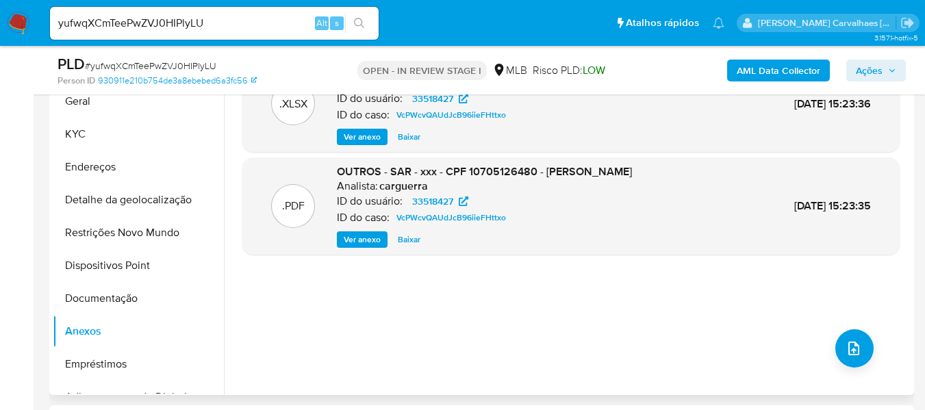
scroll to position [242, 0]
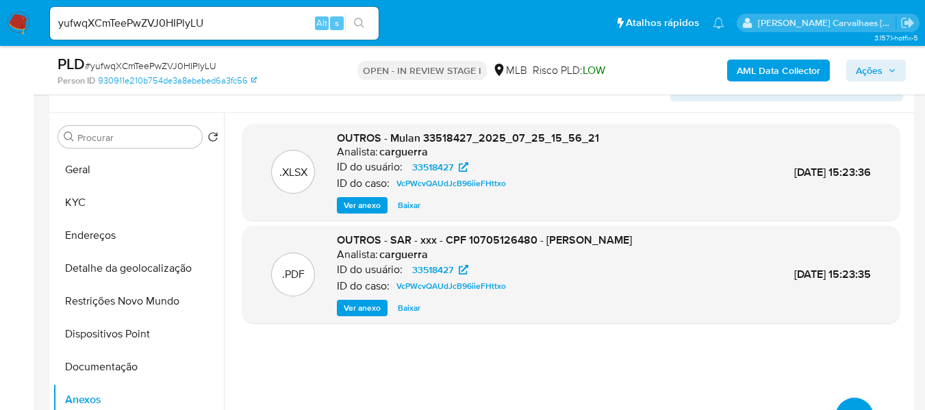
click at [369, 307] on span "Ver anexo" at bounding box center [362, 308] width 37 height 14
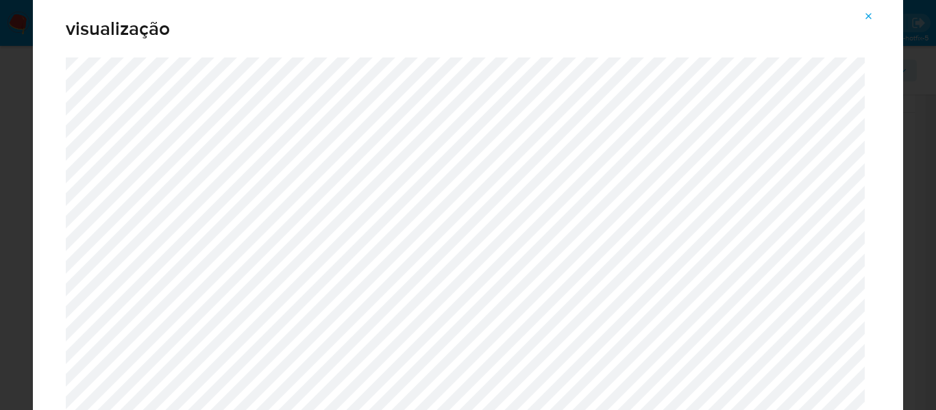
click at [871, 19] on icon "Attachment preview" at bounding box center [868, 16] width 11 height 11
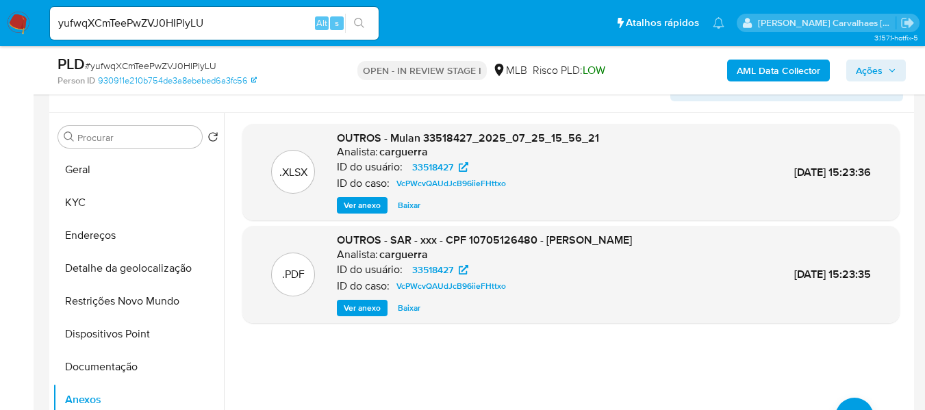
click at [353, 307] on span "Ver anexo" at bounding box center [362, 308] width 37 height 14
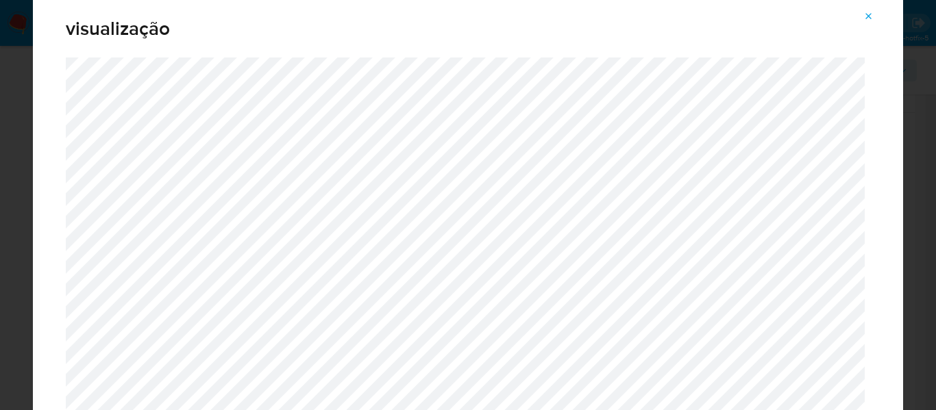
click at [866, 11] on icon "Attachment preview" at bounding box center [868, 16] width 11 height 11
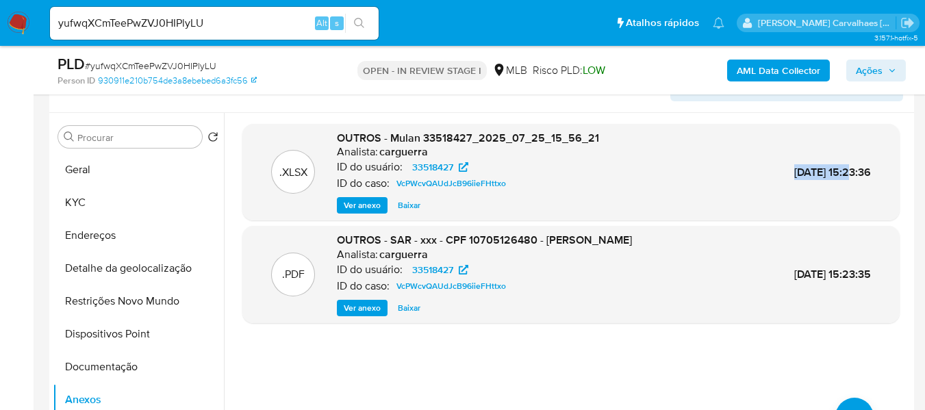
drag, startPoint x: 761, startPoint y: 175, endPoint x: 821, endPoint y: 173, distance: 59.6
click at [821, 173] on span "28/Jul/2025 15:23:36" at bounding box center [833, 172] width 77 height 16
copy span "28/Jul/2025"
click at [379, 210] on span "Ver anexo" at bounding box center [362, 206] width 37 height 14
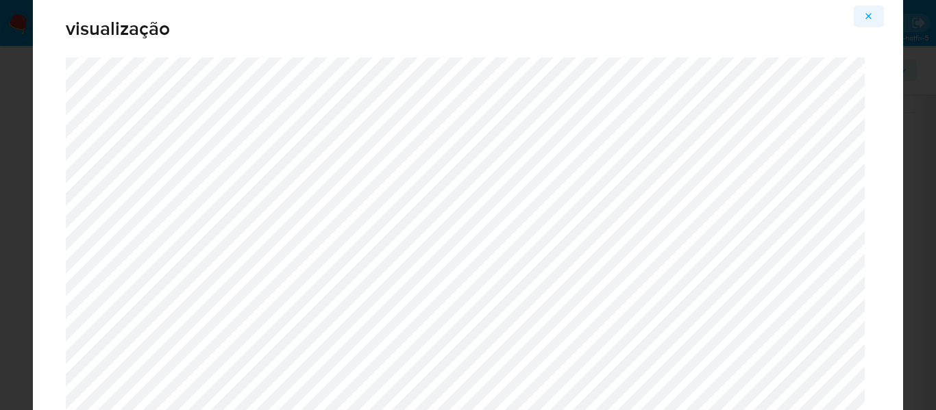
click at [867, 15] on icon "Attachment preview" at bounding box center [869, 16] width 6 height 6
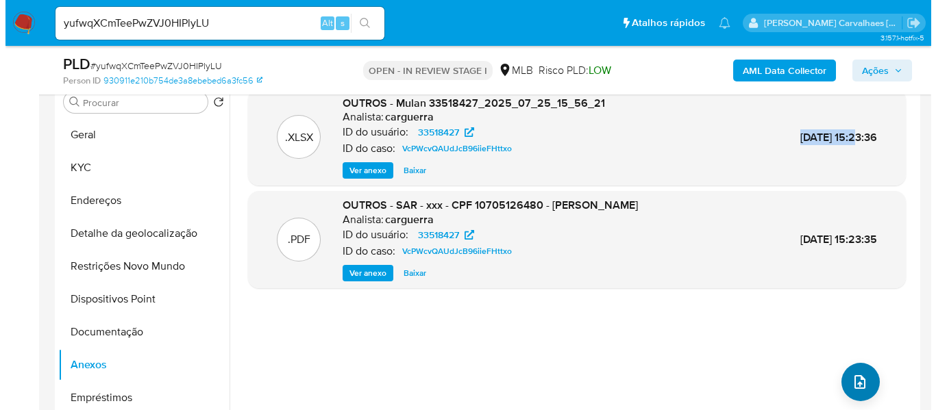
scroll to position [311, 0]
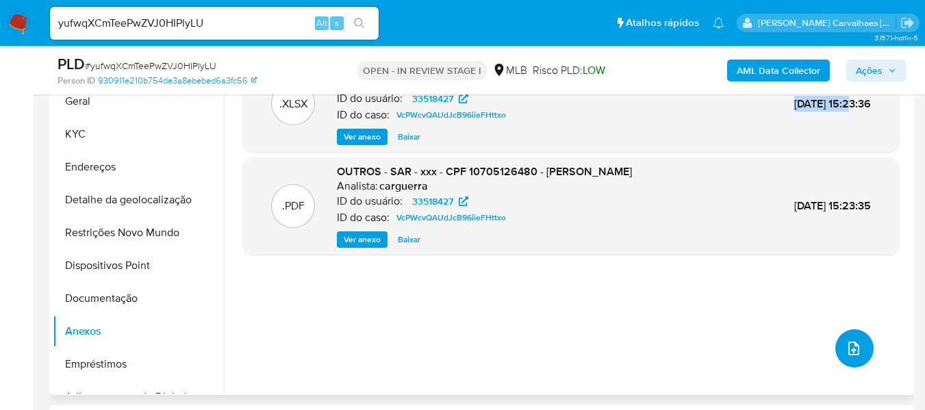
click at [846, 352] on icon "upload-file" at bounding box center [854, 348] width 16 height 16
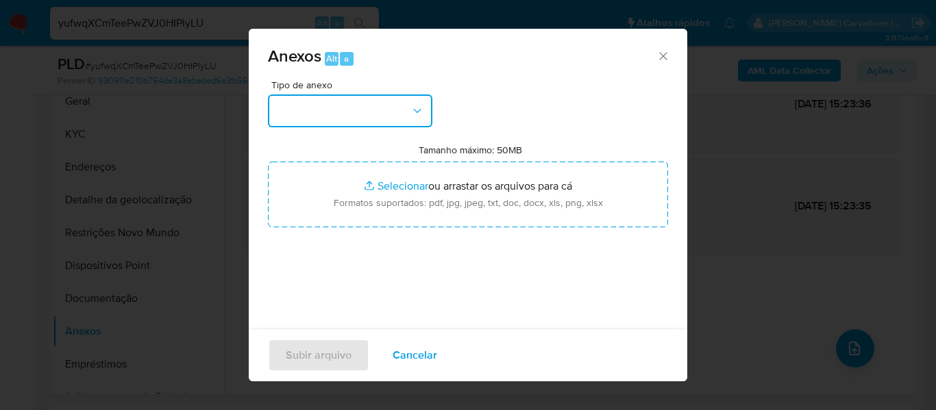
click at [419, 124] on button "button" at bounding box center [350, 111] width 164 height 33
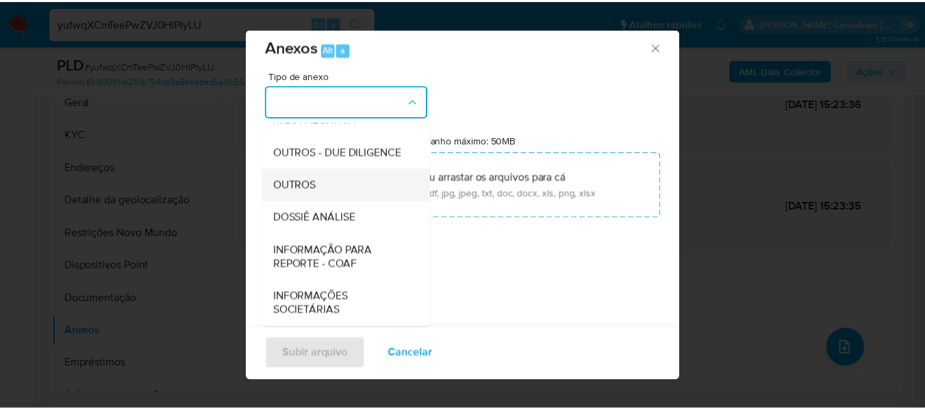
scroll to position [211, 0]
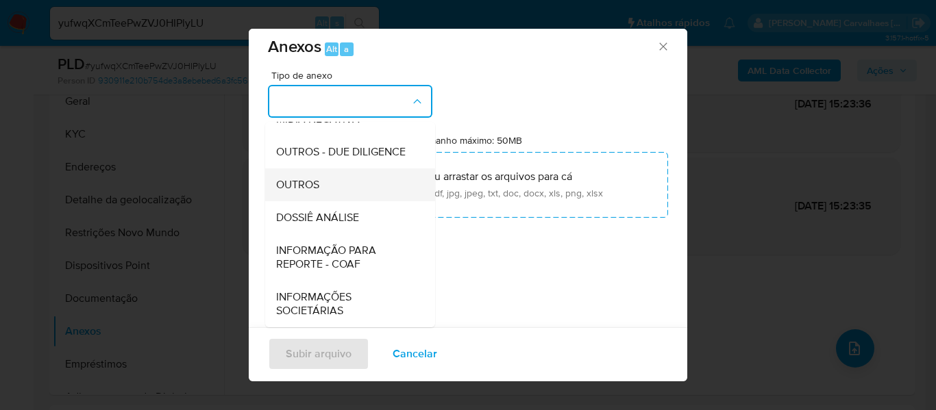
click at [330, 185] on div "OUTROS" at bounding box center [346, 185] width 140 height 33
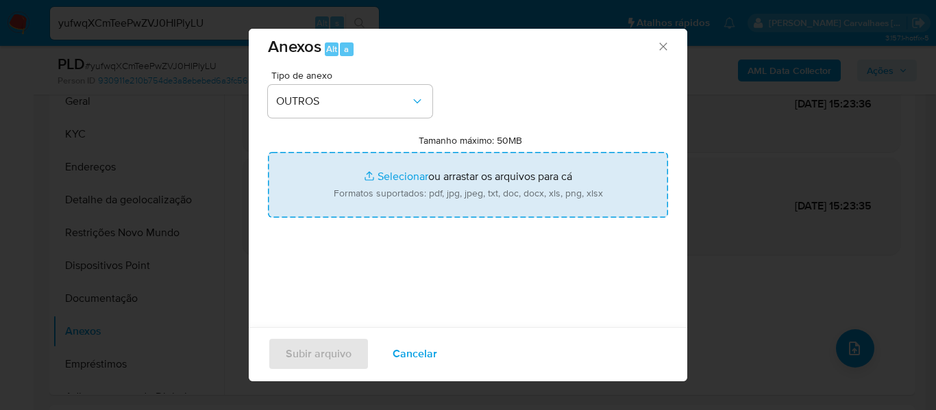
click at [407, 176] on input "Tamanho máximo: 50MB Selecionar arquivos" at bounding box center [468, 185] width 400 height 66
type input "C:\fakepath\Mulan Victor Amorim de Carvalho 33518427_2025_08_29_20_48_11 - Resu…"
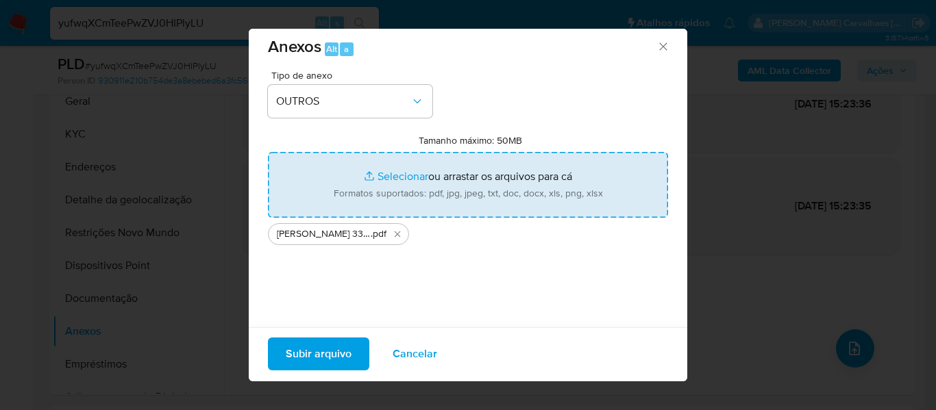
click at [384, 175] on input "Tamanho máximo: 50MB Selecionar arquivos" at bounding box center [468, 185] width 400 height 66
type input "C:\fakepath\SAR - xxxxx - CPF 10705126480 - VICTOR AMORIM DE CARVALHO.pdf"
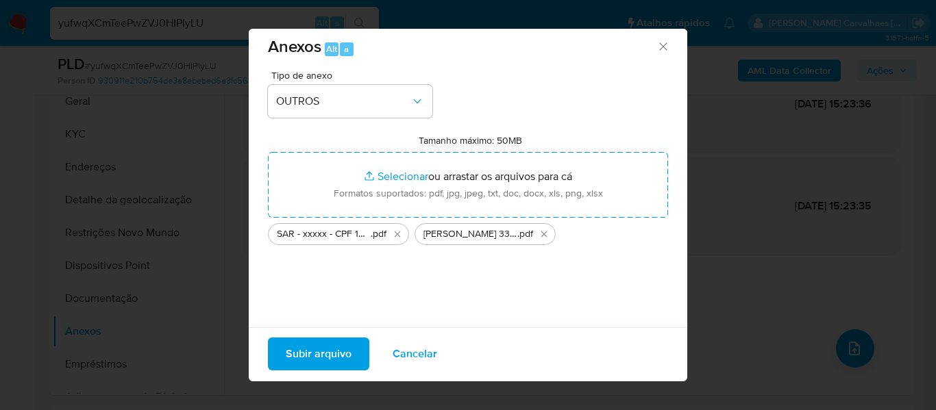
click at [325, 351] on span "Subir arquivo" at bounding box center [319, 354] width 66 height 30
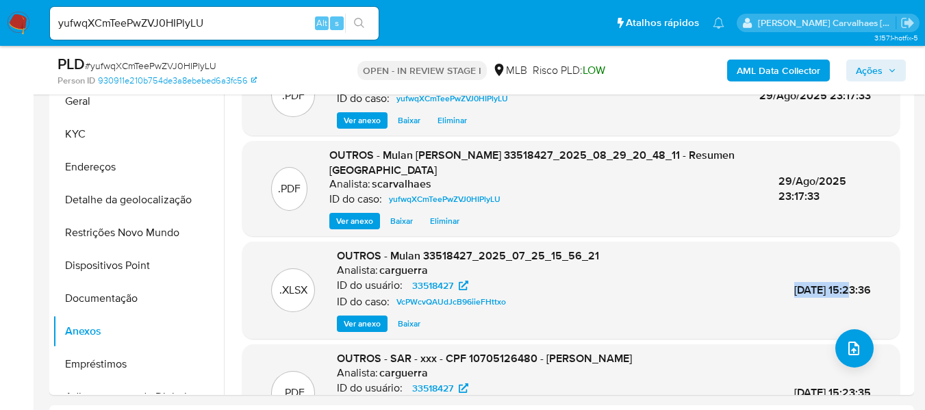
click at [856, 70] on button "Ações" at bounding box center [877, 71] width 60 height 22
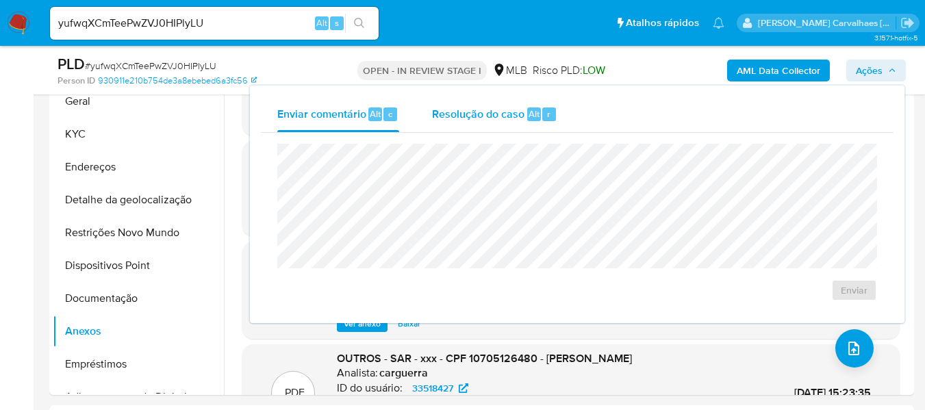
click at [463, 112] on span "Resolução do caso" at bounding box center [478, 113] width 92 height 16
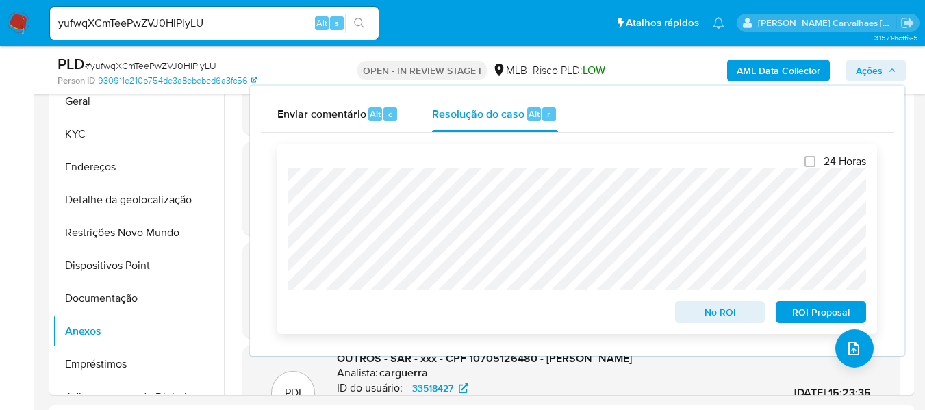
click at [793, 316] on span "ROI Proposal" at bounding box center [821, 312] width 71 height 19
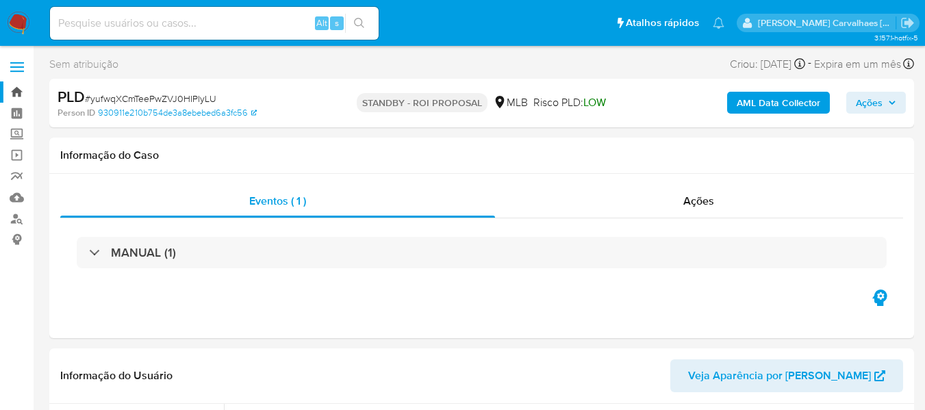
select select "10"
